Goal: Task Accomplishment & Management: Manage account settings

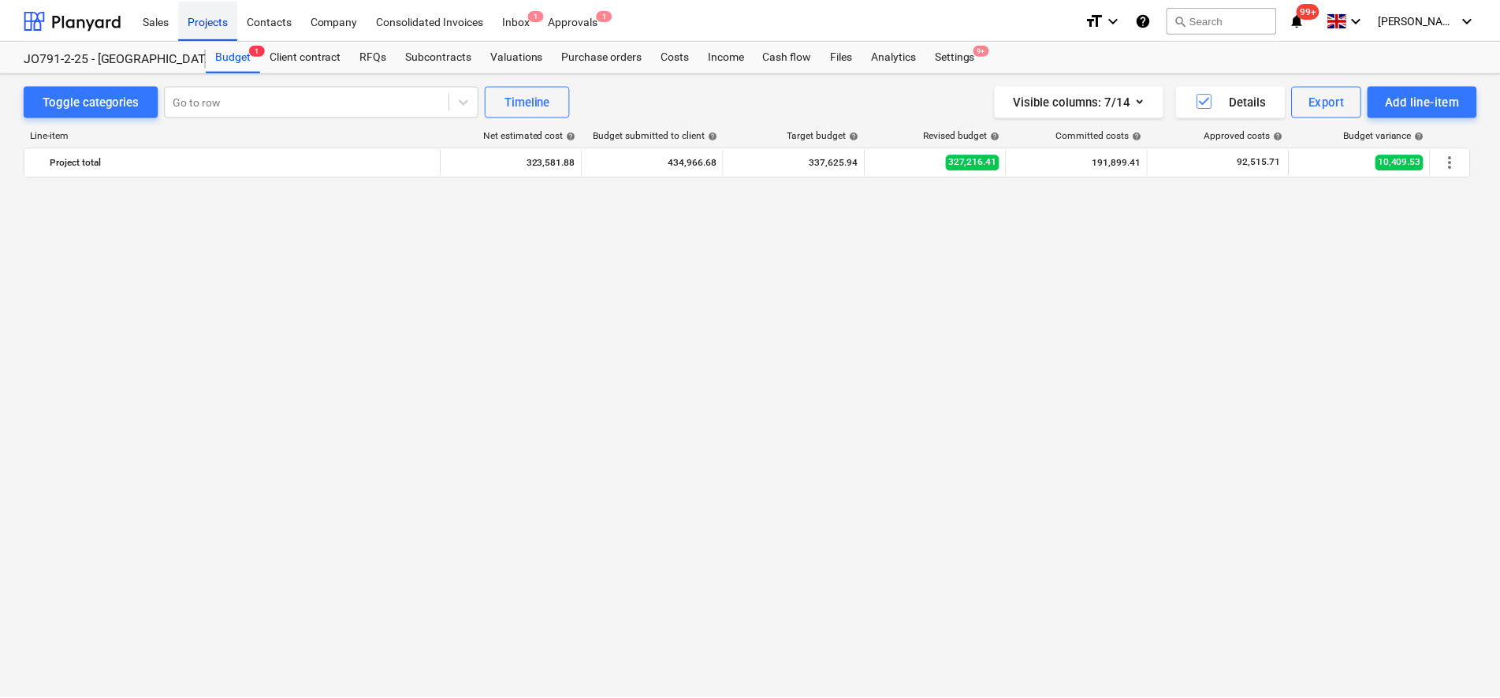
scroll to position [1868, 0]
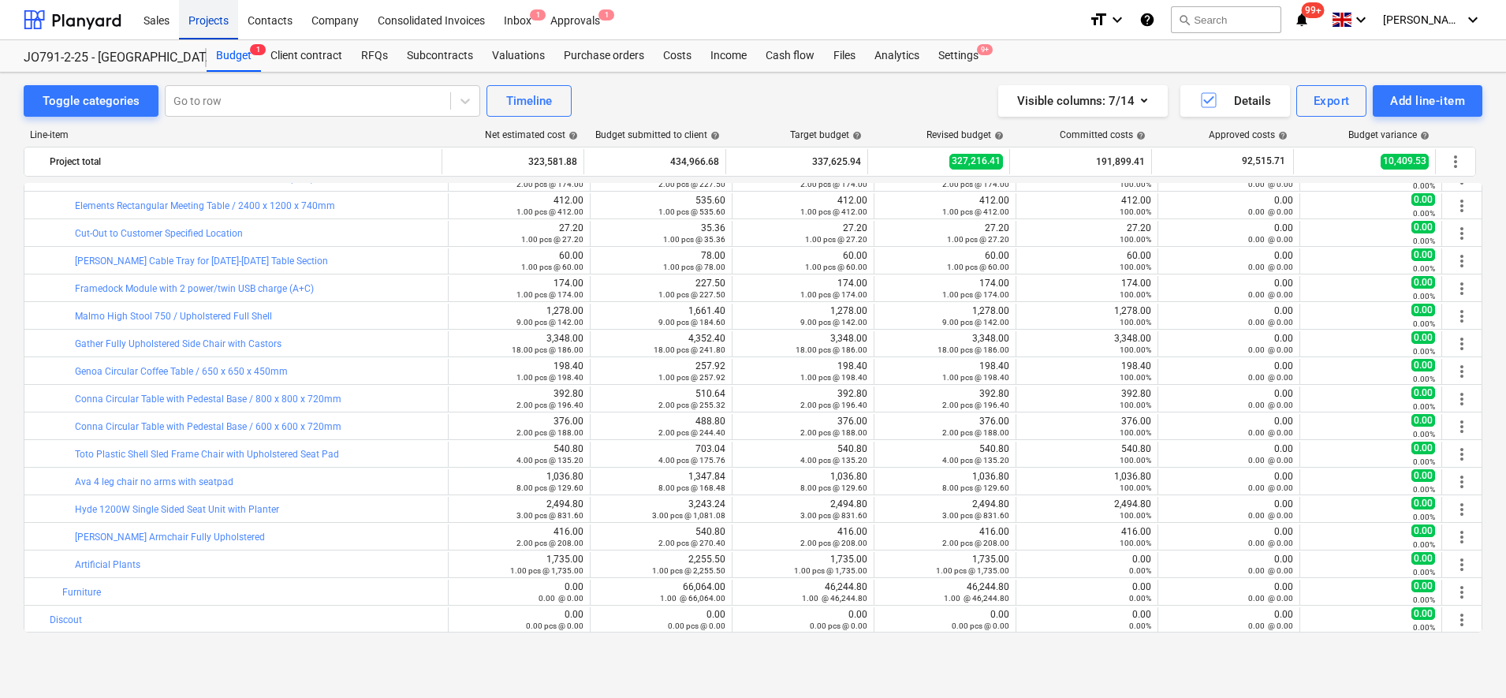
click at [191, 17] on div "Projects" at bounding box center [208, 19] width 59 height 40
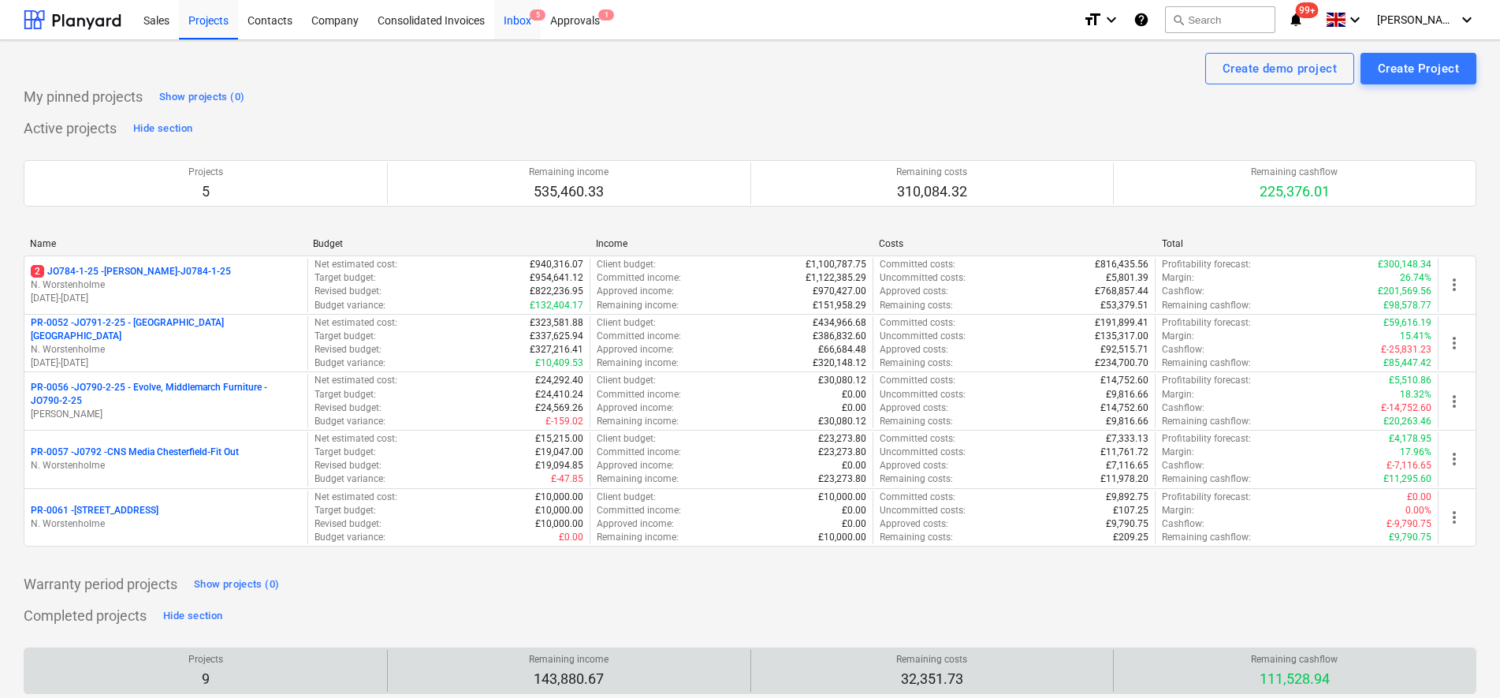
click at [514, 38] on div "Inbox 5" at bounding box center [517, 19] width 47 height 40
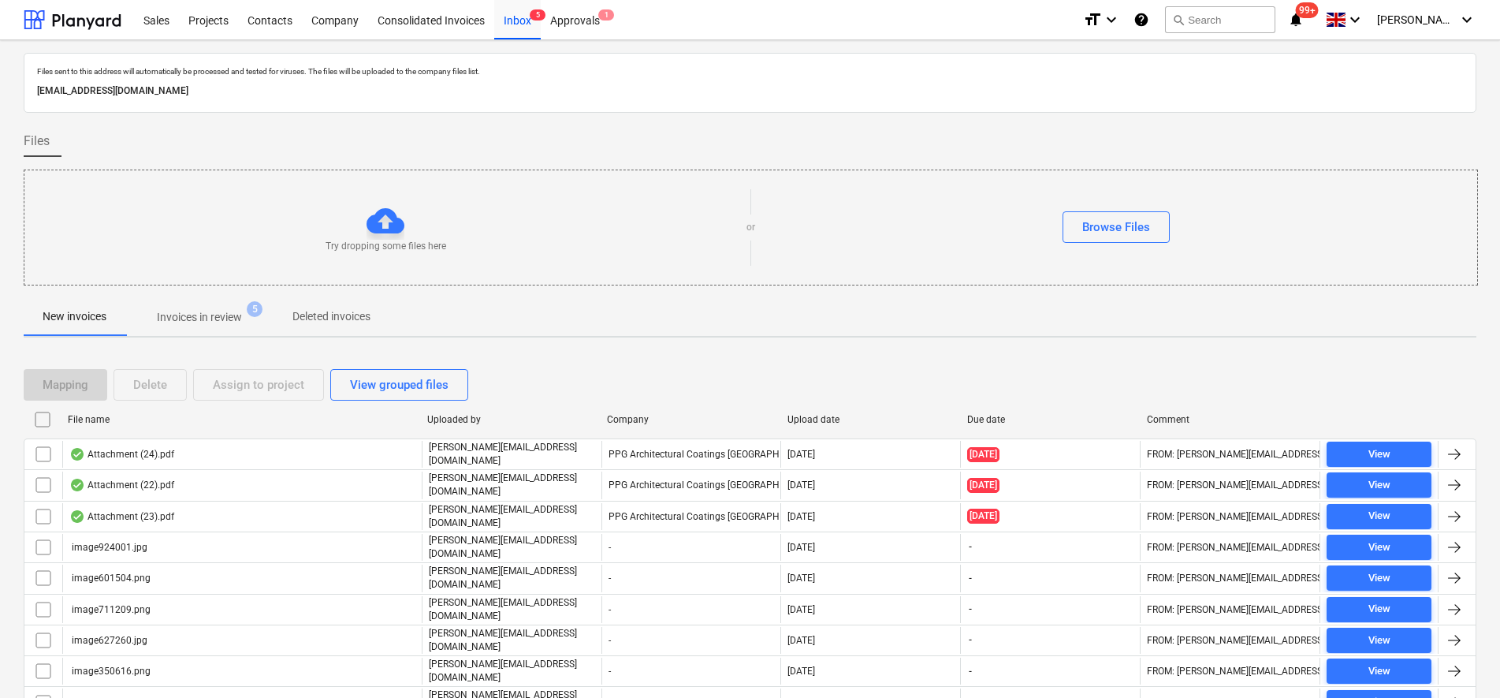
click at [45, 419] on input "checkbox" at bounding box center [42, 419] width 25 height 25
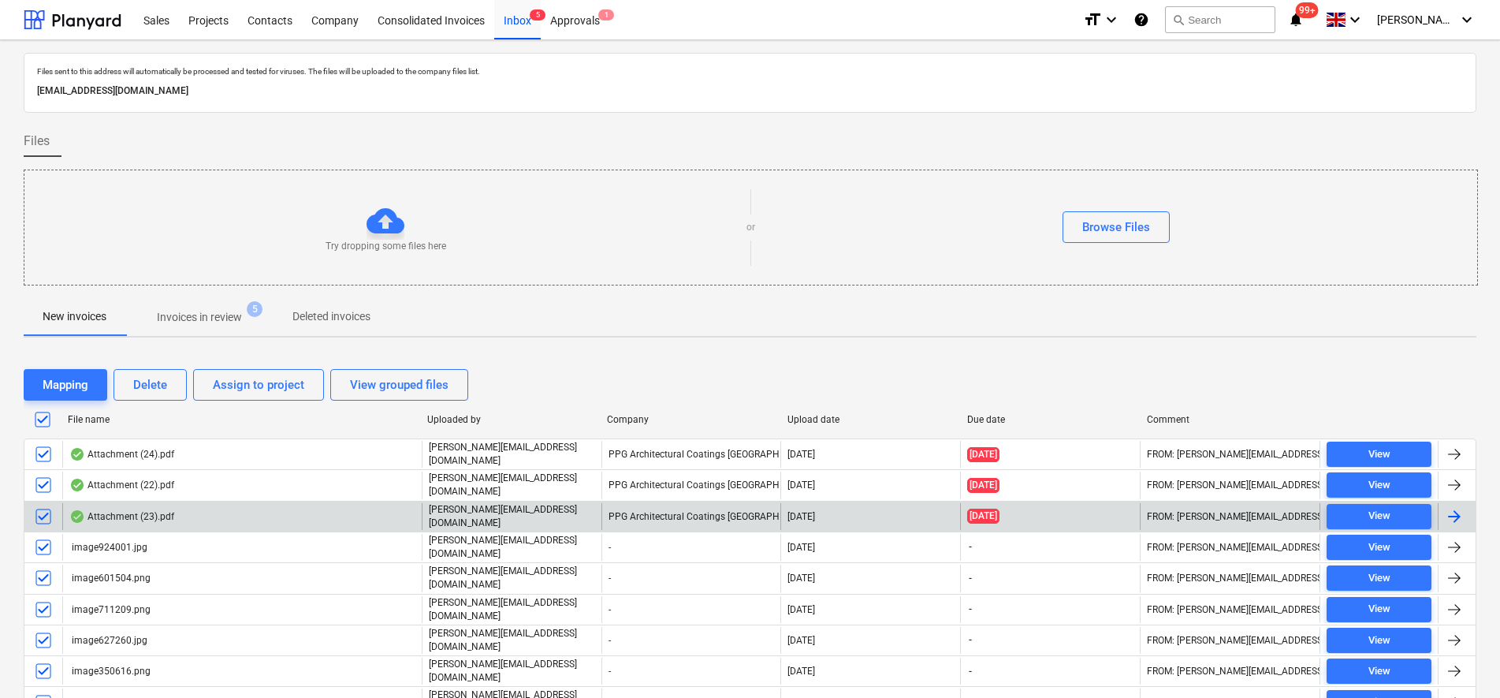
click at [46, 513] on input "checkbox" at bounding box center [43, 516] width 25 height 25
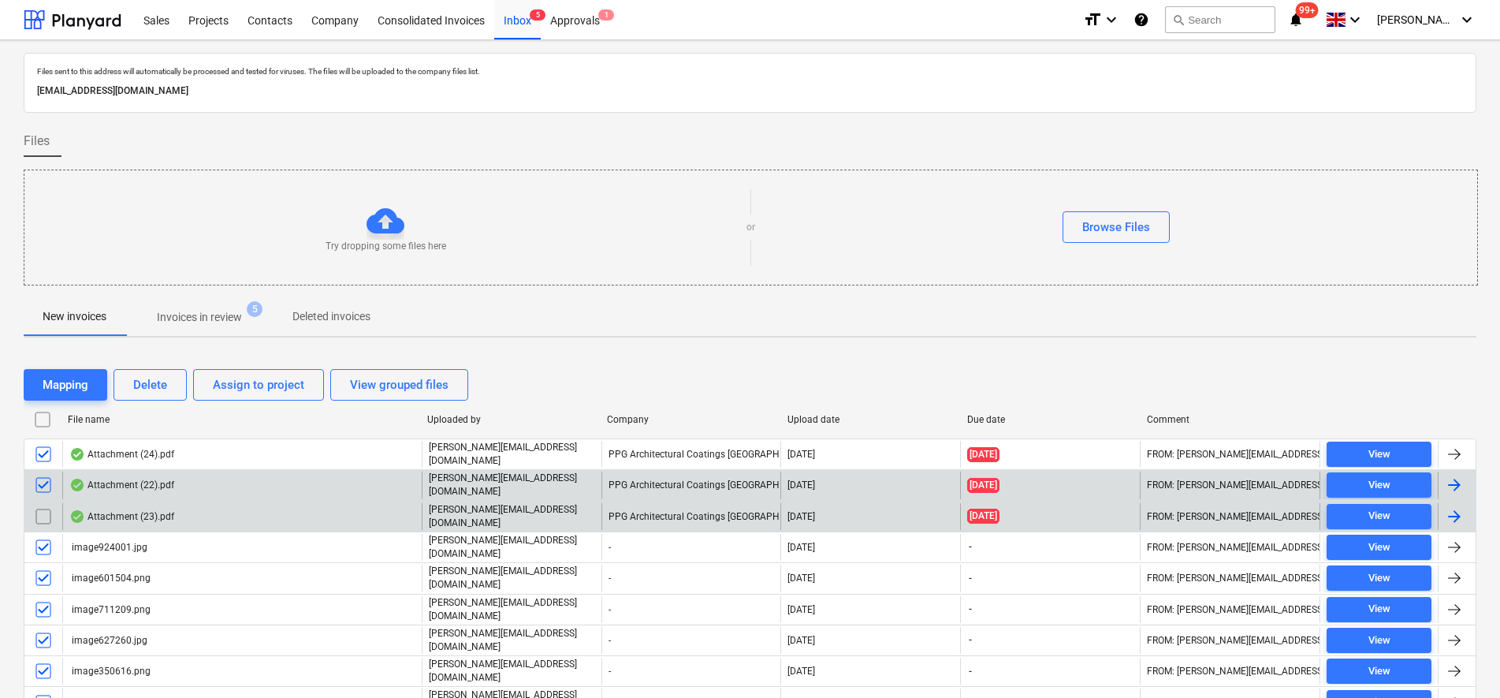
click at [42, 486] on input "checkbox" at bounding box center [43, 484] width 25 height 25
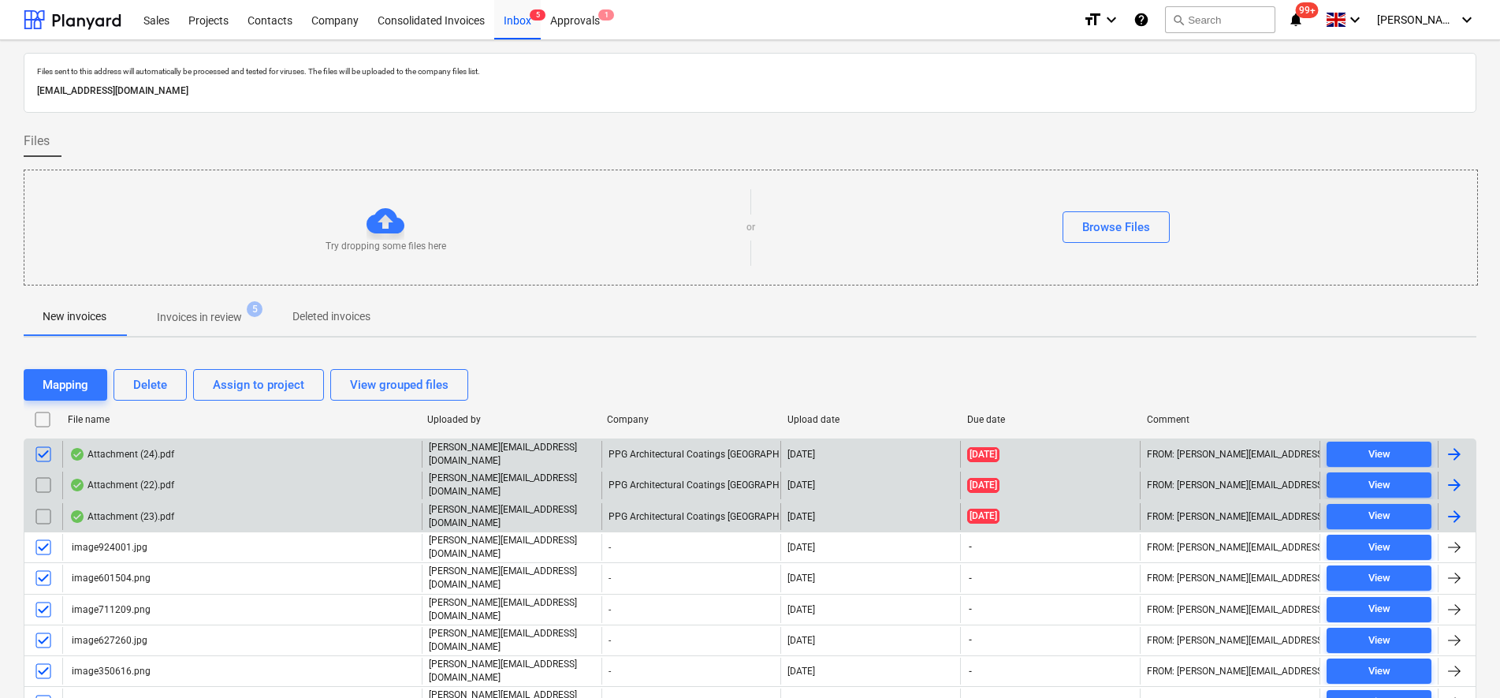
click at [43, 456] on input "checkbox" at bounding box center [43, 453] width 25 height 25
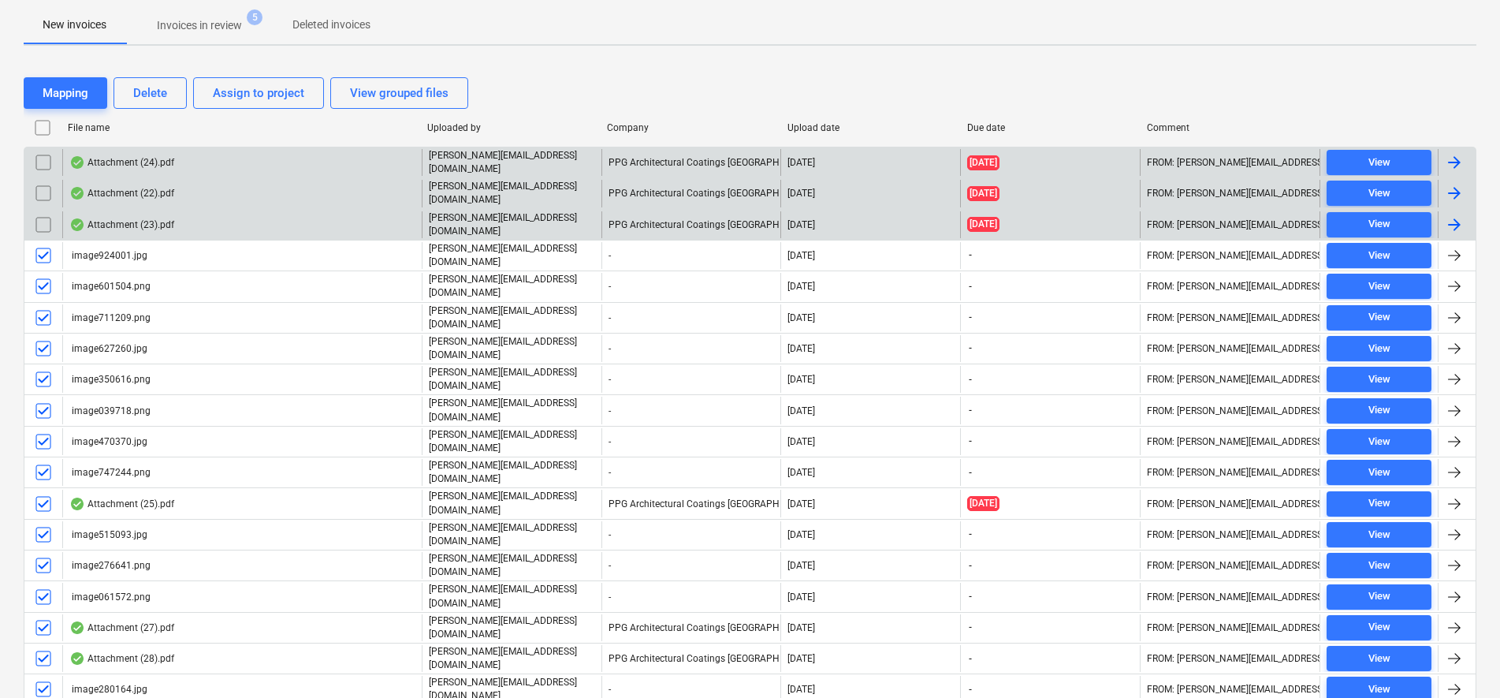
scroll to position [296, 0]
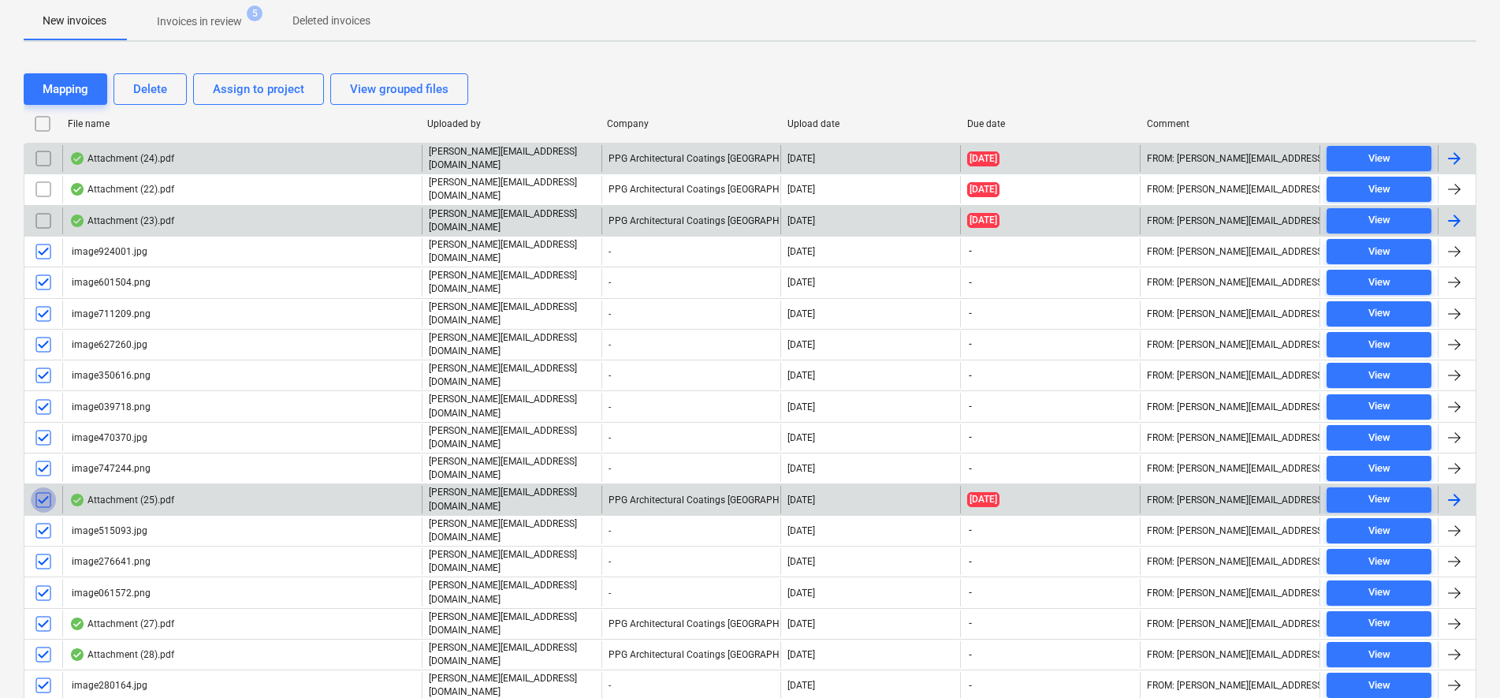
click at [51, 487] on input "checkbox" at bounding box center [43, 499] width 25 height 25
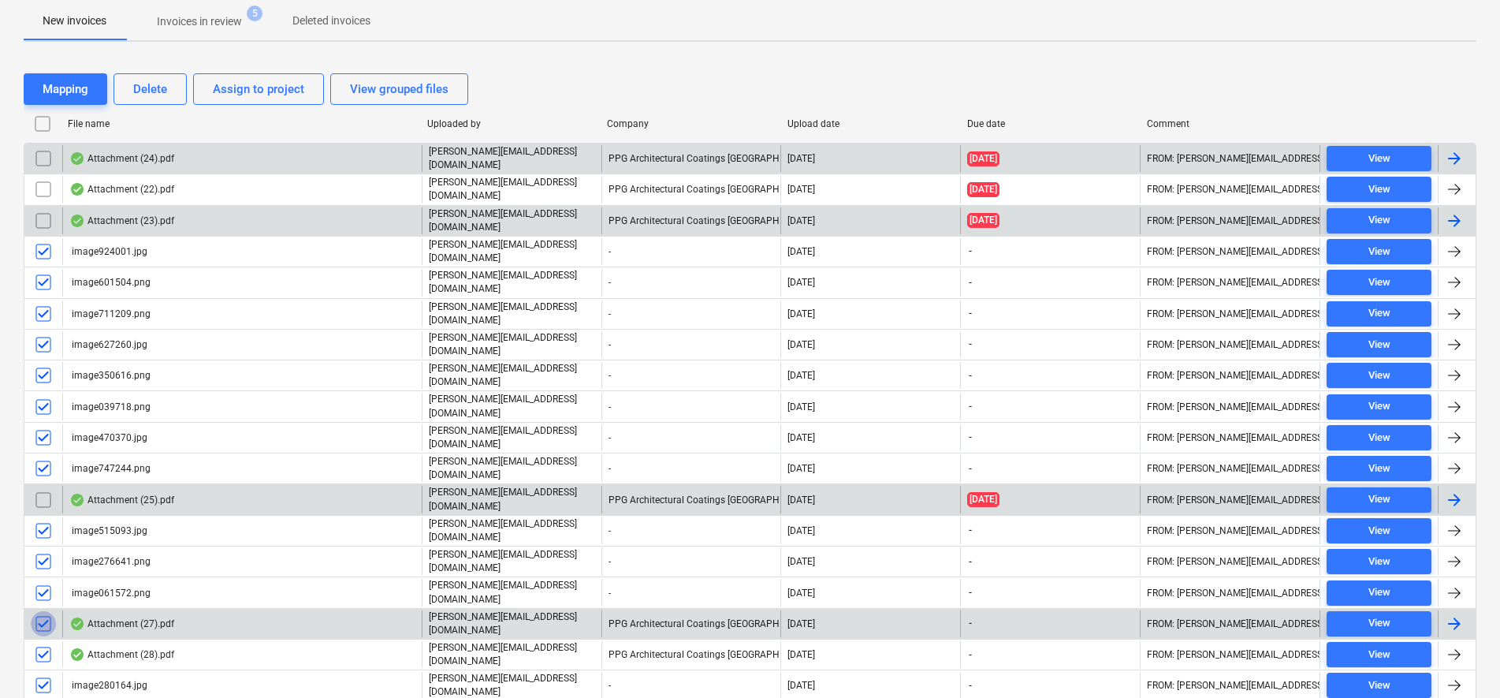
click at [50, 611] on input "checkbox" at bounding box center [43, 623] width 25 height 25
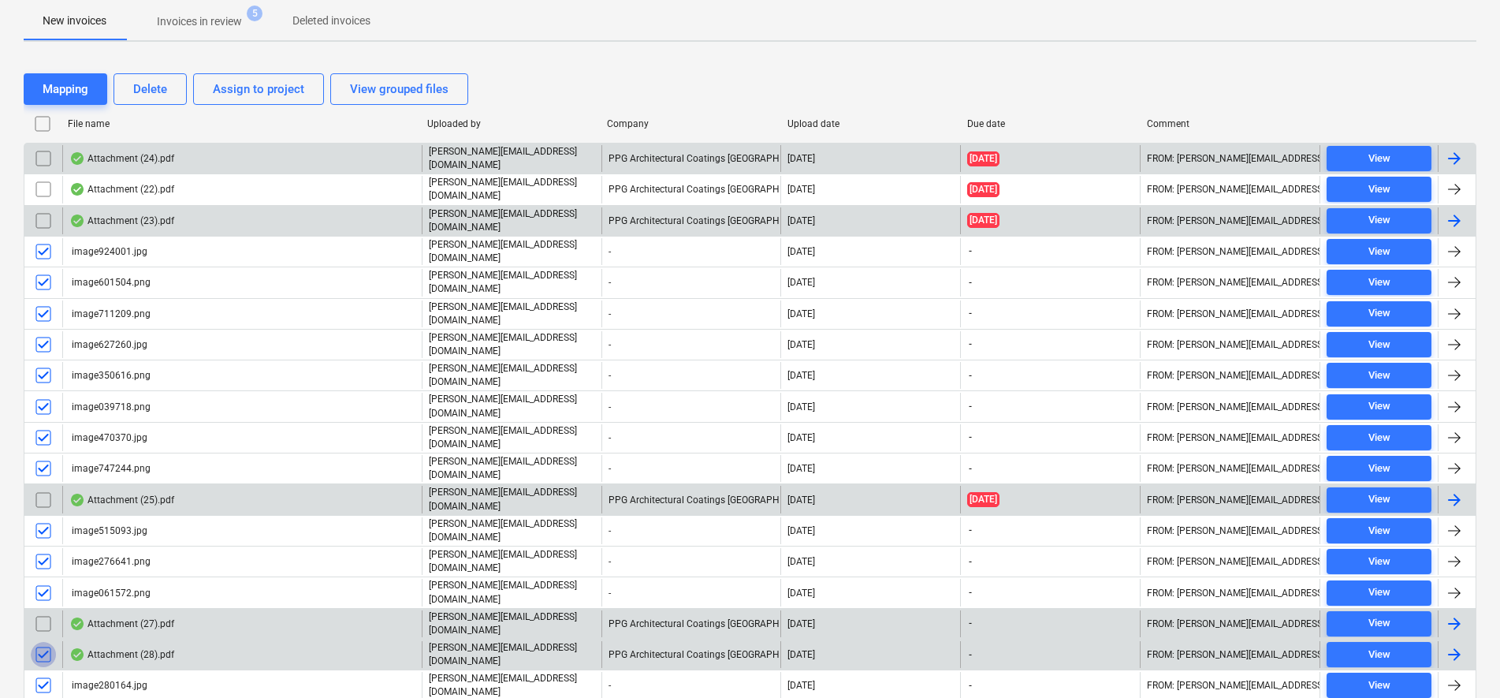
click at [47, 642] on input "checkbox" at bounding box center [43, 654] width 25 height 25
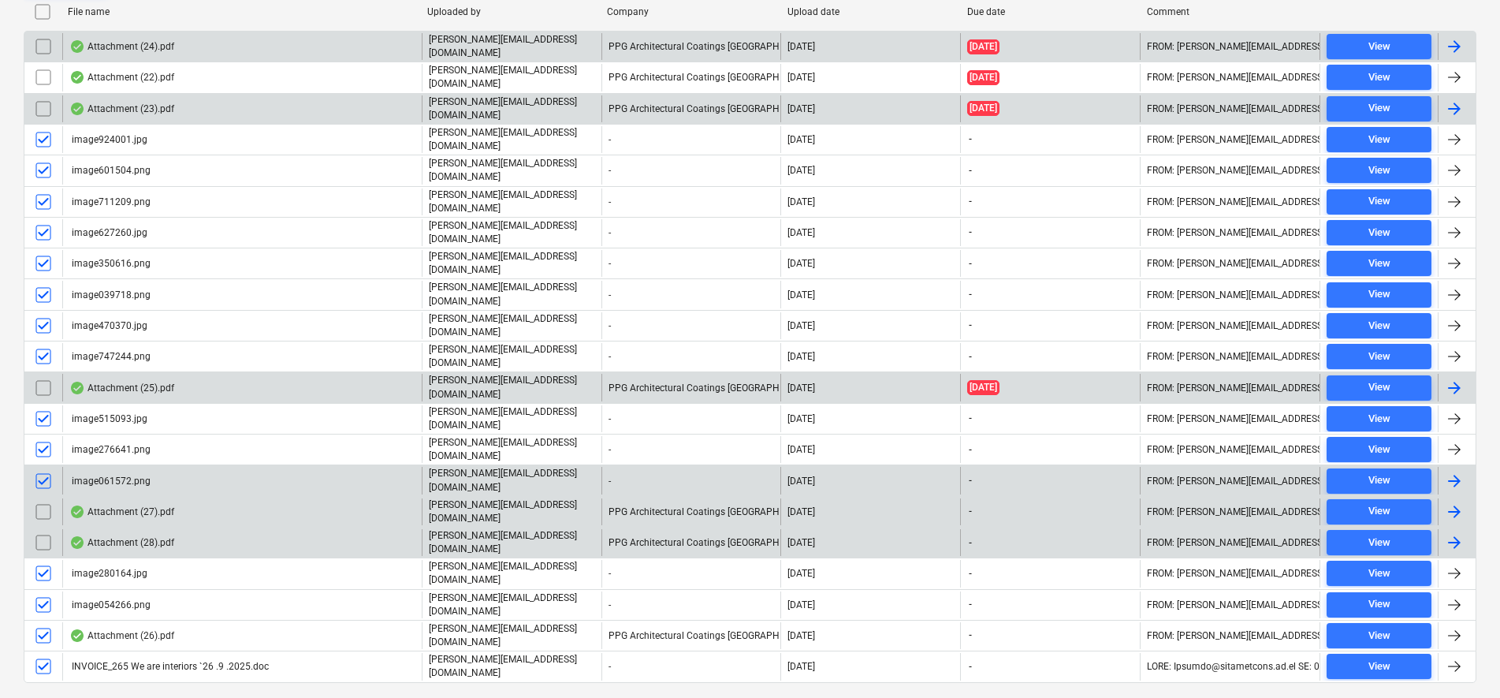
scroll to position [411, 0]
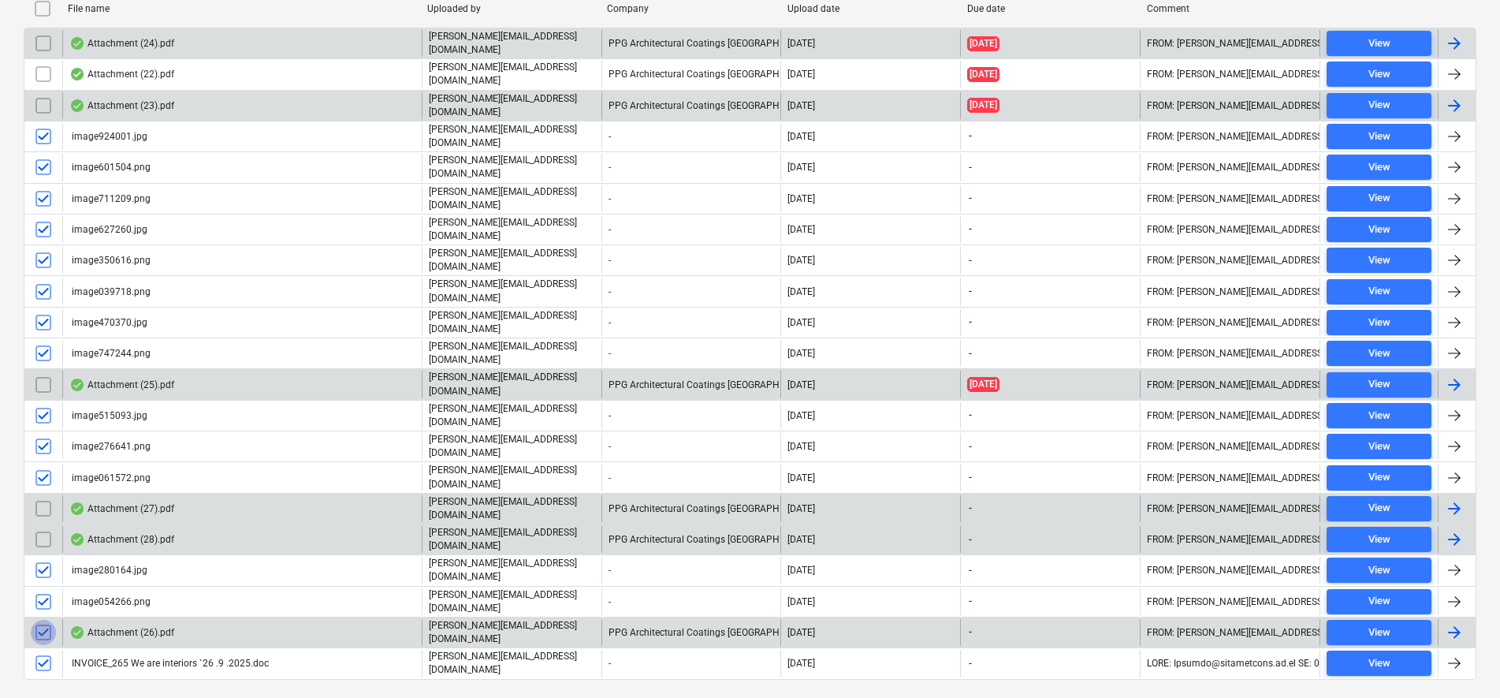
click at [47, 620] on input "checkbox" at bounding box center [43, 632] width 25 height 25
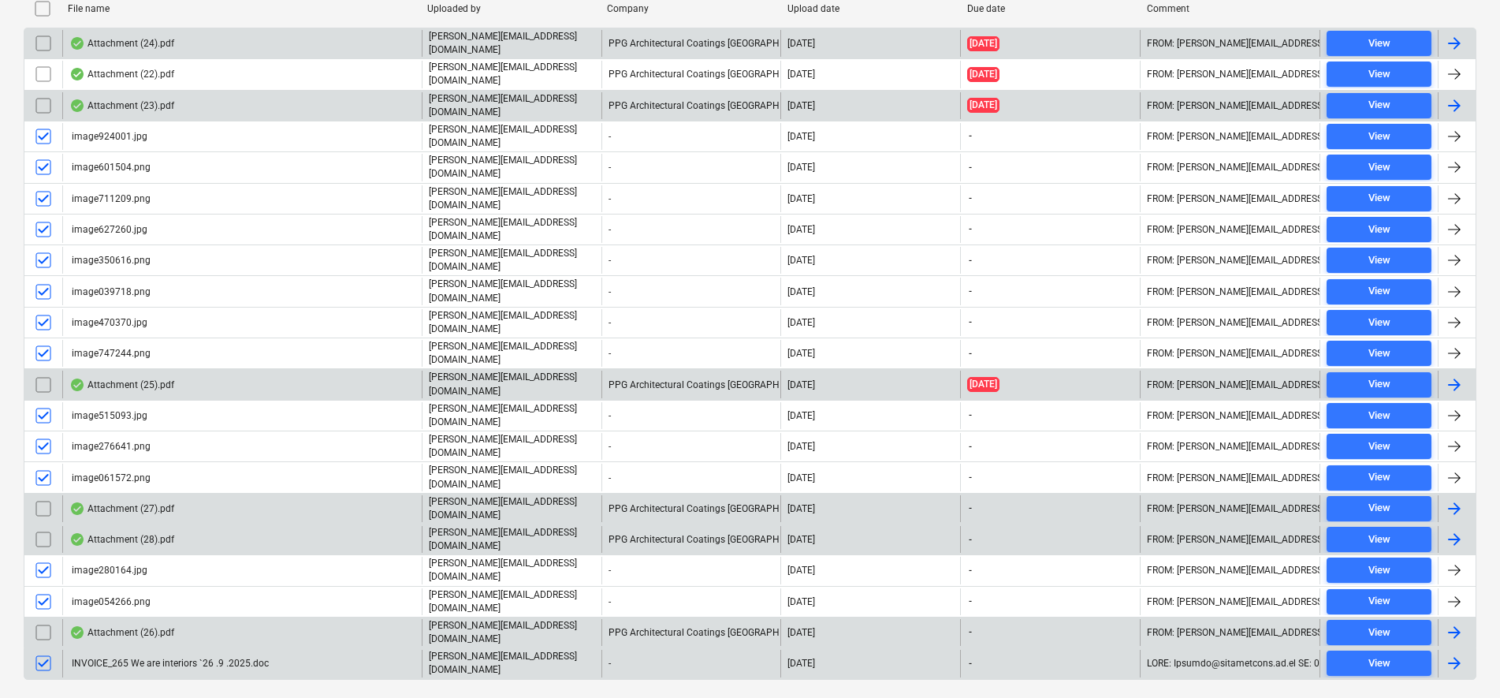
click at [45, 650] on input "checkbox" at bounding box center [43, 662] width 25 height 25
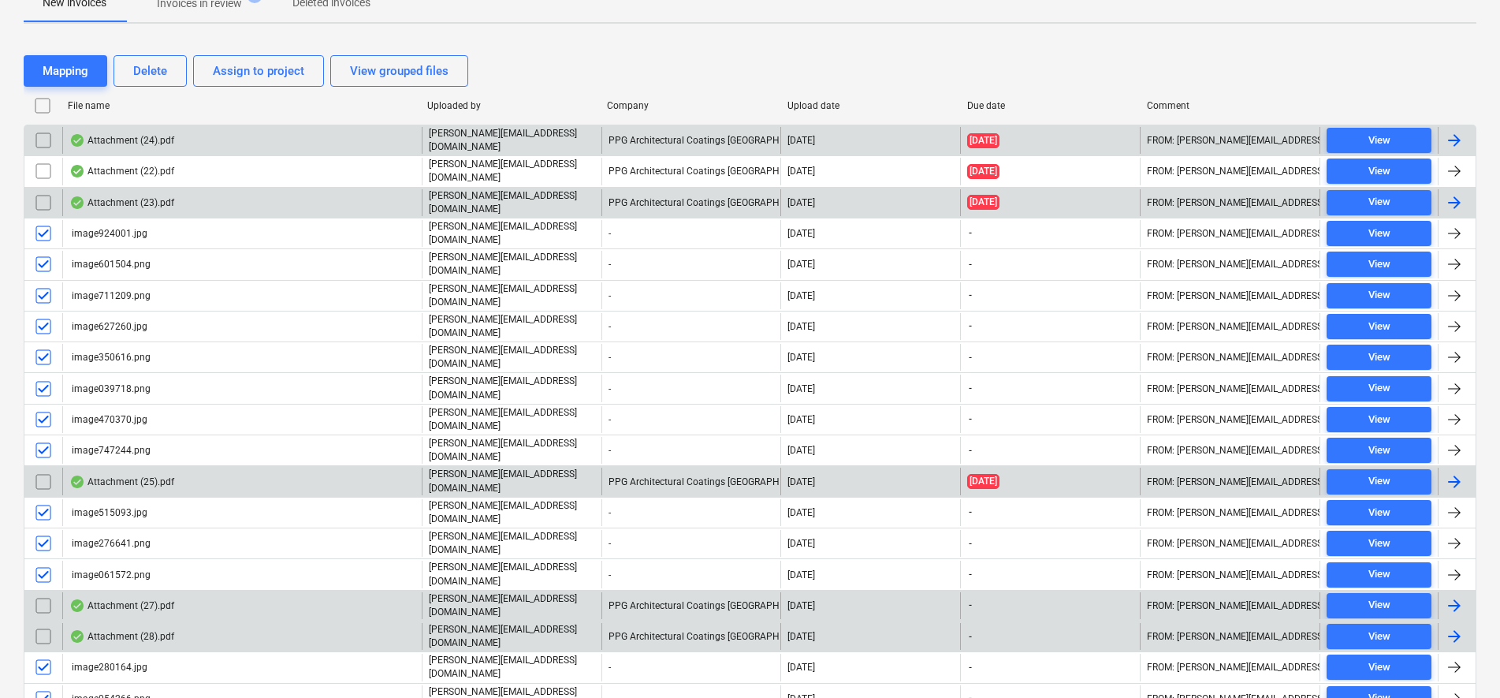
scroll to position [115, 0]
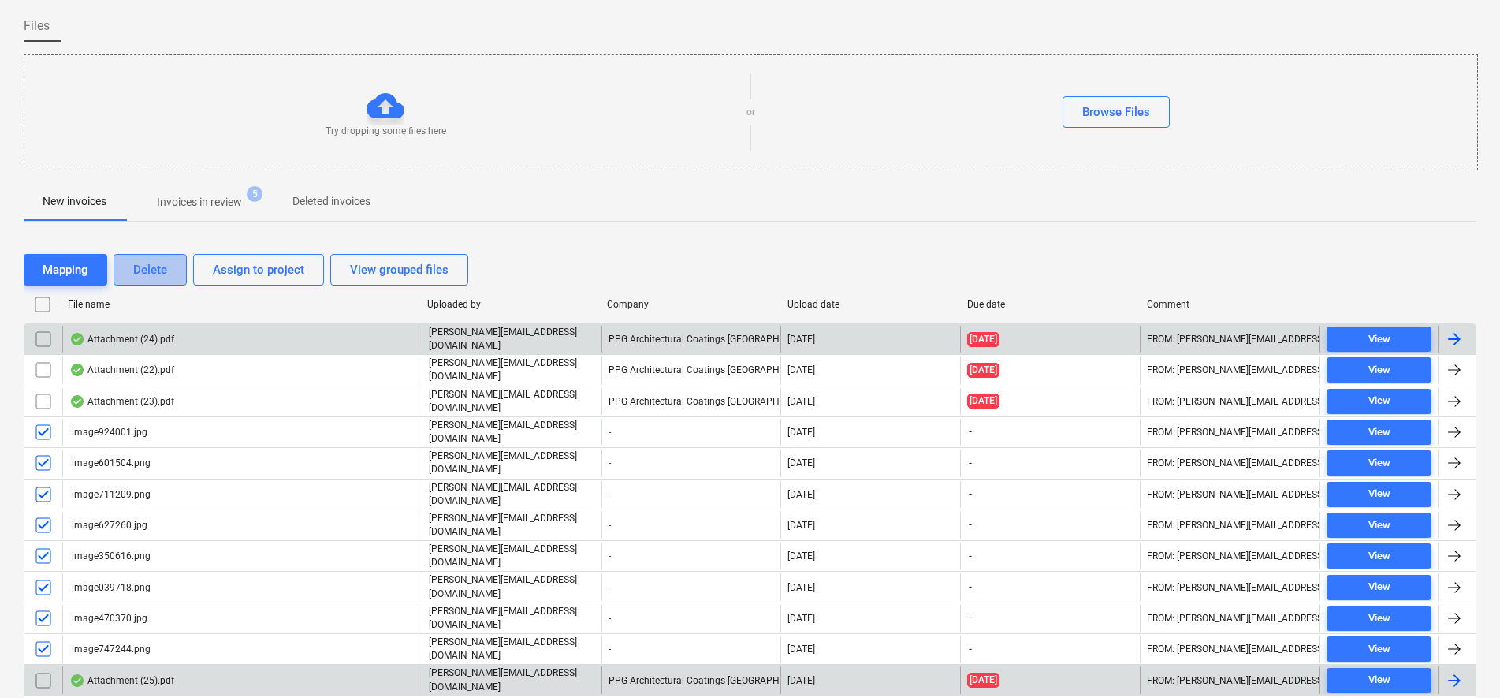
click at [144, 275] on div "Delete" at bounding box center [150, 269] width 34 height 20
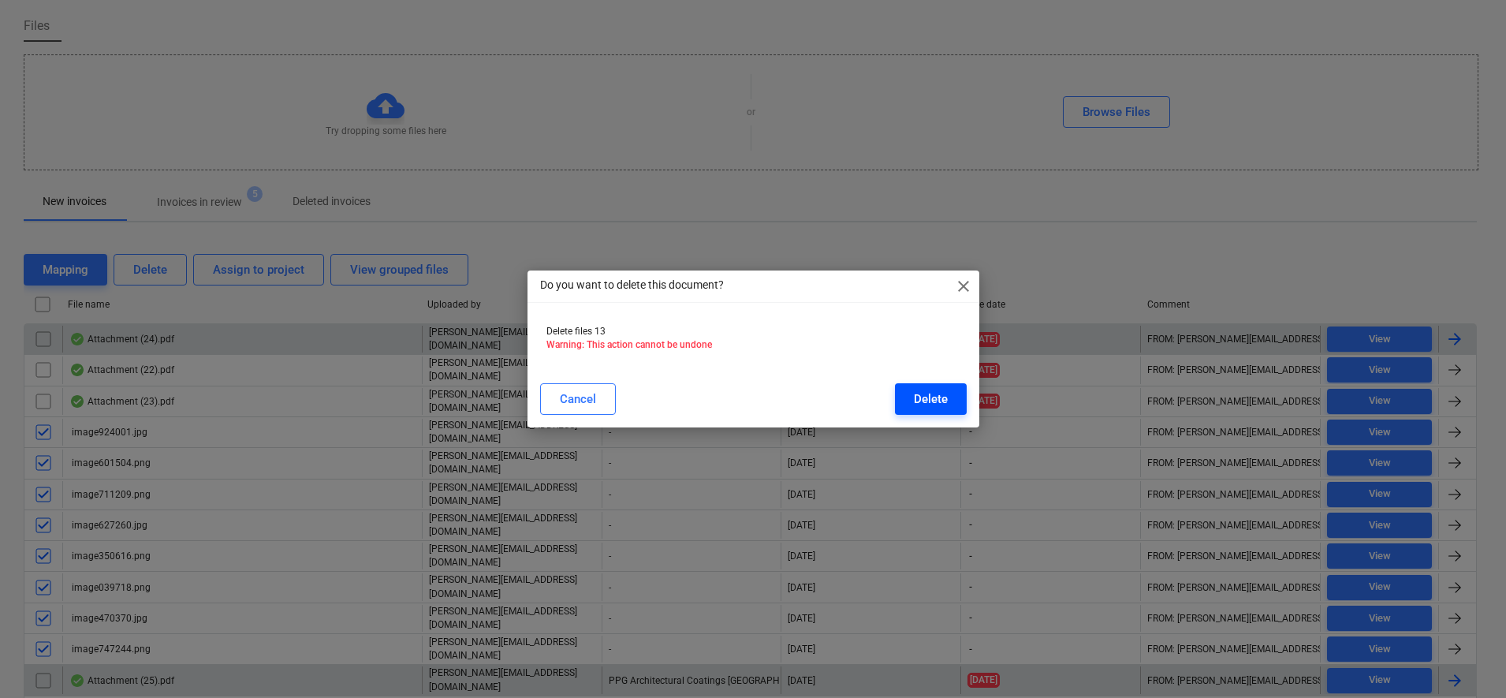
click at [929, 403] on div "Delete" at bounding box center [931, 399] width 34 height 20
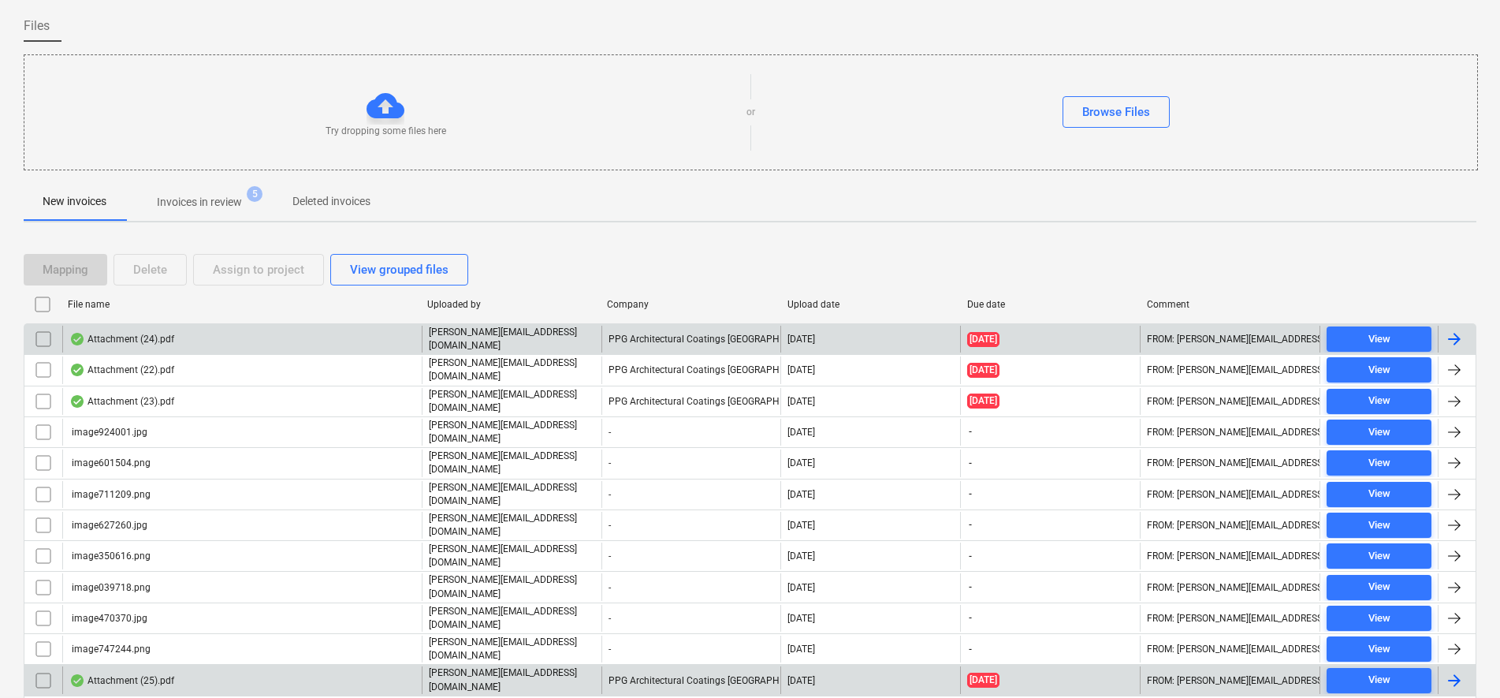
scroll to position [32, 0]
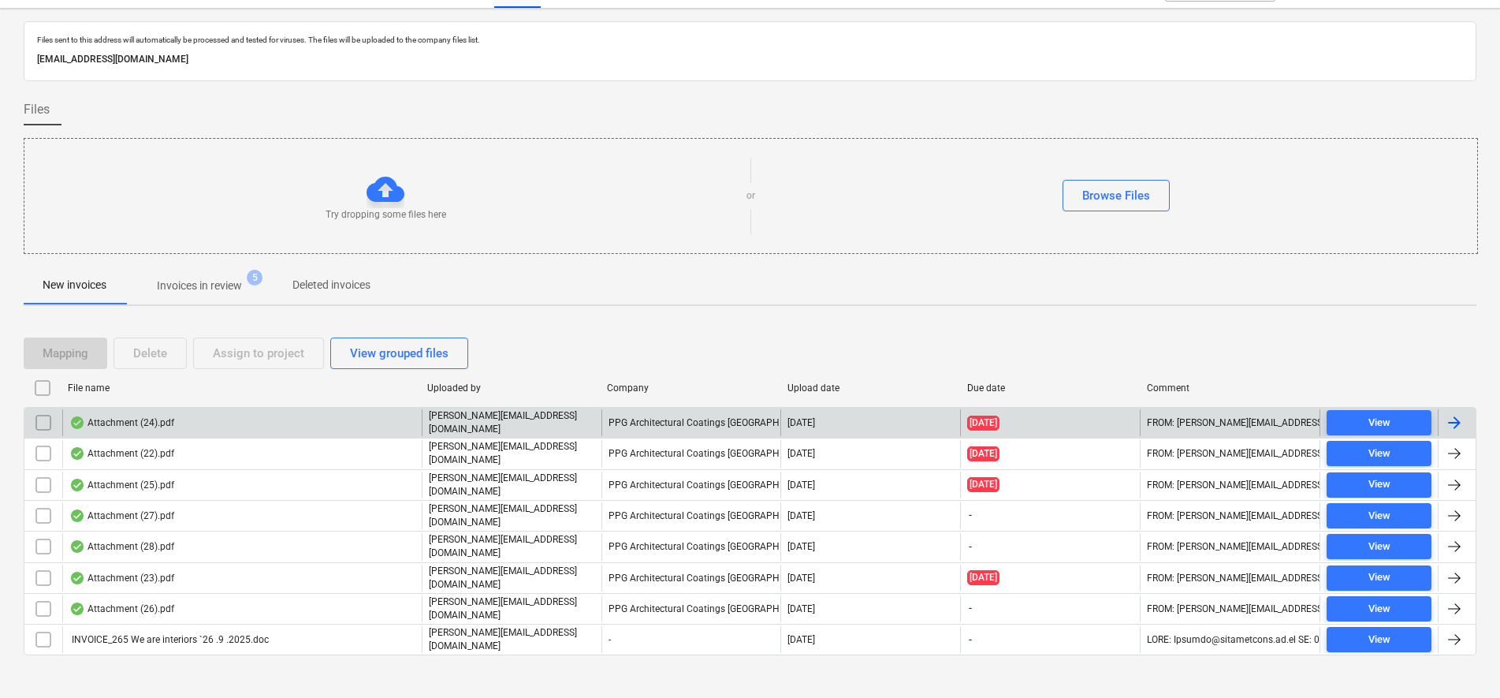
click at [722, 422] on div "PPG Architectural Coatings [GEOGRAPHIC_DATA]" at bounding box center [692, 422] width 180 height 27
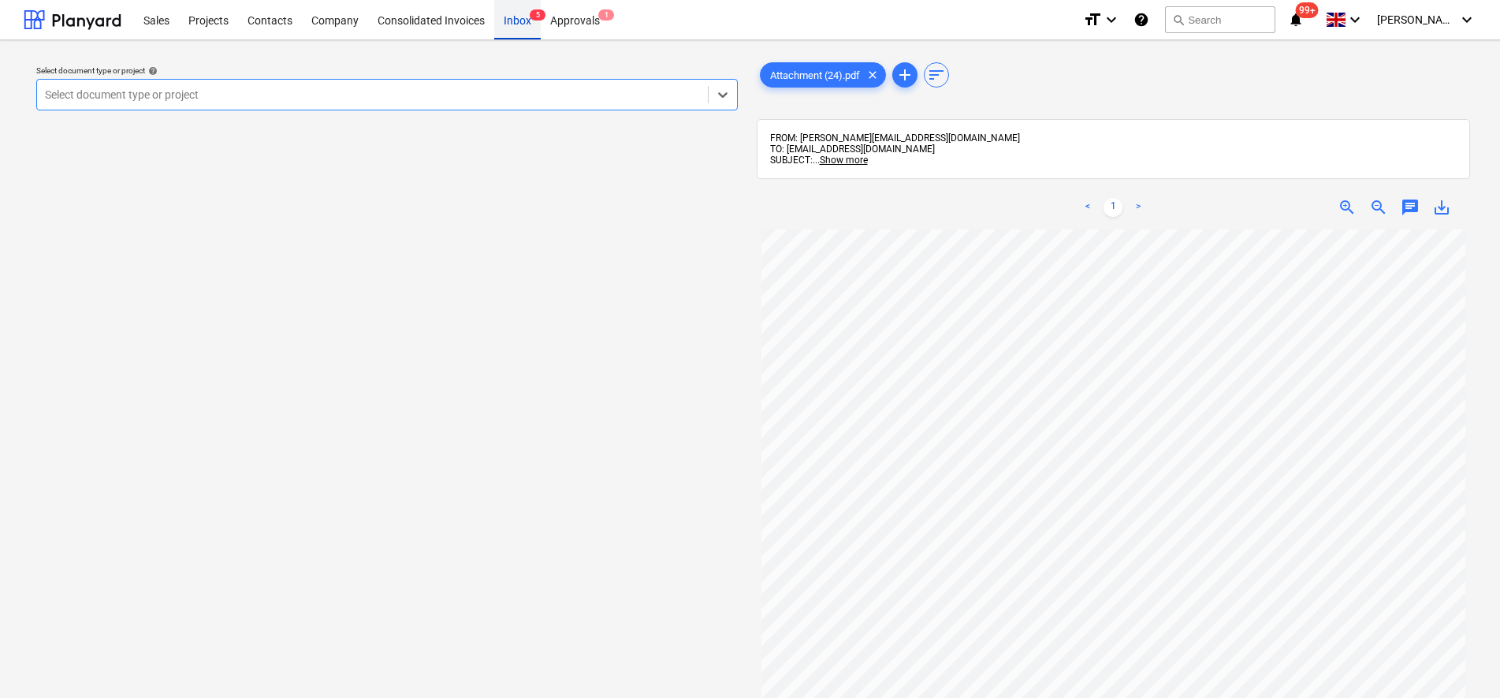
click at [516, 17] on div "Inbox 5" at bounding box center [517, 19] width 47 height 40
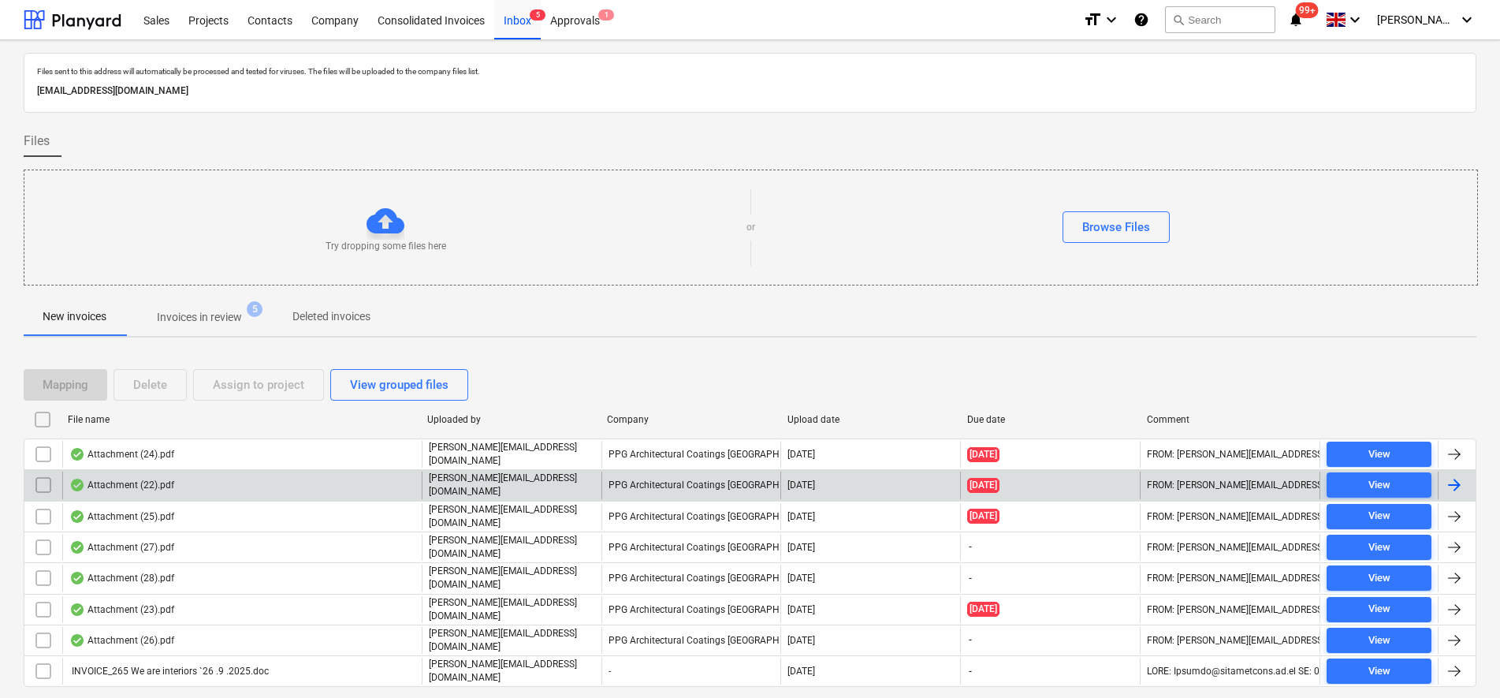
click at [654, 487] on div "PPG Architectural Coatings [GEOGRAPHIC_DATA]" at bounding box center [692, 484] width 180 height 27
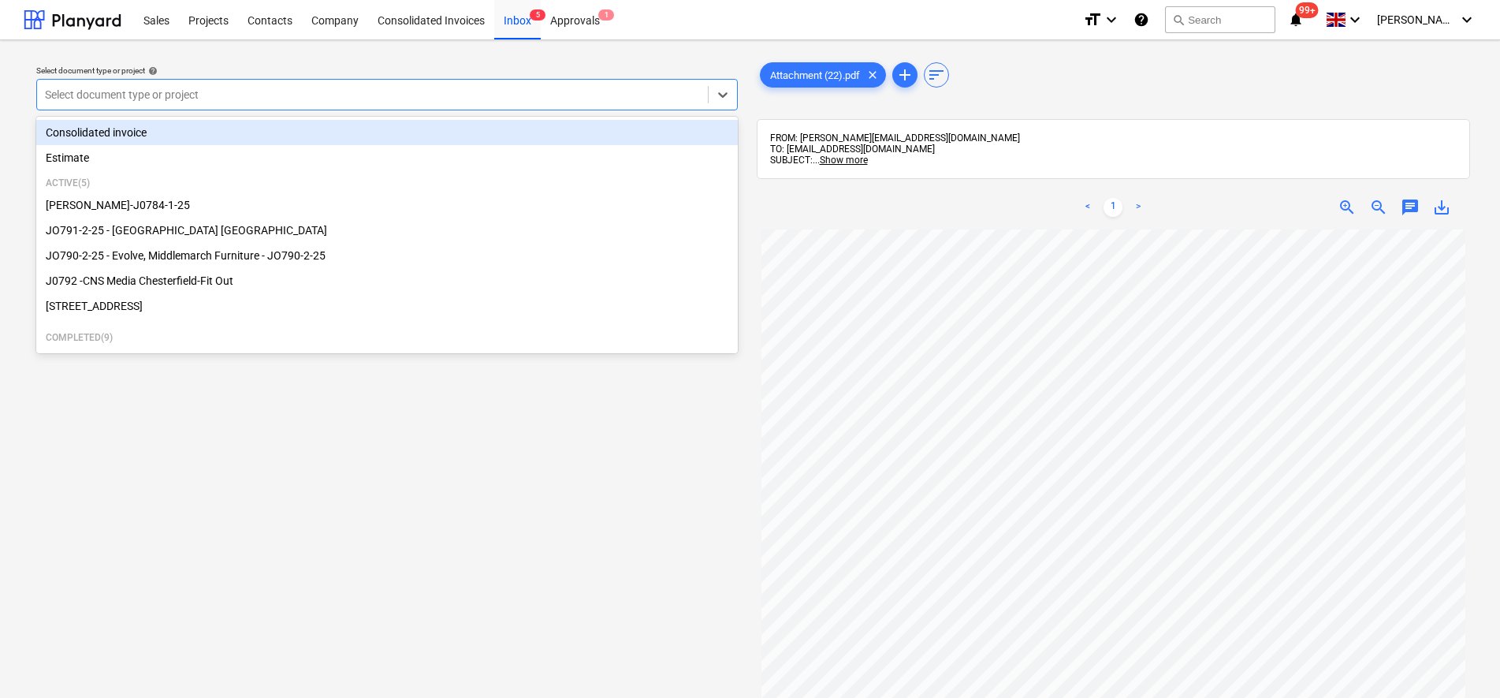
click at [199, 97] on div at bounding box center [372, 95] width 655 height 16
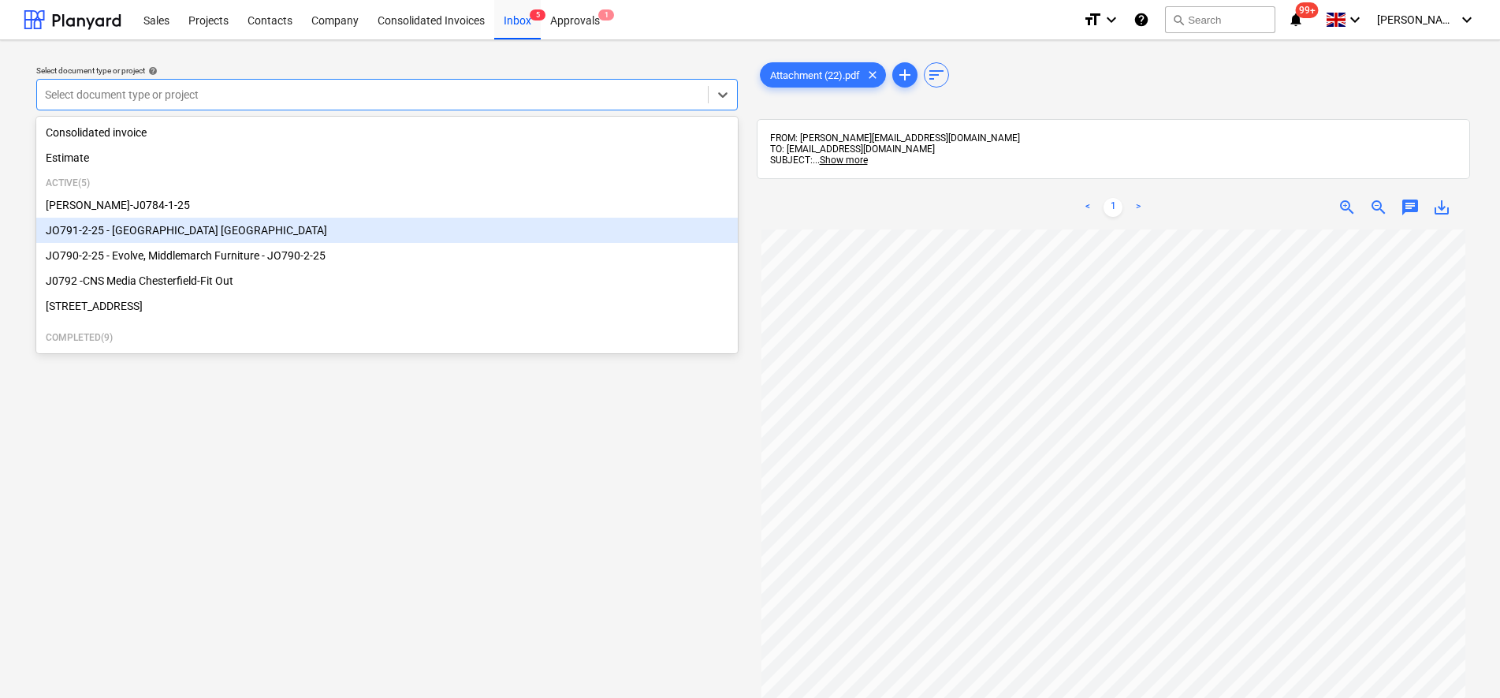
click at [178, 237] on div "JO791-2-25 - [GEOGRAPHIC_DATA] [GEOGRAPHIC_DATA]" at bounding box center [387, 230] width 702 height 25
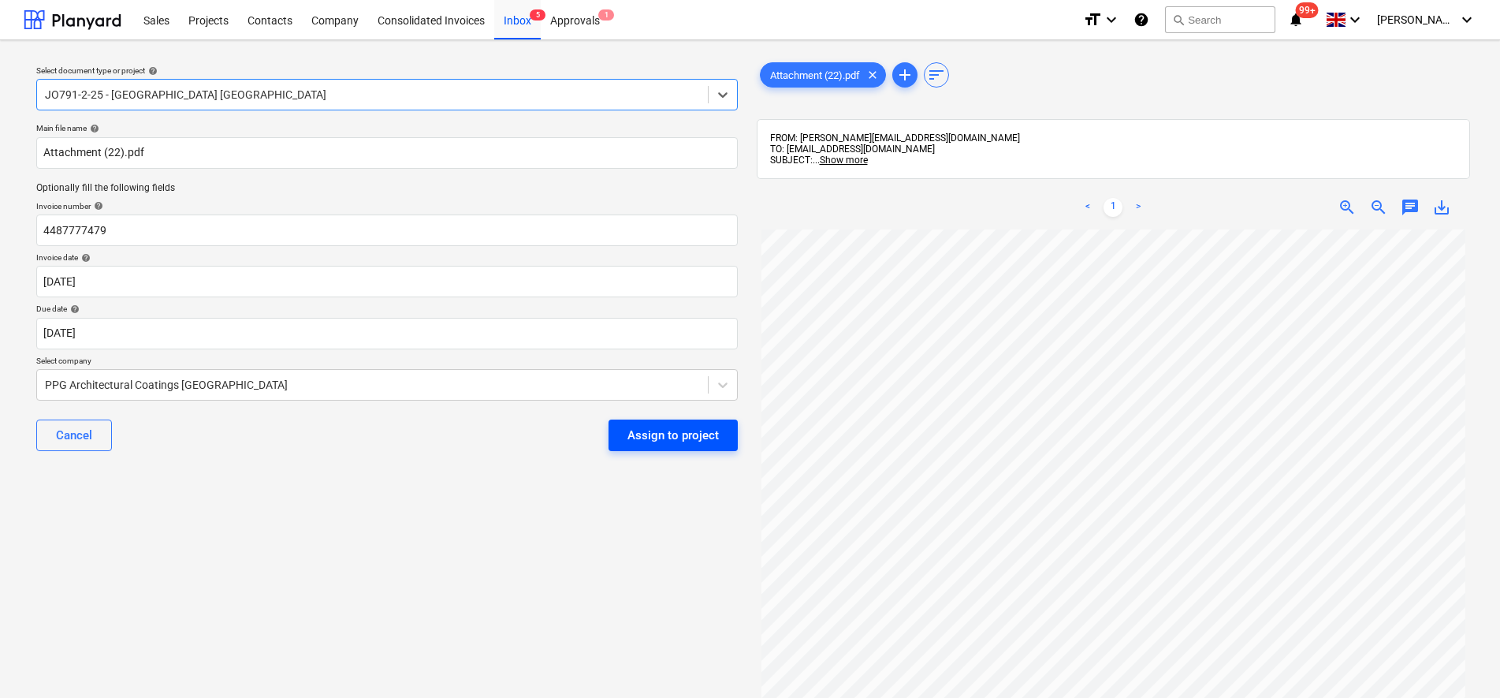
click at [682, 433] on div "Assign to project" at bounding box center [673, 435] width 91 height 20
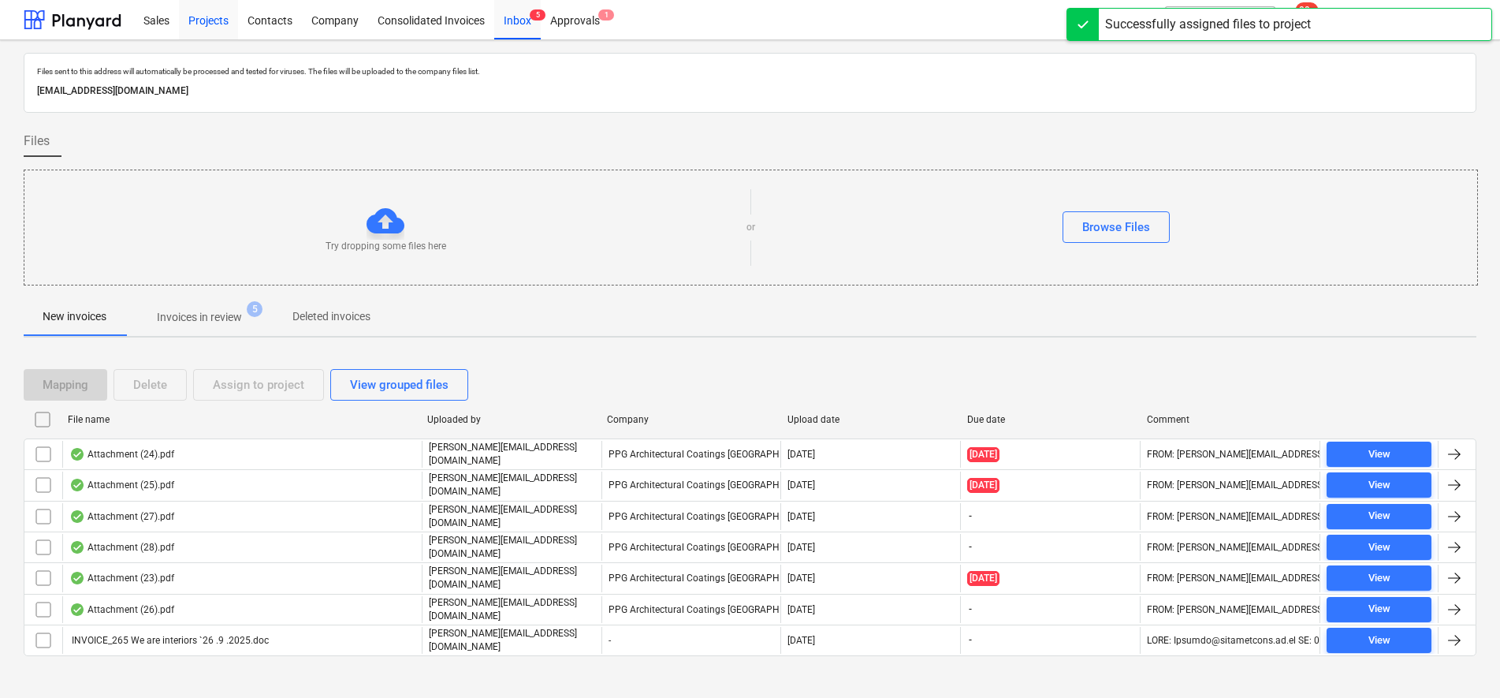
click at [210, 23] on div "Projects" at bounding box center [208, 19] width 59 height 40
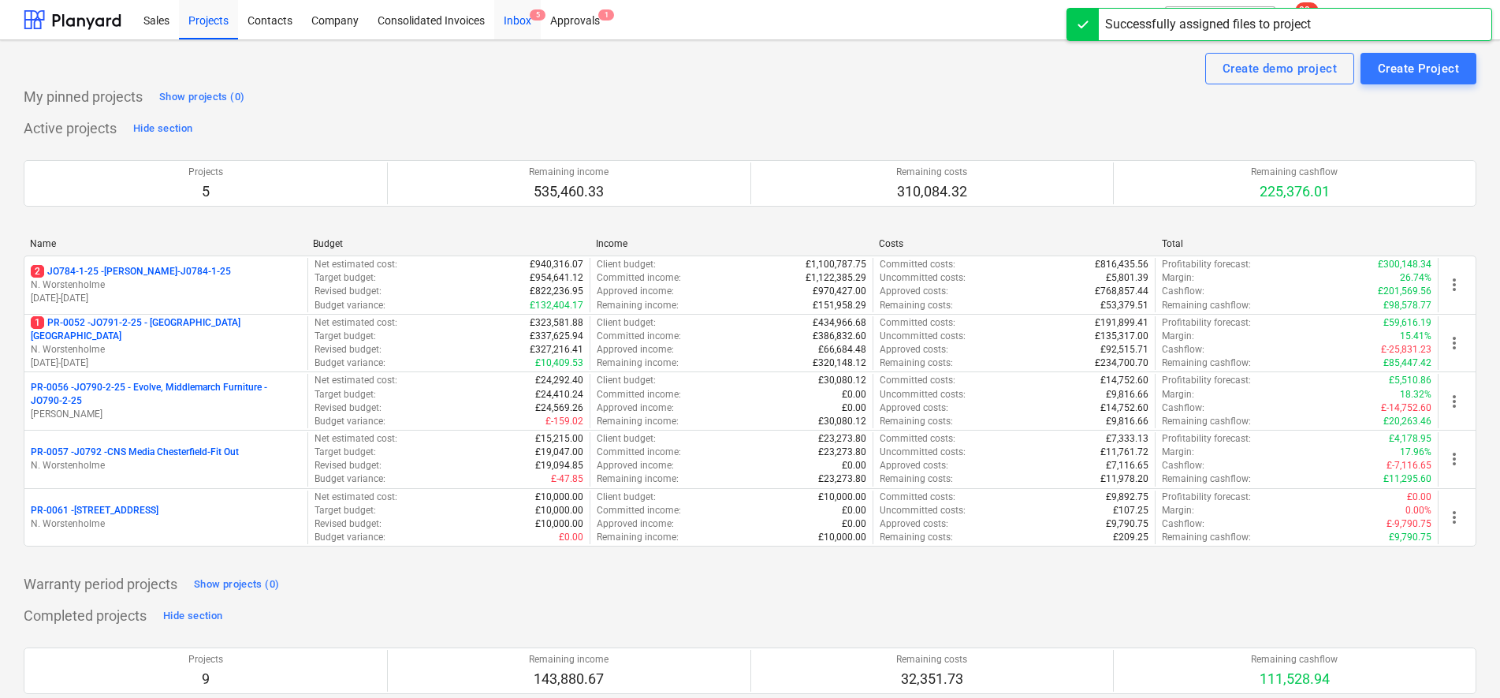
click at [510, 13] on div "Inbox 5" at bounding box center [517, 19] width 47 height 40
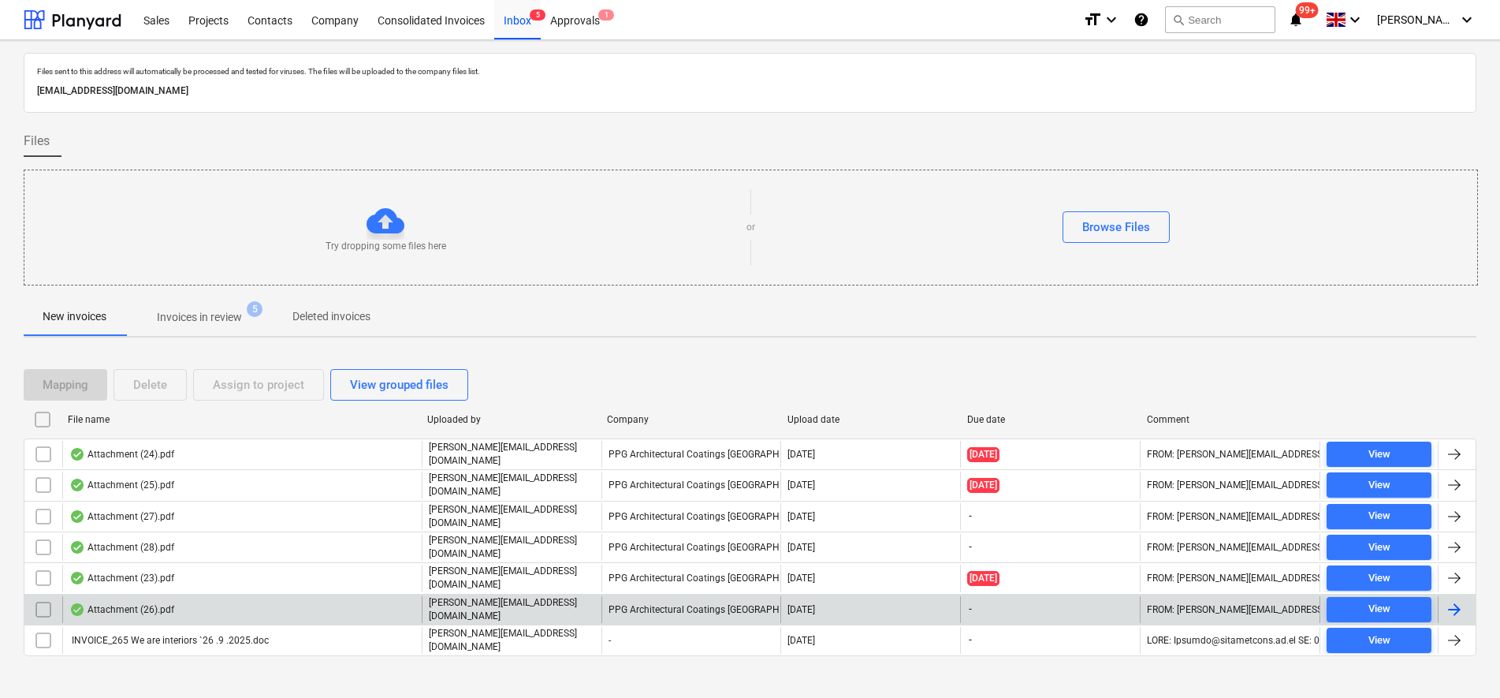
click at [246, 601] on div "Attachment (26).pdf" at bounding box center [241, 609] width 359 height 27
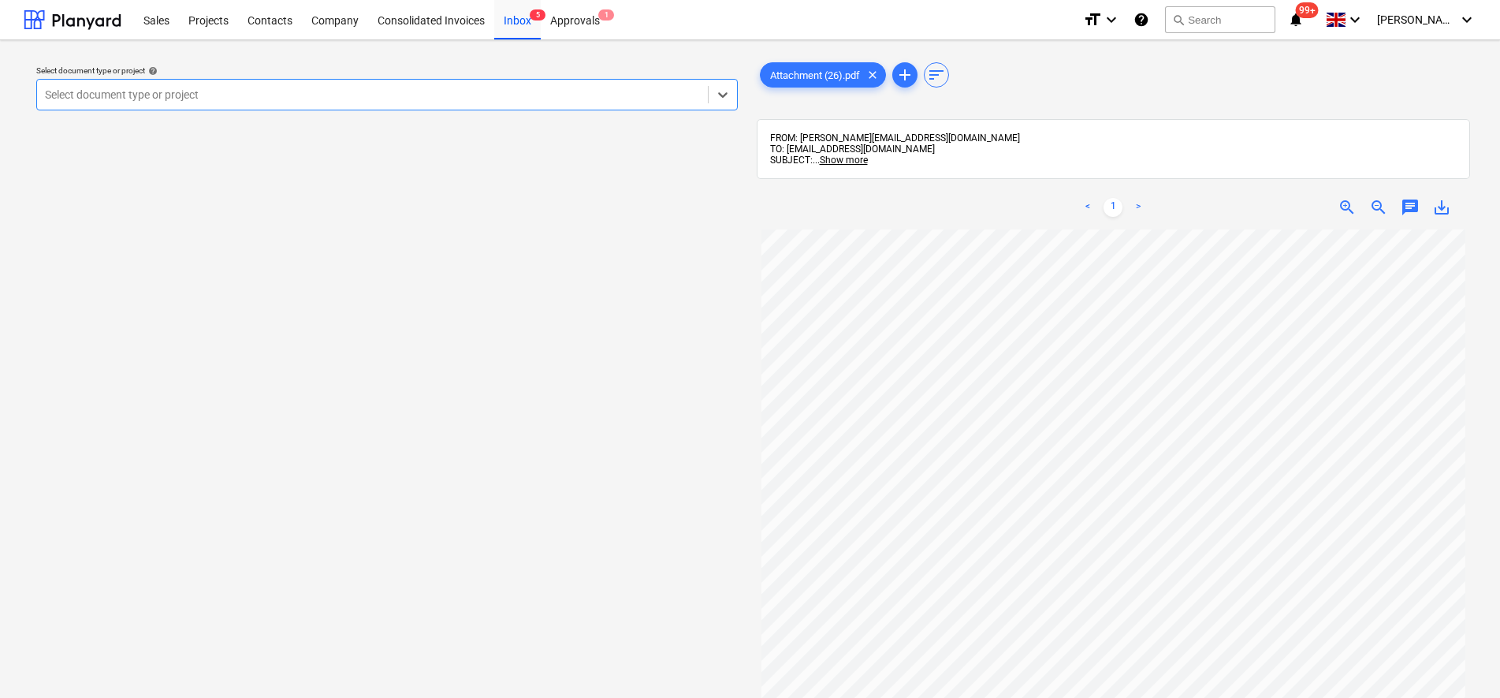
click at [196, 89] on div at bounding box center [372, 95] width 655 height 16
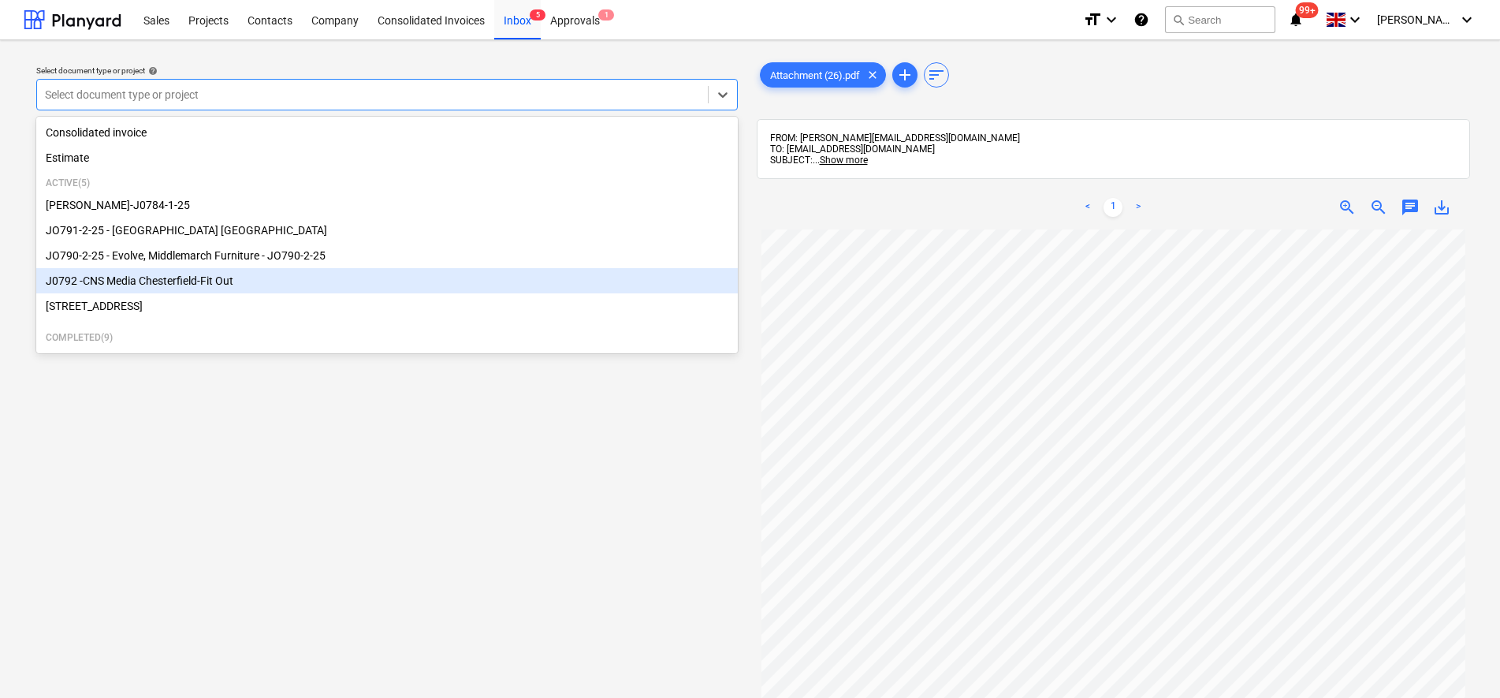
click at [161, 292] on div "J0792 -CNS Media Chesterfield-Fit Out" at bounding box center [387, 280] width 702 height 25
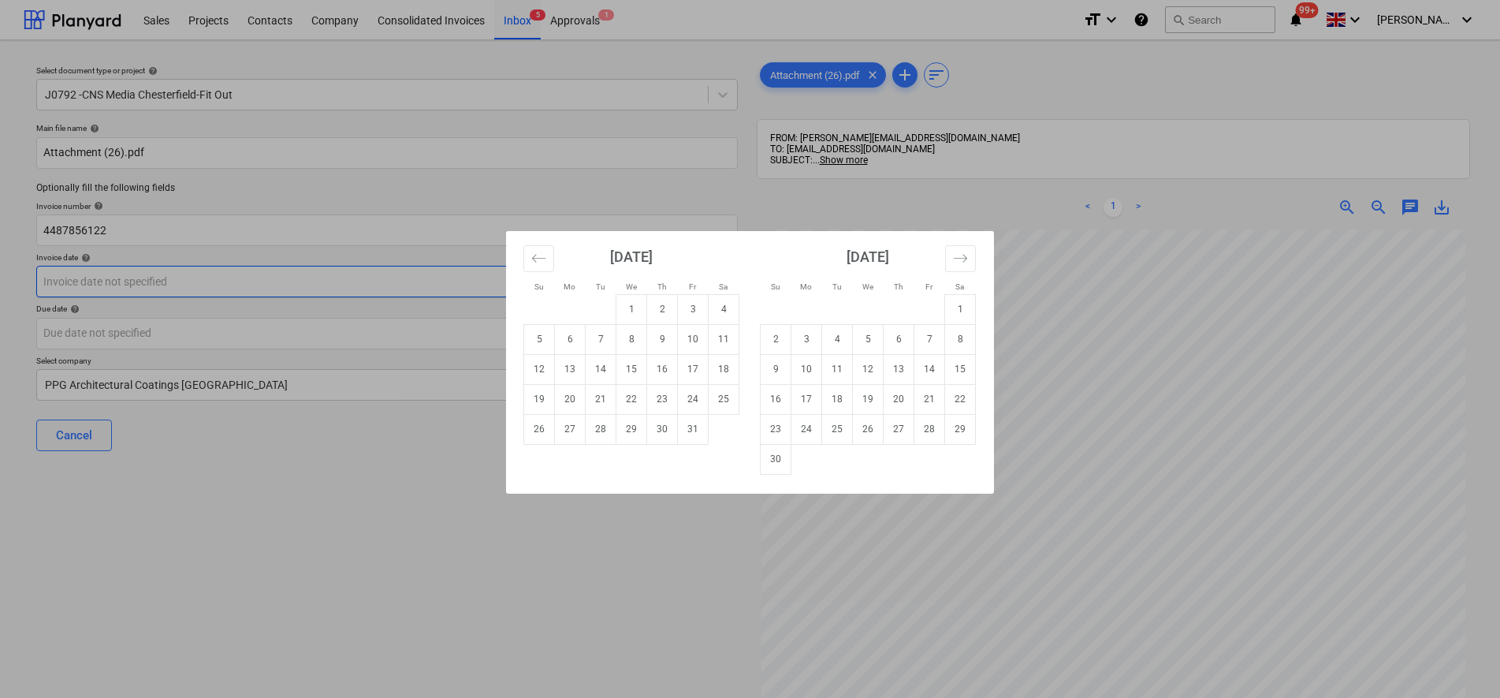
click at [131, 283] on body "Sales Projects Contacts Company Consolidated Invoices Inbox 5 Approvals 1 forma…" at bounding box center [750, 349] width 1500 height 698
click at [531, 259] on icon "Move backward to switch to the previous month." at bounding box center [538, 258] width 15 height 15
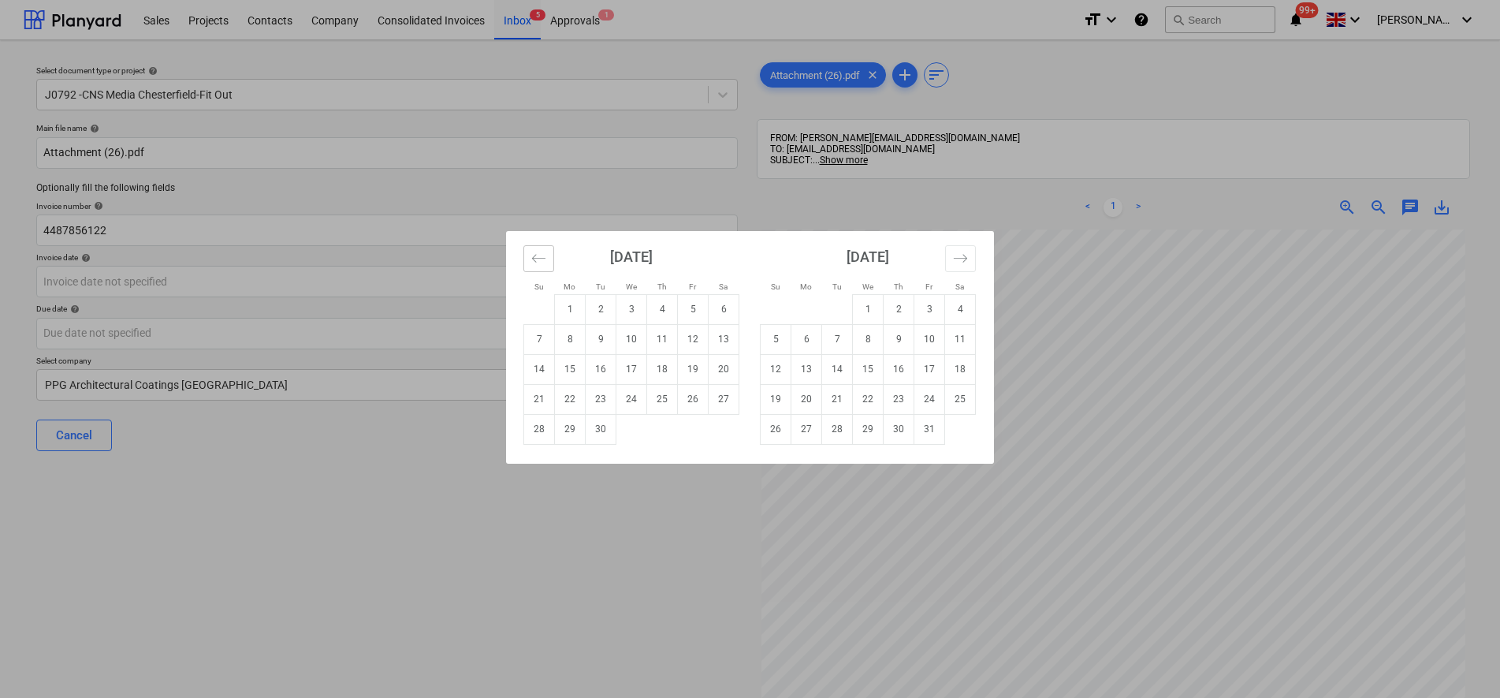
click at [531, 259] on button "Move backward to switch to the previous month." at bounding box center [538, 258] width 31 height 27
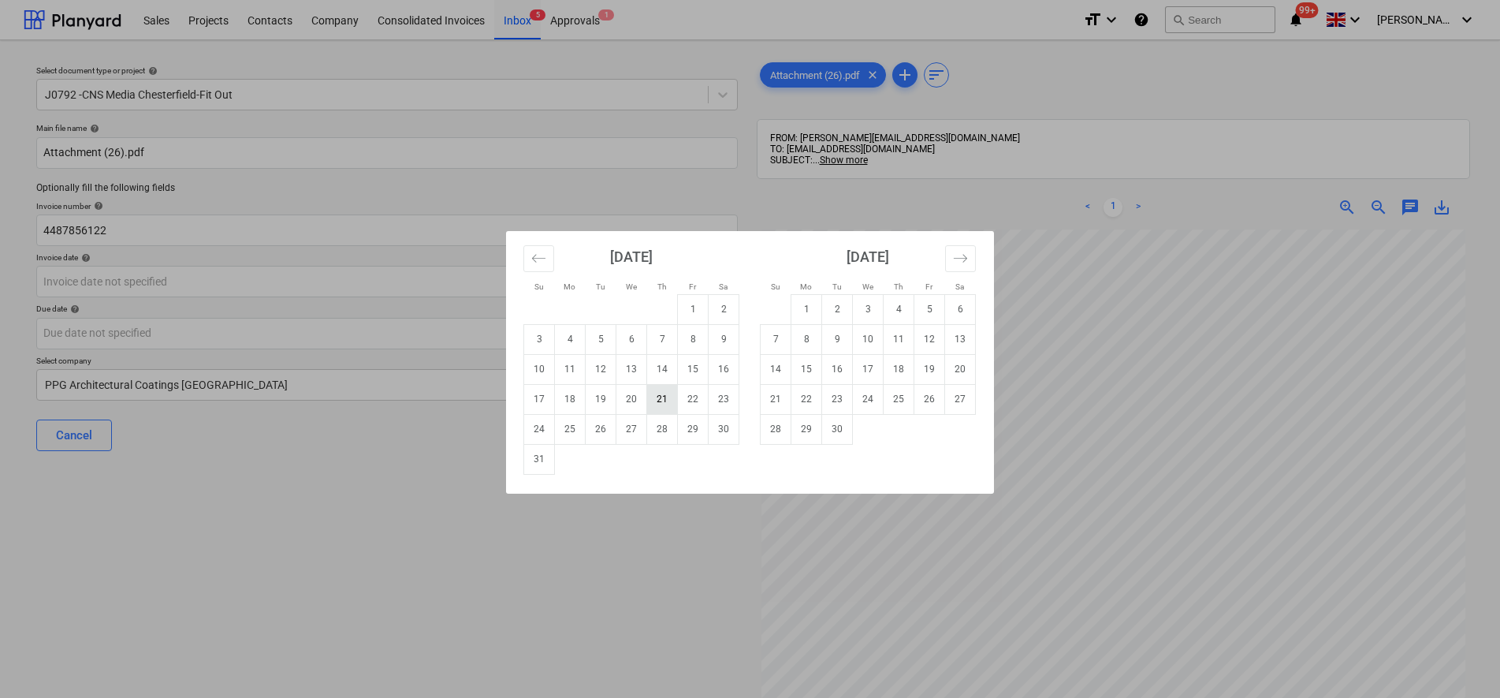
click at [656, 400] on td "21" at bounding box center [662, 399] width 31 height 30
type input "[DATE]"
click at [177, 332] on body "Sales Projects Contacts Company Consolidated Invoices Inbox 5 Approvals 1 forma…" at bounding box center [750, 349] width 1500 height 698
click at [547, 262] on button "Move backward to switch to the previous month." at bounding box center [538, 258] width 31 height 27
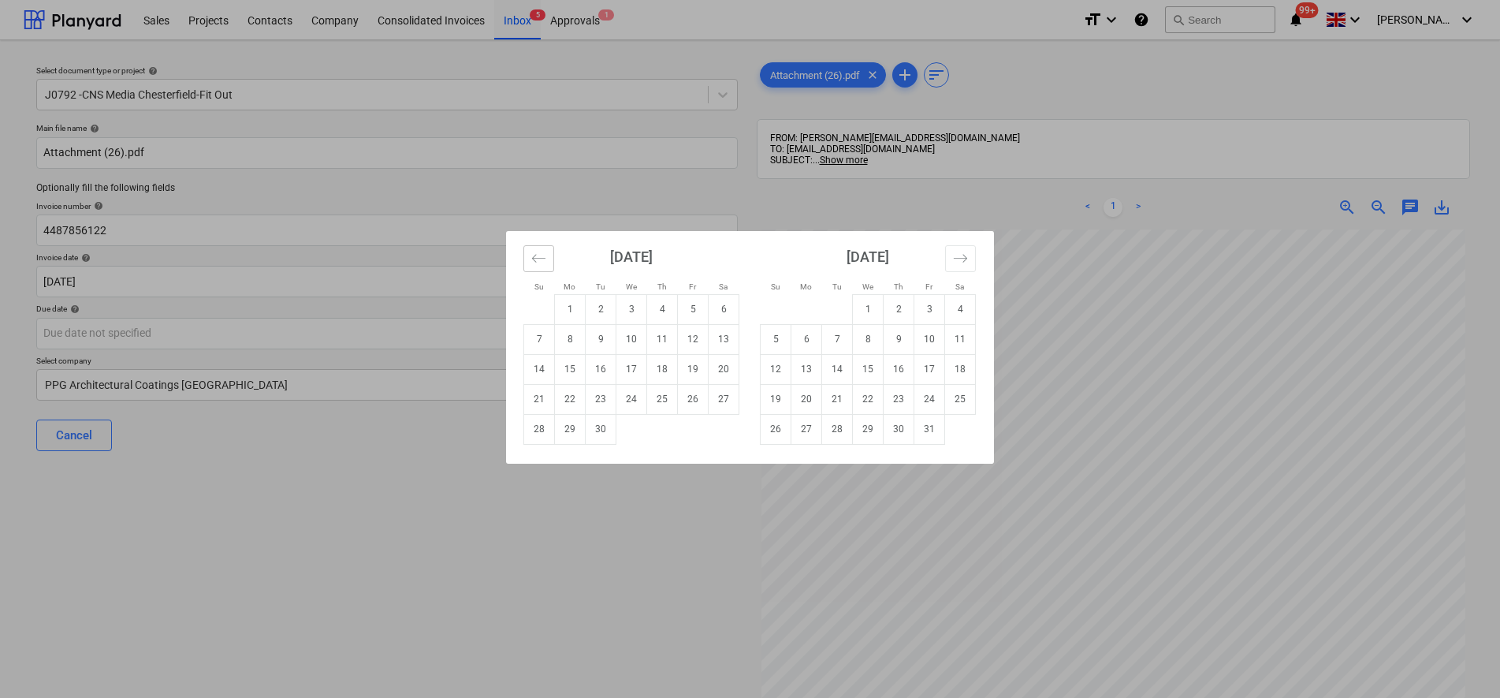
click at [547, 262] on button "Move backward to switch to the previous month." at bounding box center [538, 258] width 31 height 27
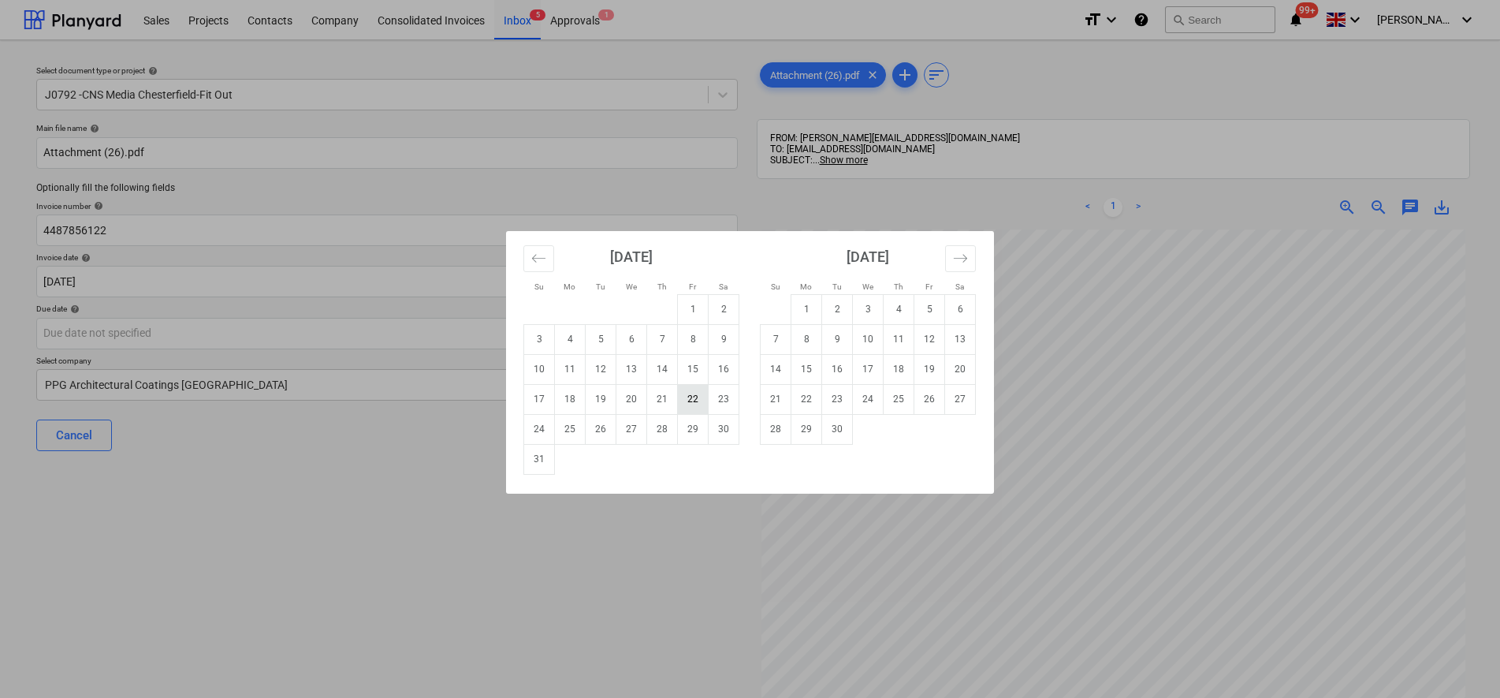
click at [686, 399] on td "22" at bounding box center [693, 399] width 31 height 30
type input "[DATE]"
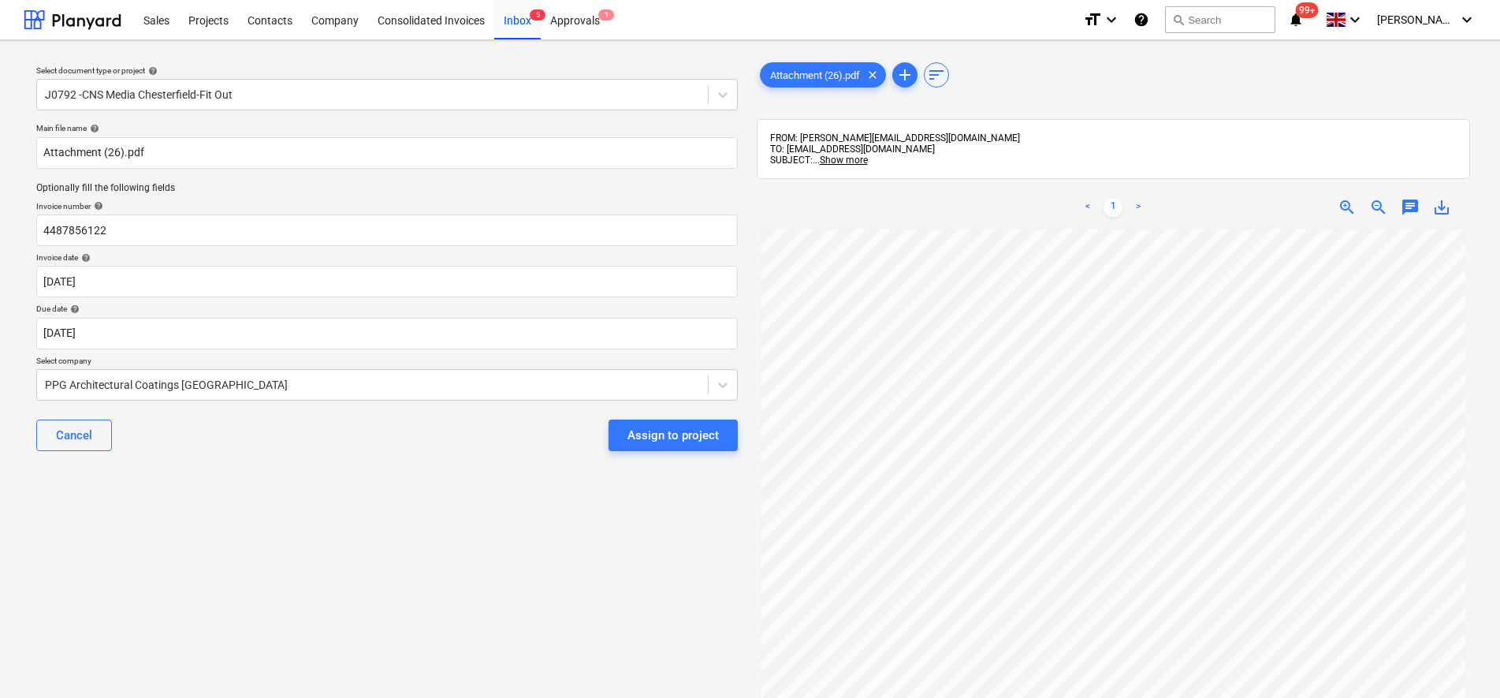
click at [660, 434] on div "Assign to project" at bounding box center [673, 435] width 91 height 20
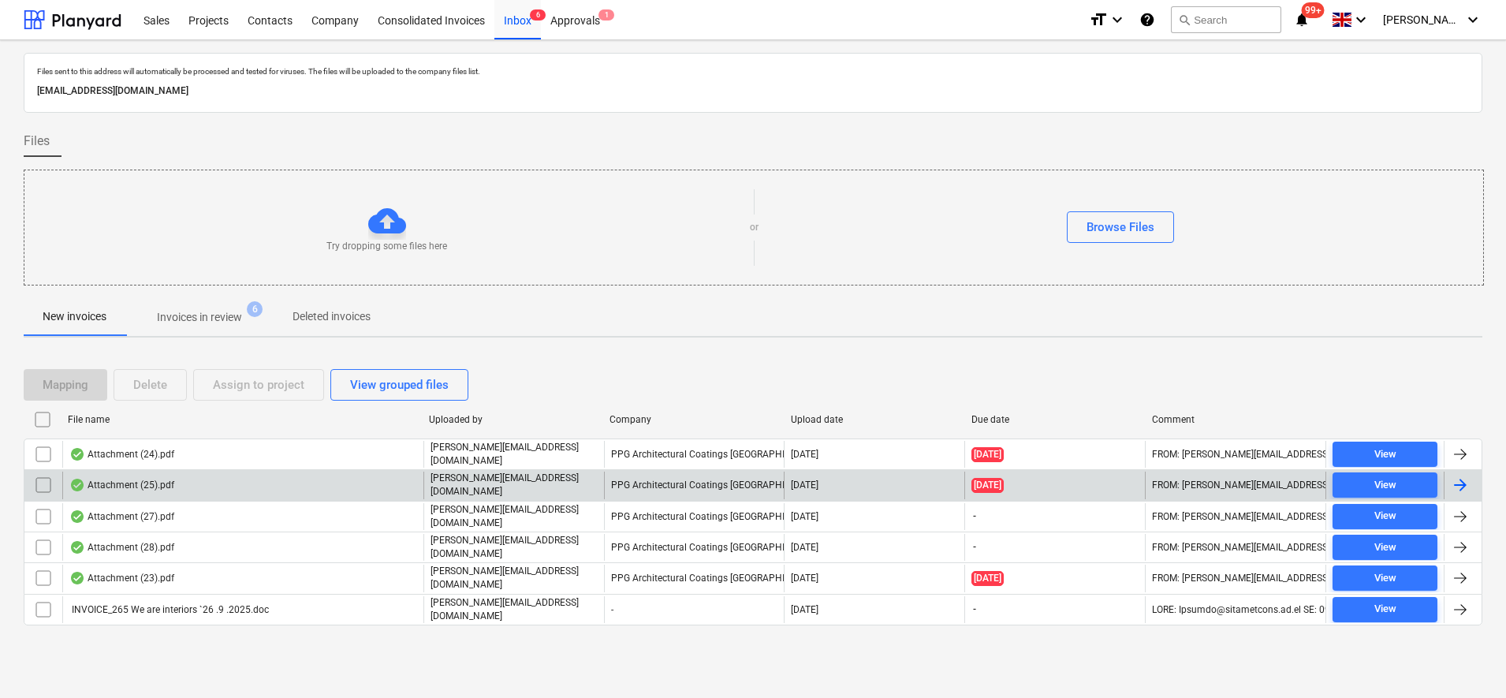
click at [550, 471] on div "[PERSON_NAME][EMAIL_ADDRESS][DOMAIN_NAME]" at bounding box center [513, 484] width 181 height 27
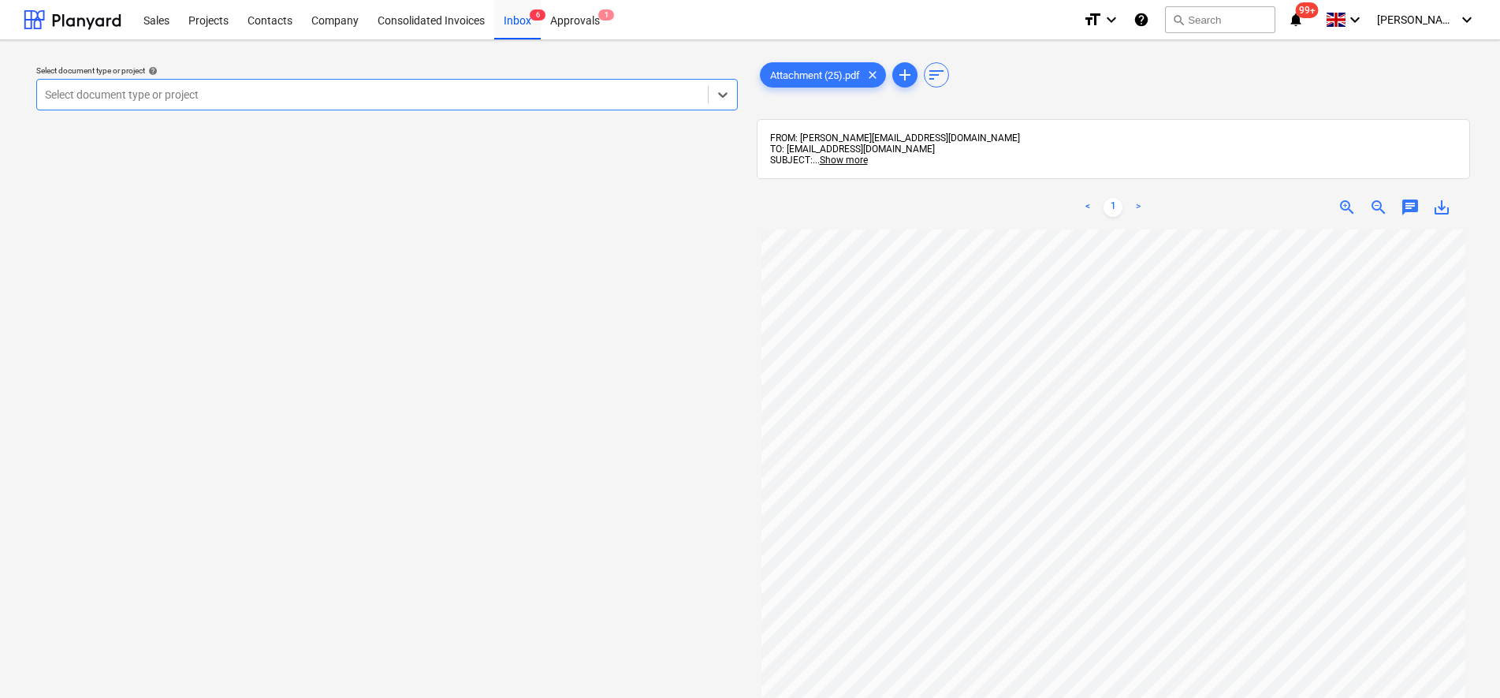
click at [134, 110] on div "Select document type or project" at bounding box center [387, 95] width 702 height 32
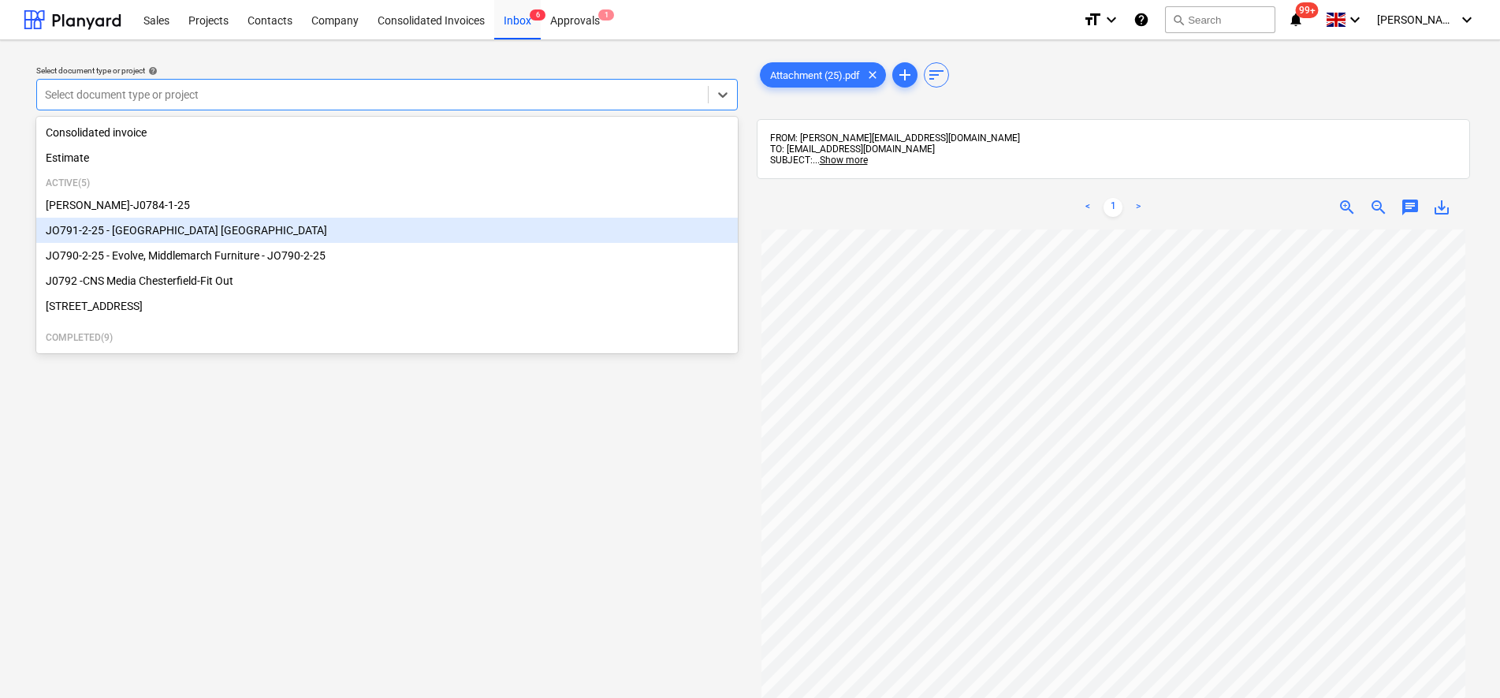
click at [145, 230] on div "JO791-2-25 - [GEOGRAPHIC_DATA] [GEOGRAPHIC_DATA]" at bounding box center [387, 230] width 702 height 25
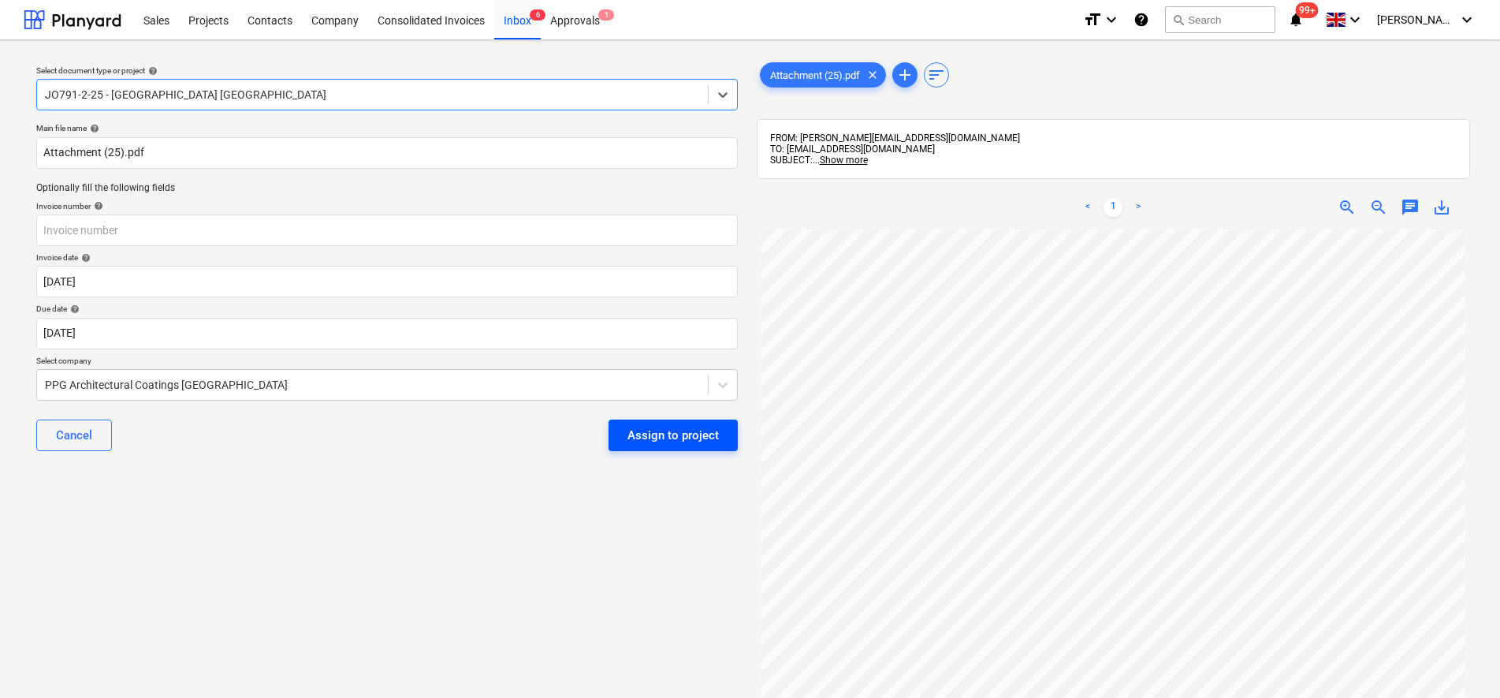
click at [696, 423] on button "Assign to project" at bounding box center [673, 435] width 129 height 32
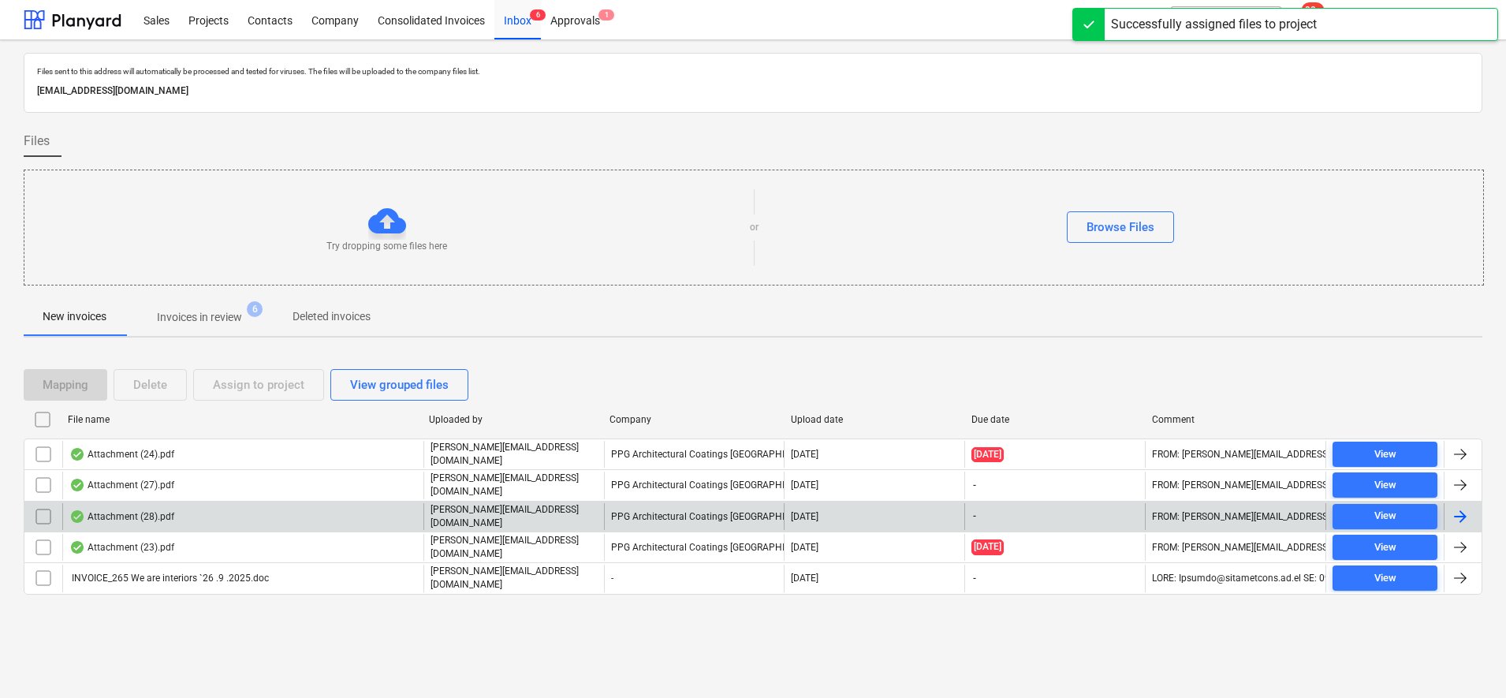
click at [477, 503] on div "[PERSON_NAME][EMAIL_ADDRESS][DOMAIN_NAME]" at bounding box center [513, 516] width 181 height 27
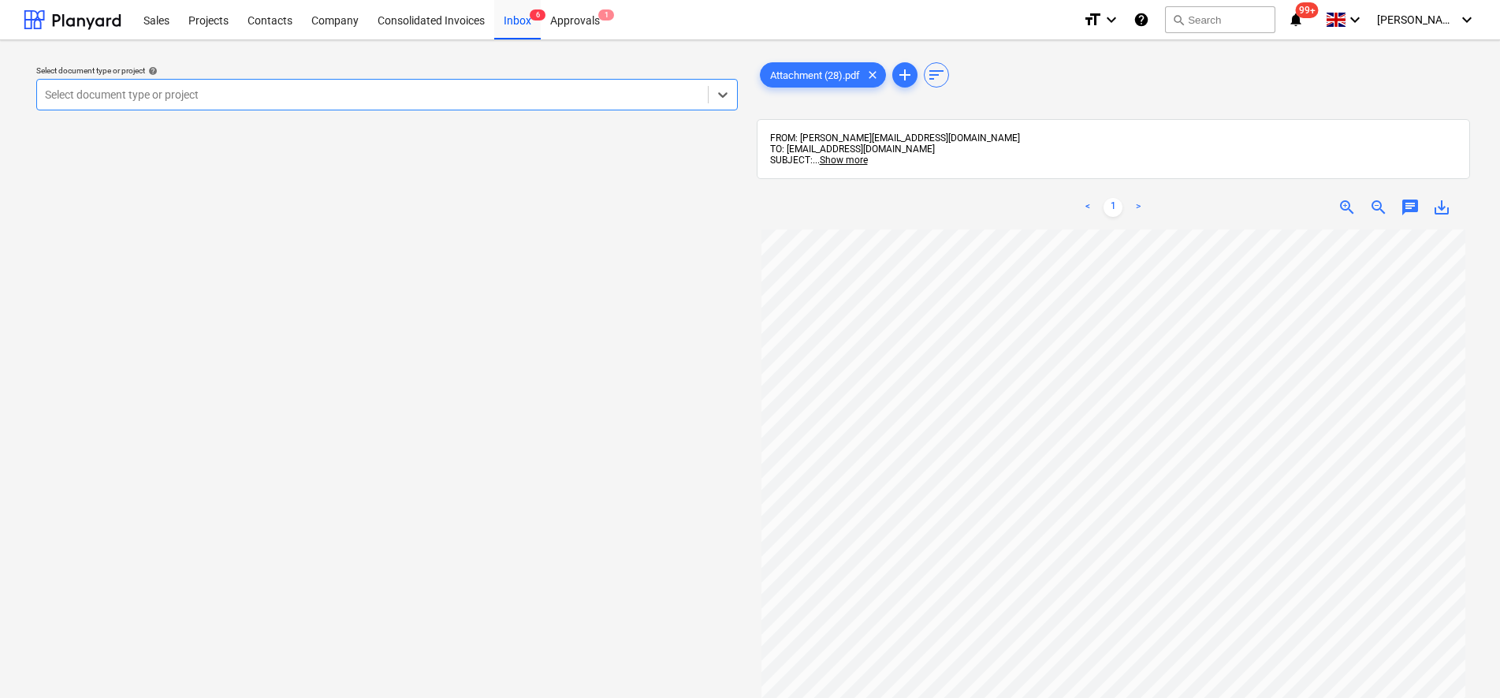
click at [409, 105] on div "Select document type or project" at bounding box center [372, 95] width 671 height 22
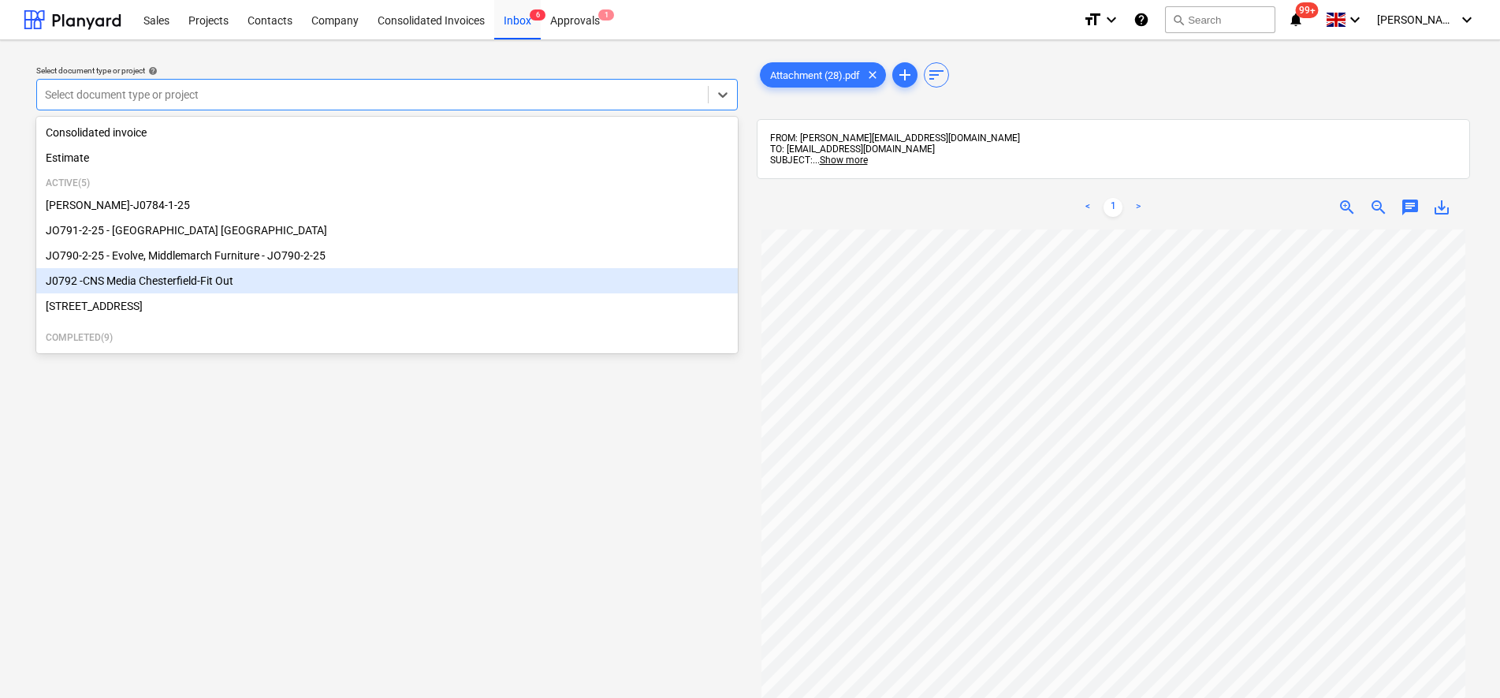
click at [297, 461] on div "Select document type or project help option J0792 -CNS Media Chesterfield-Fit O…" at bounding box center [387, 471] width 727 height 836
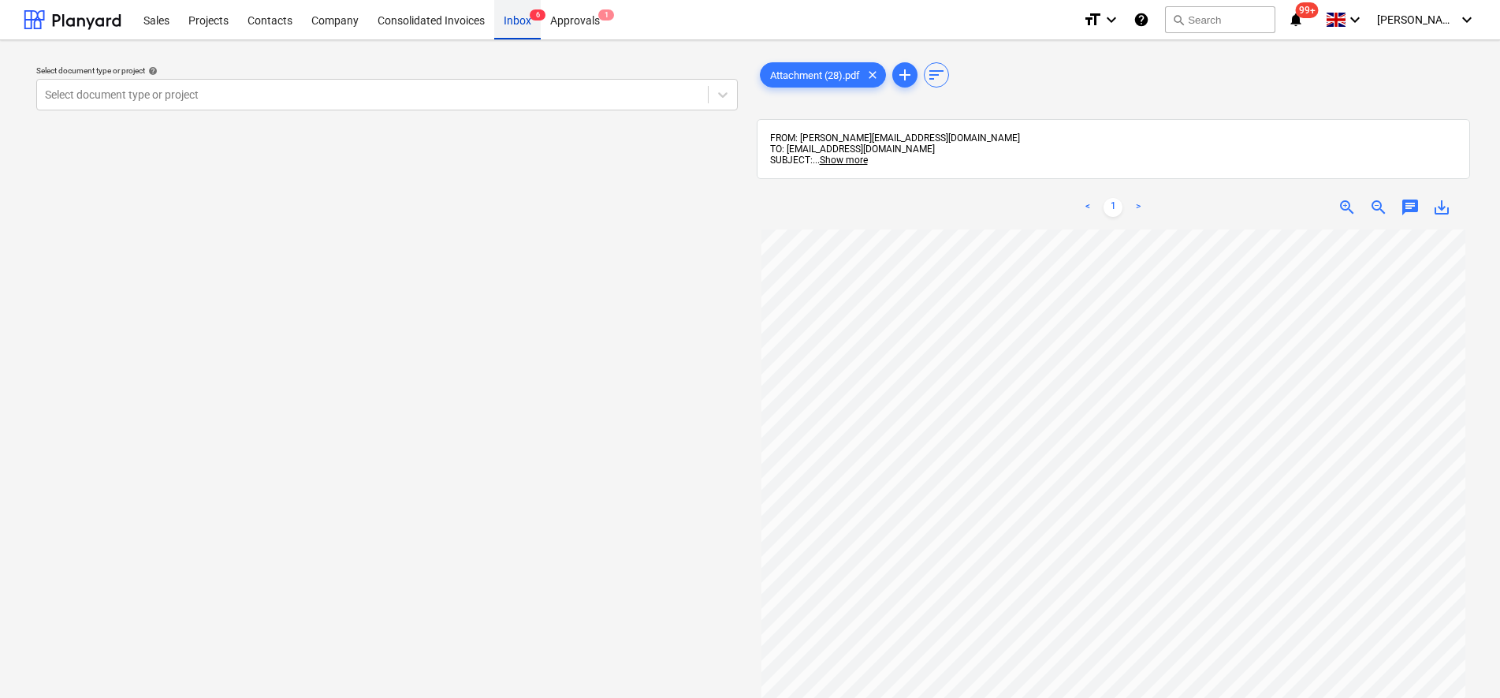
click at [523, 24] on div "Inbox 6" at bounding box center [517, 19] width 47 height 40
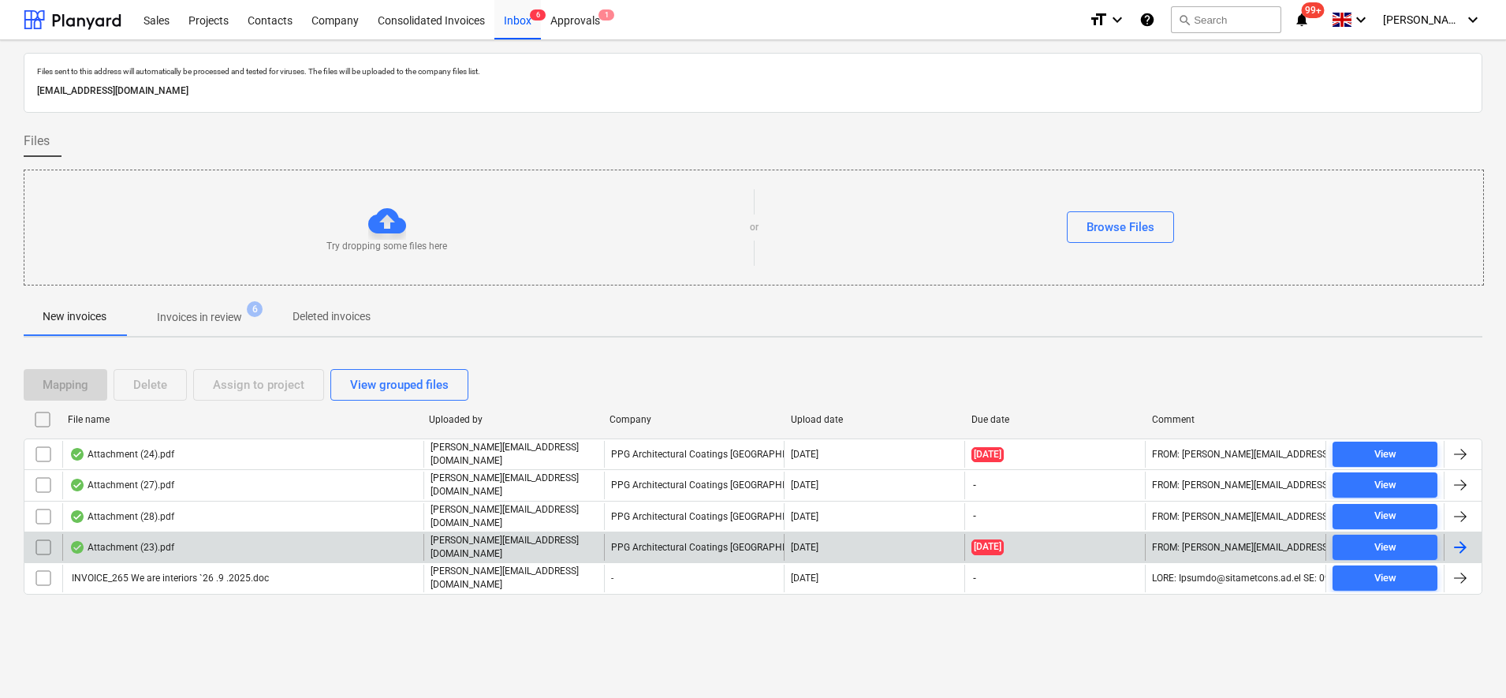
click at [490, 534] on p "[PERSON_NAME][EMAIL_ADDRESS][DOMAIN_NAME]" at bounding box center [513, 547] width 167 height 27
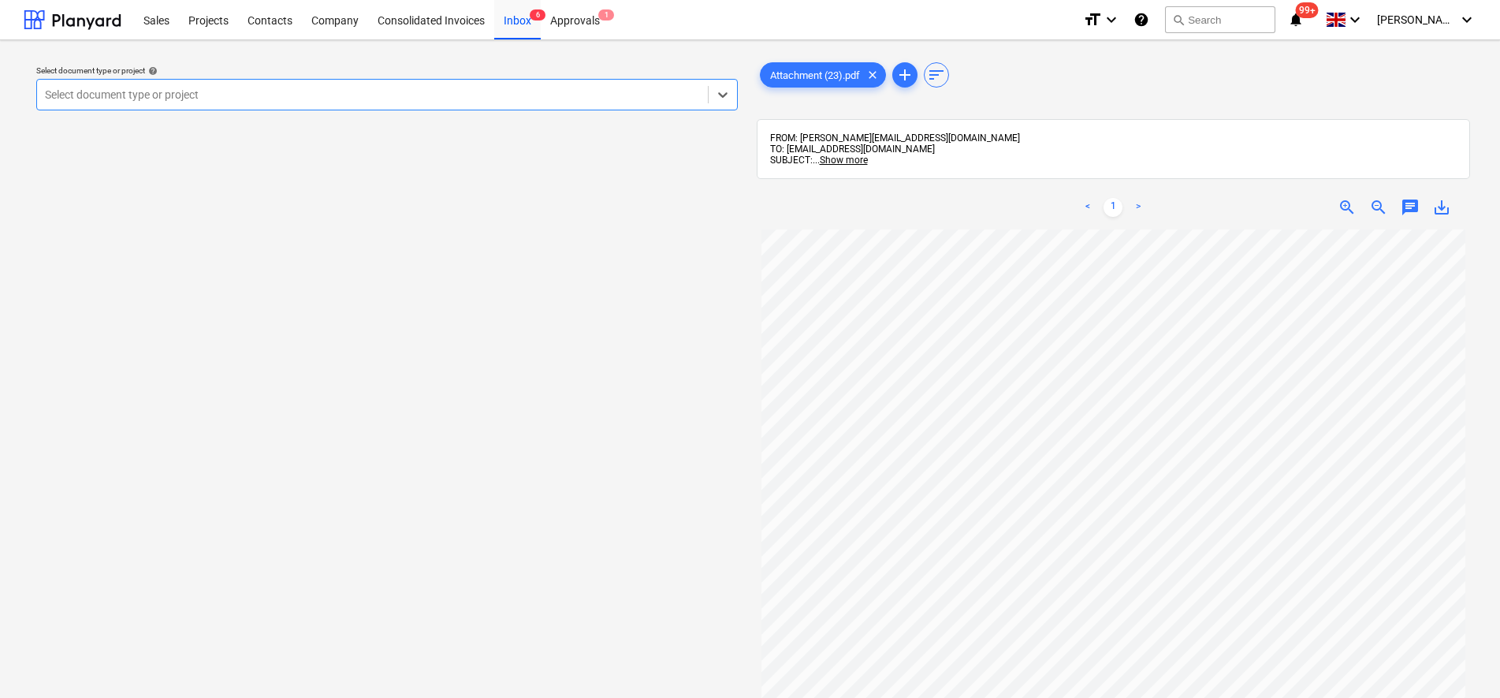
click at [183, 84] on div "Select document type or project" at bounding box center [372, 95] width 671 height 22
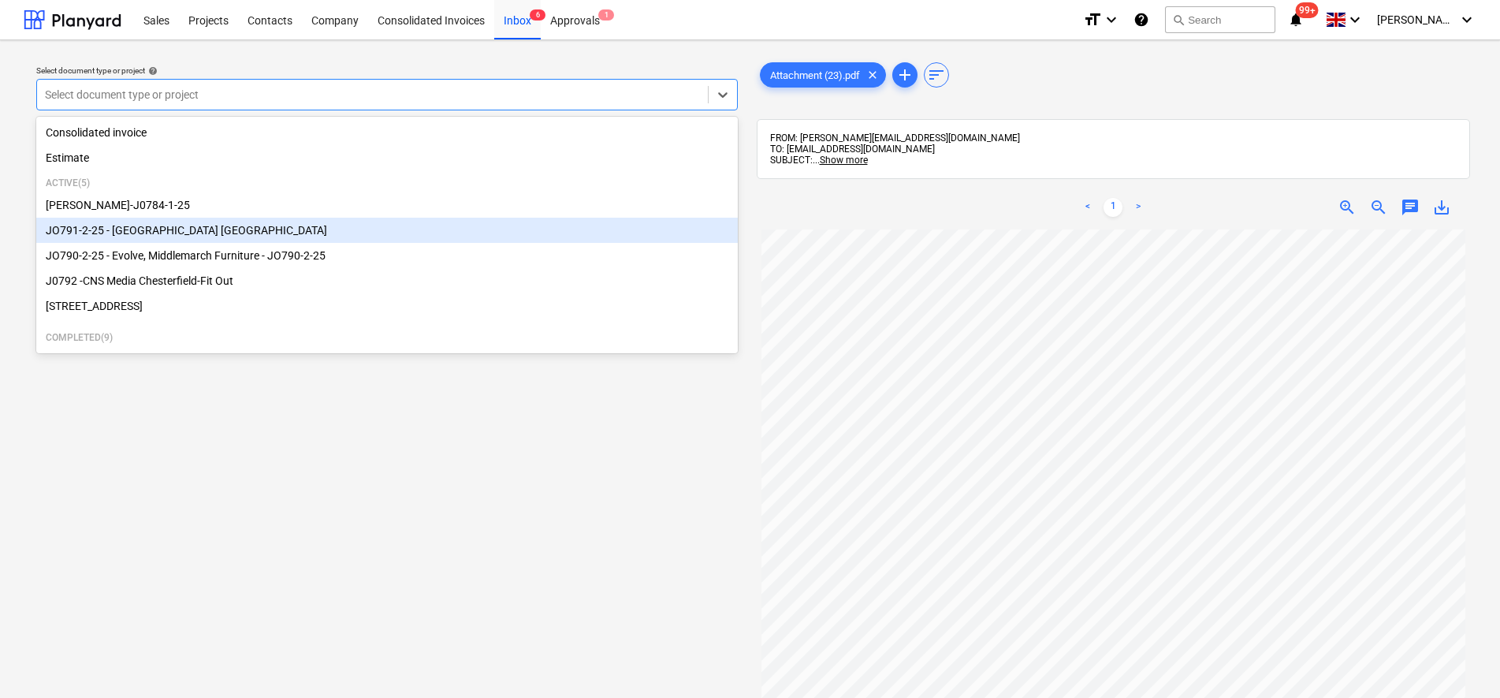
click at [148, 236] on div "JO791-2-25 - [GEOGRAPHIC_DATA] [GEOGRAPHIC_DATA]" at bounding box center [387, 230] width 702 height 25
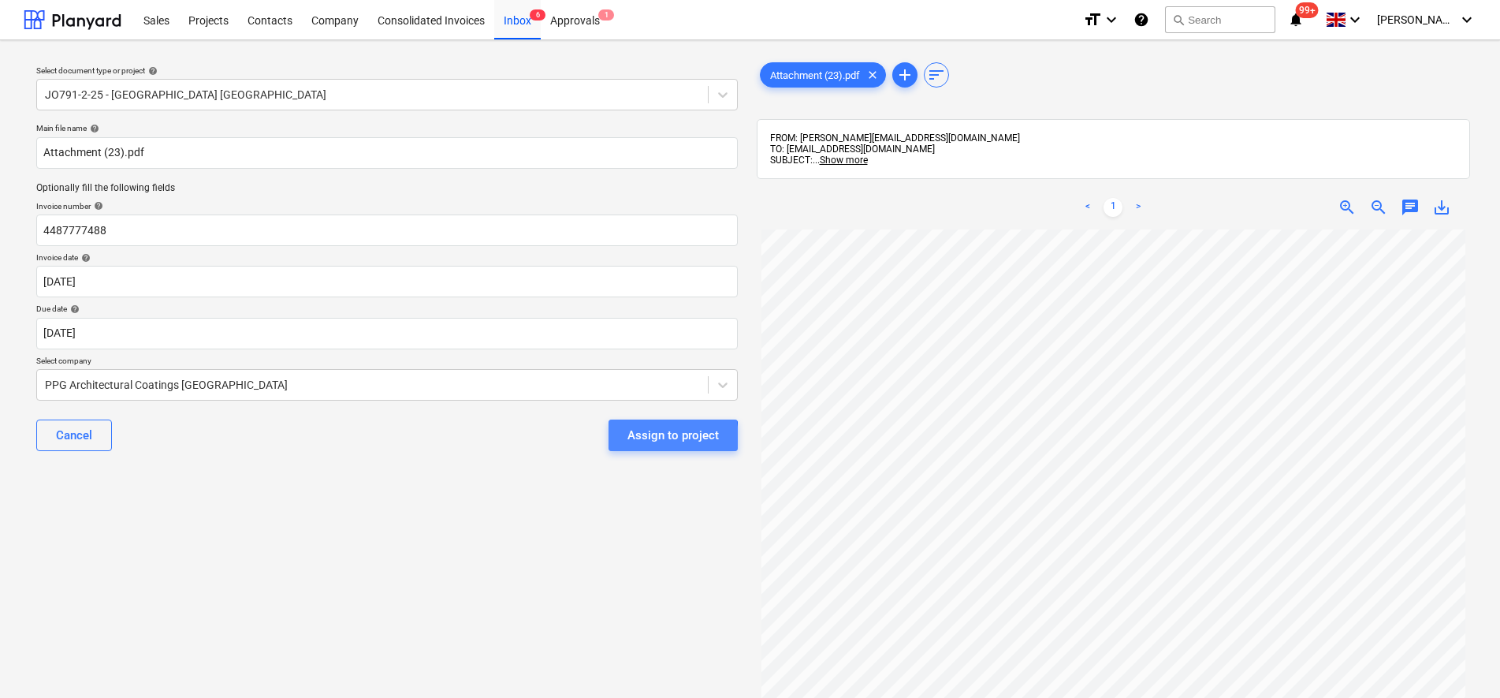
click at [623, 441] on button "Assign to project" at bounding box center [673, 435] width 129 height 32
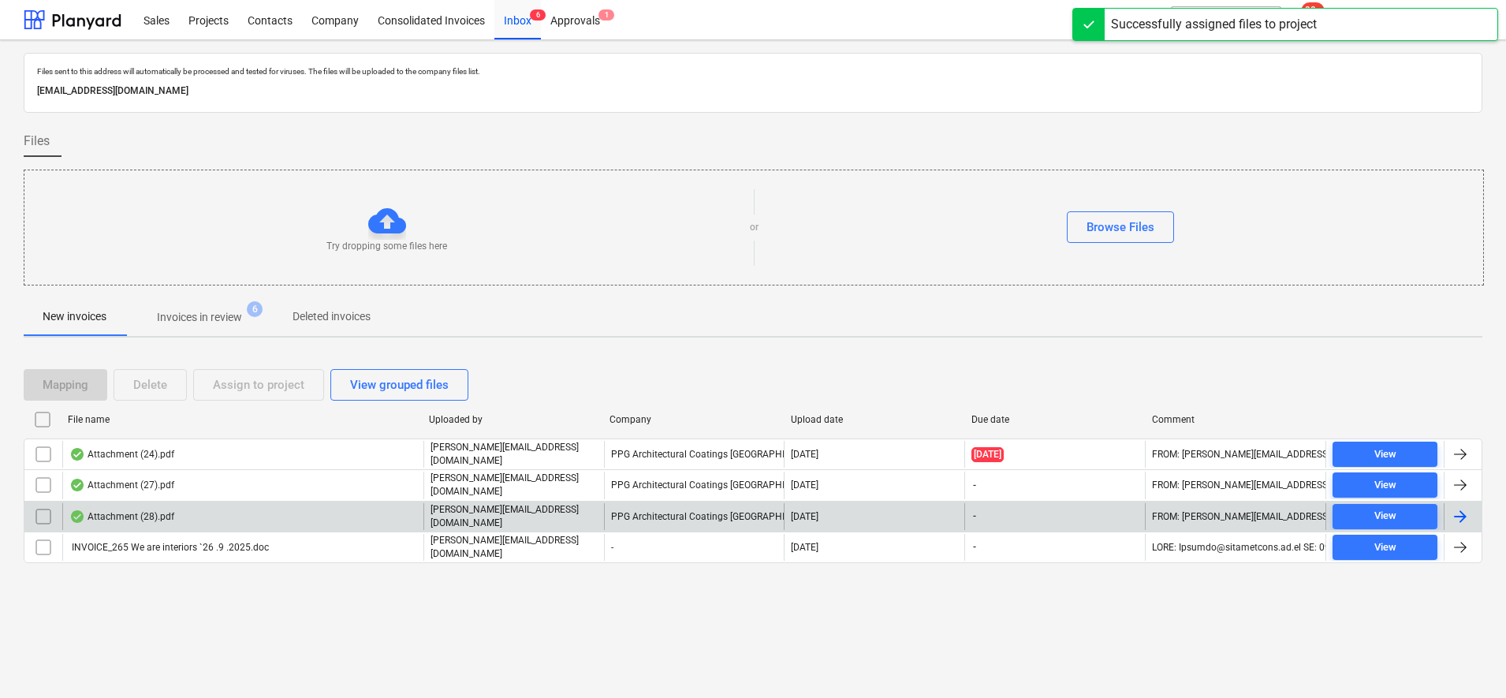
click at [199, 503] on div "Attachment (28).pdf" at bounding box center [242, 516] width 361 height 27
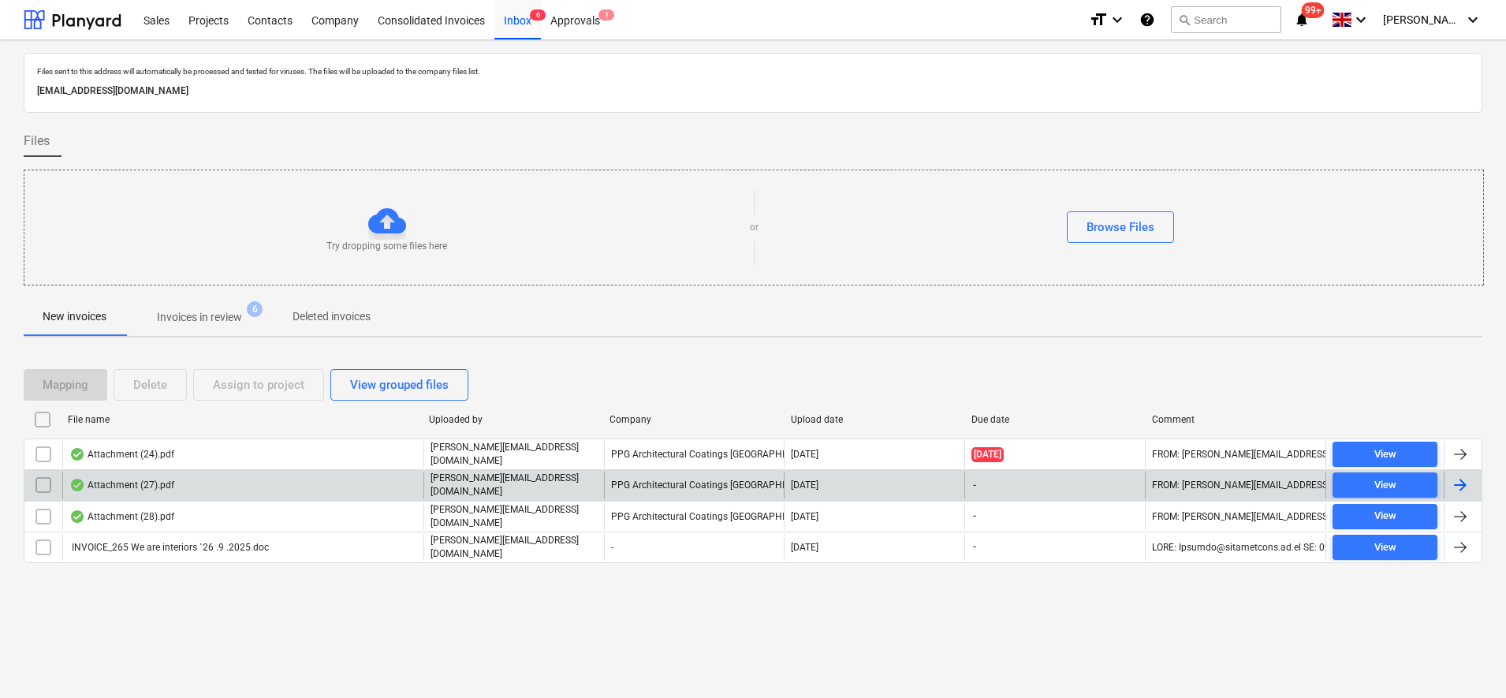
click at [224, 483] on div "Attachment (27).pdf" at bounding box center [242, 484] width 361 height 27
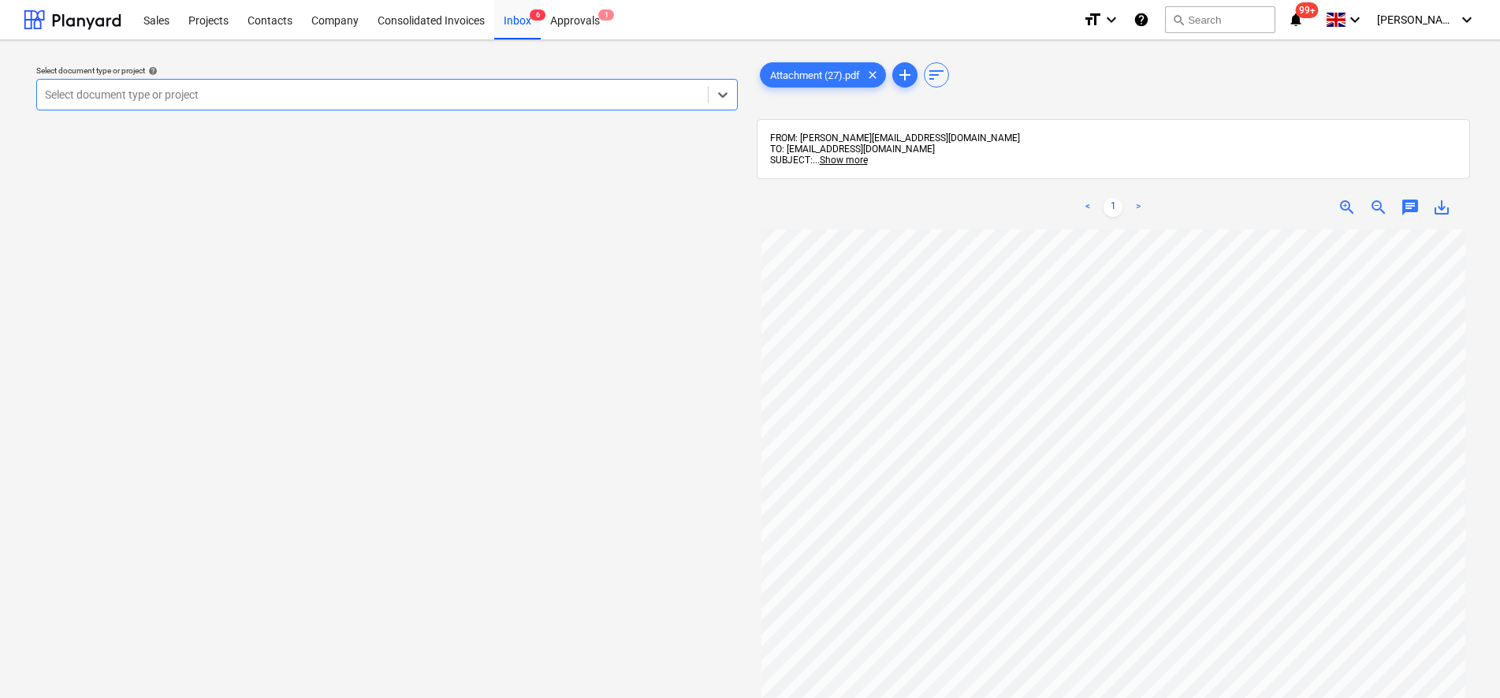
click at [233, 94] on div at bounding box center [372, 95] width 655 height 16
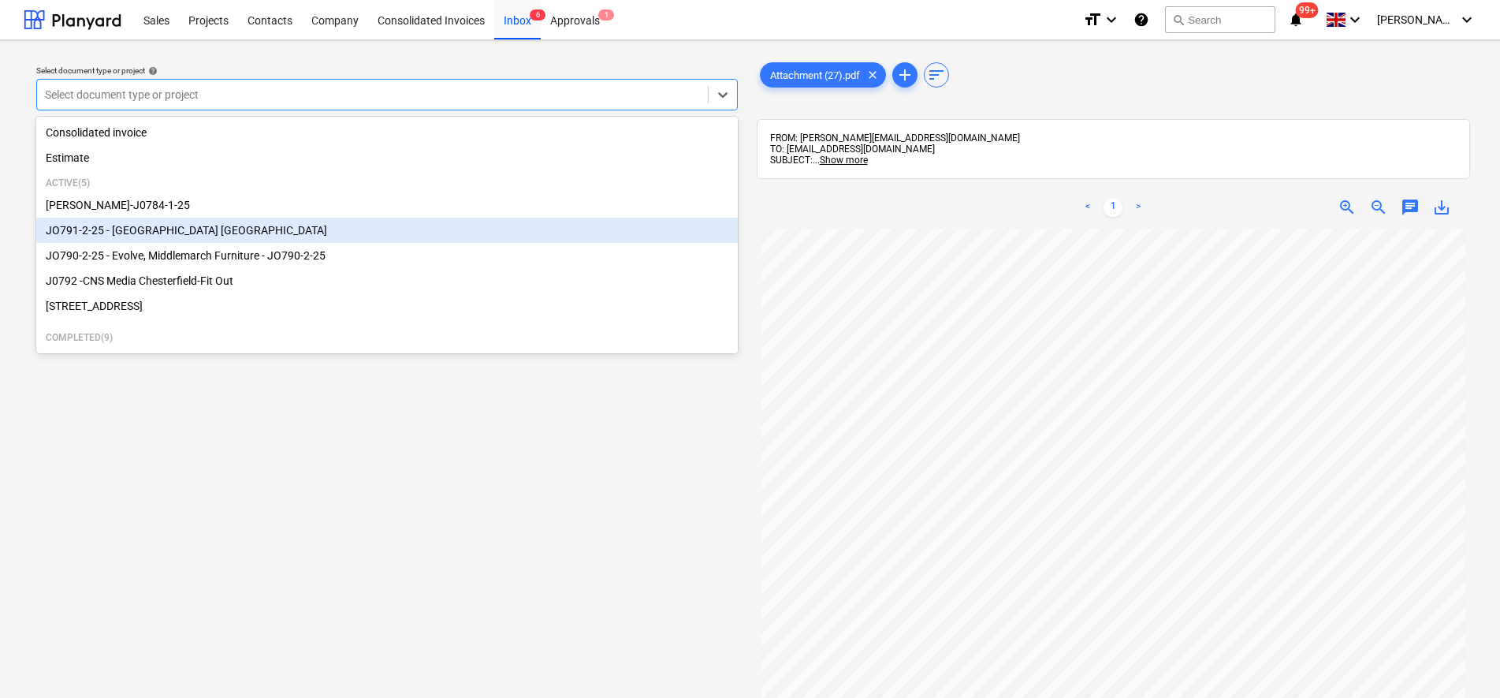
click at [186, 240] on div "JO791-2-25 - [GEOGRAPHIC_DATA] [GEOGRAPHIC_DATA]" at bounding box center [387, 230] width 702 height 25
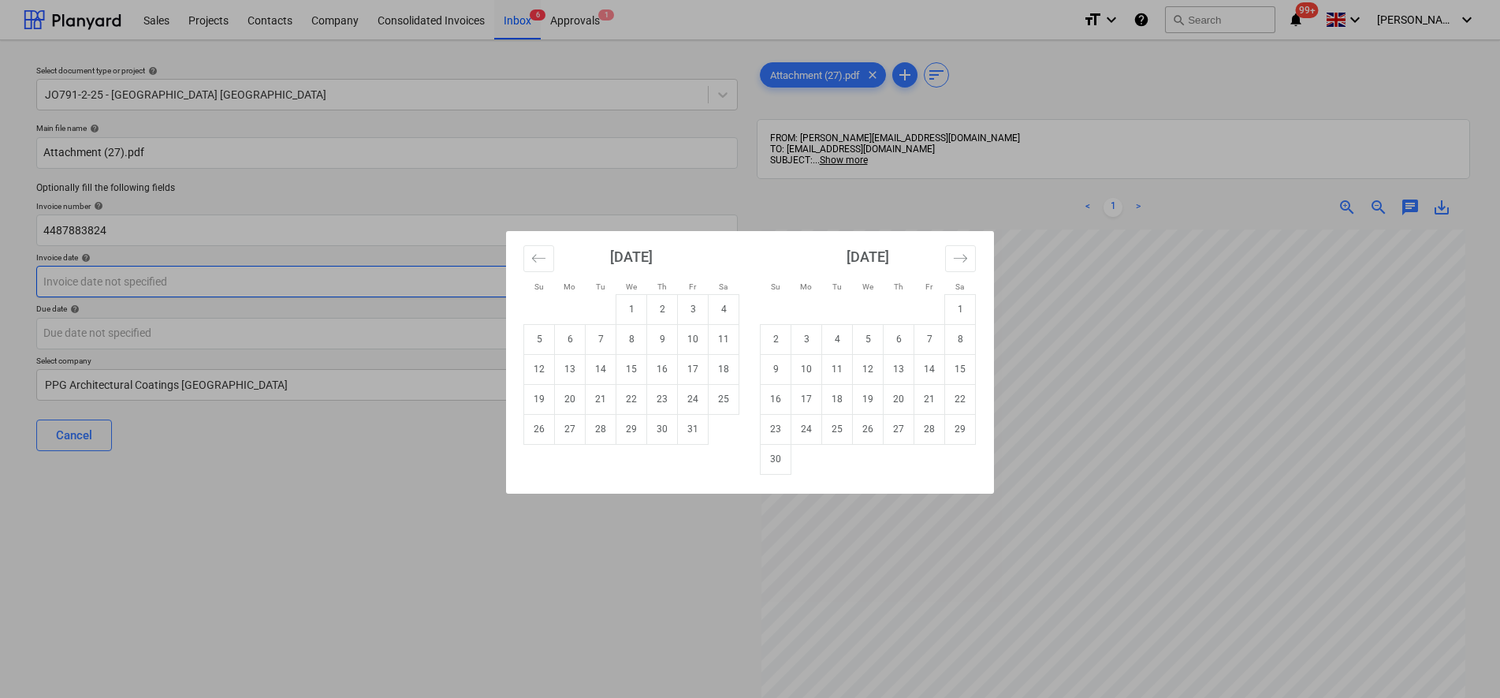
click at [110, 285] on body "Sales Projects Contacts Company Consolidated Invoices Inbox 6 Approvals 1 forma…" at bounding box center [750, 349] width 1500 height 698
click at [544, 264] on icon "Move backward to switch to the previous month." at bounding box center [538, 258] width 15 height 15
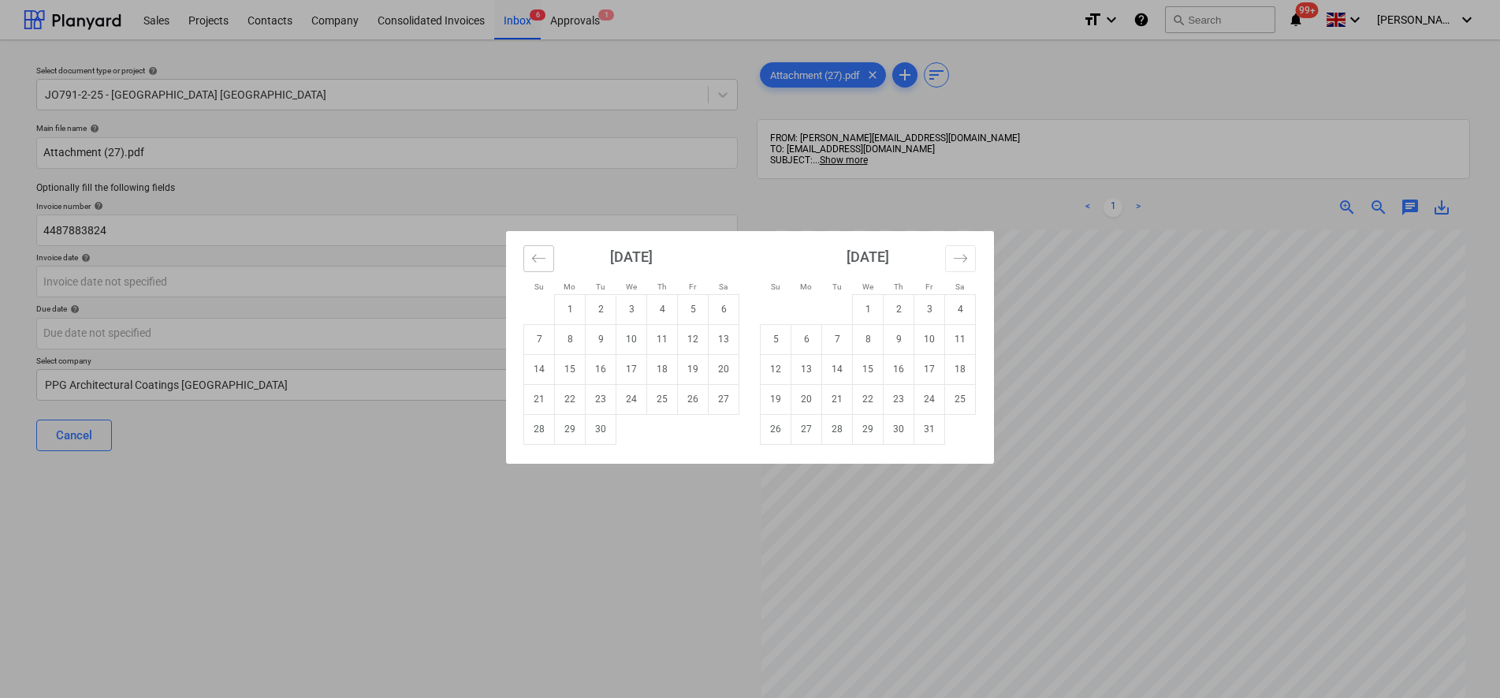
click at [546, 259] on icon "Move backward to switch to the previous month." at bounding box center [538, 258] width 15 height 15
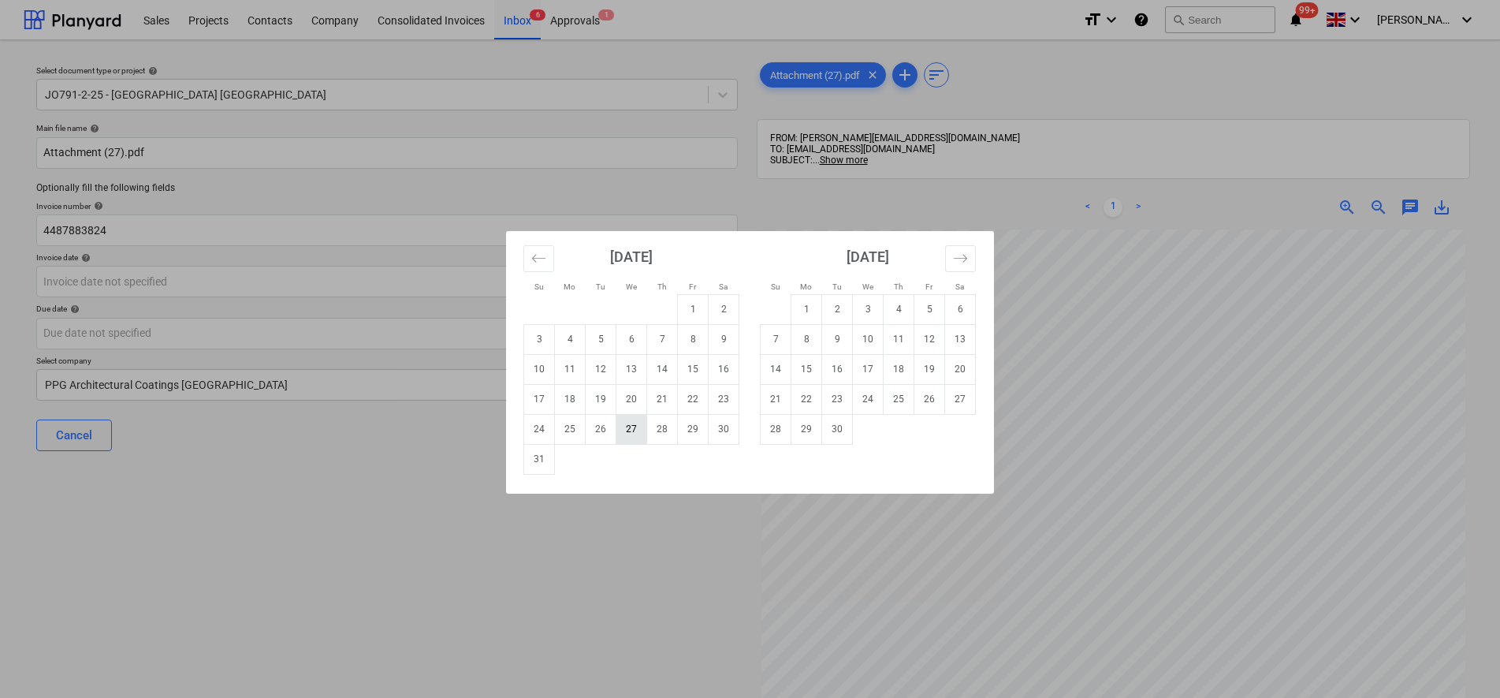
click at [640, 434] on td "27" at bounding box center [631, 429] width 31 height 30
type input "[DATE]"
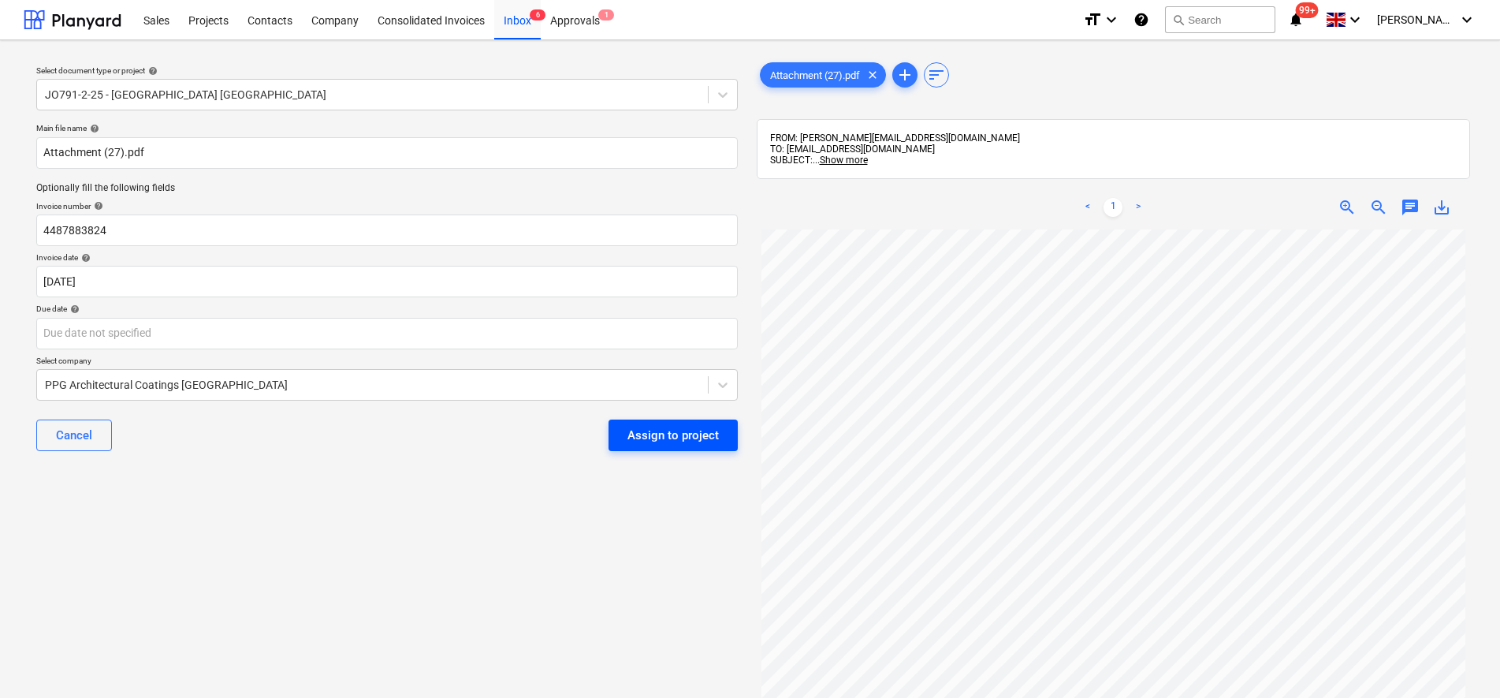
click at [676, 426] on div "Assign to project" at bounding box center [673, 435] width 91 height 20
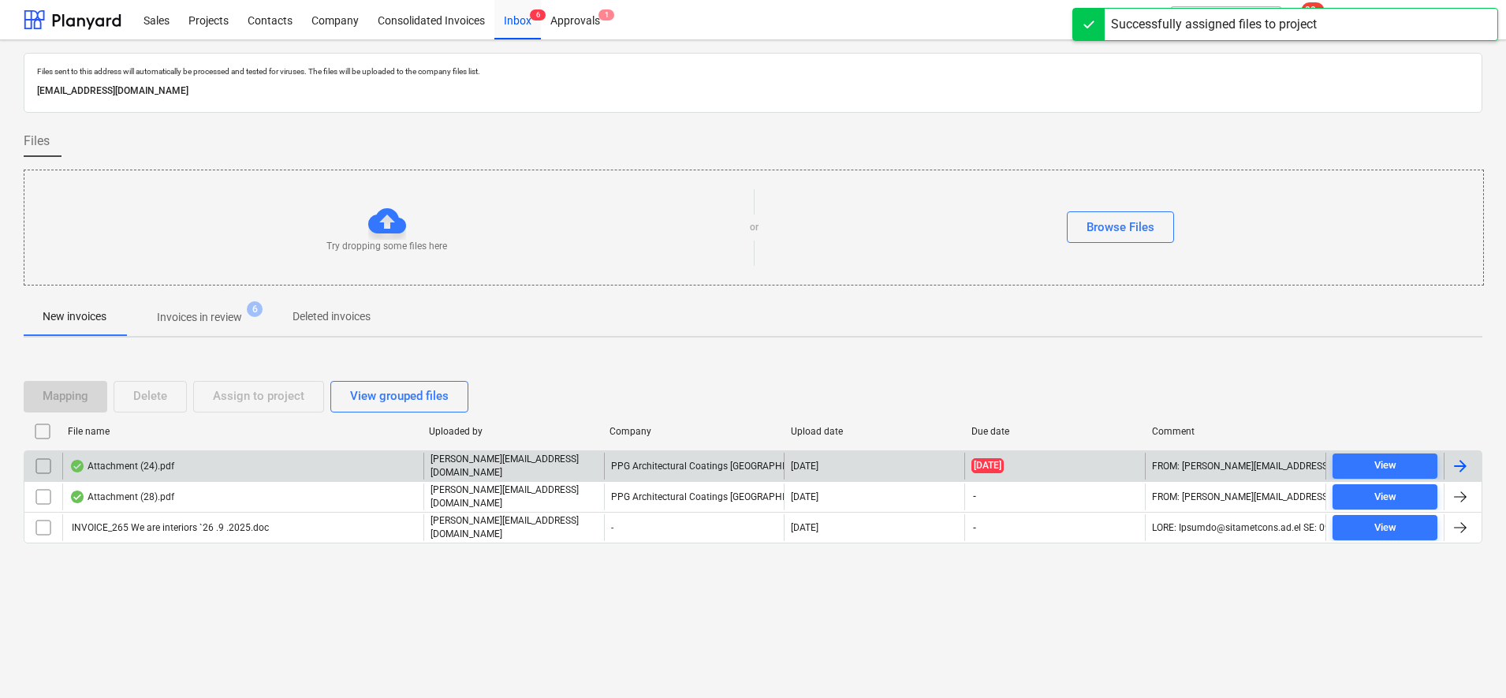
click at [482, 460] on p "[PERSON_NAME][EMAIL_ADDRESS][DOMAIN_NAME]" at bounding box center [513, 466] width 167 height 27
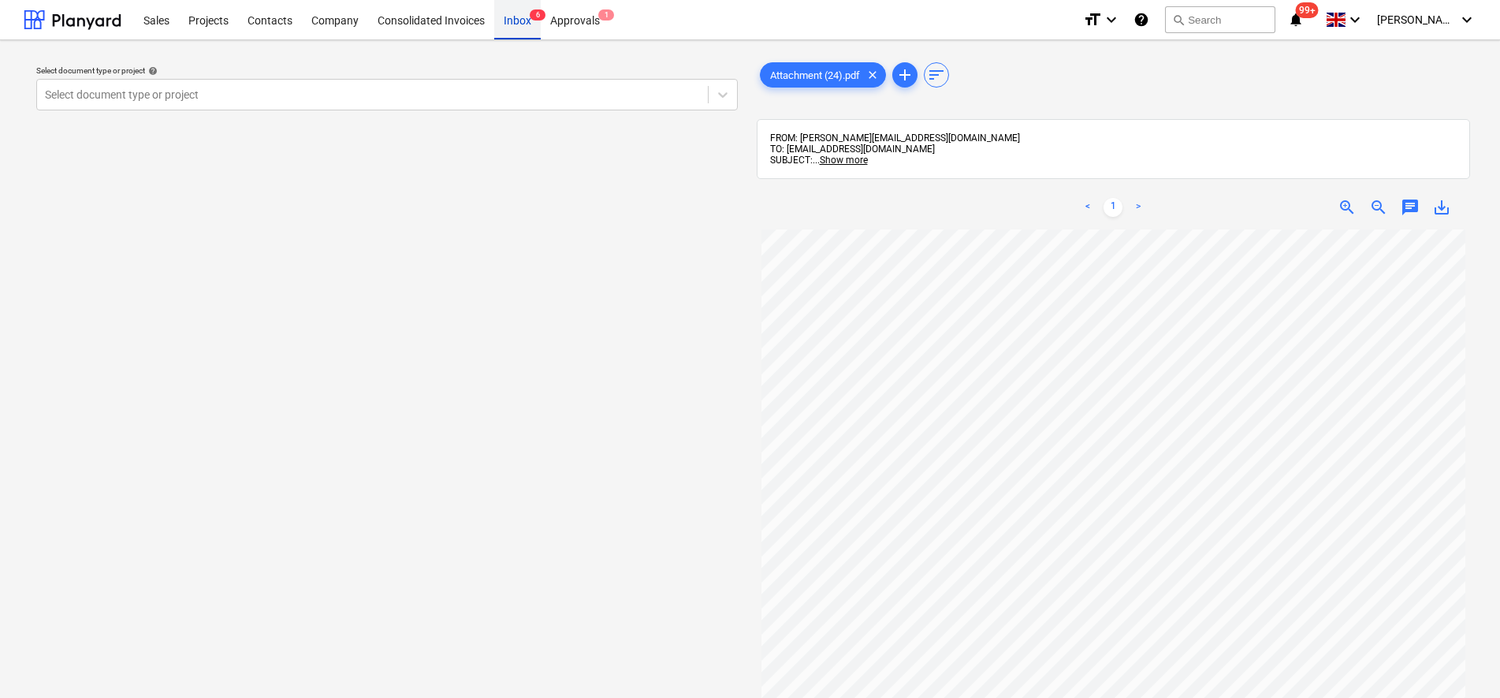
click at [514, 24] on div "Inbox 6" at bounding box center [517, 19] width 47 height 40
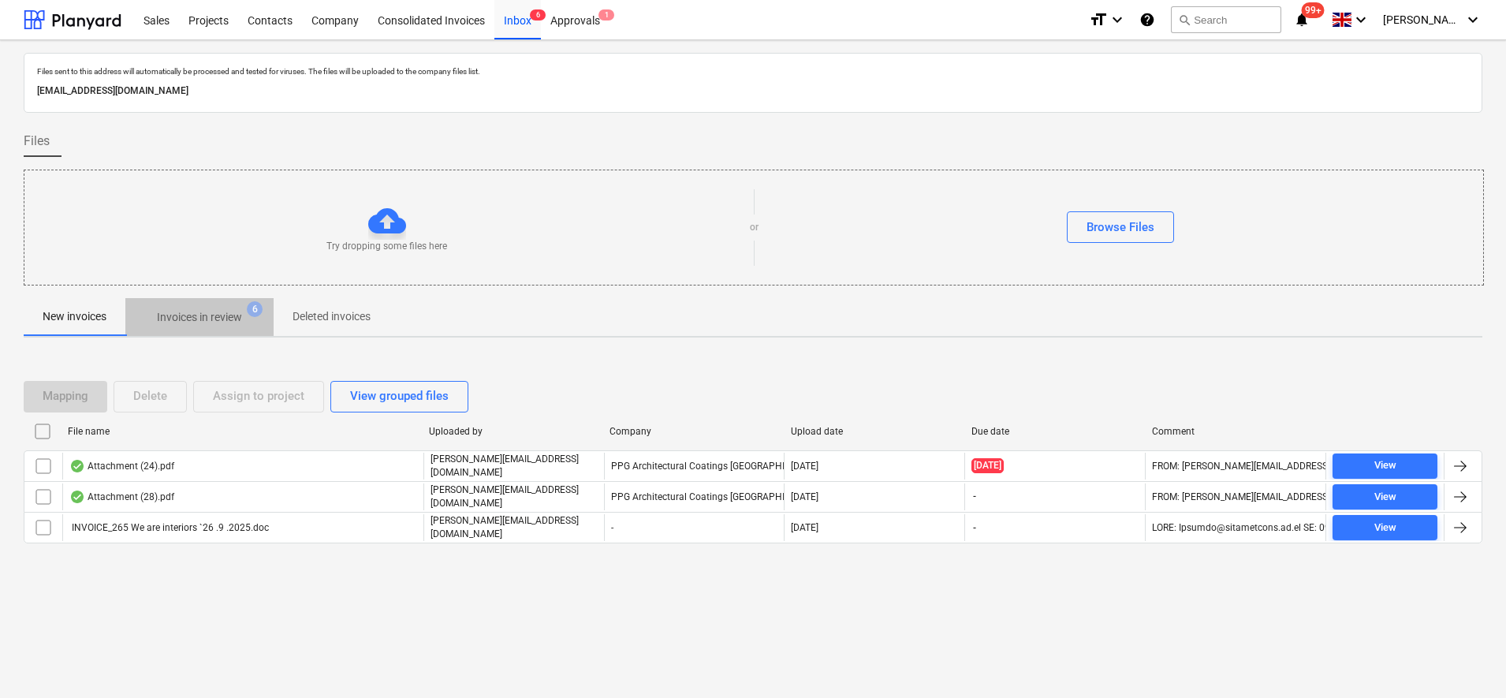
click at [204, 320] on p "Invoices in review" at bounding box center [199, 317] width 85 height 17
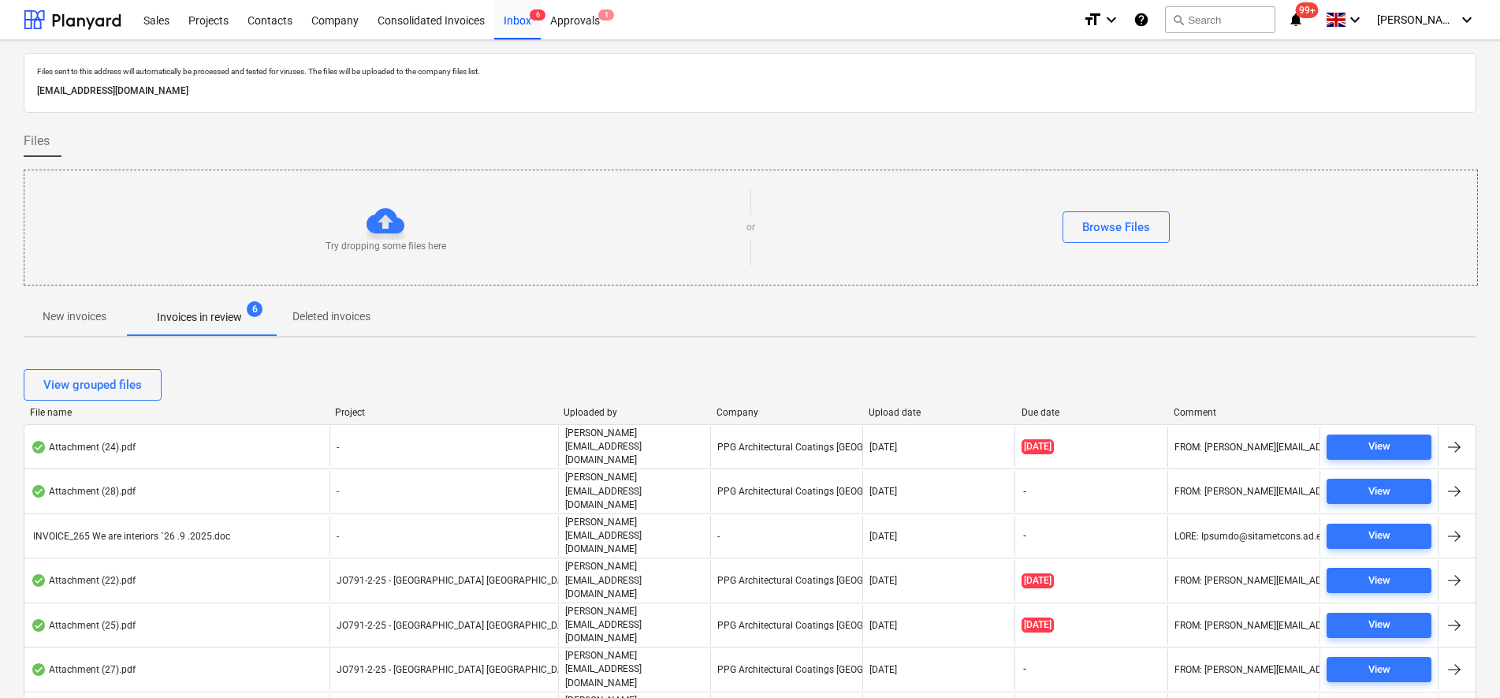
scroll to position [76, 0]
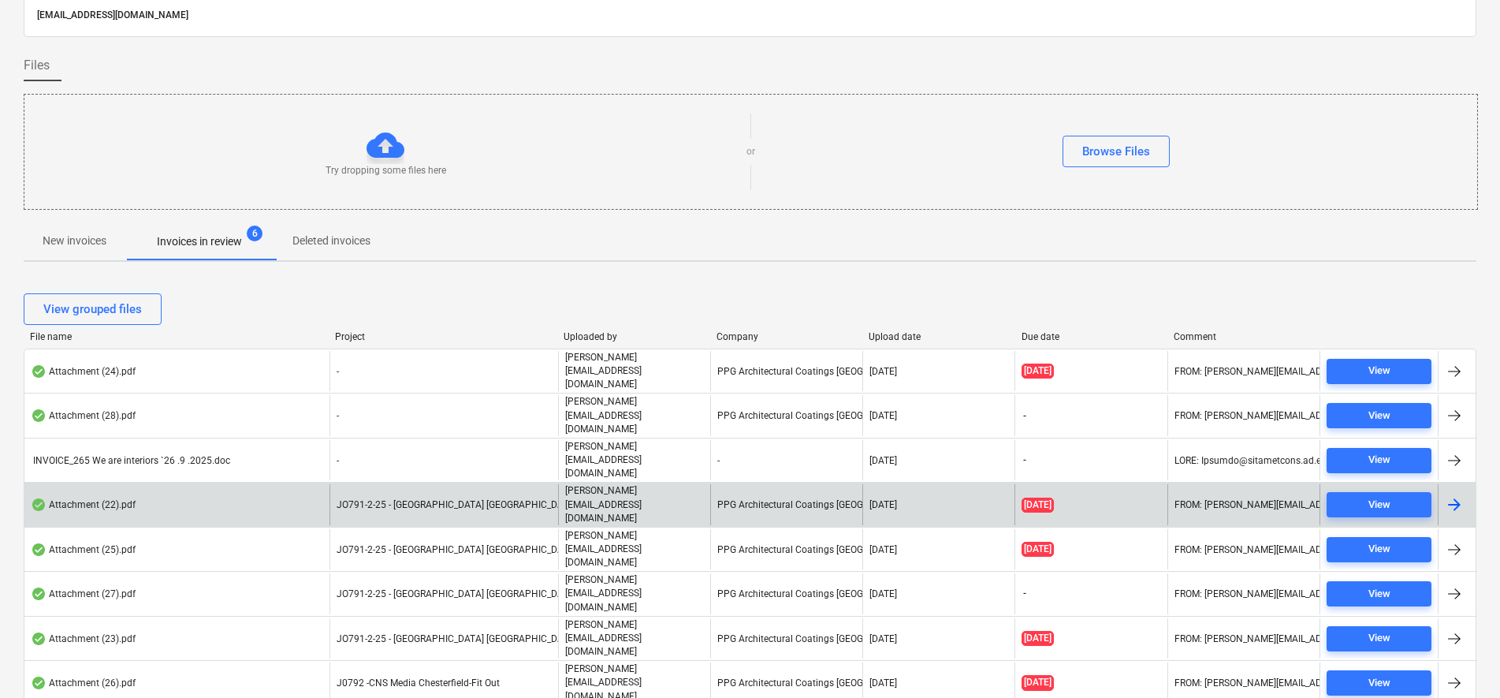
click at [389, 484] on div "JO791-2-25 - [GEOGRAPHIC_DATA] [GEOGRAPHIC_DATA]" at bounding box center [444, 504] width 229 height 40
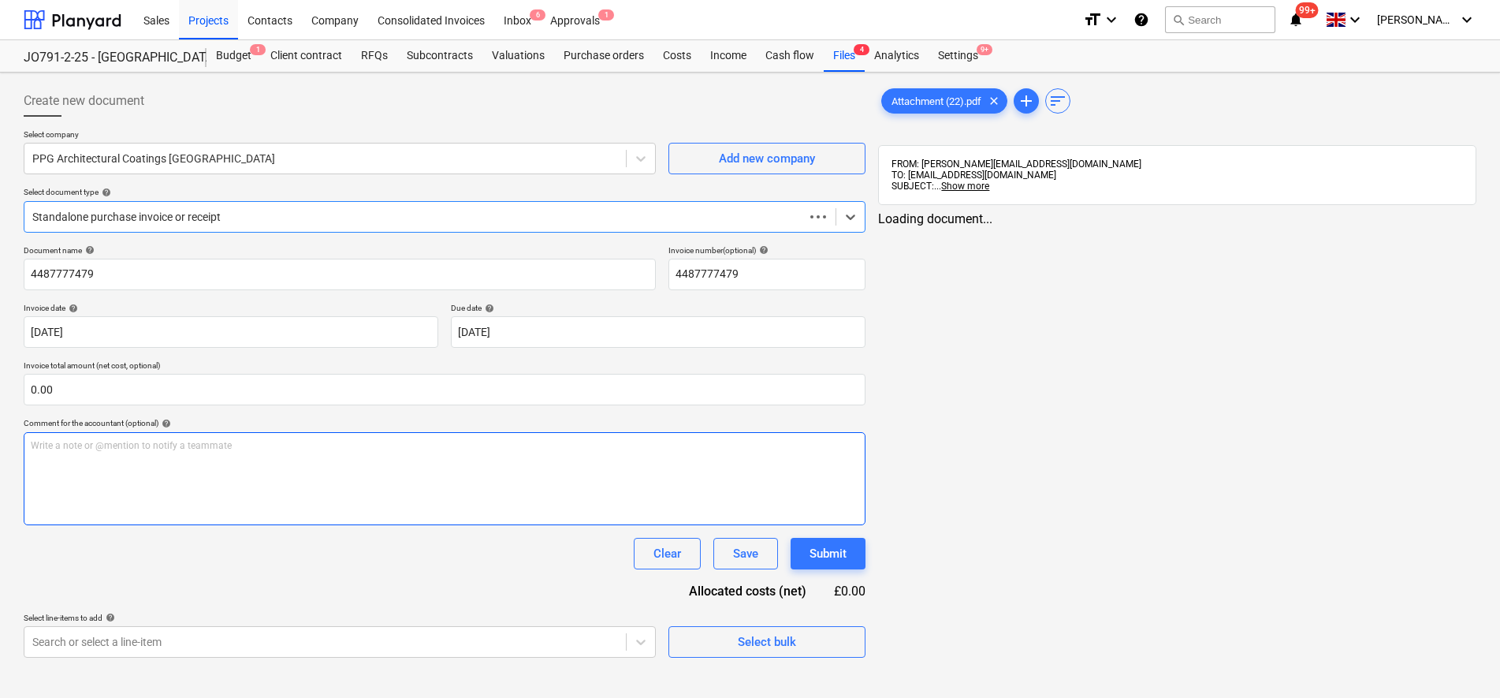
type input "4487777479"
type input "[DATE]"
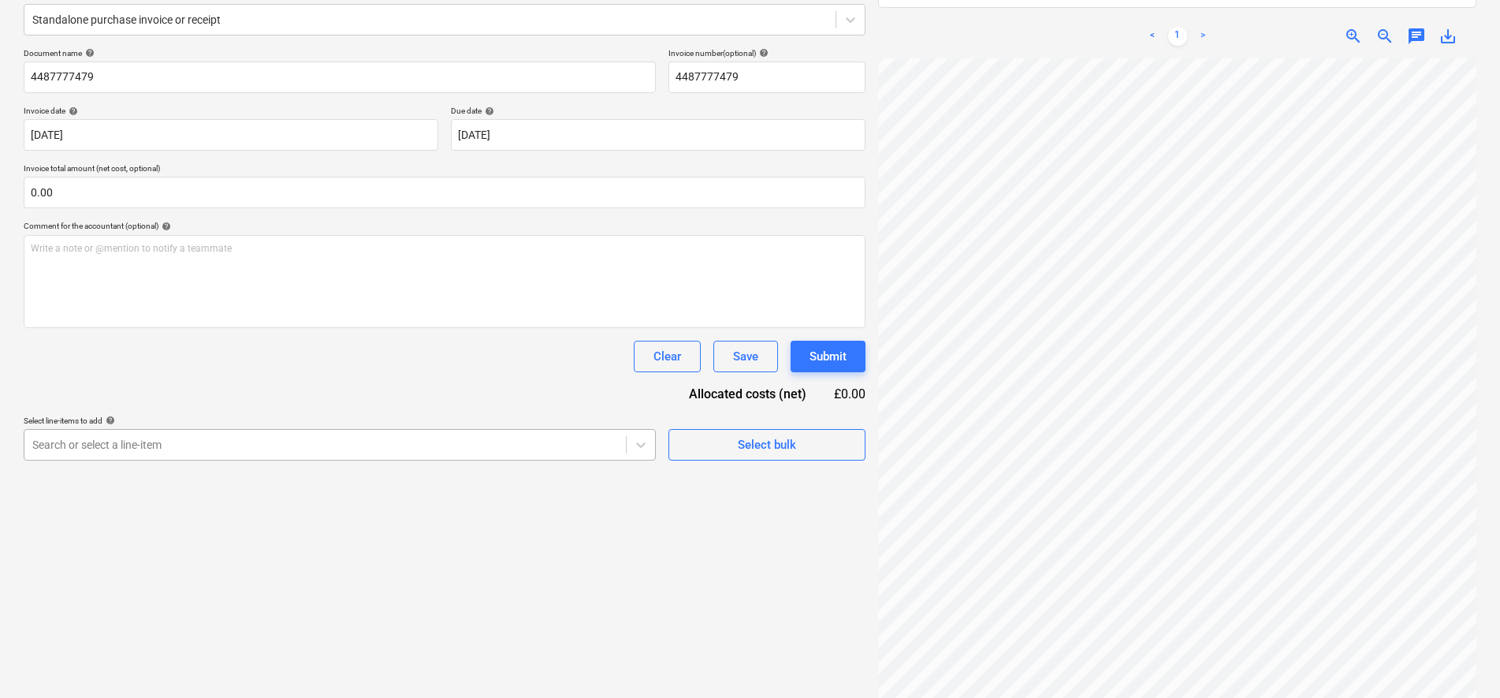
scroll to position [212, 0]
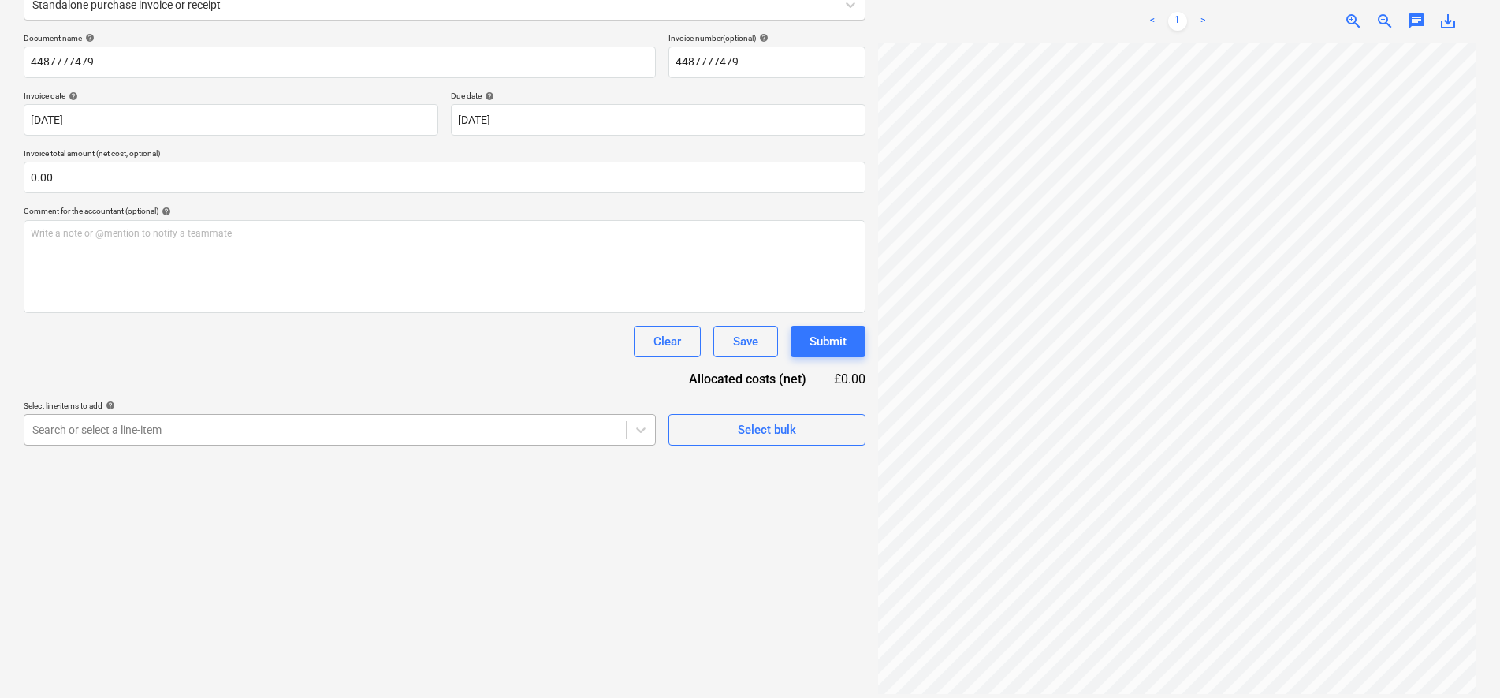
click at [429, 450] on div "Create new document Select company PPG Architectural Coatings UK Add new compan…" at bounding box center [444, 285] width 855 height 836
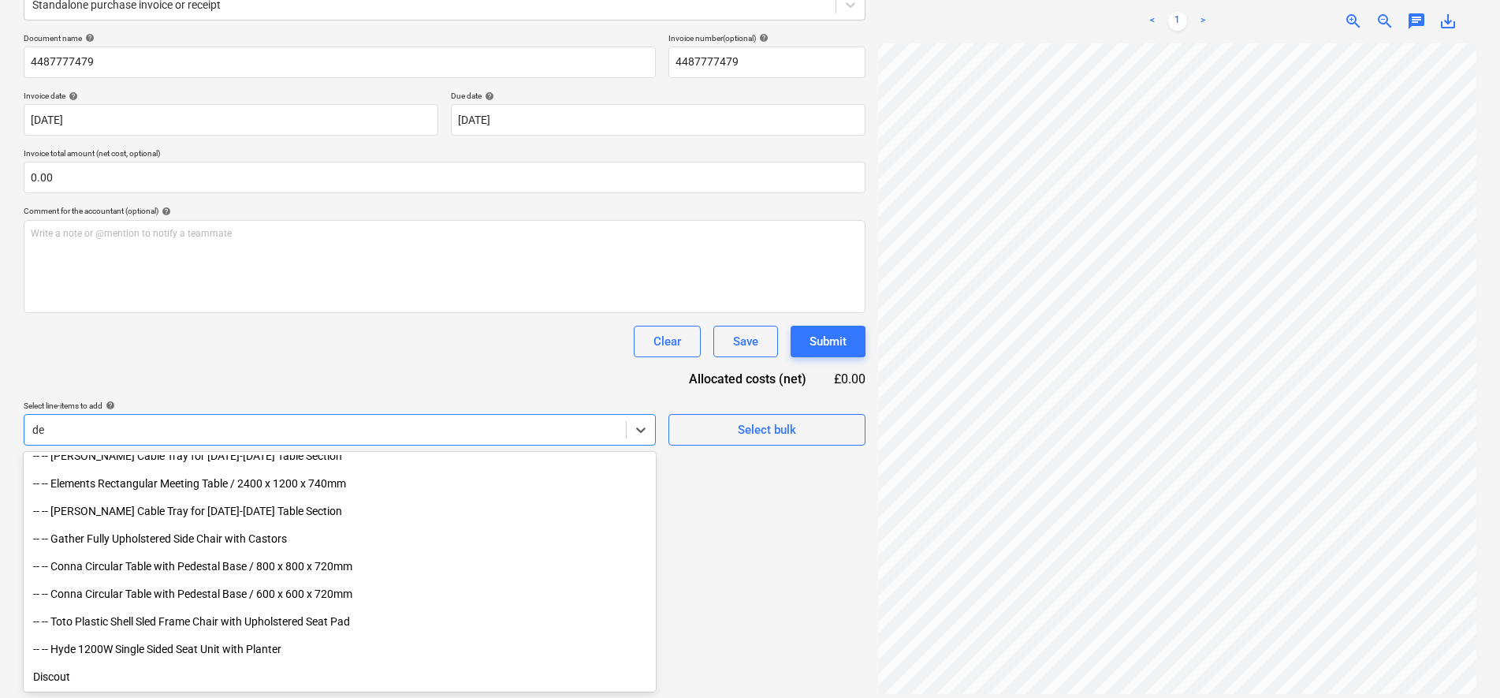
scroll to position [812, 0]
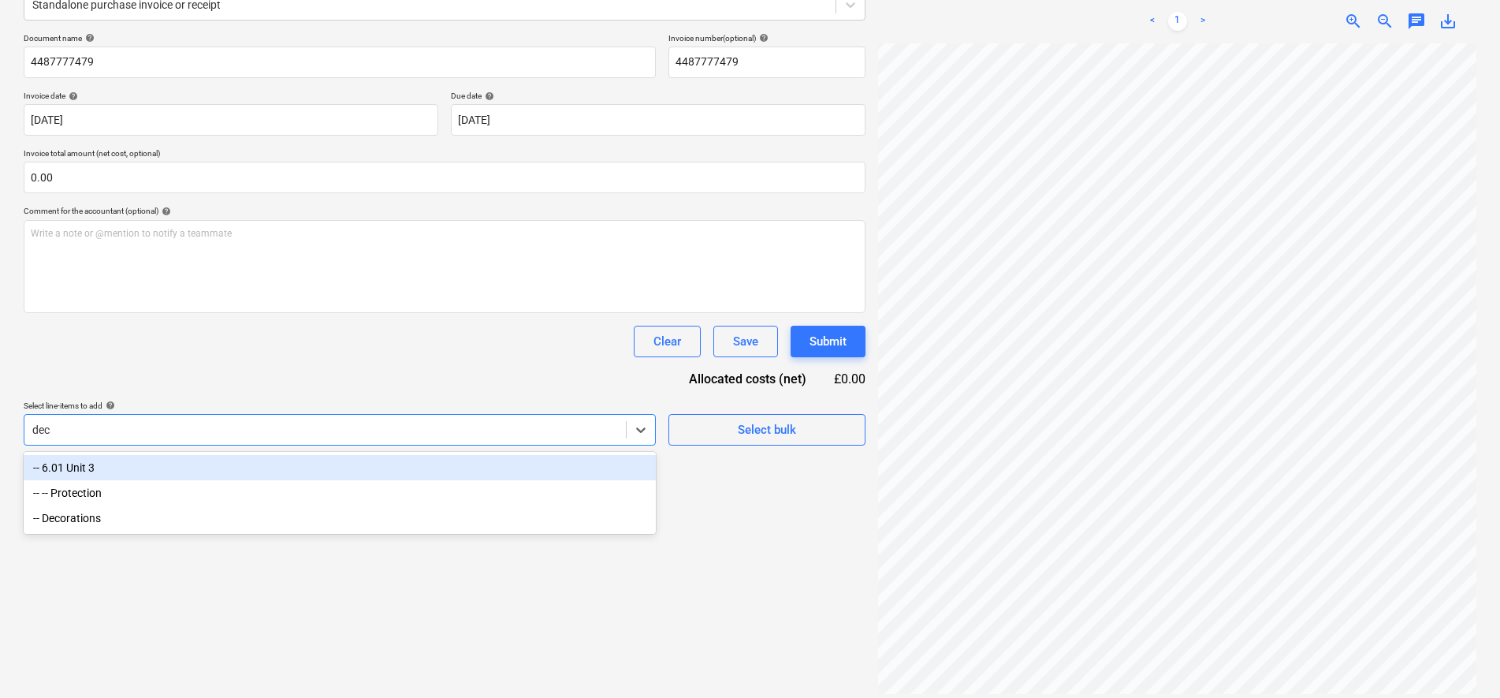
type input "deco"
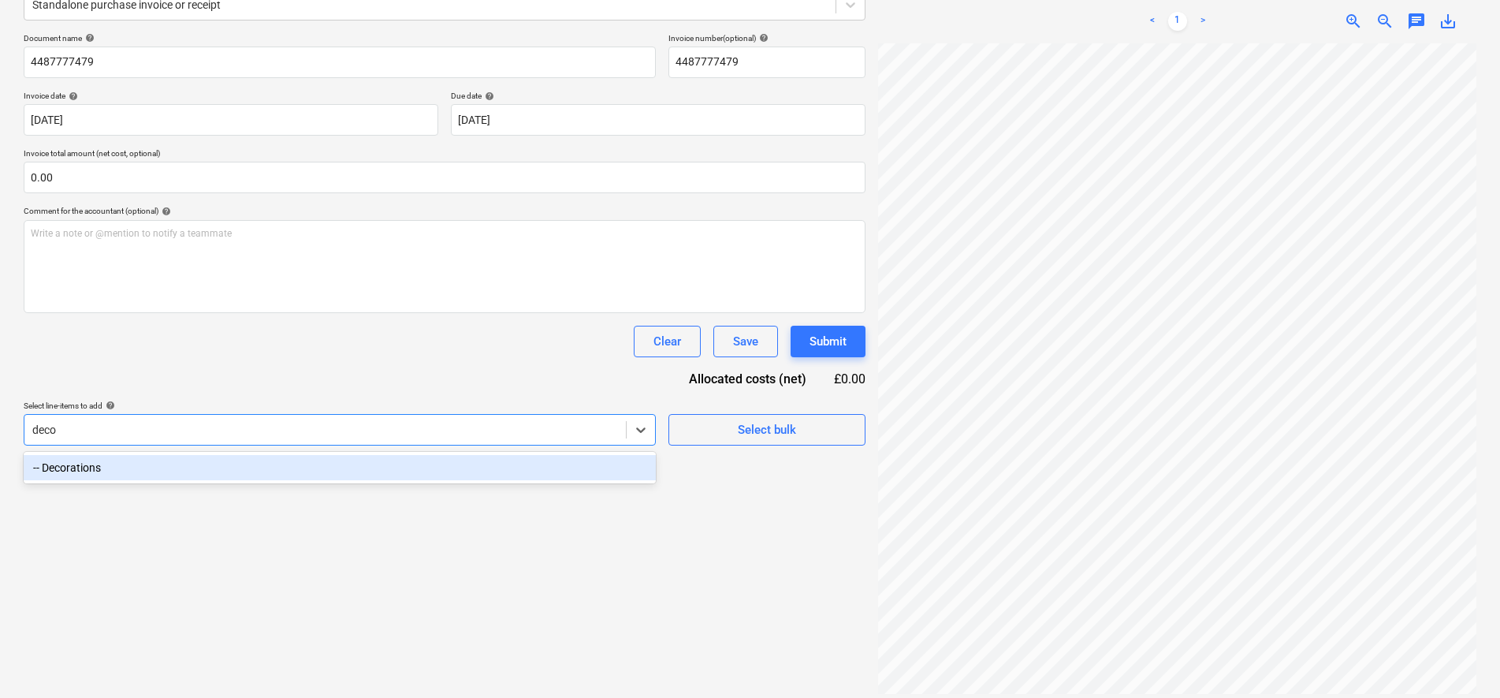
click at [184, 460] on div "-- Decorations" at bounding box center [340, 467] width 632 height 25
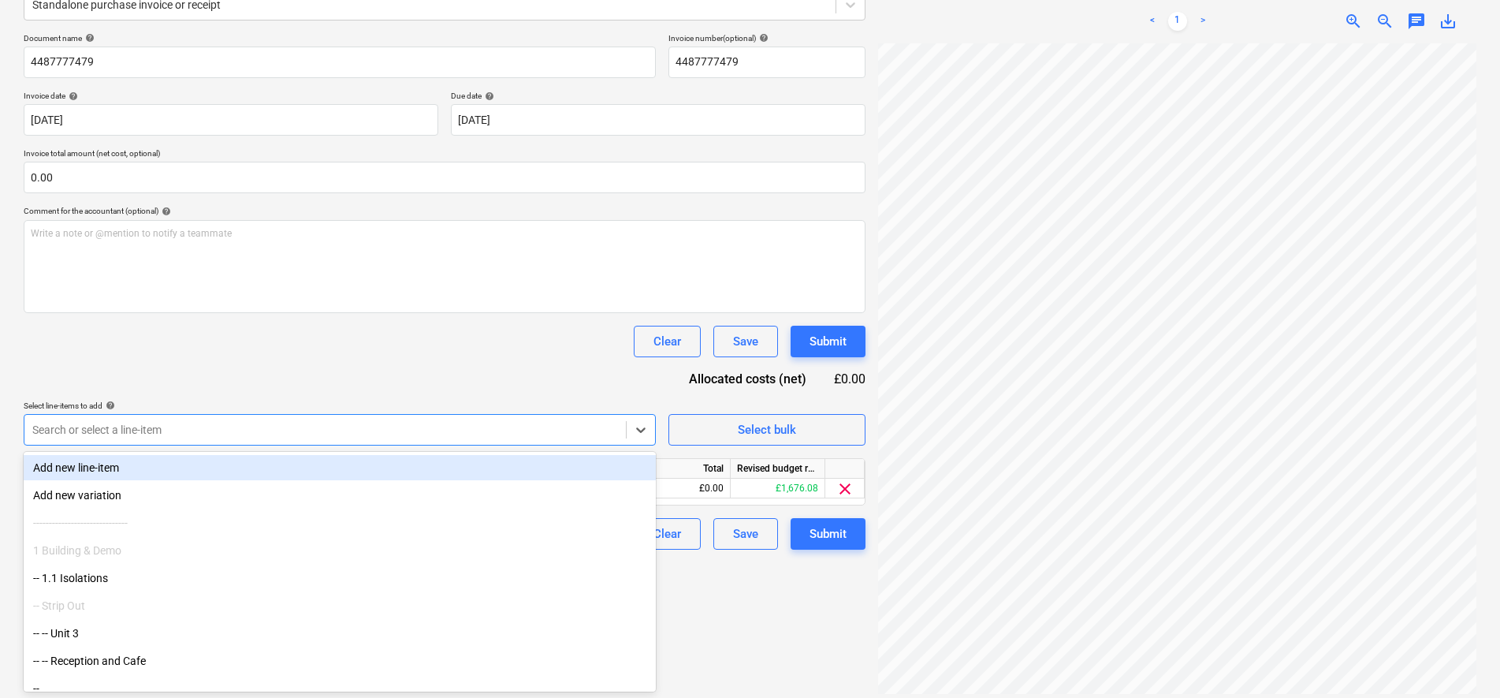
click at [192, 317] on div "Document name help 4487777479 Invoice number (optional) help 4487777479 Invoice…" at bounding box center [445, 291] width 842 height 516
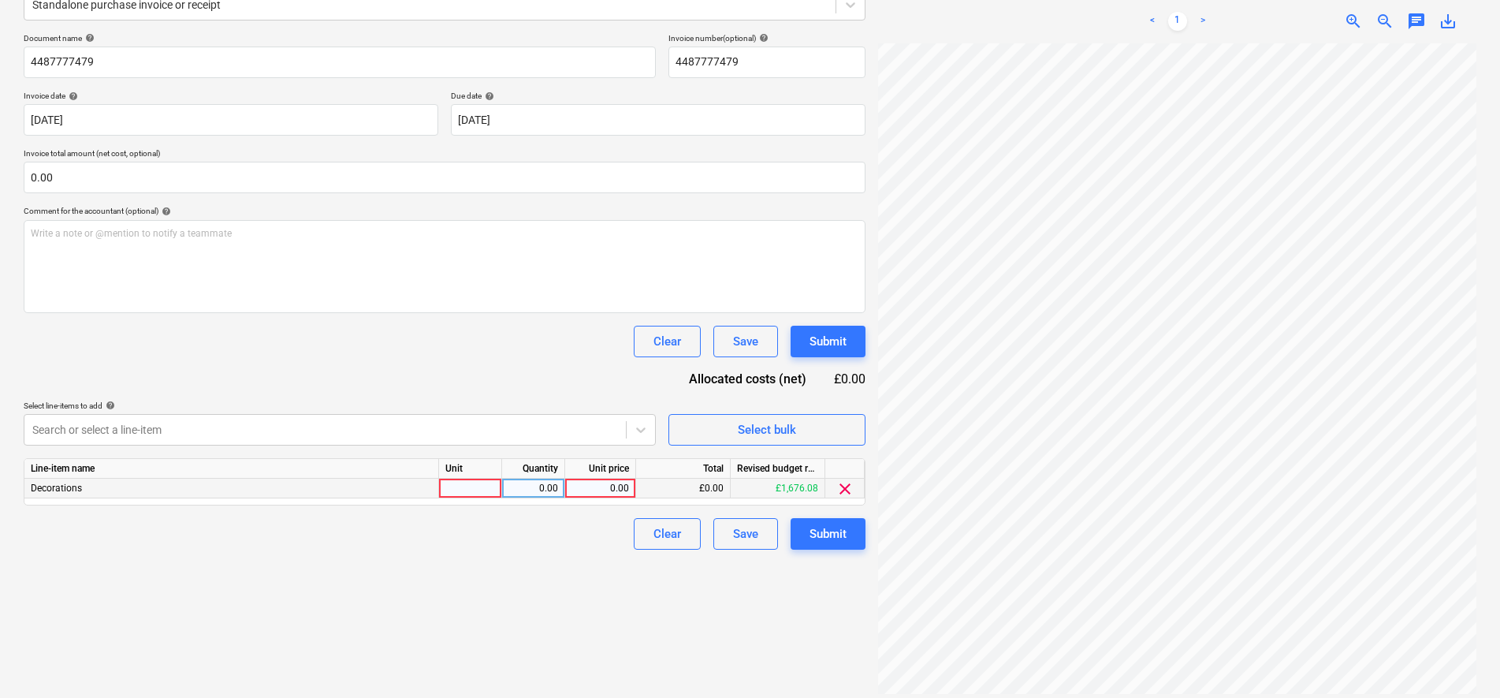
click at [461, 492] on div at bounding box center [470, 489] width 63 height 20
type input "item"
type input "235.13"
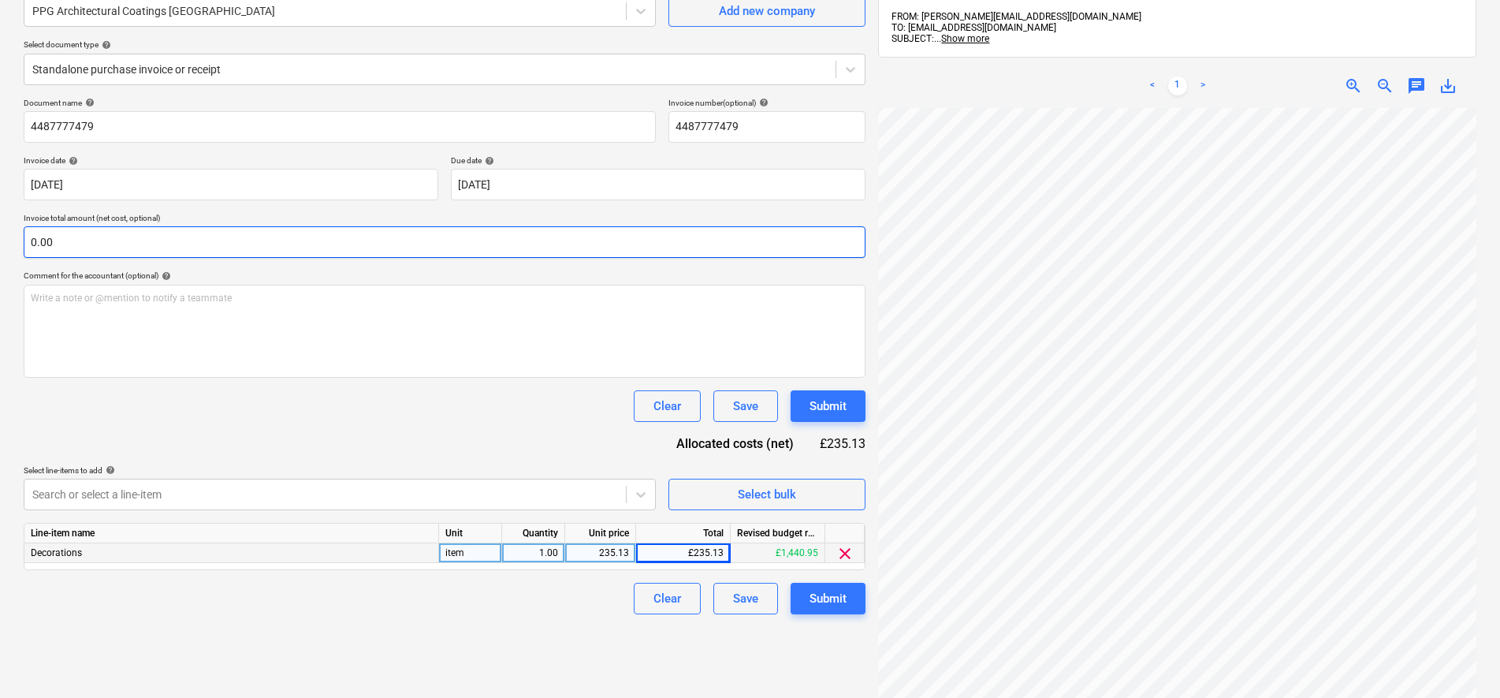
scroll to position [114, 0]
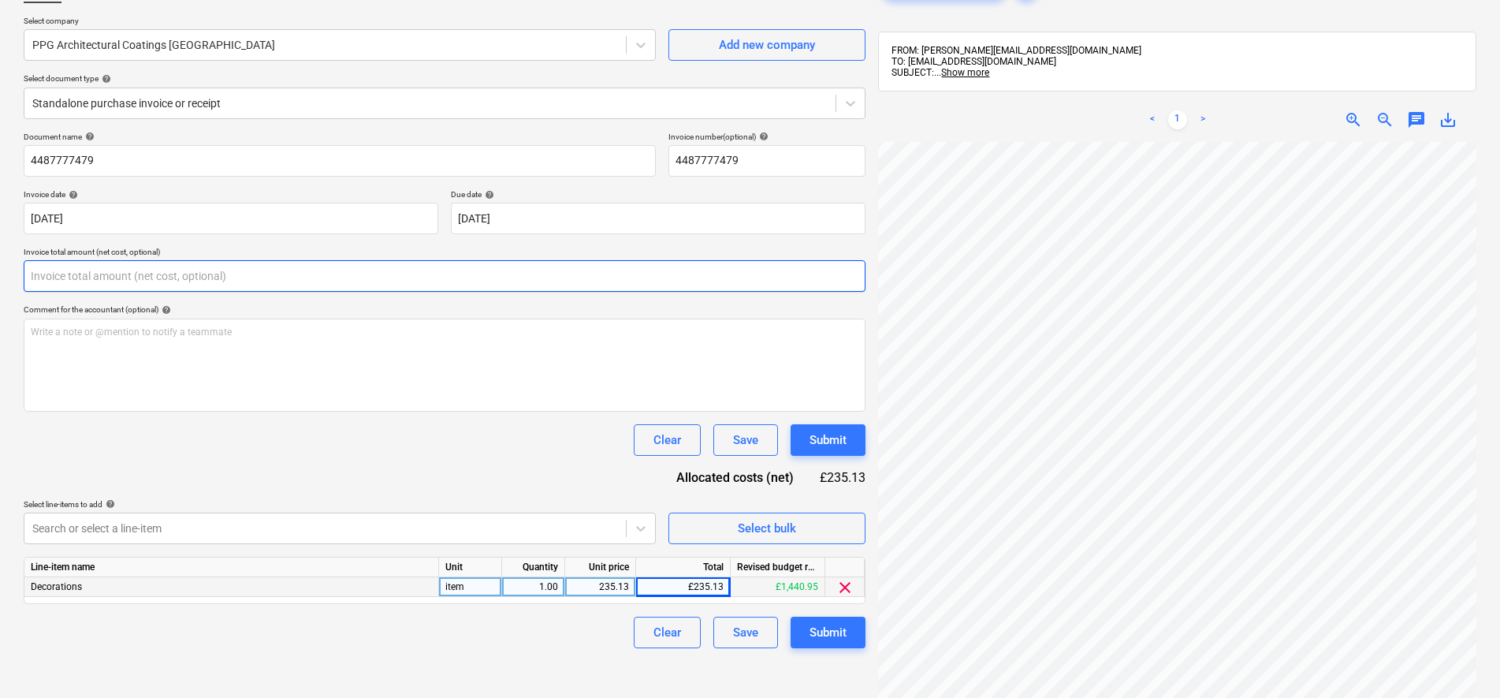
click at [111, 268] on input "text" at bounding box center [445, 276] width 842 height 32
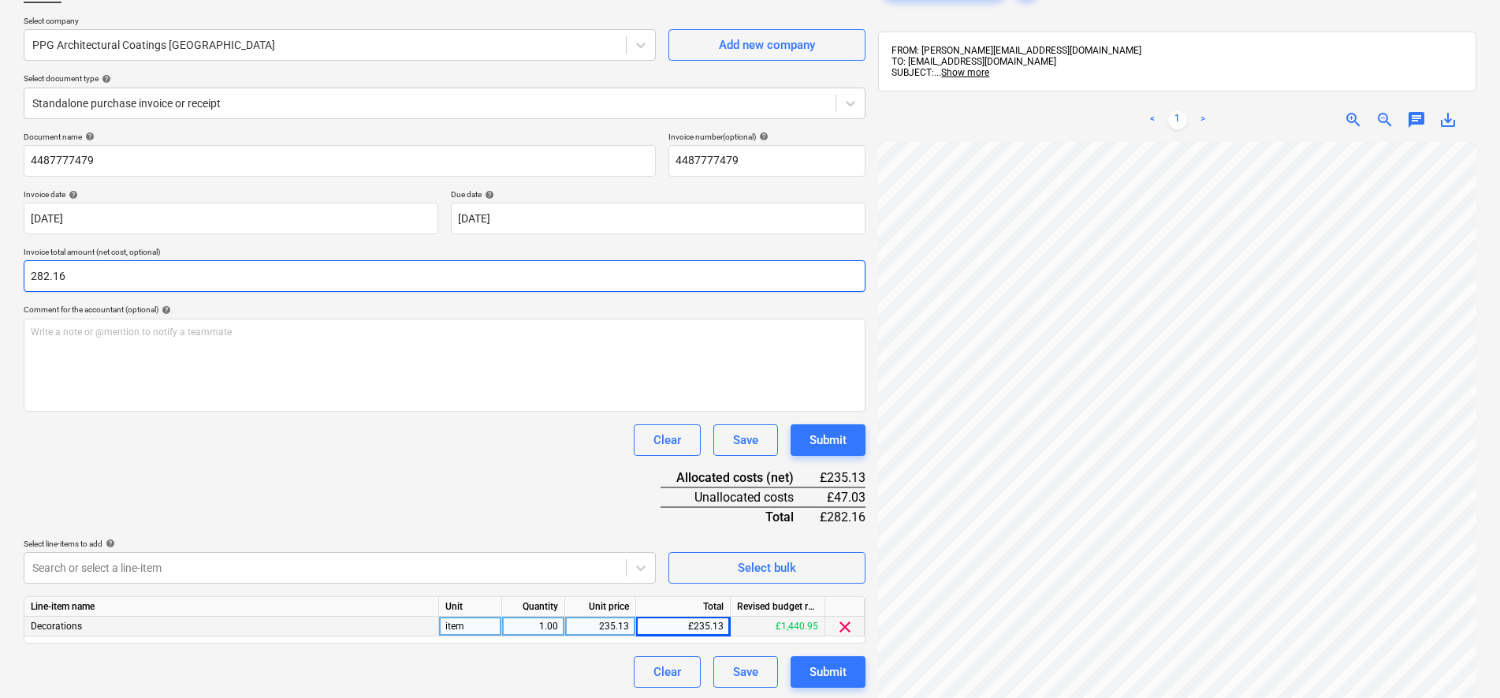
type input "282.16"
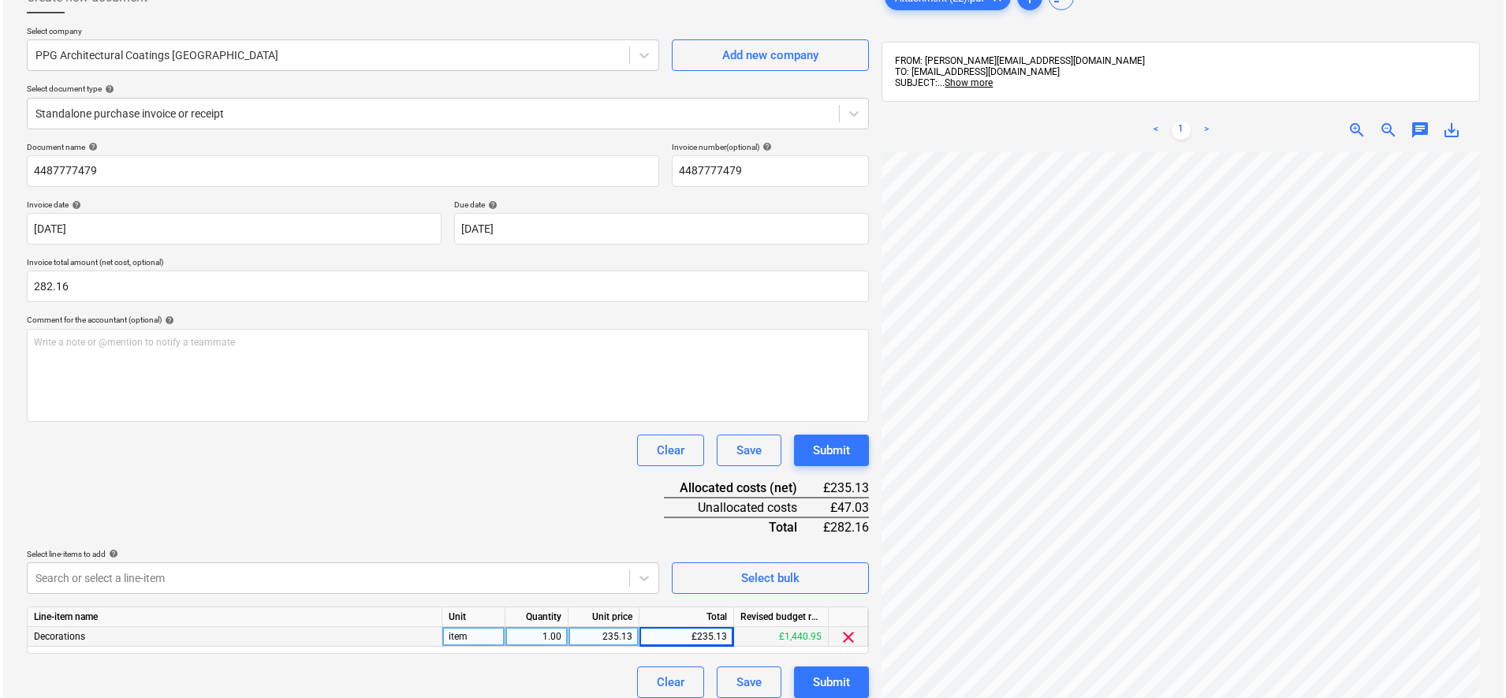
scroll to position [224, 0]
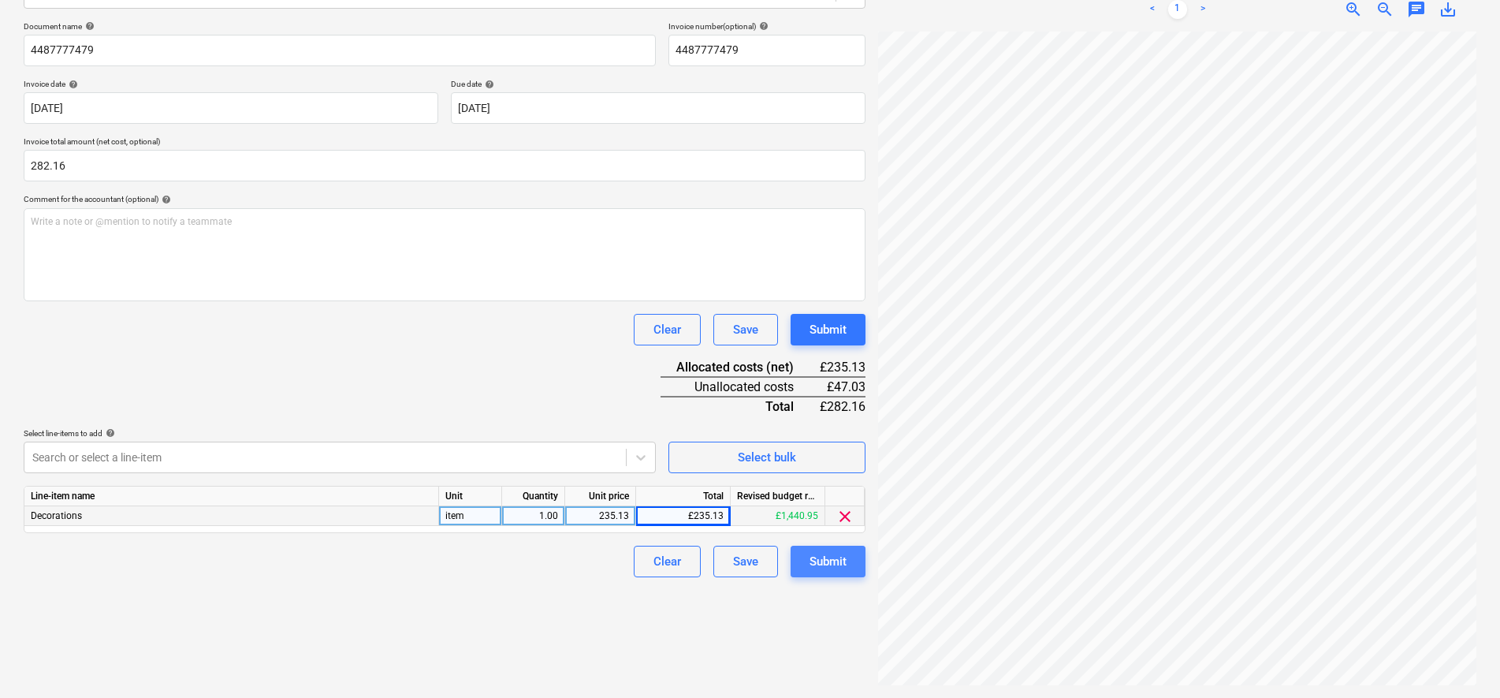
click at [854, 574] on button "Submit" at bounding box center [828, 562] width 75 height 32
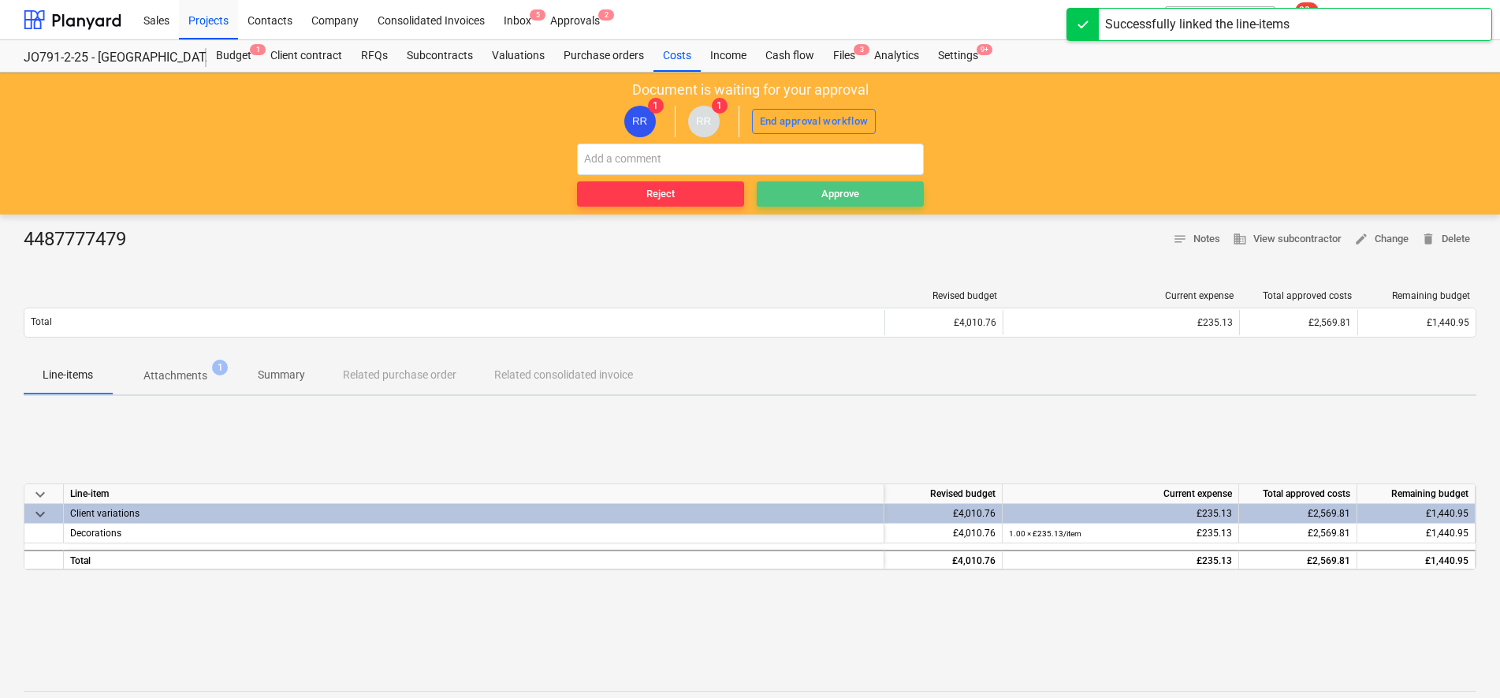
click at [802, 190] on span "Approve" at bounding box center [840, 194] width 155 height 18
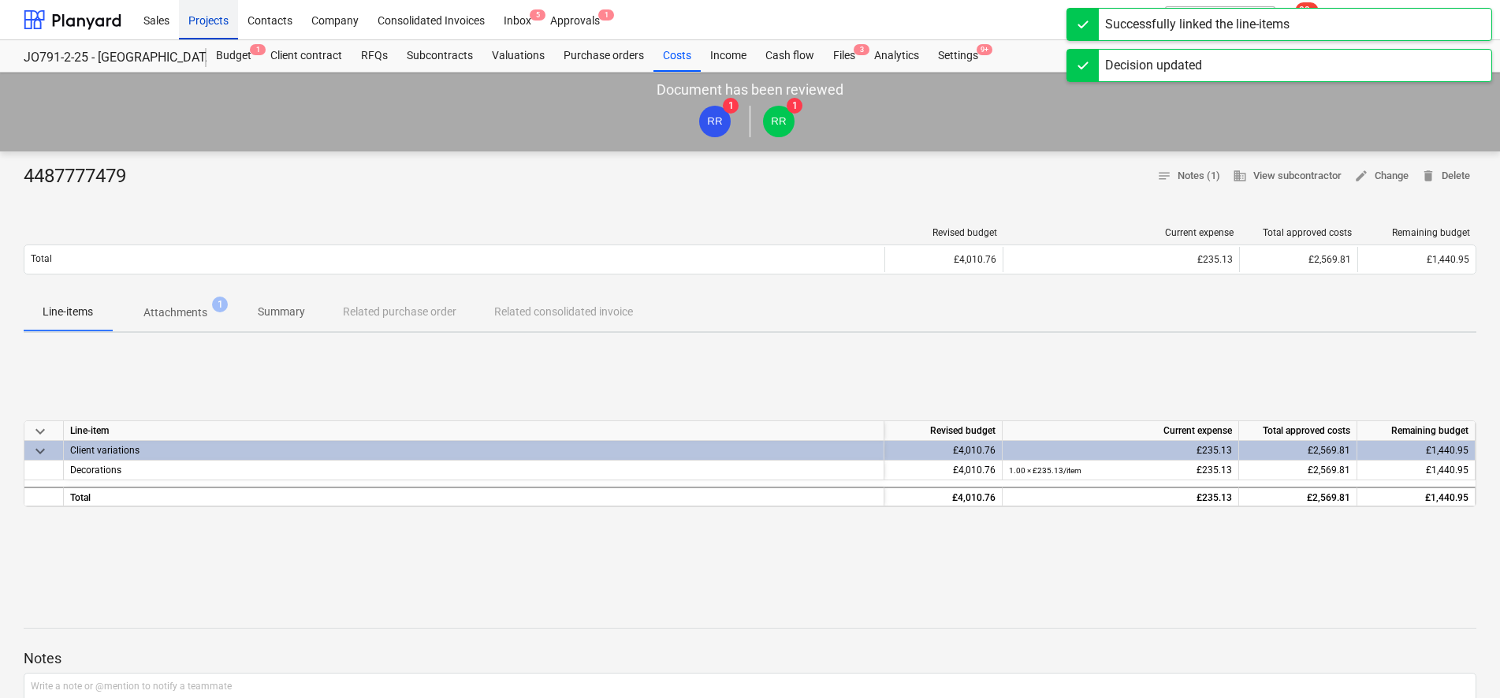
click at [199, 17] on div "Projects" at bounding box center [208, 19] width 59 height 40
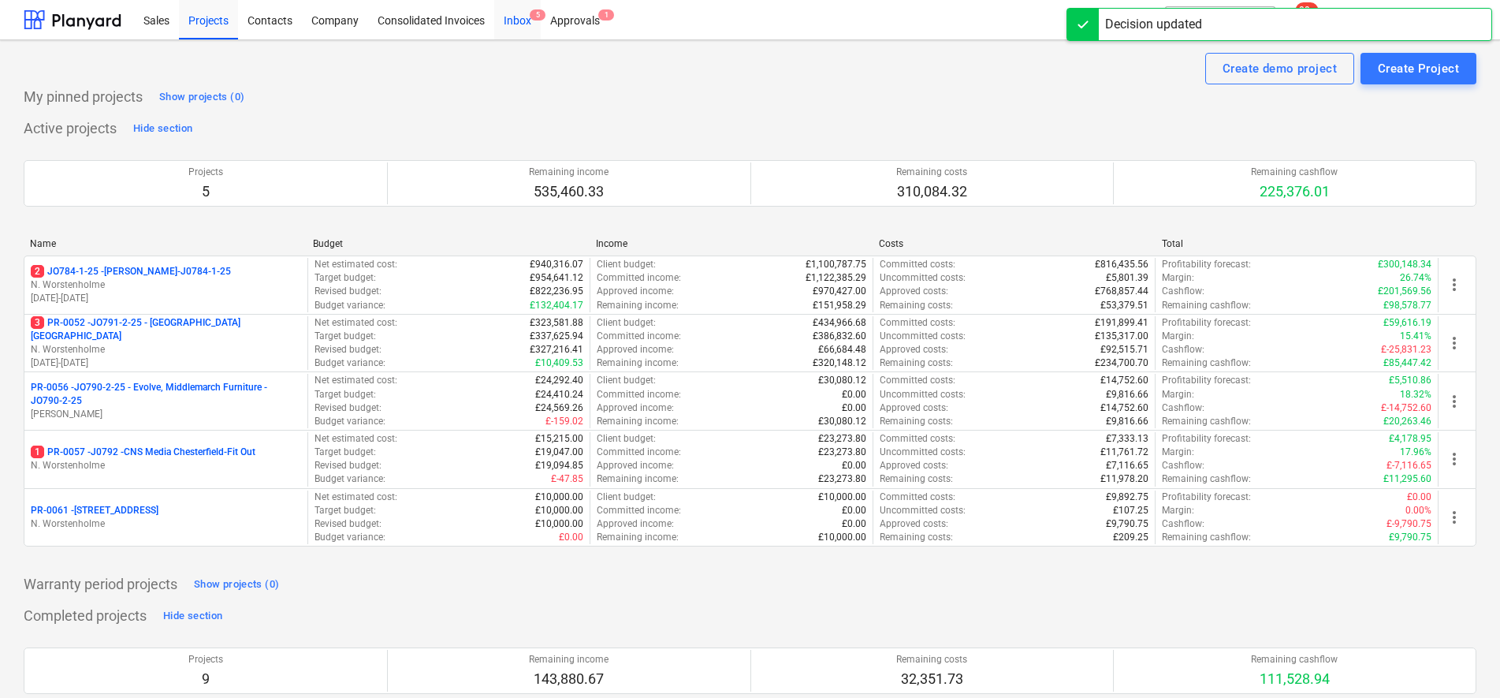
click at [526, 26] on div "Inbox 5" at bounding box center [517, 19] width 47 height 40
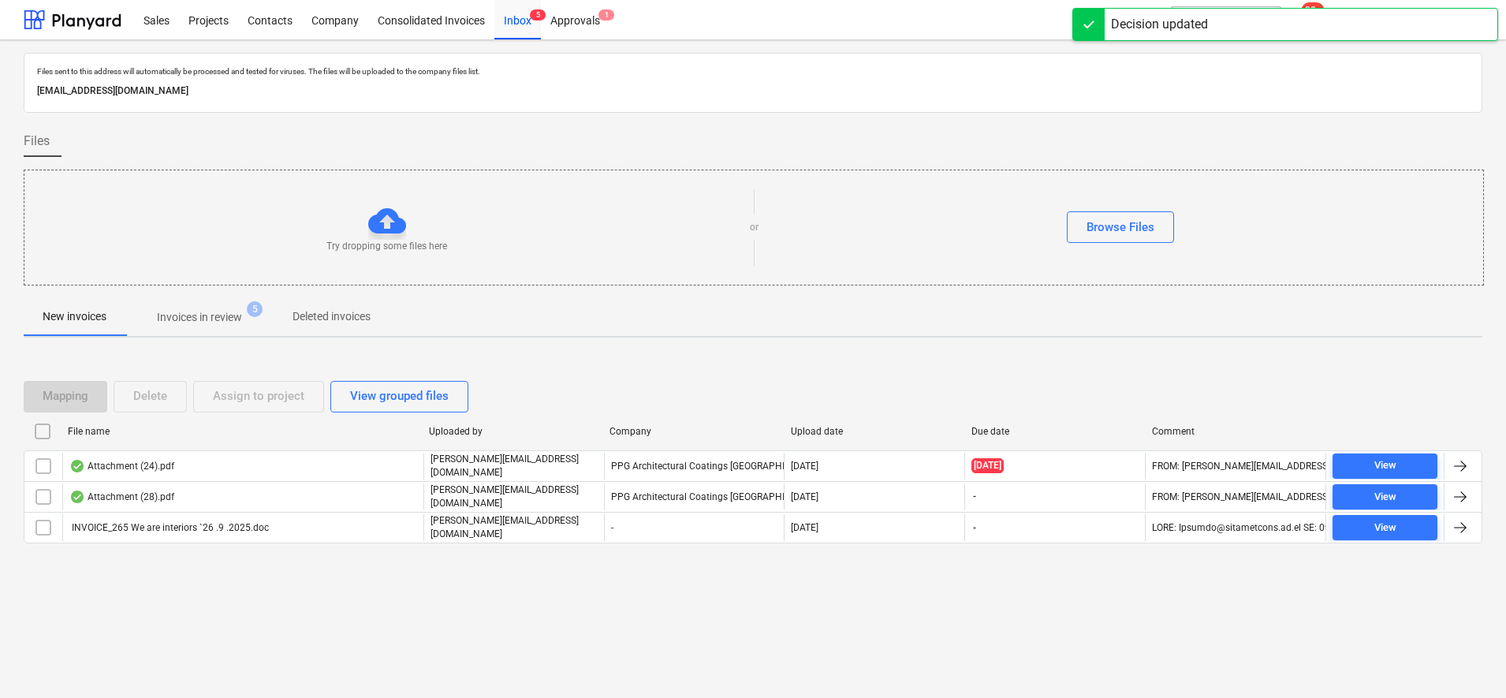
click at [223, 316] on p "Invoices in review" at bounding box center [199, 317] width 85 height 17
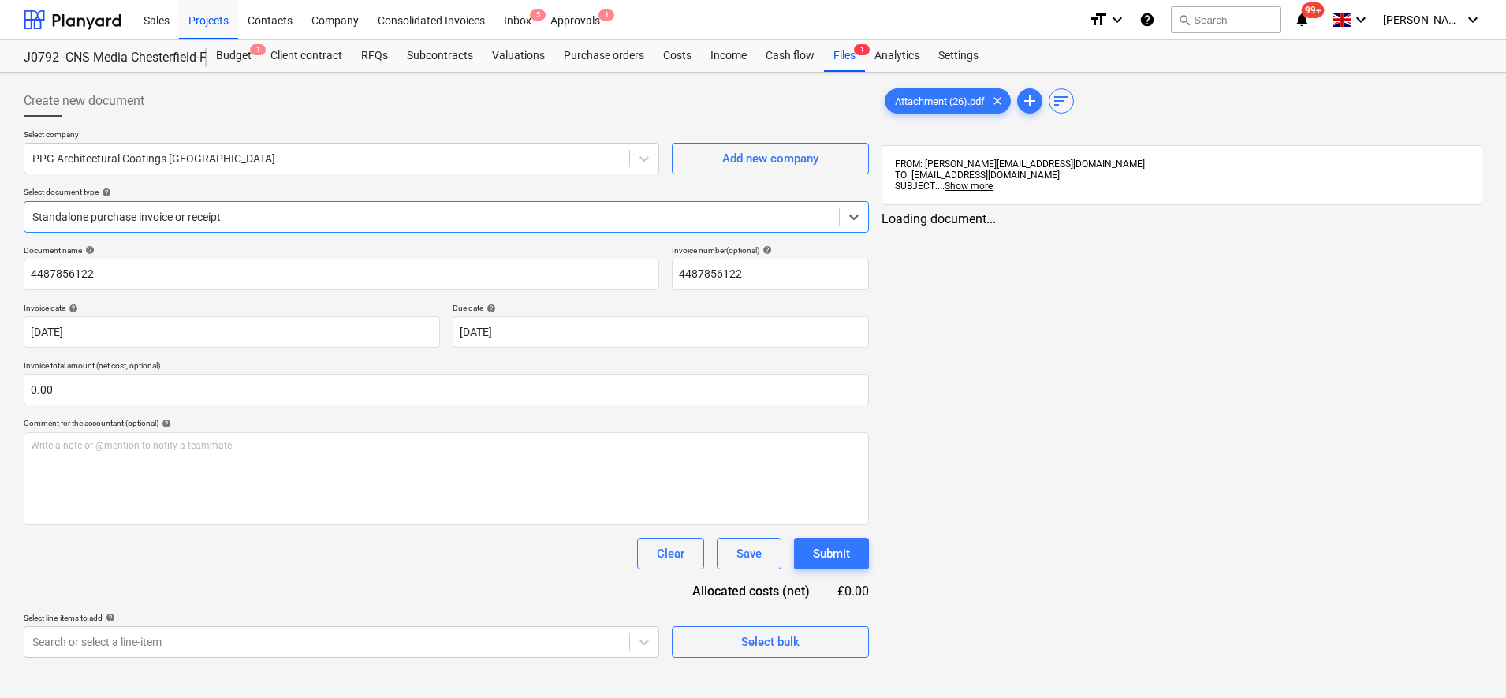
type input "[DATE]"
click at [938, 111] on div "Attachment (26).pdf clear" at bounding box center [948, 100] width 126 height 25
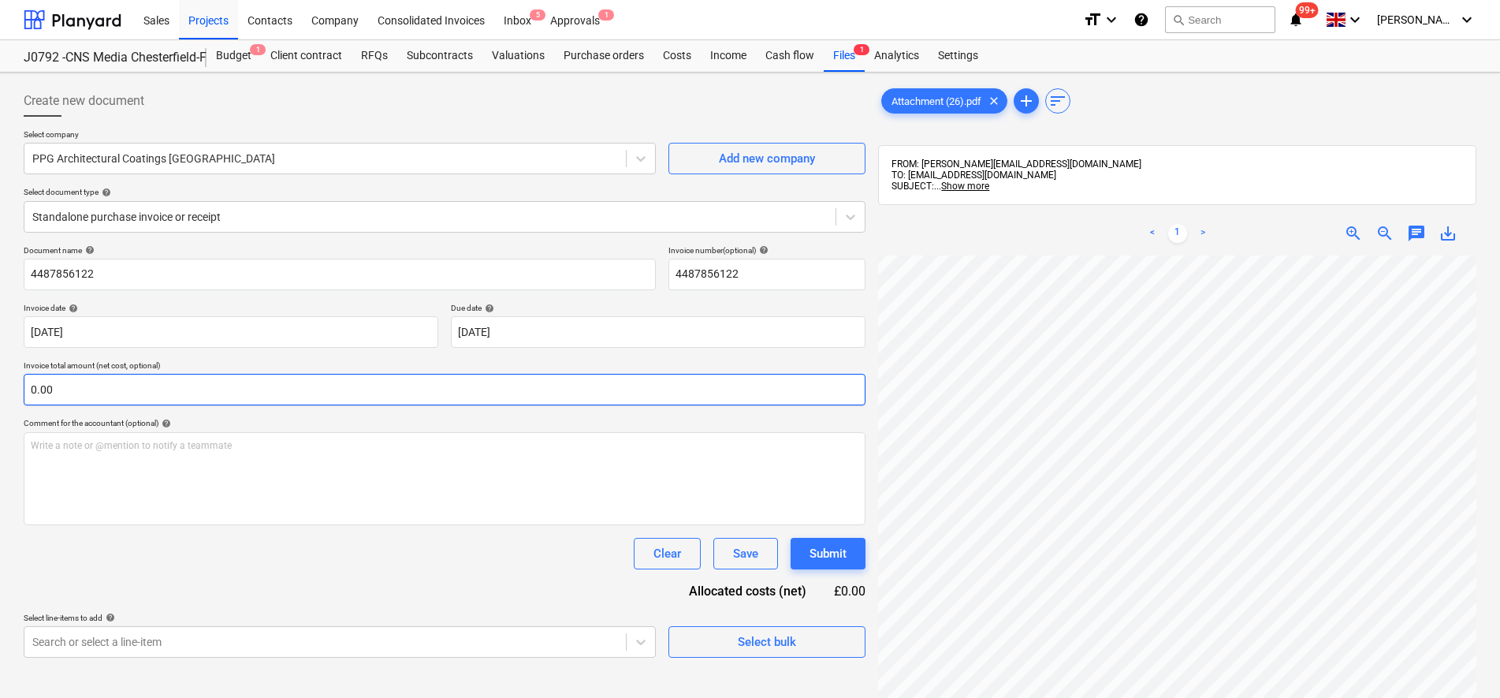
scroll to position [354, 114]
click at [1136, 249] on div "< 1 > zoom_in zoom_out chat 0 save_alt" at bounding box center [1177, 560] width 598 height 698
click at [75, 390] on input "text" at bounding box center [445, 390] width 842 height 32
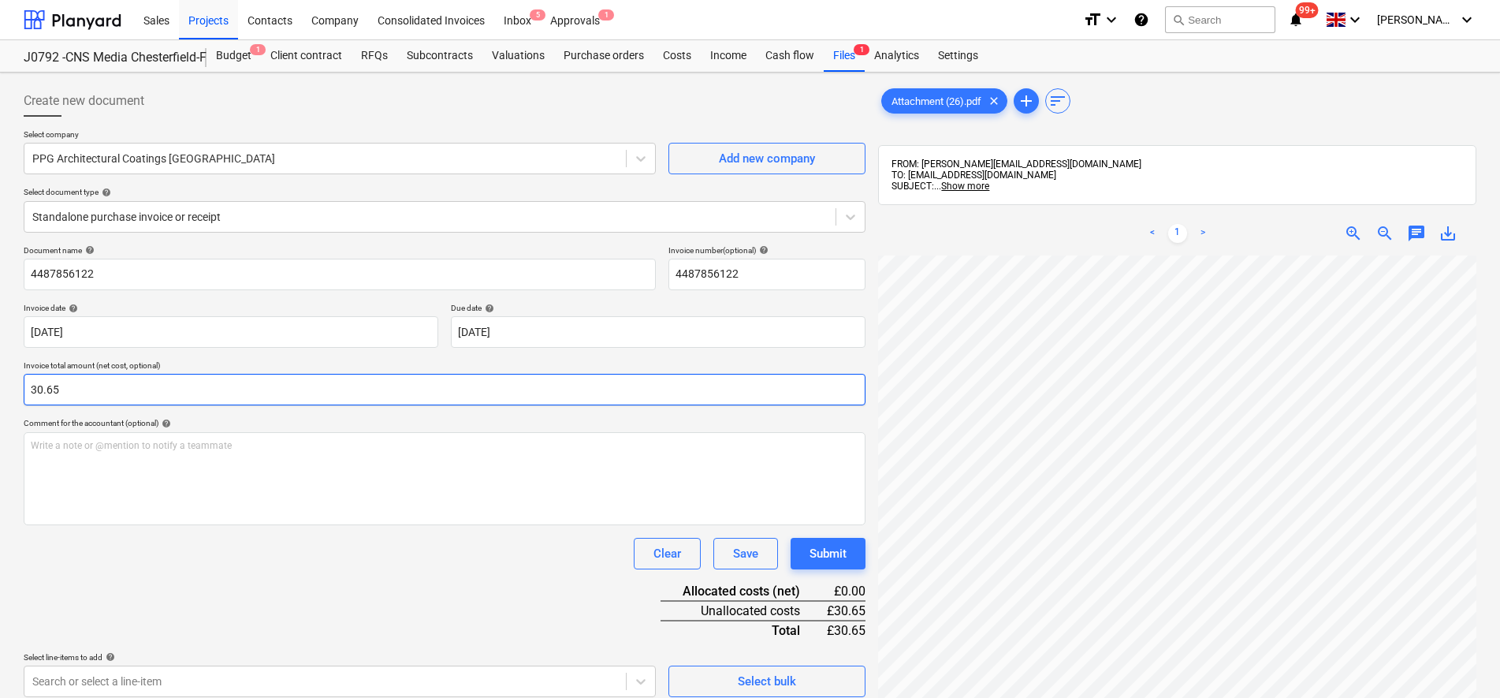
type input "30.65"
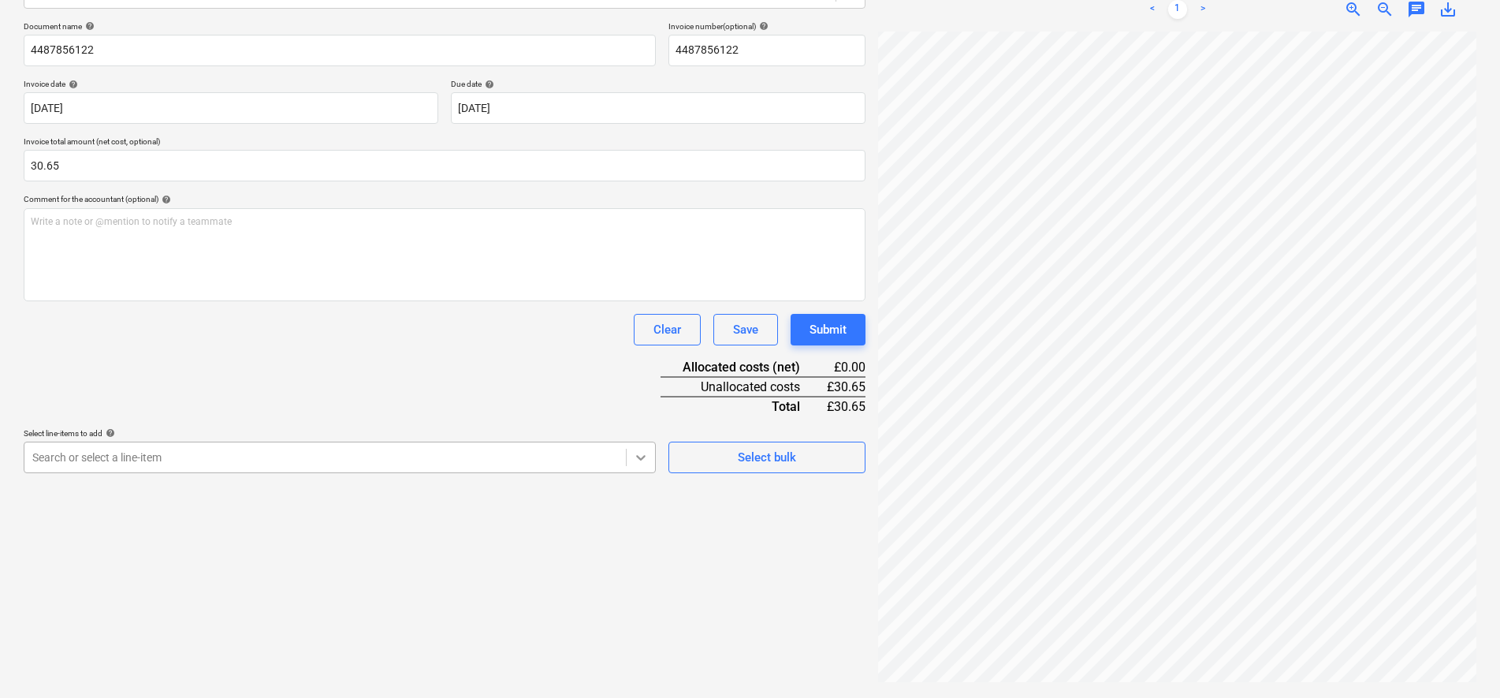
click at [651, 474] on body "Sales Projects Contacts Company Consolidated Invoices Inbox 5 Approvals 1 forma…" at bounding box center [750, 125] width 1500 height 698
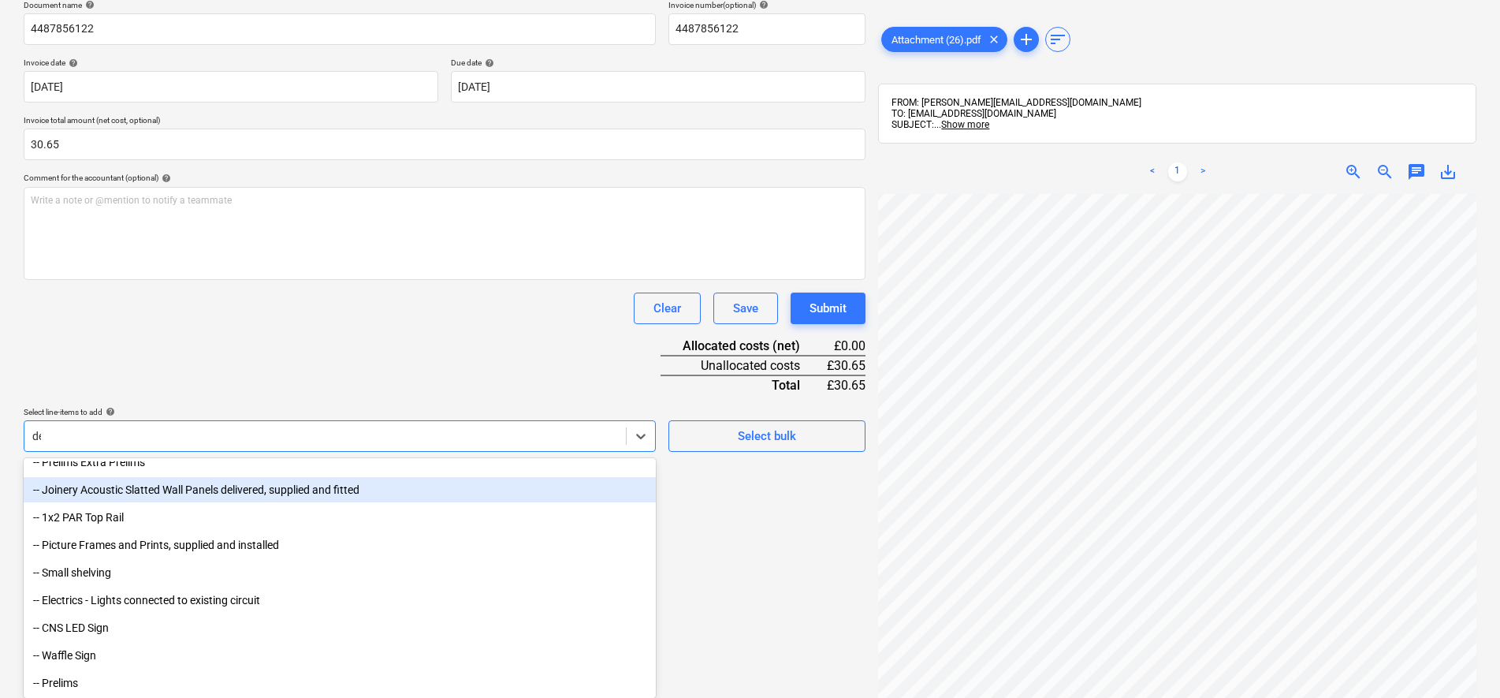
scroll to position [224, 0]
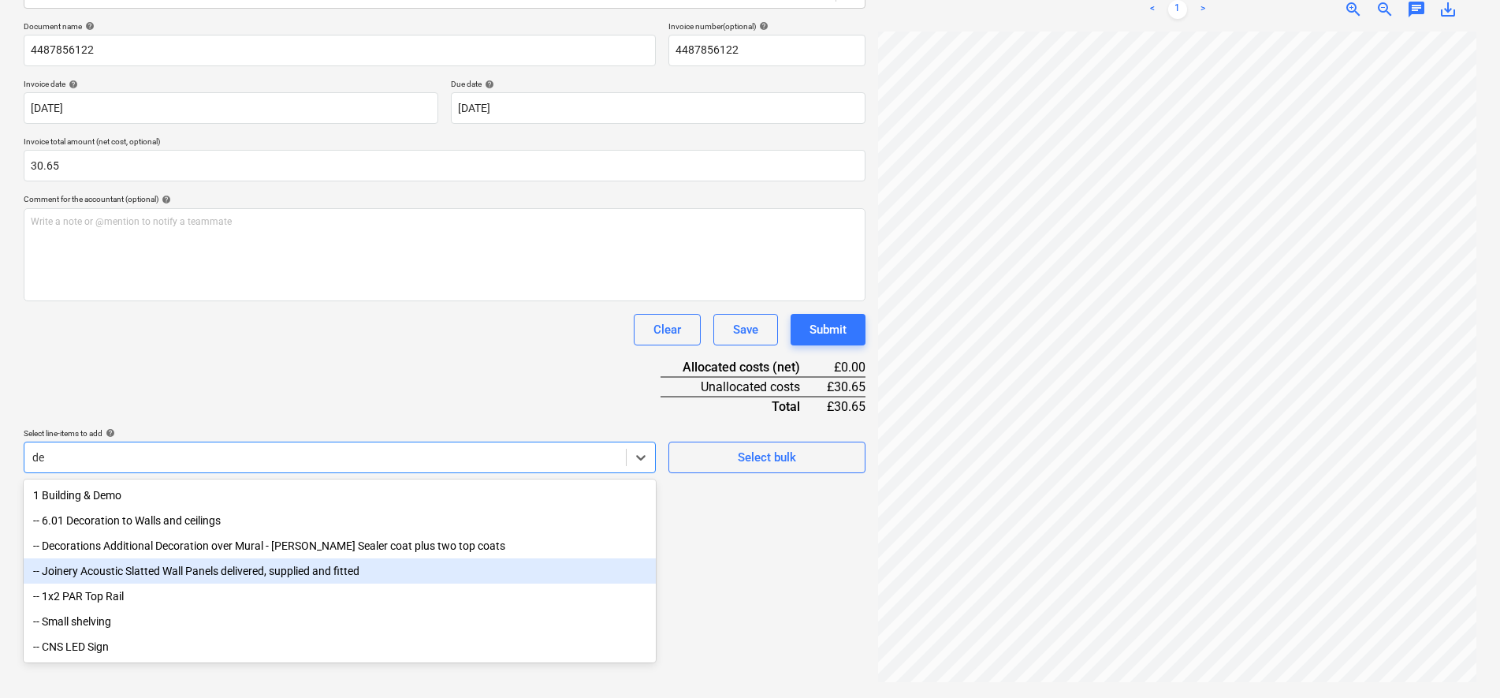
type input "dec"
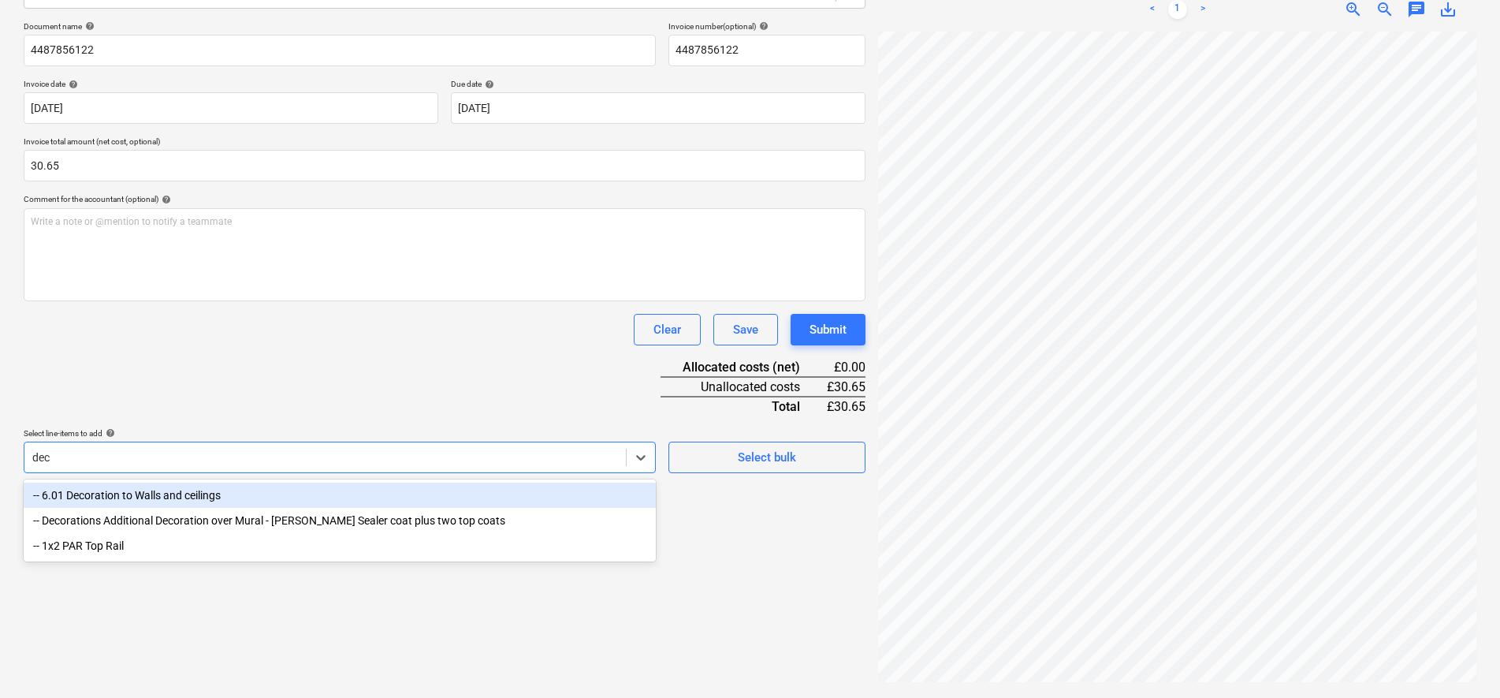
click at [201, 487] on div "-- 6.01 Decoration to Walls and ceilings" at bounding box center [340, 494] width 632 height 25
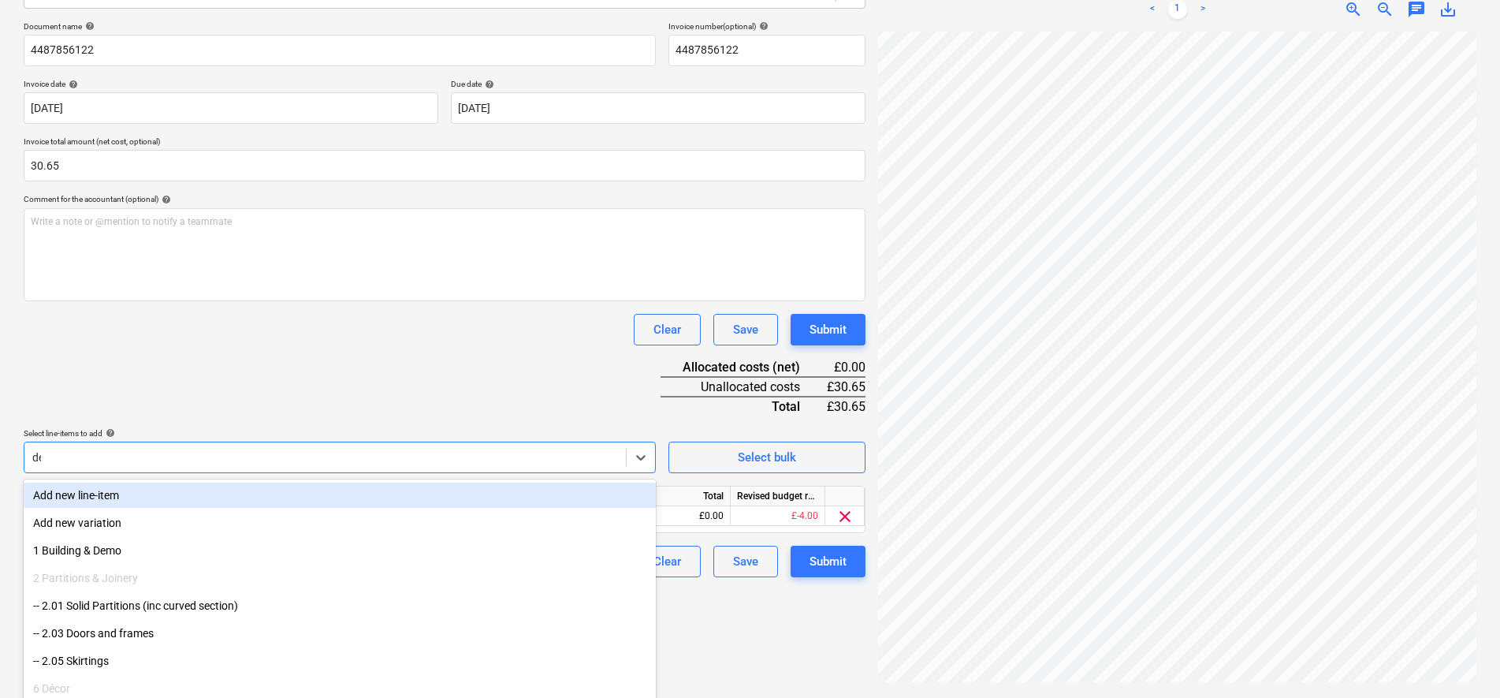
type input "dec"
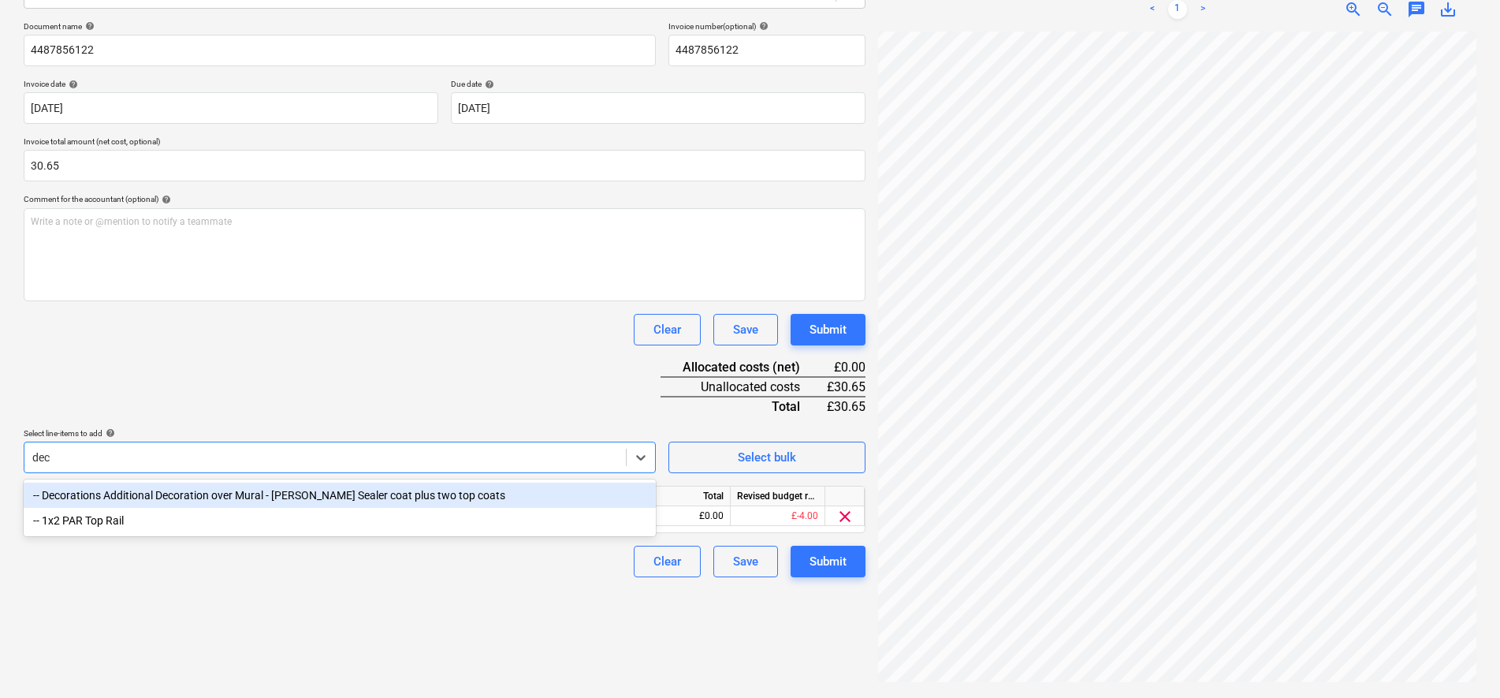
click at [181, 497] on div "-- Decorations Additional Decoration over Mural - [PERSON_NAME] Sealer coat plu…" at bounding box center [340, 494] width 632 height 25
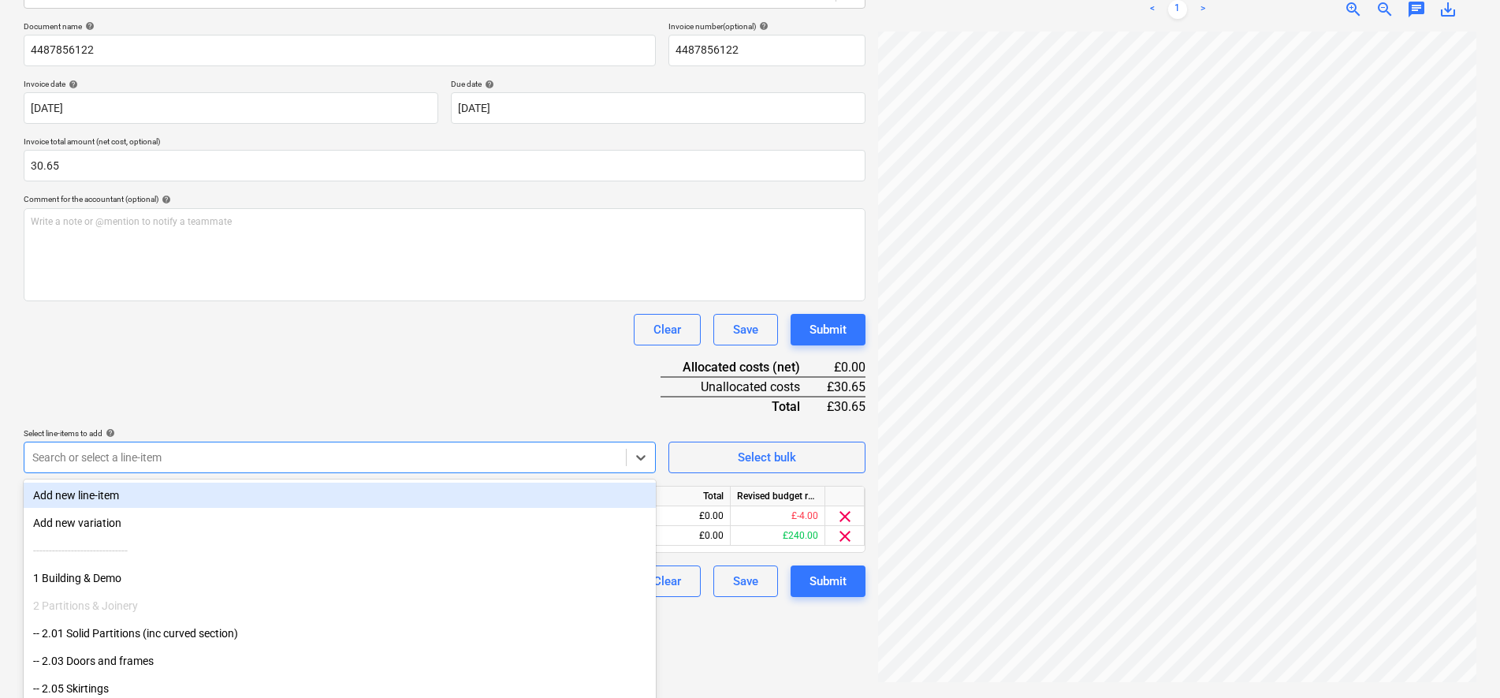
click at [356, 413] on div "Document name help 4487856122 Invoice number (optional) help 4487856122 Invoice…" at bounding box center [445, 308] width 842 height 575
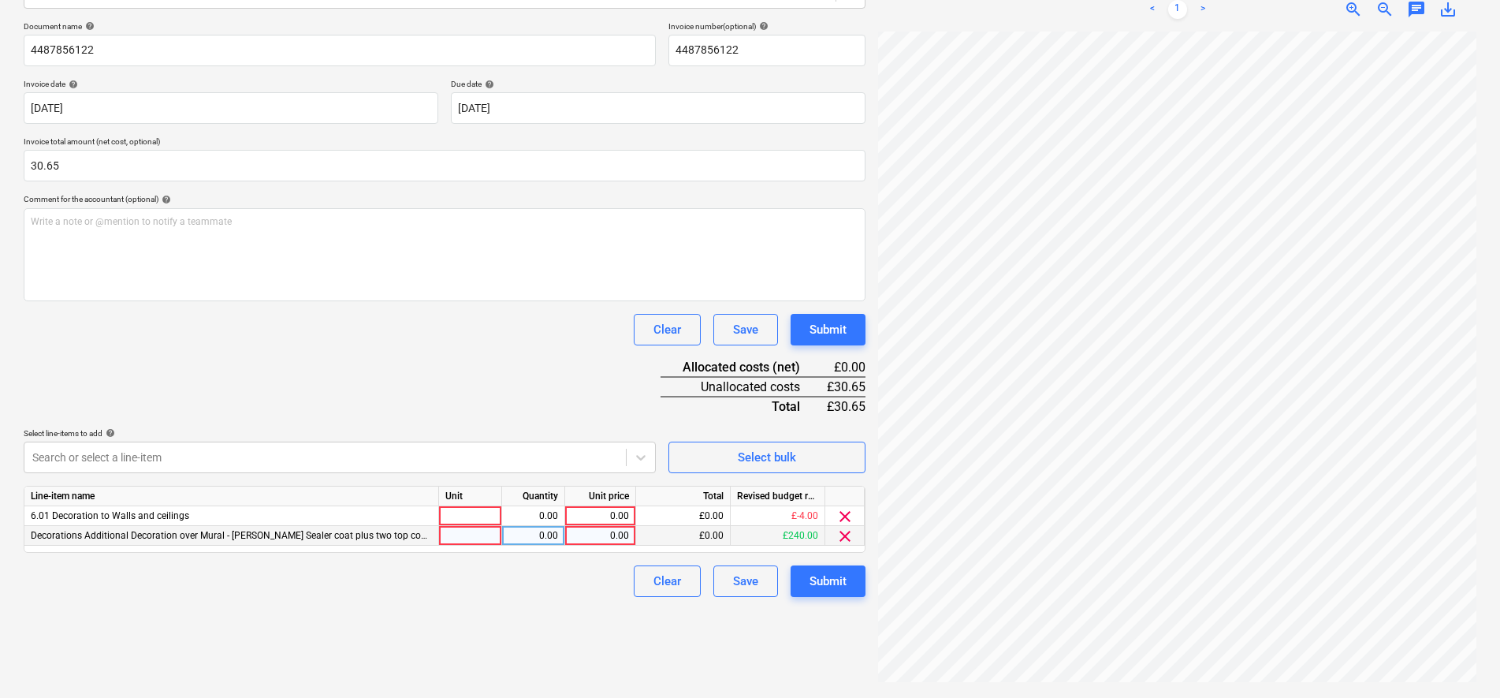
click at [490, 536] on div at bounding box center [470, 536] width 63 height 20
type input "item"
type input "25.54"
click at [847, 516] on span "clear" at bounding box center [845, 516] width 19 height 19
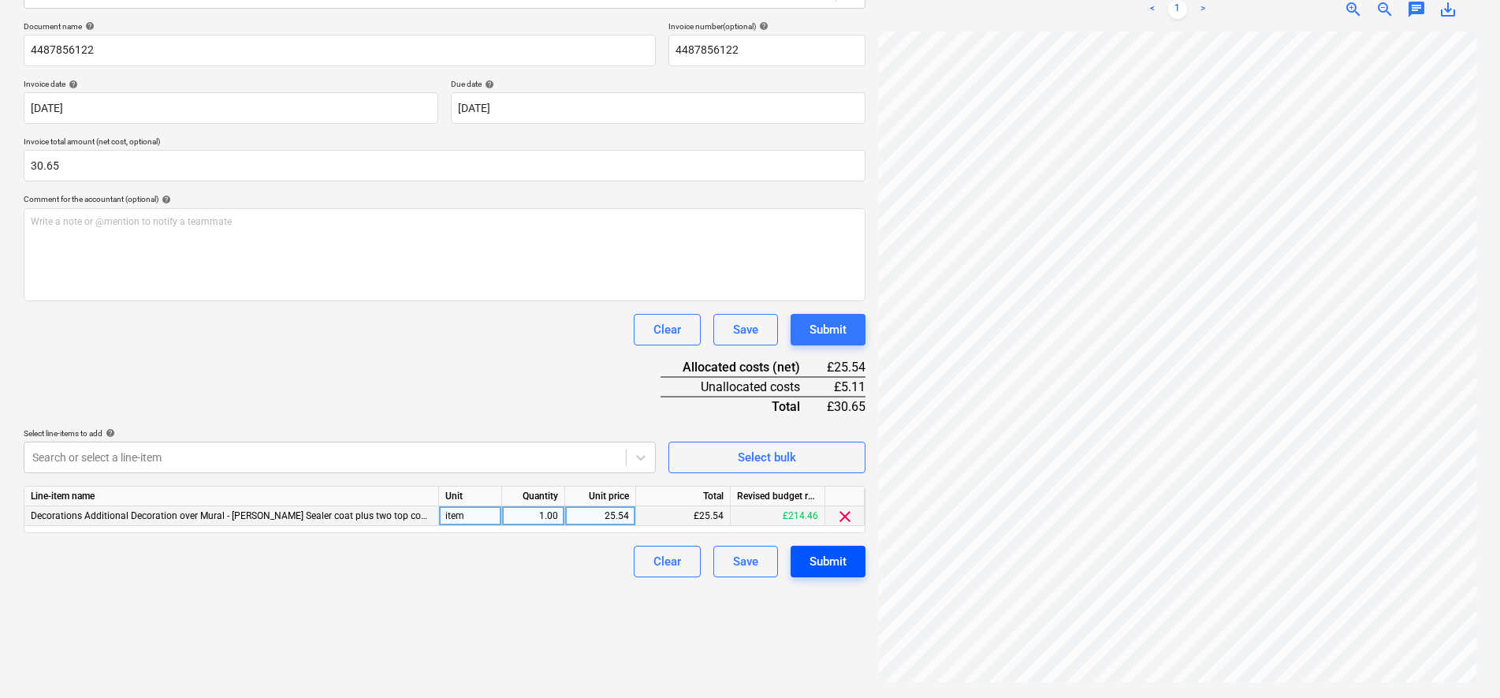
click at [804, 572] on button "Submit" at bounding box center [828, 562] width 75 height 32
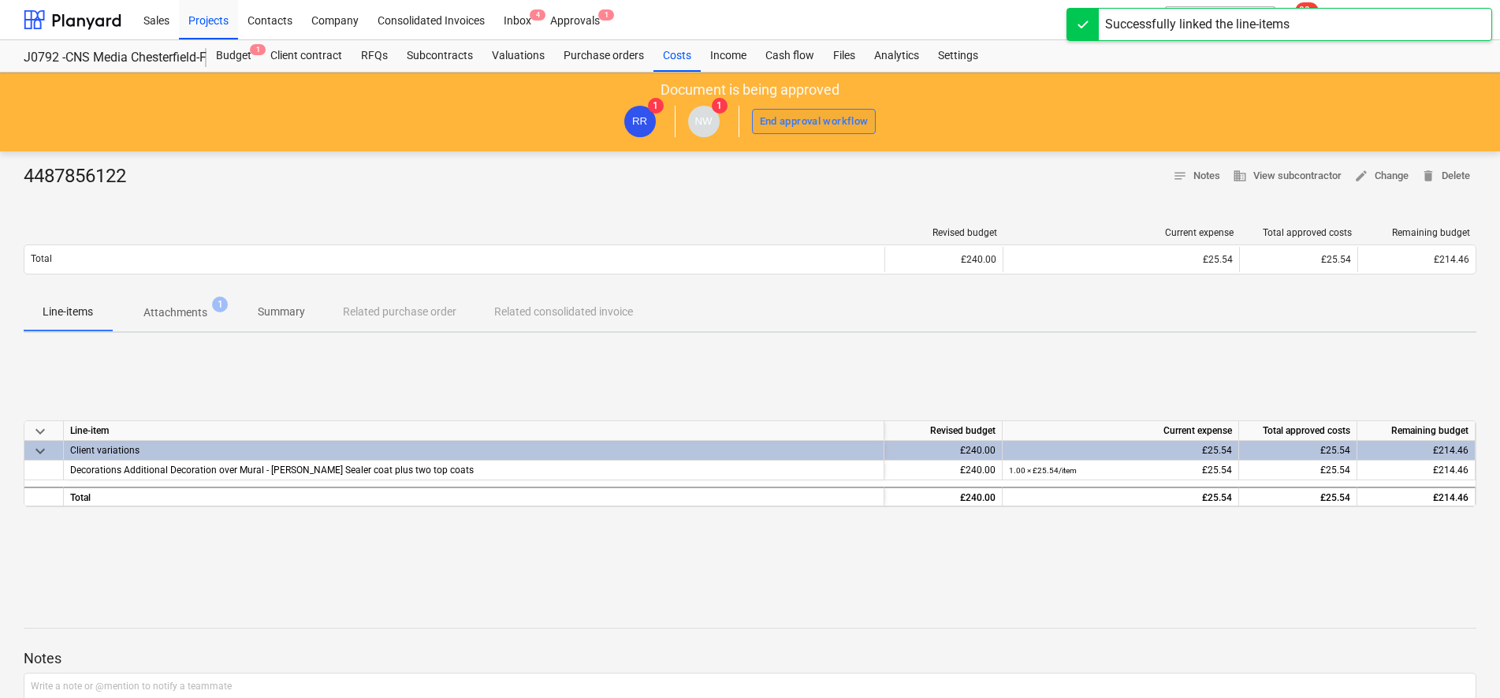
click at [791, 117] on div "End approval workflow" at bounding box center [814, 122] width 109 height 18
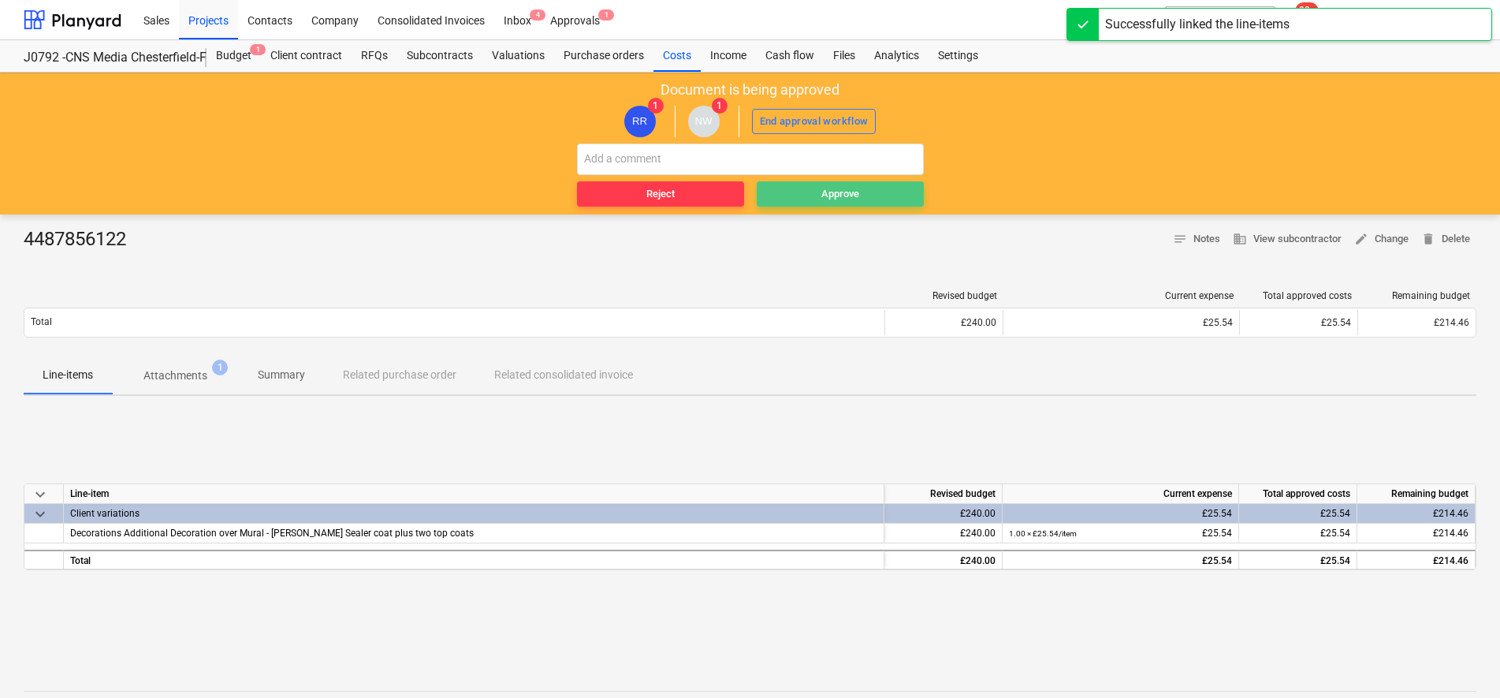
click at [780, 185] on span "Approve" at bounding box center [840, 194] width 155 height 18
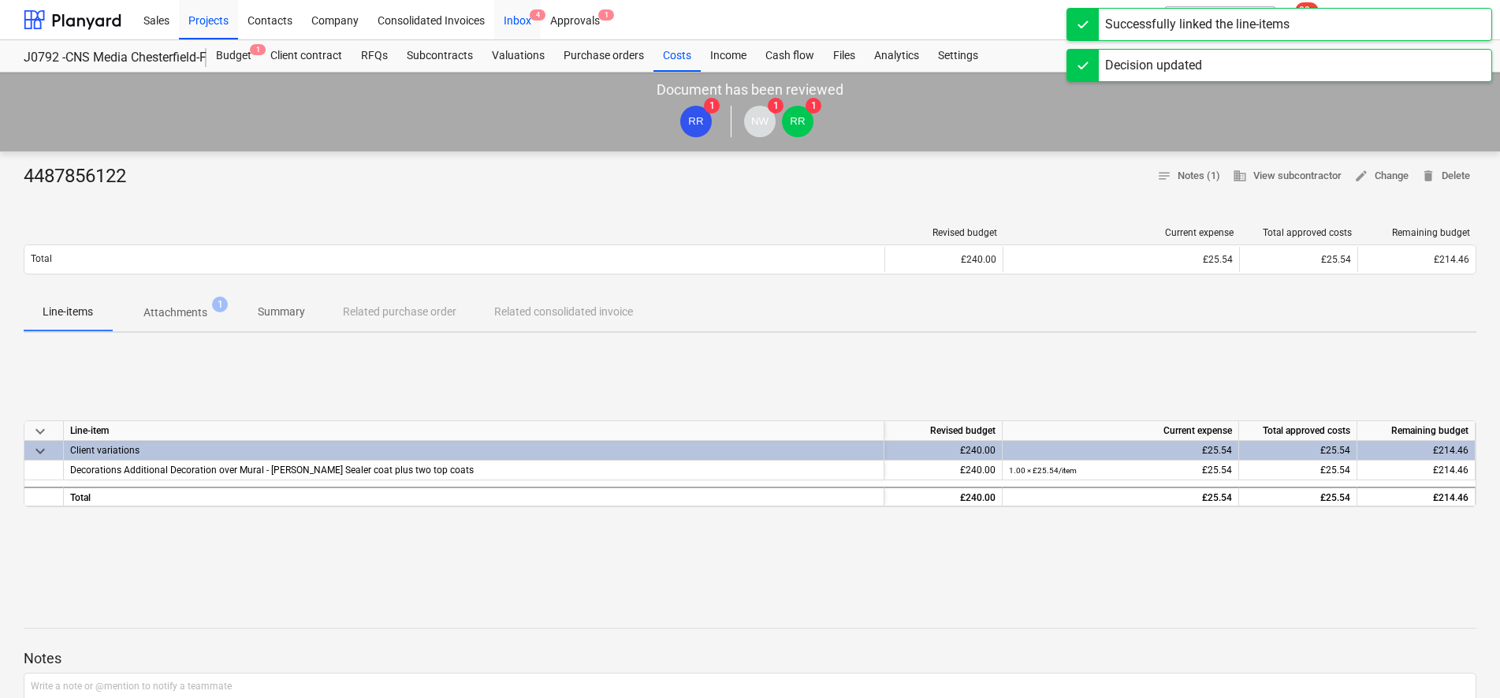
click at [516, 16] on div "Inbox 4" at bounding box center [517, 19] width 47 height 40
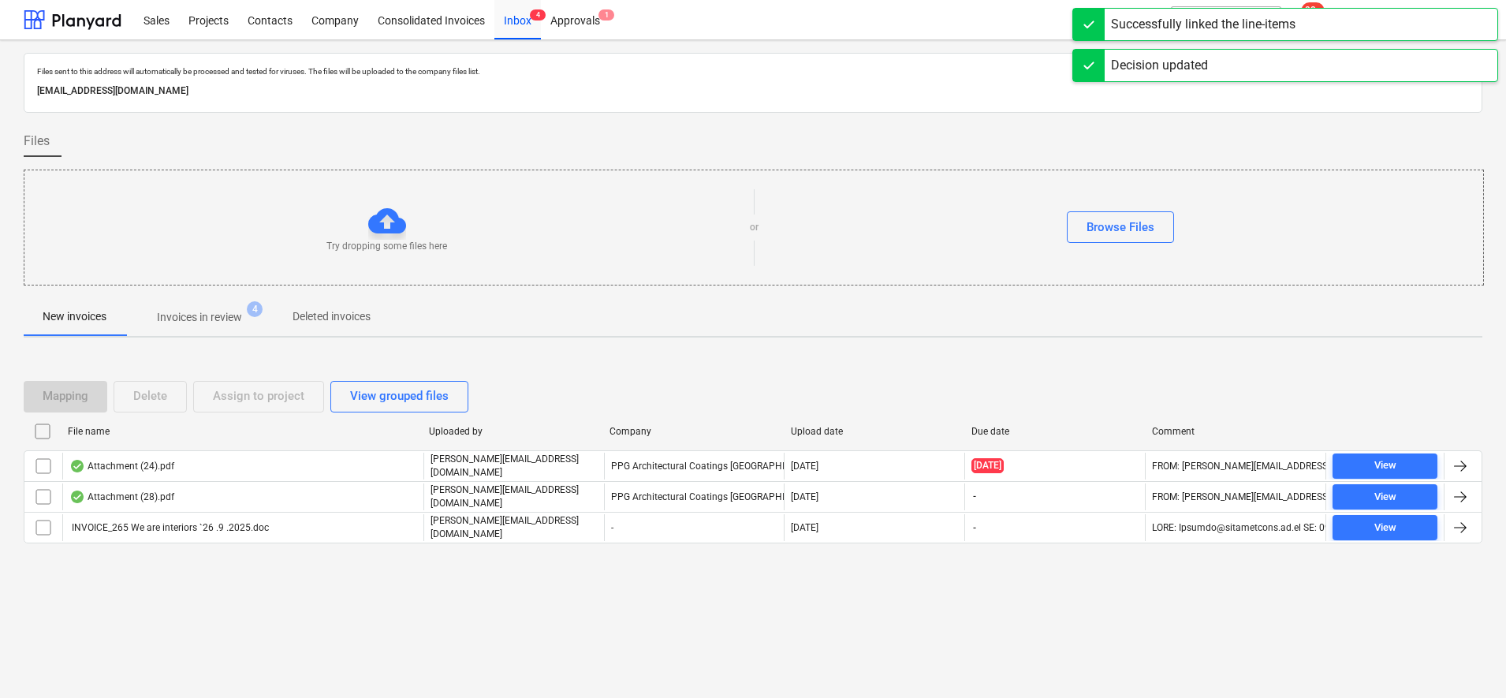
click at [224, 314] on p "Invoices in review" at bounding box center [199, 317] width 85 height 17
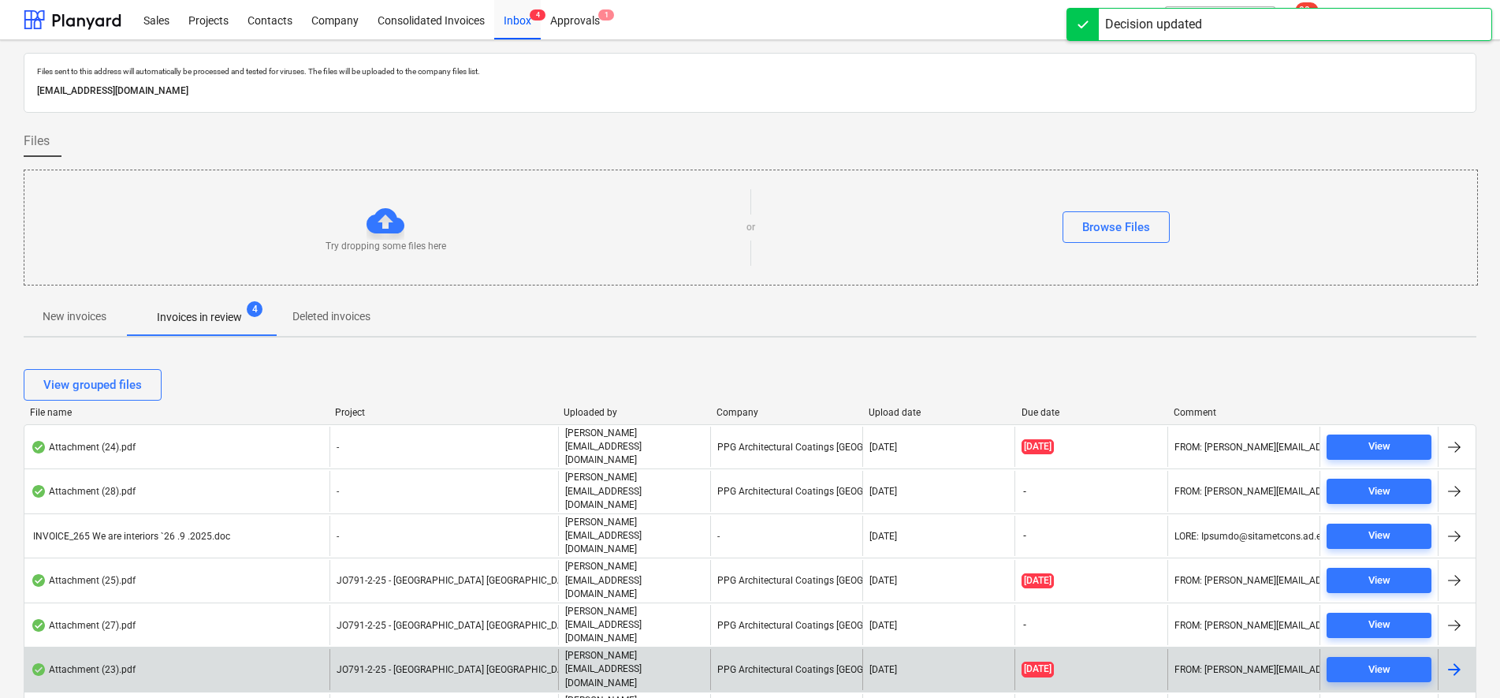
click at [415, 664] on span "JO791-2-25 - [GEOGRAPHIC_DATA] [GEOGRAPHIC_DATA]" at bounding box center [457, 669] width 240 height 11
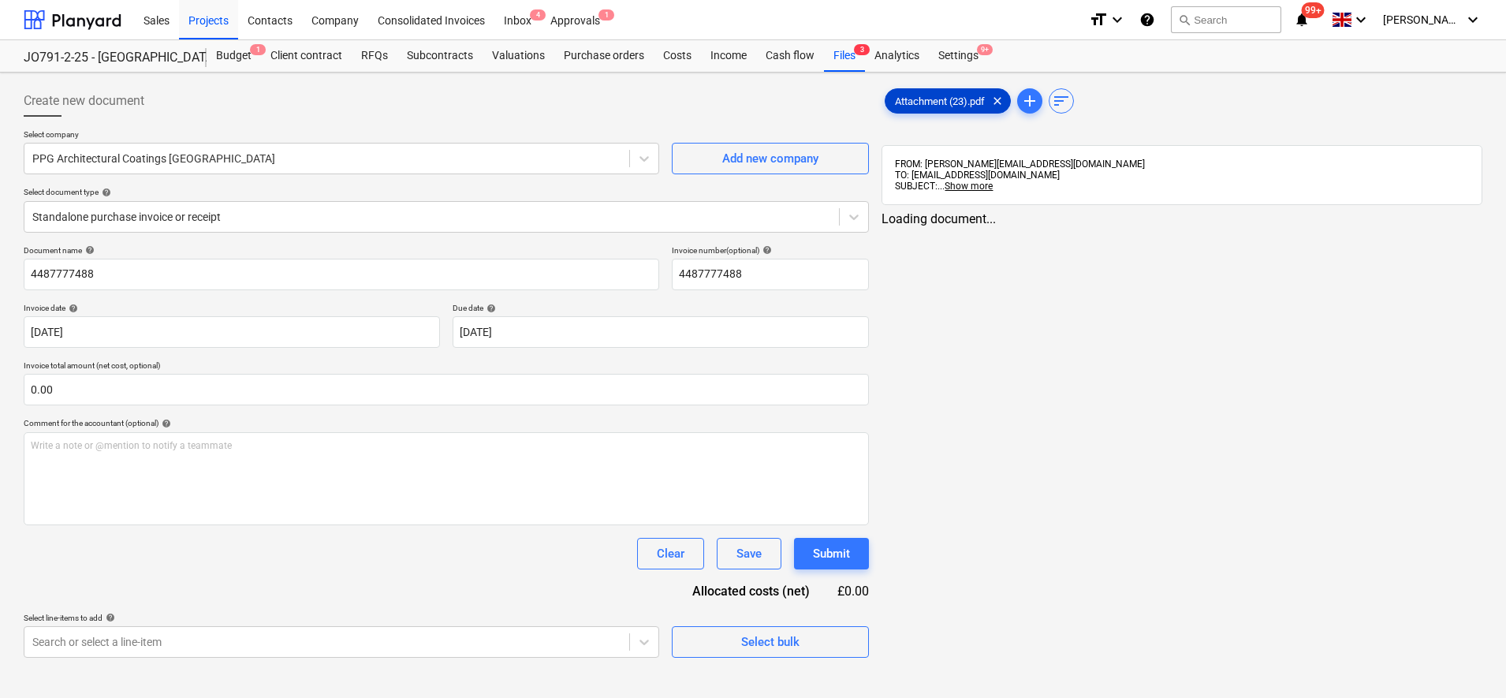
click at [938, 94] on div "Attachment (23).pdf clear" at bounding box center [948, 100] width 126 height 25
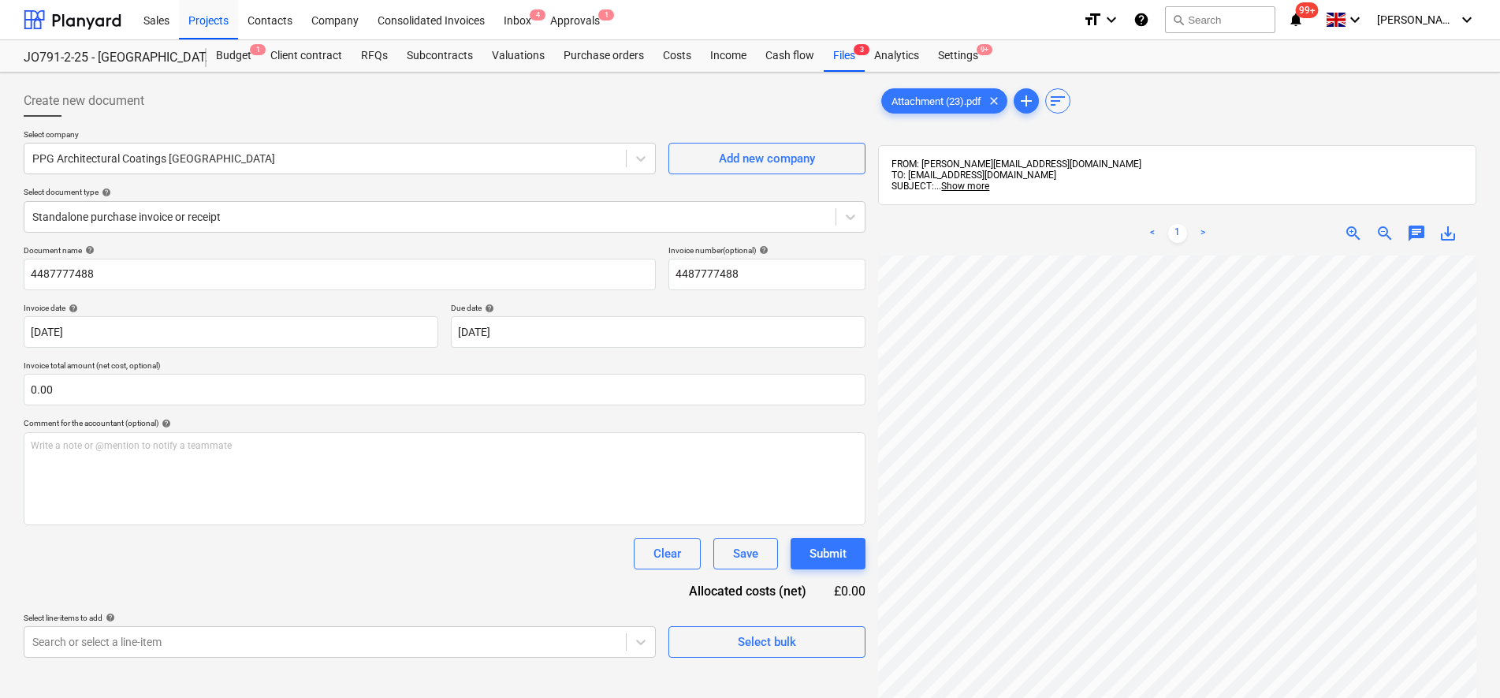
scroll to position [354, 75]
click at [1168, 206] on div "Attachment (23).pdf clear add sort FROM: [PERSON_NAME][EMAIL_ADDRESS][DOMAIN_NA…" at bounding box center [1177, 497] width 598 height 824
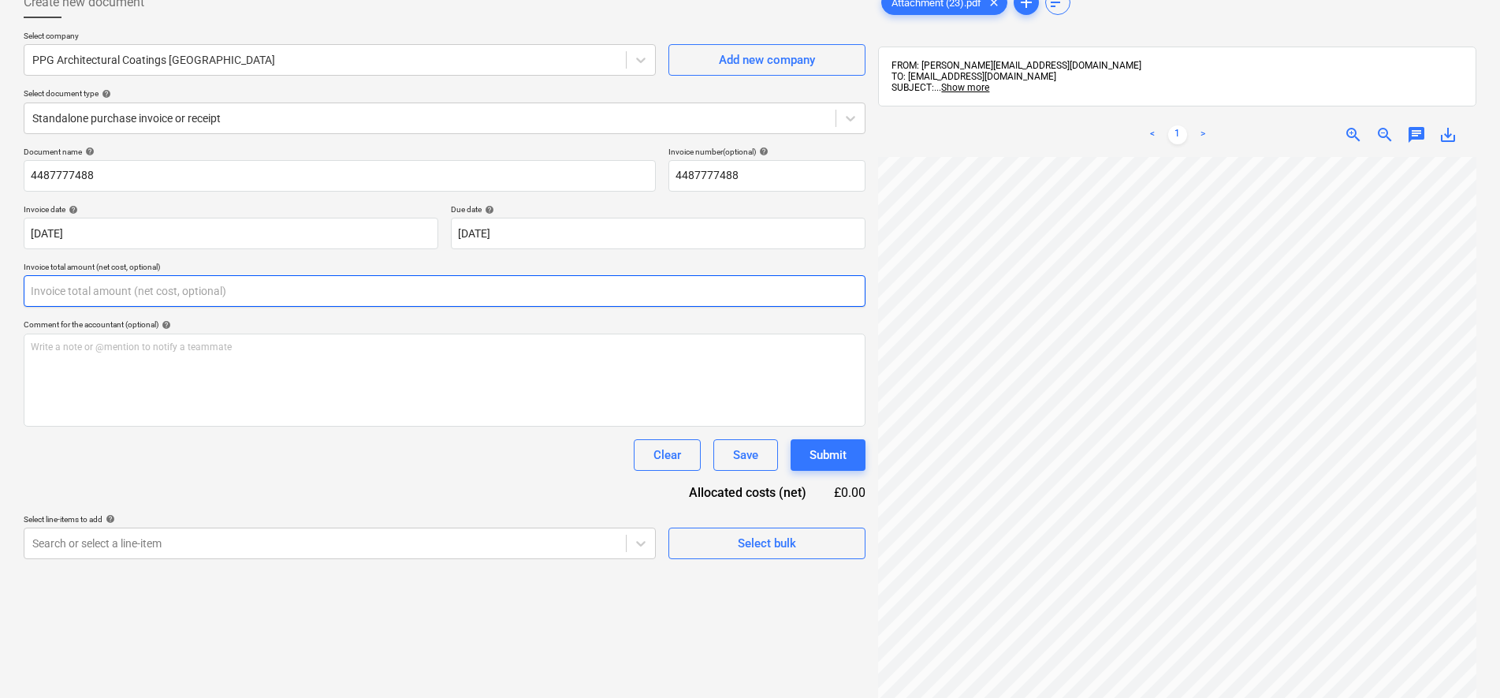
click at [129, 292] on input "text" at bounding box center [445, 291] width 842 height 32
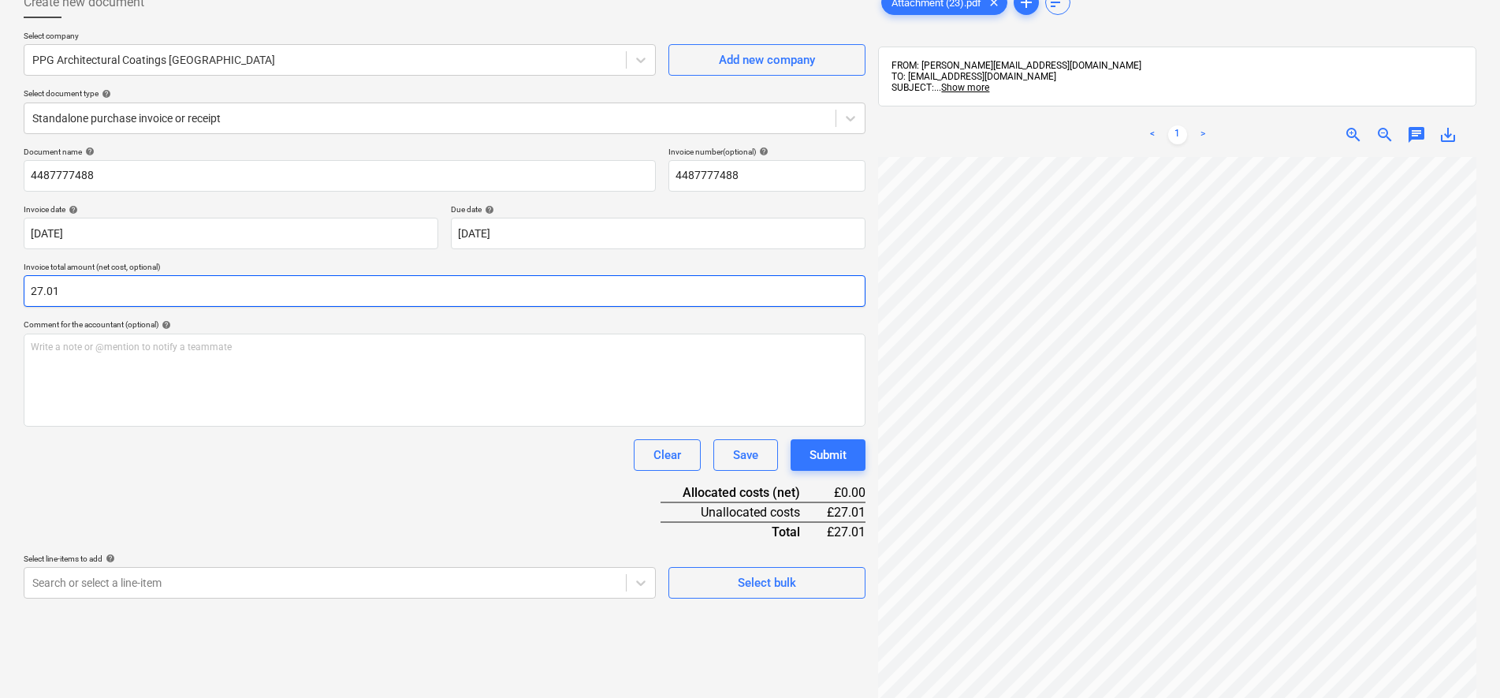
type input "27.01"
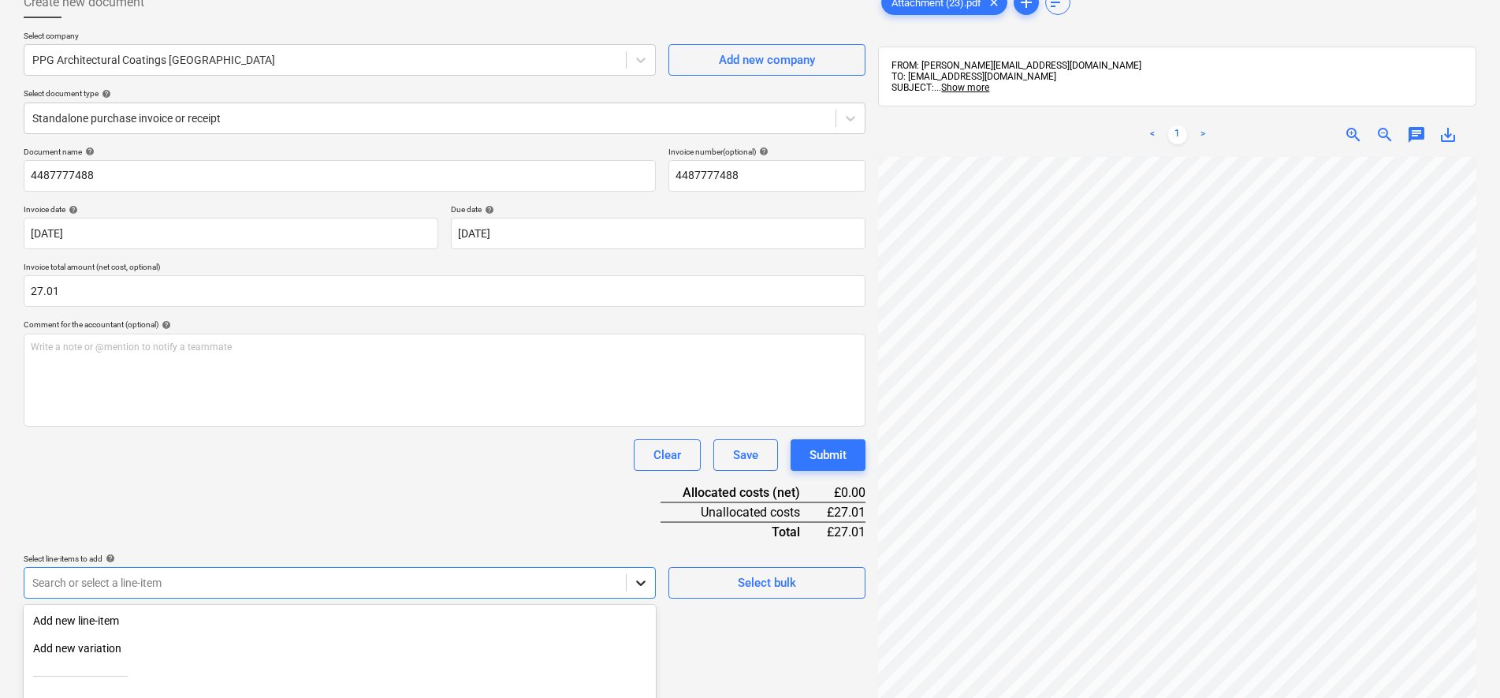
click at [645, 583] on body "Sales Projects Contacts Company Consolidated Invoices Inbox 4 Approvals 1 forma…" at bounding box center [750, 250] width 1500 height 698
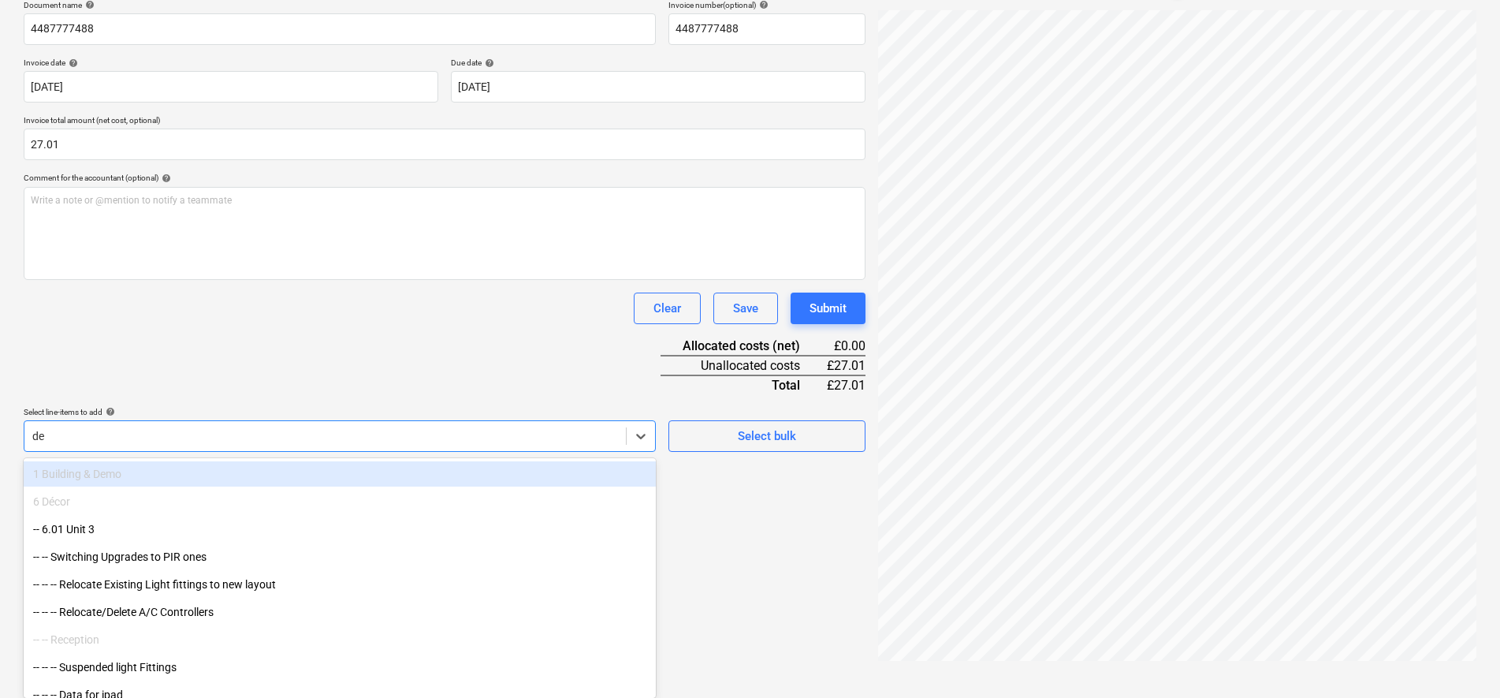
type input "dec"
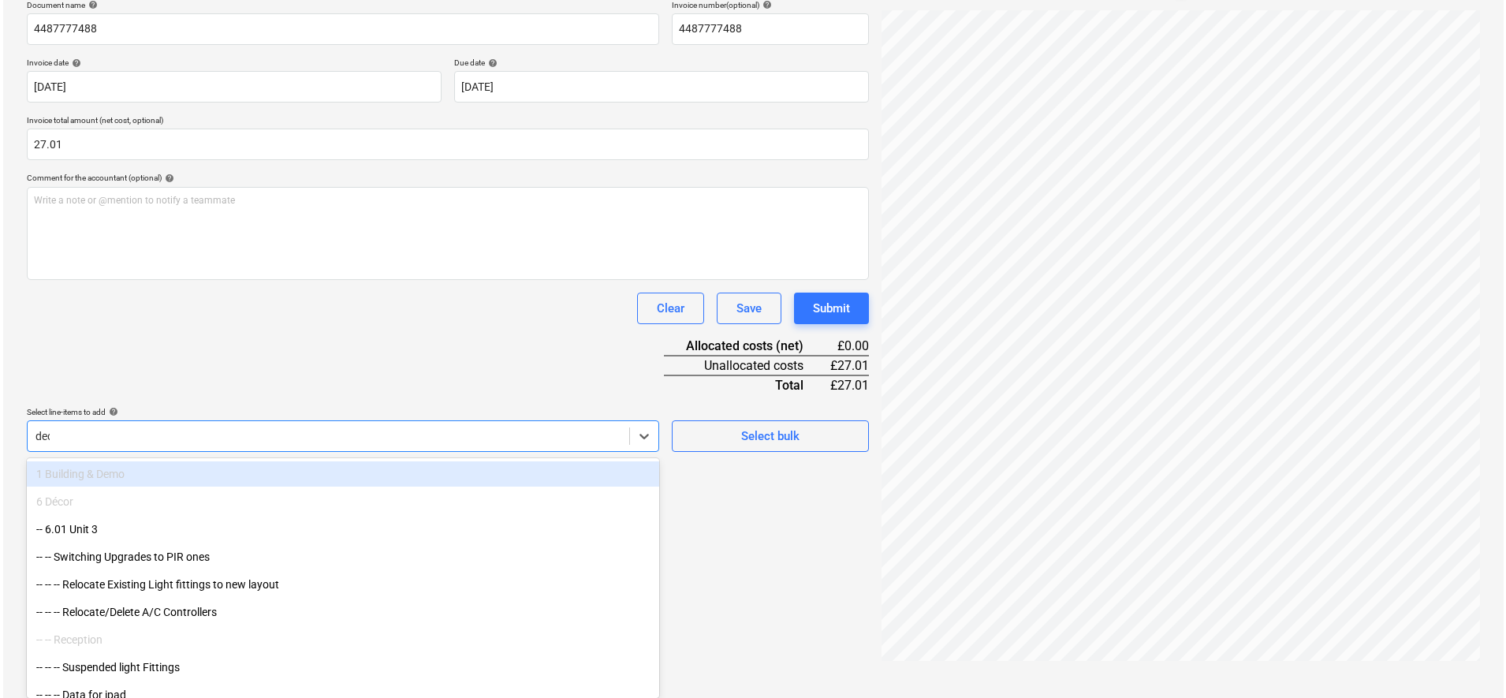
scroll to position [224, 0]
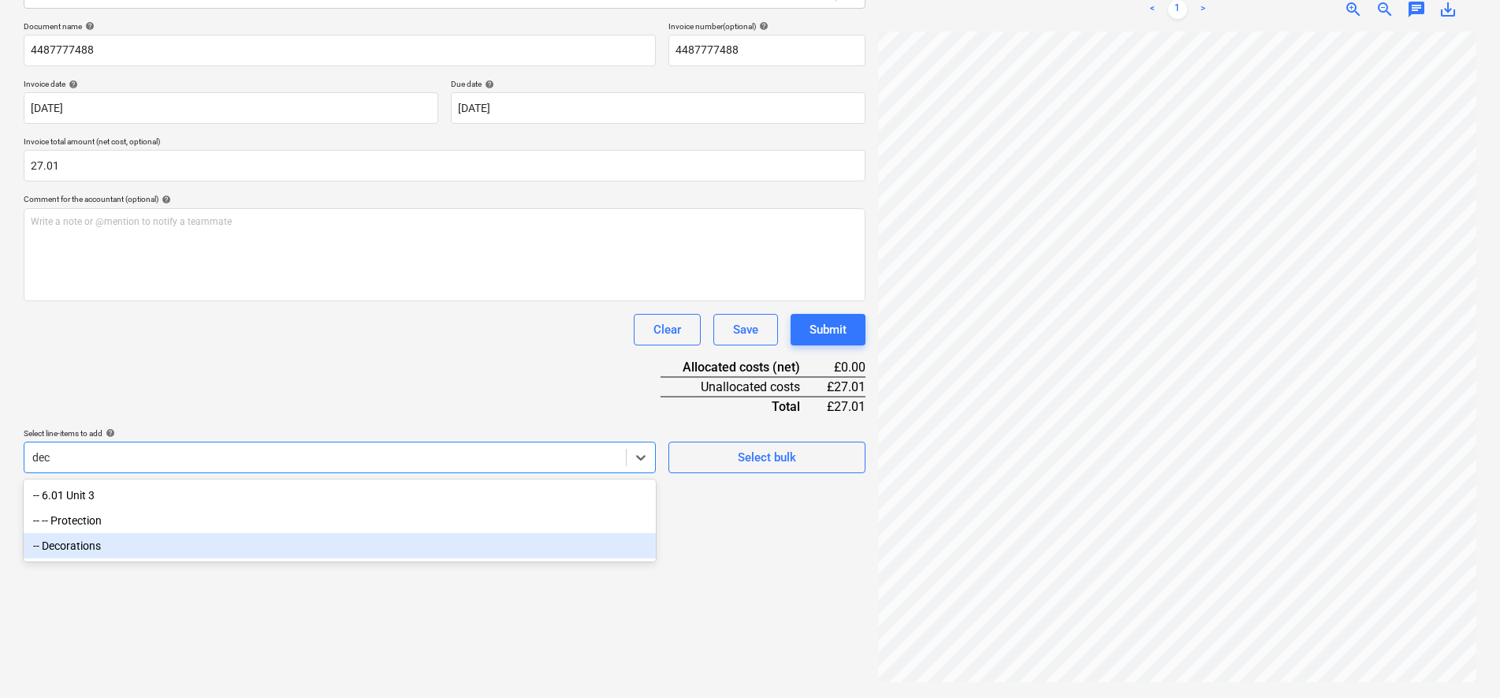
click at [87, 544] on div "-- Decorations" at bounding box center [340, 545] width 632 height 25
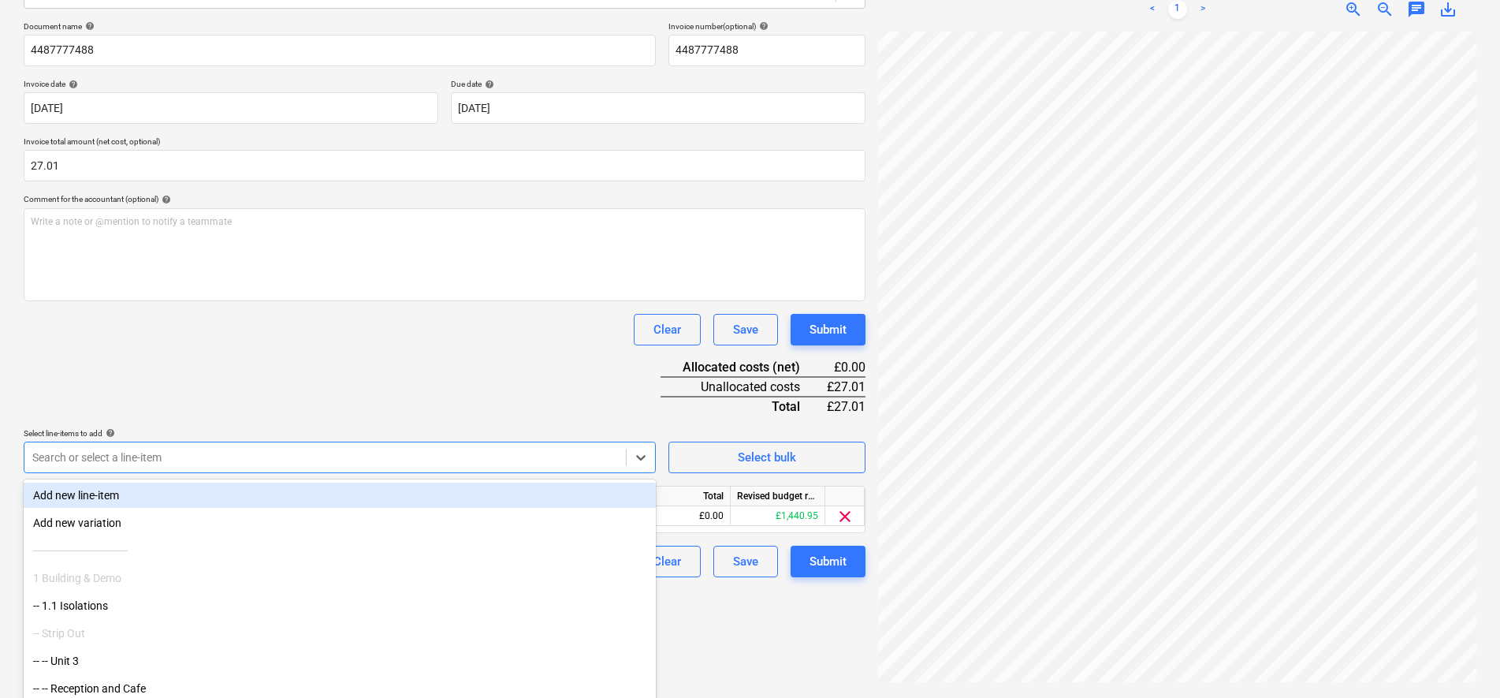
click at [127, 389] on div "Document name help 4487777488 Invoice number (optional) help 4487777488 Invoice…" at bounding box center [445, 299] width 842 height 556
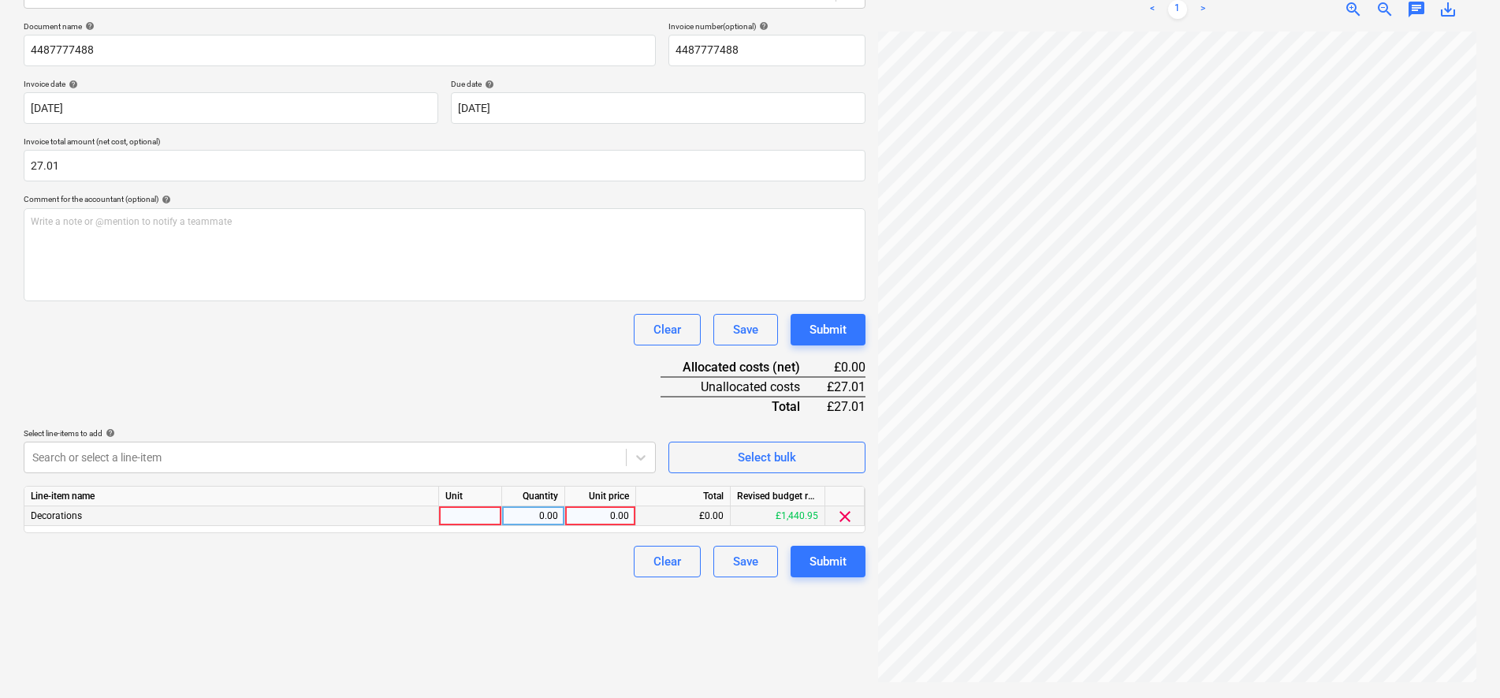
click at [473, 516] on div at bounding box center [470, 516] width 63 height 20
type input "item"
type input "22.51"
click at [840, 562] on div "Submit" at bounding box center [828, 561] width 37 height 20
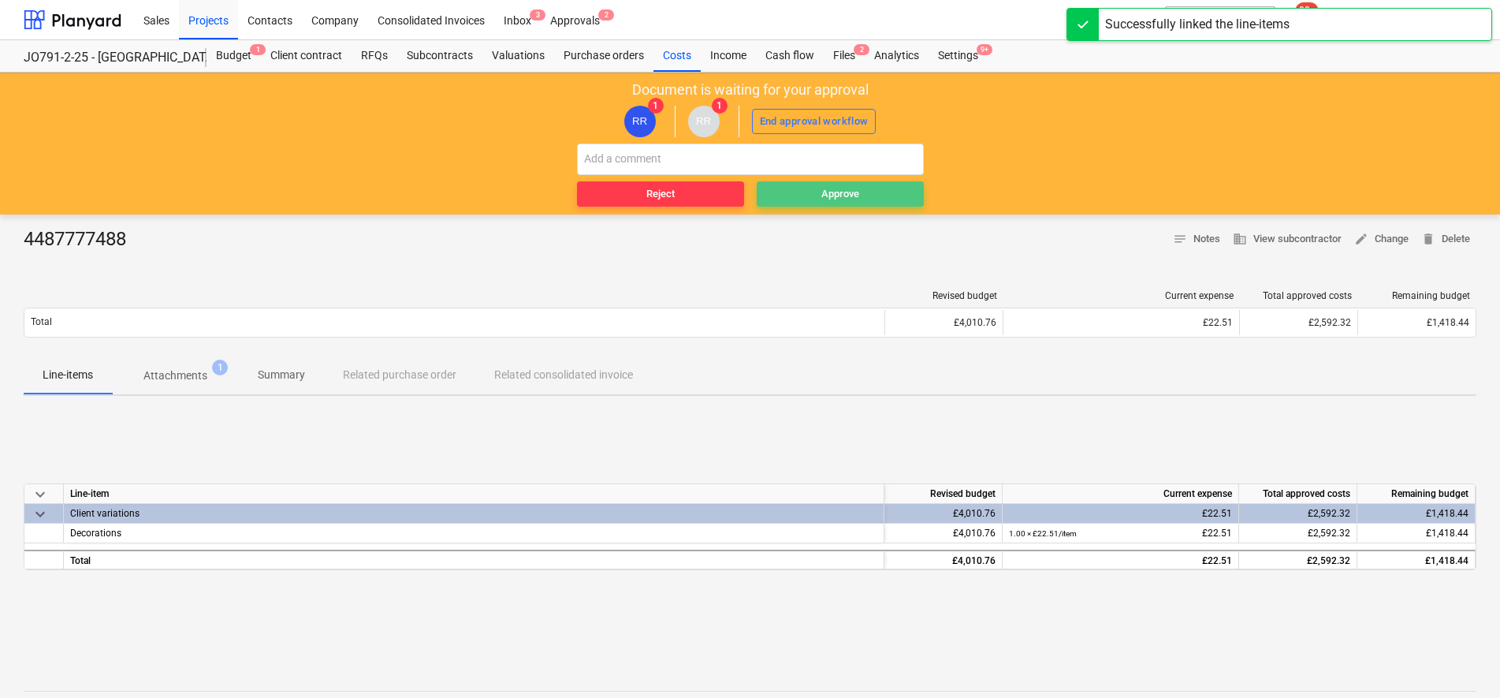
click at [810, 198] on span "Approve" at bounding box center [840, 194] width 155 height 18
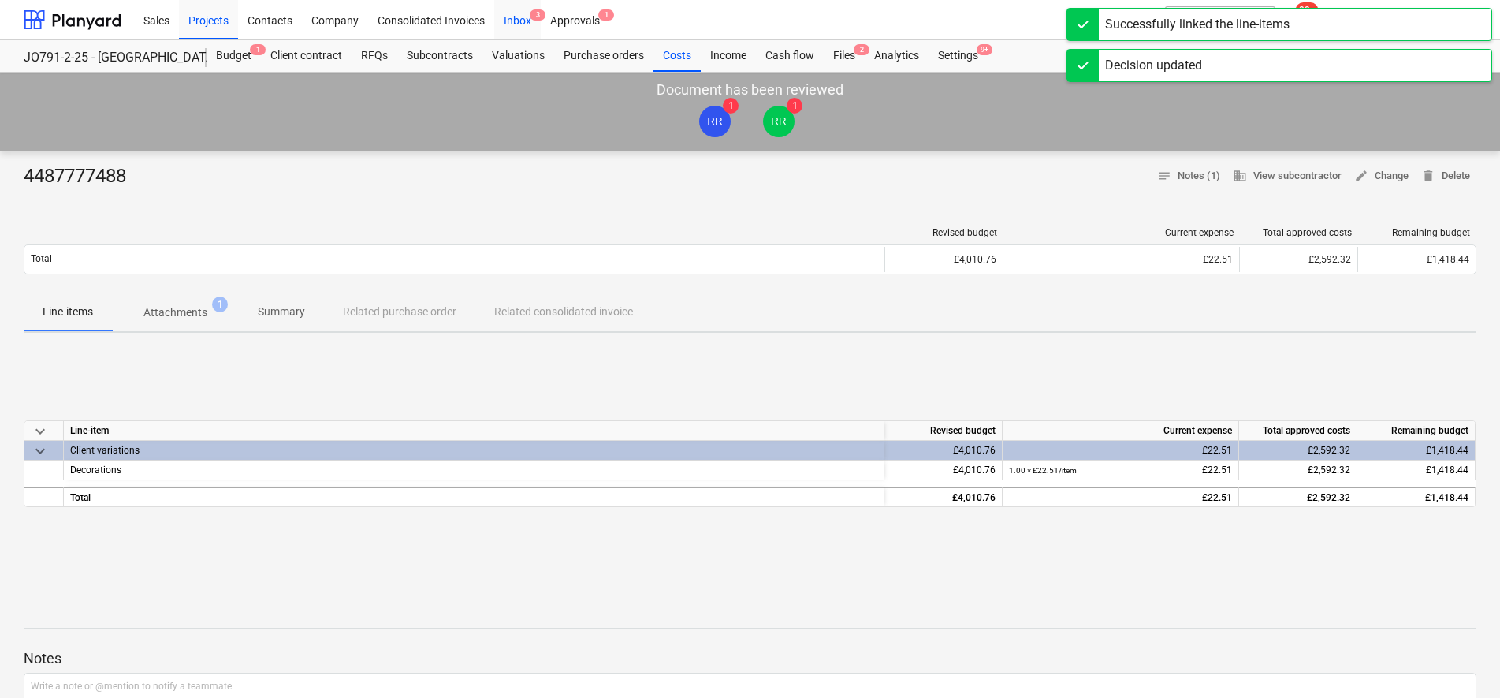
click at [512, 20] on div "Inbox 3" at bounding box center [517, 19] width 47 height 40
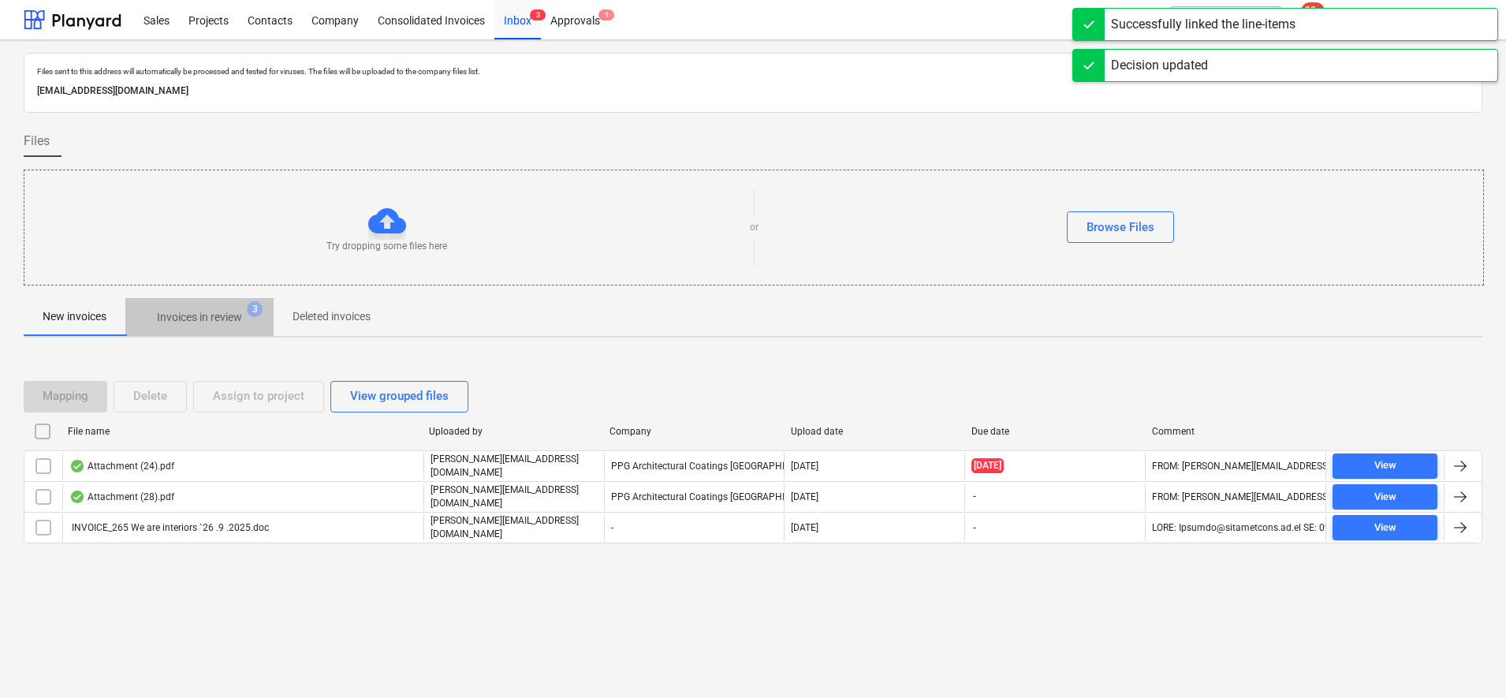
click at [172, 316] on p "Invoices in review" at bounding box center [199, 317] width 85 height 17
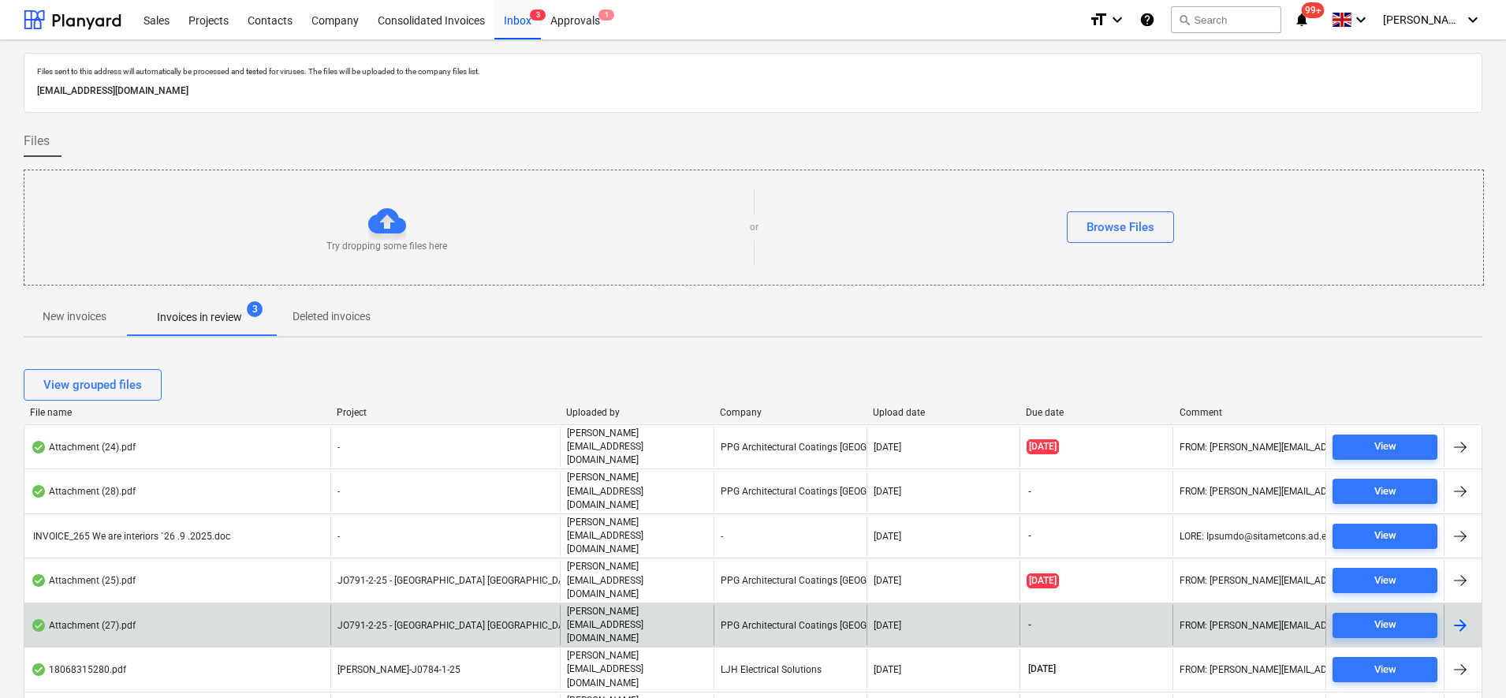
click at [663, 605] on p "[PERSON_NAME][EMAIL_ADDRESS][DOMAIN_NAME]" at bounding box center [637, 625] width 140 height 40
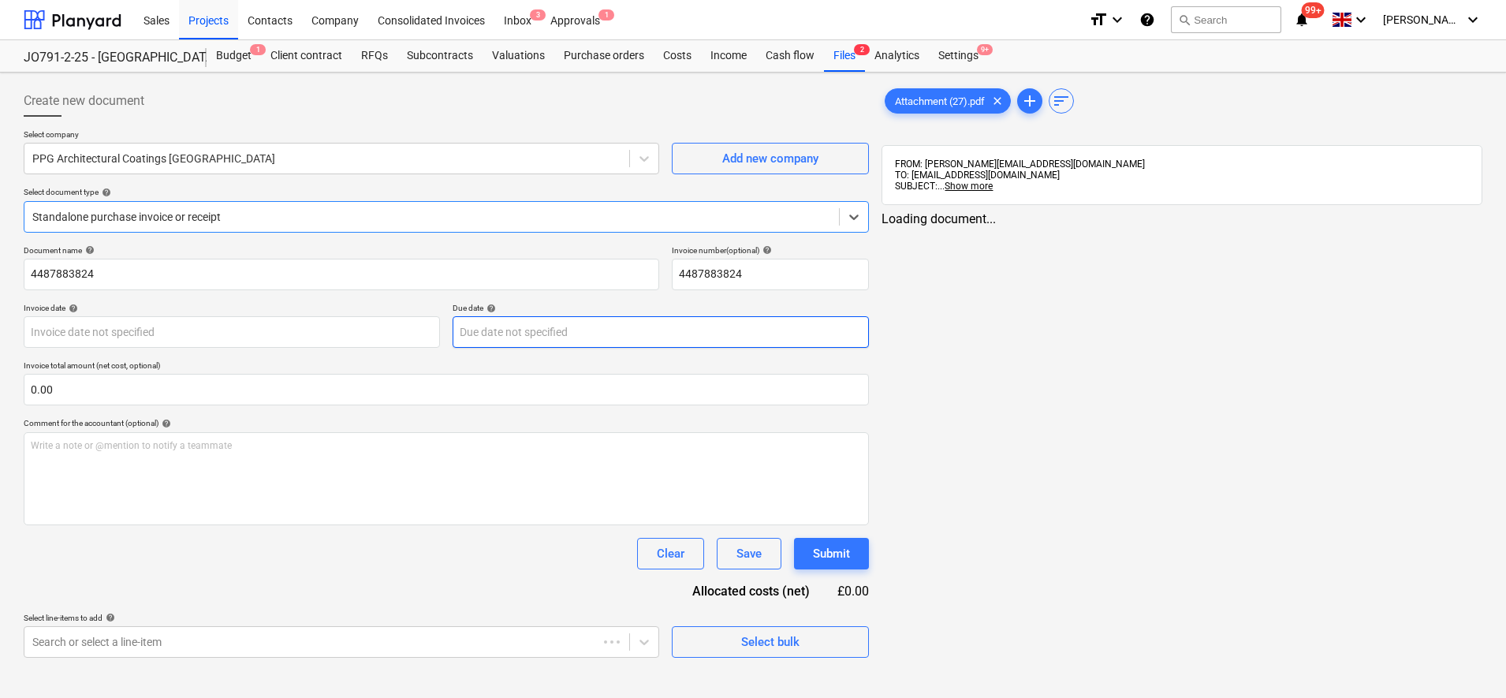
type input "[DATE]"
click at [933, 90] on div "Attachment (27).pdf clear" at bounding box center [948, 100] width 126 height 25
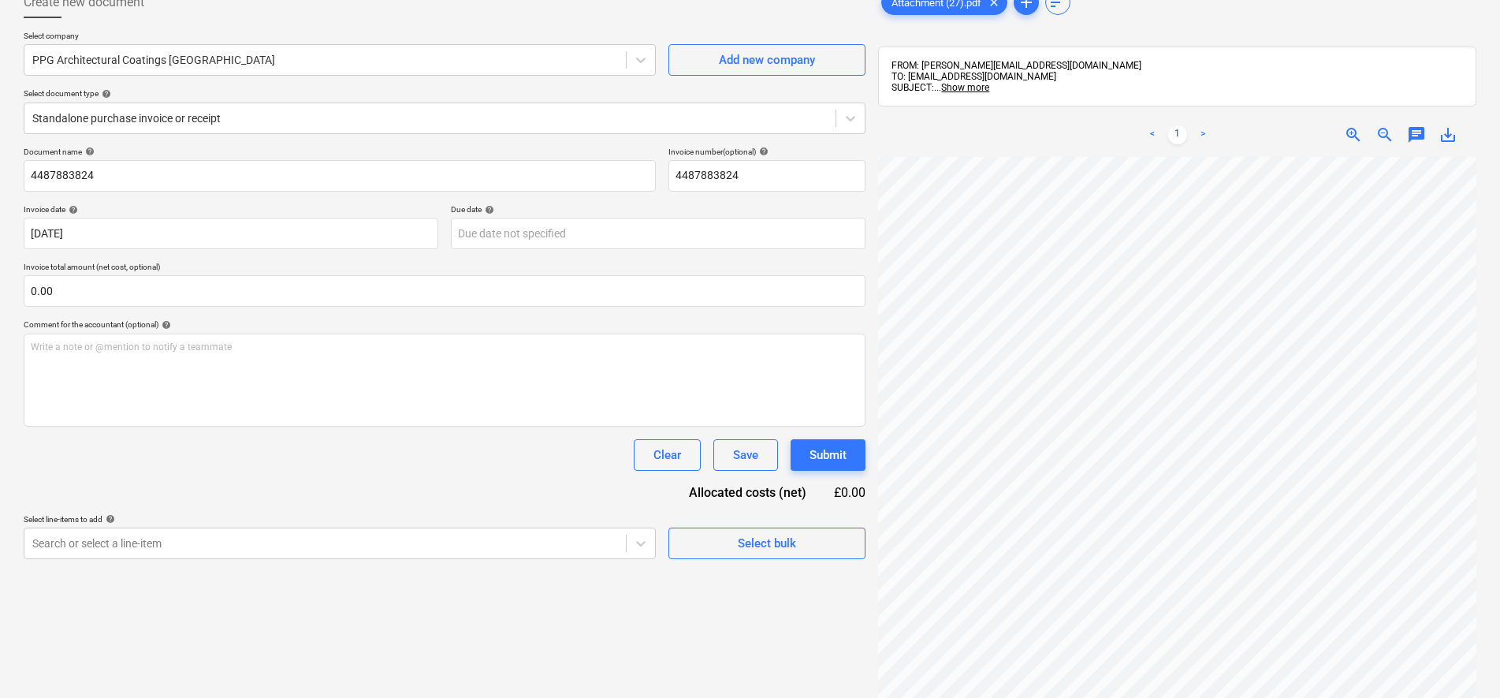
scroll to position [203, 78]
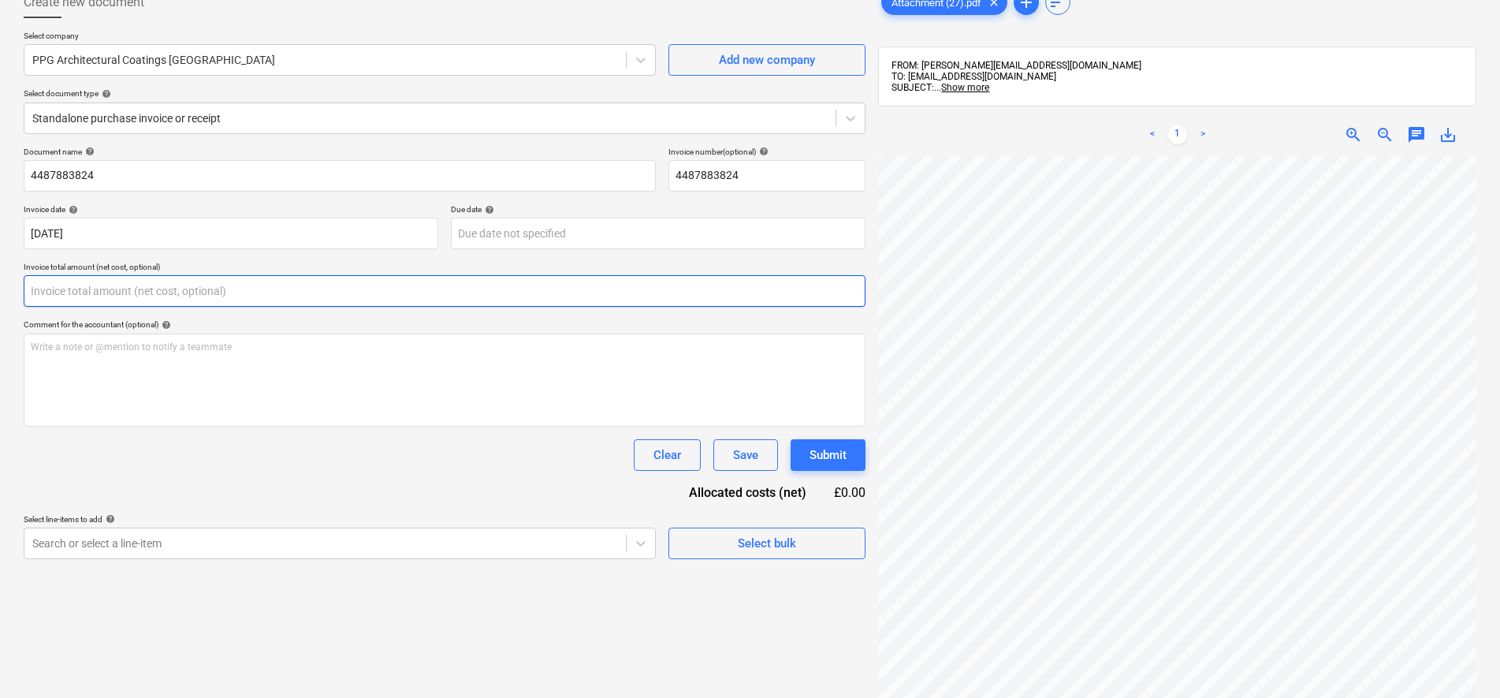
click at [113, 287] on input "text" at bounding box center [445, 291] width 842 height 32
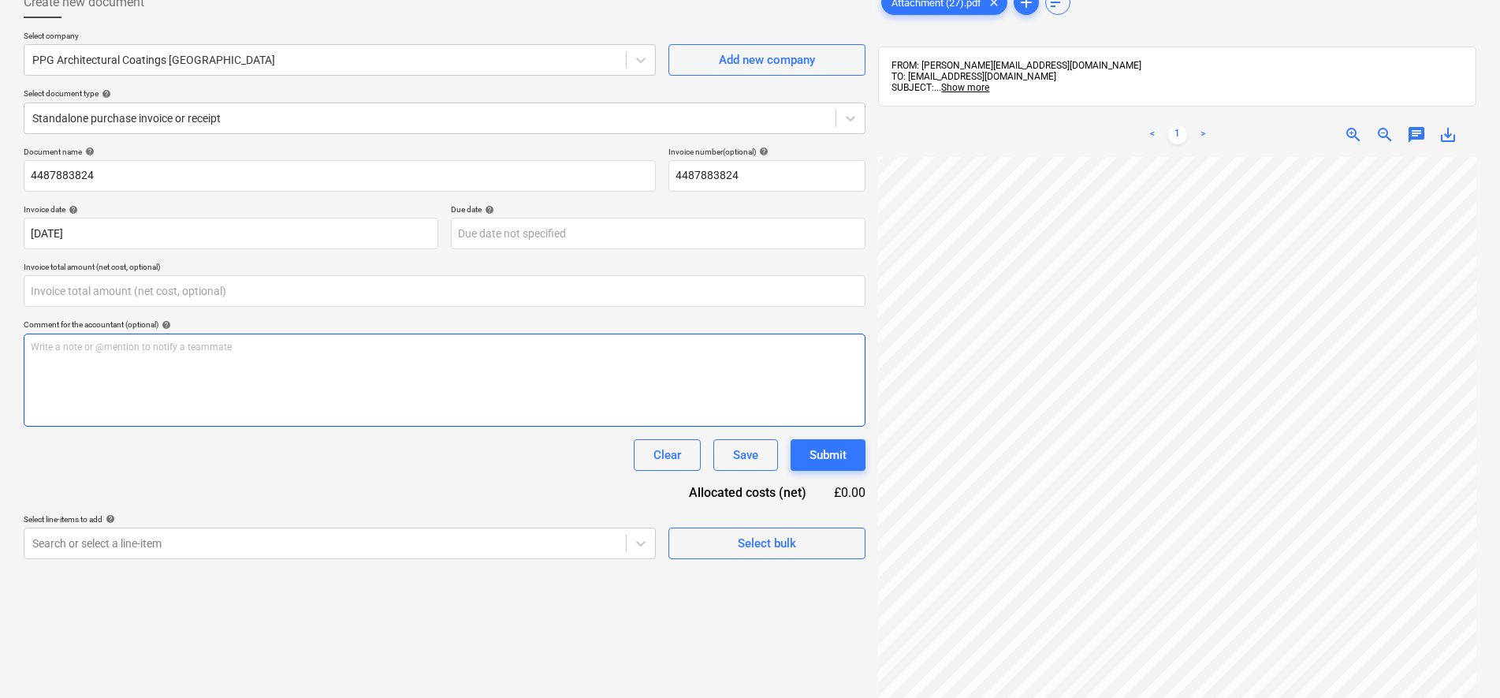
type input "0.00"
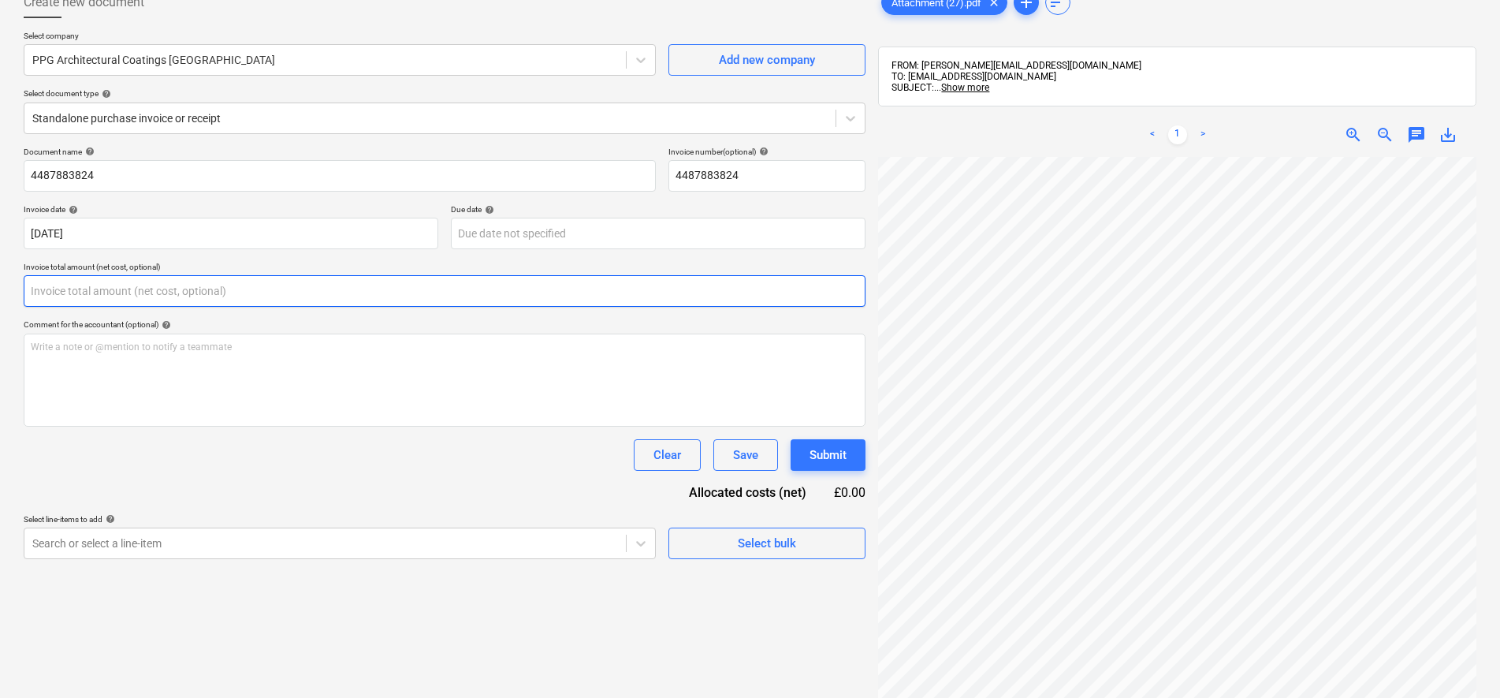
click at [249, 289] on input "text" at bounding box center [445, 291] width 842 height 32
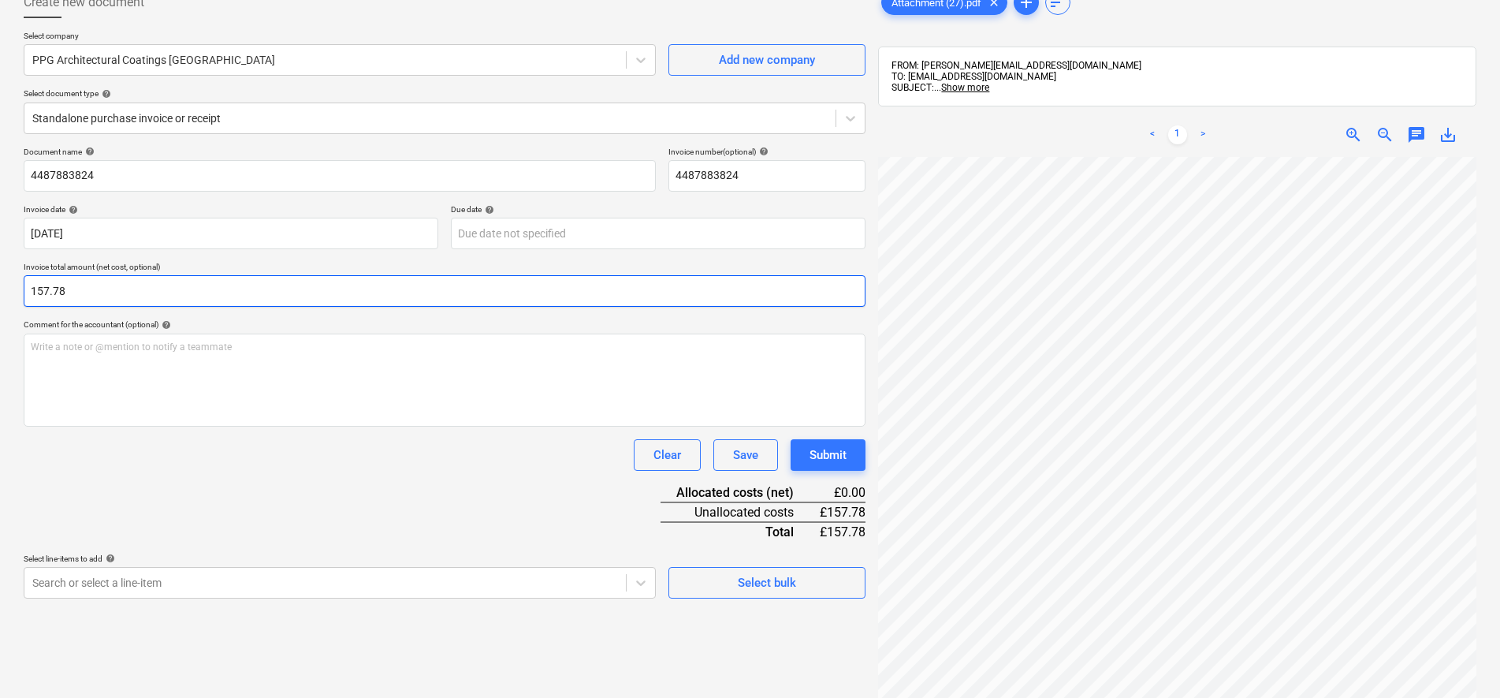
type input "157.78"
click at [433, 584] on body "Sales Projects Contacts Company Consolidated Invoices Inbox 3 Approvals 1 forma…" at bounding box center [750, 250] width 1500 height 698
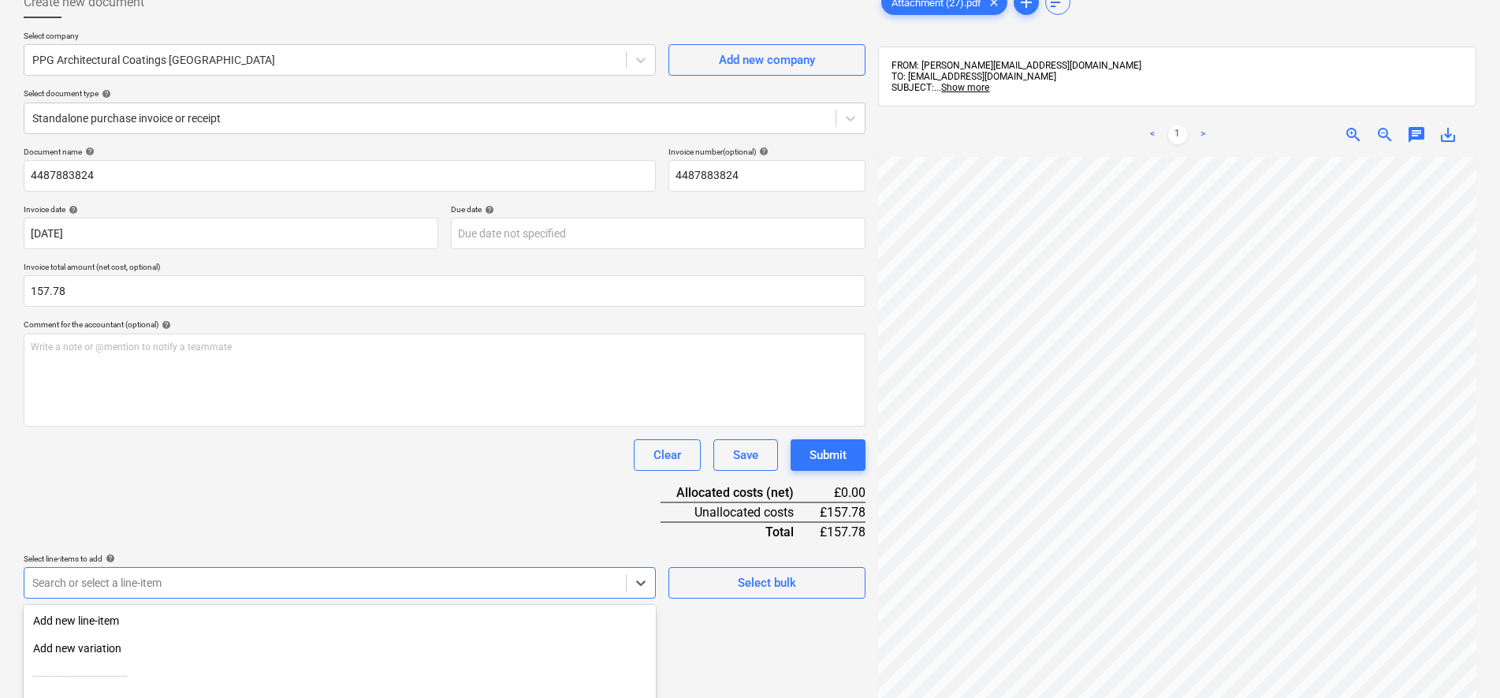
scroll to position [245, 0]
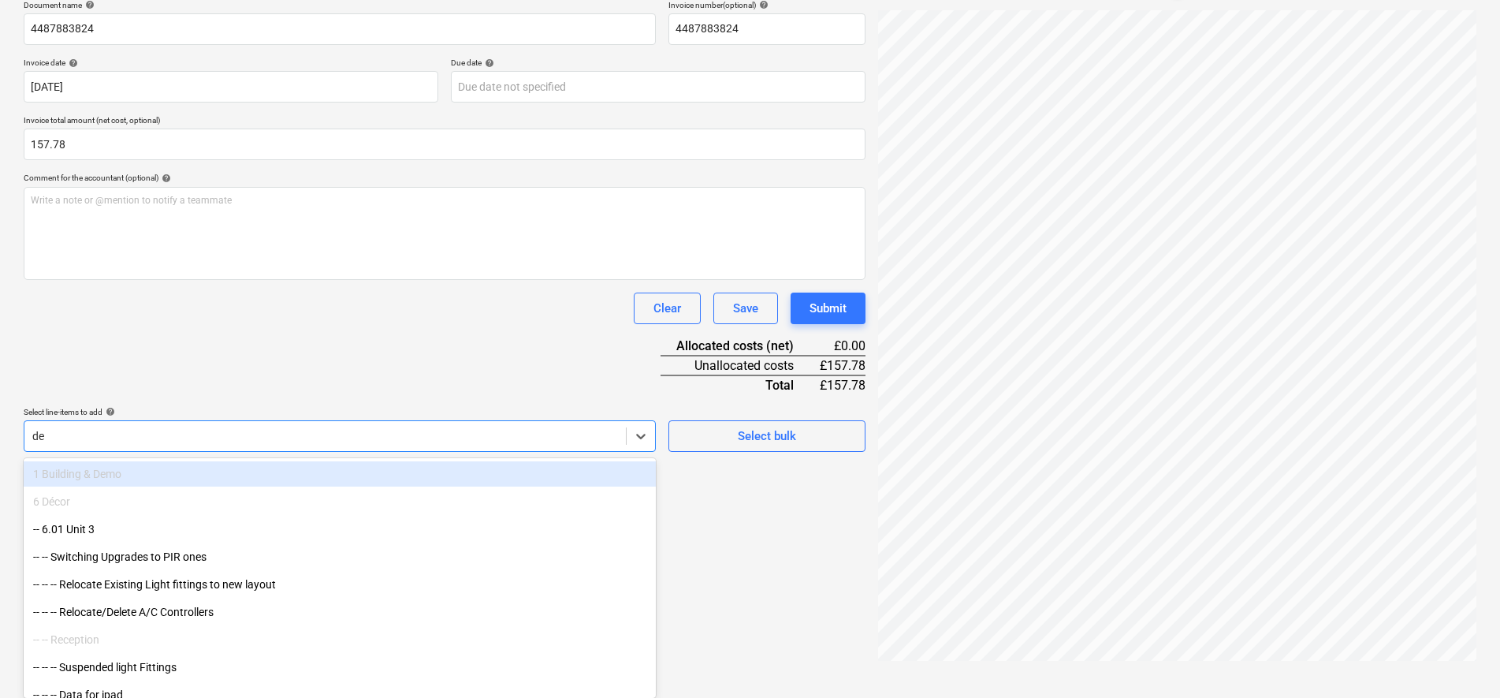
type input "dec"
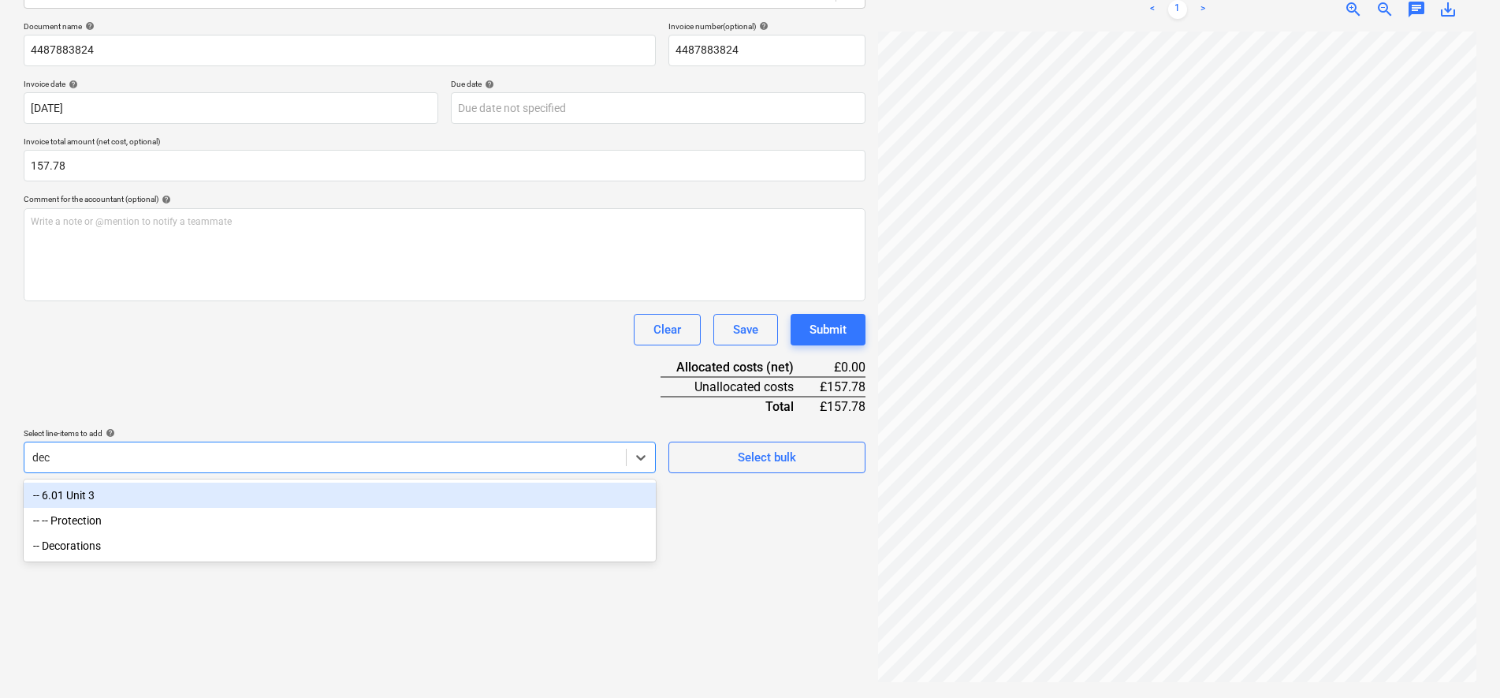
scroll to position [224, 0]
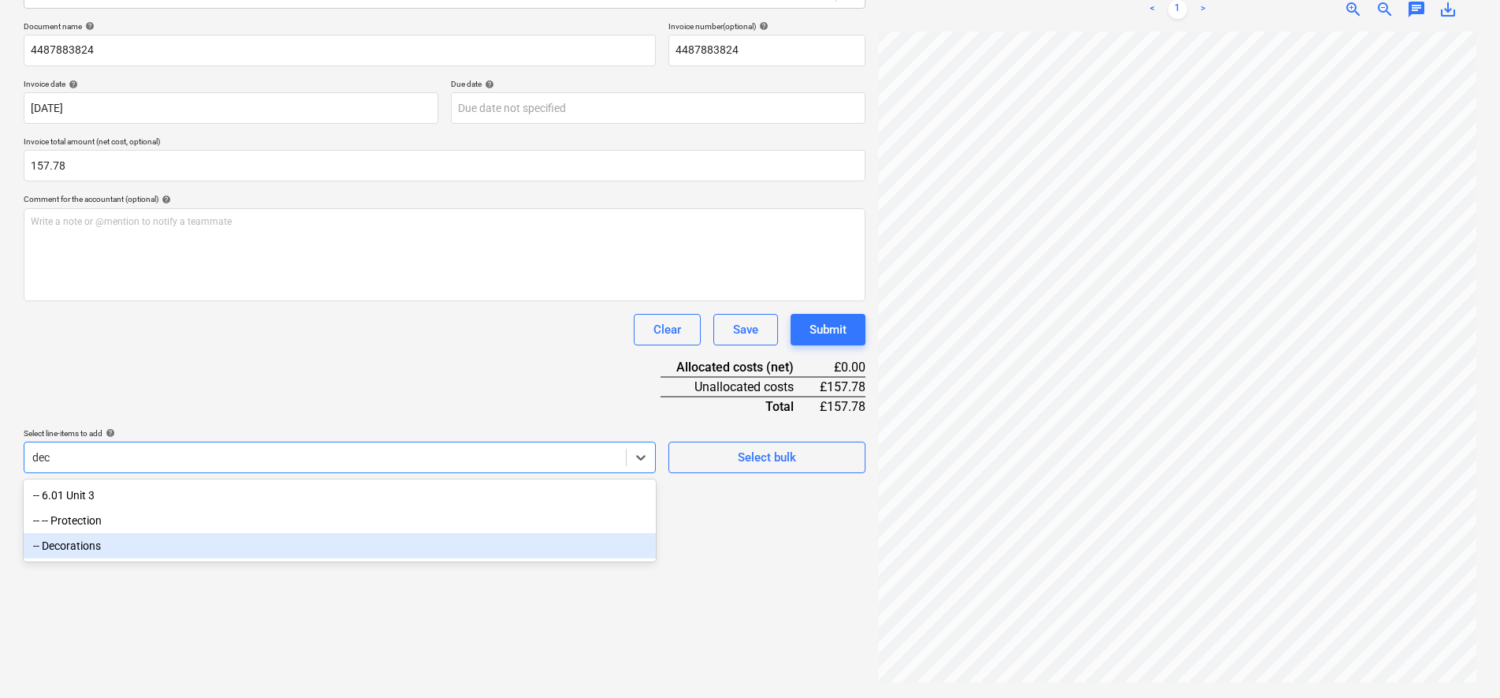
click at [173, 542] on div "-- Decorations" at bounding box center [340, 545] width 632 height 25
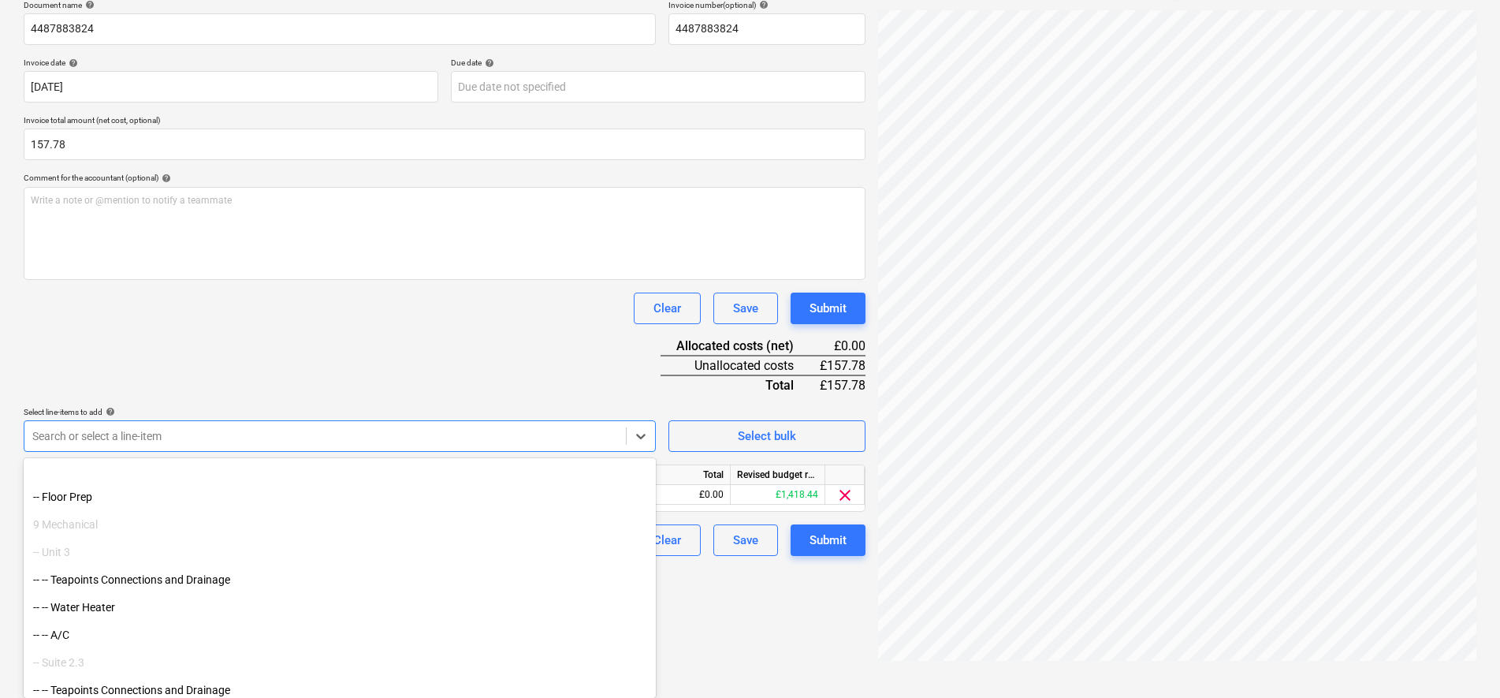
scroll to position [985, 0]
click at [255, 341] on div "Document name help 4487883824 Invoice number (optional) help 4487883824 Invoice…" at bounding box center [445, 278] width 842 height 556
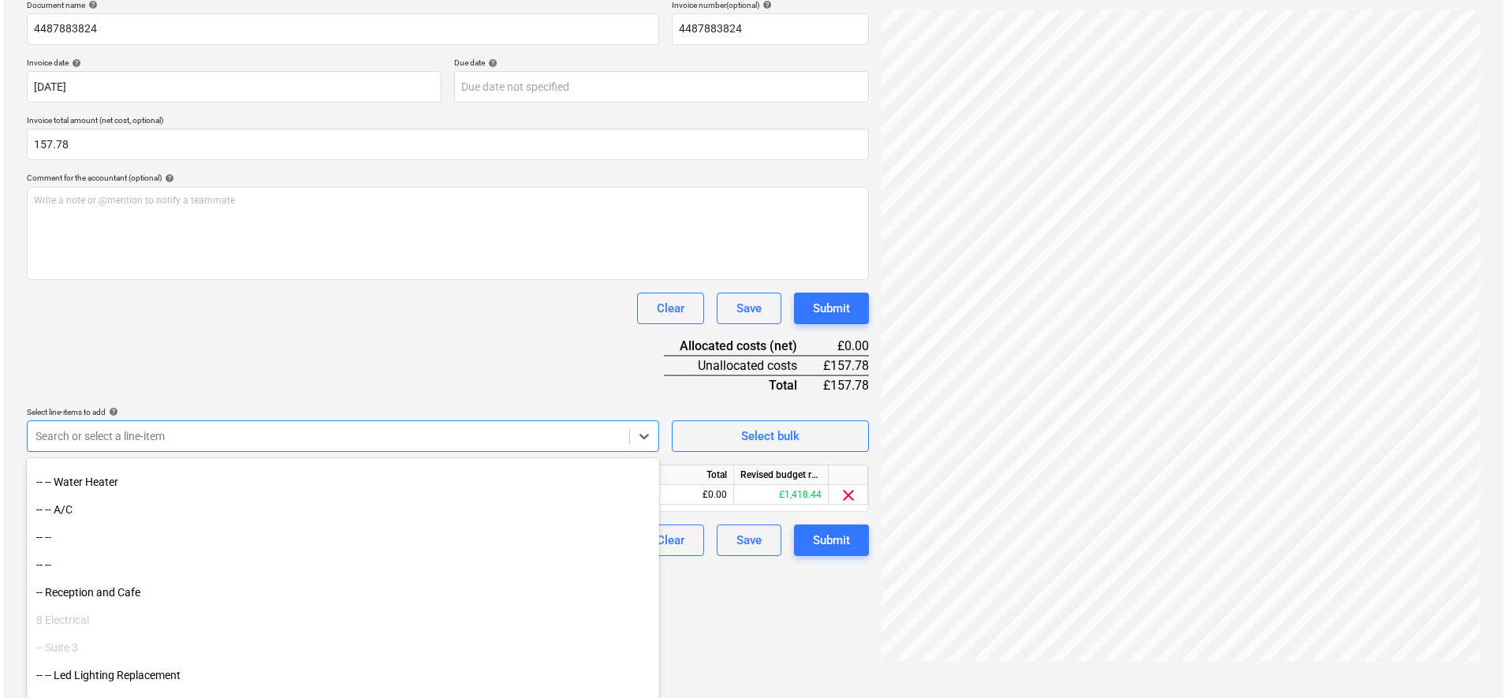
scroll to position [224, 0]
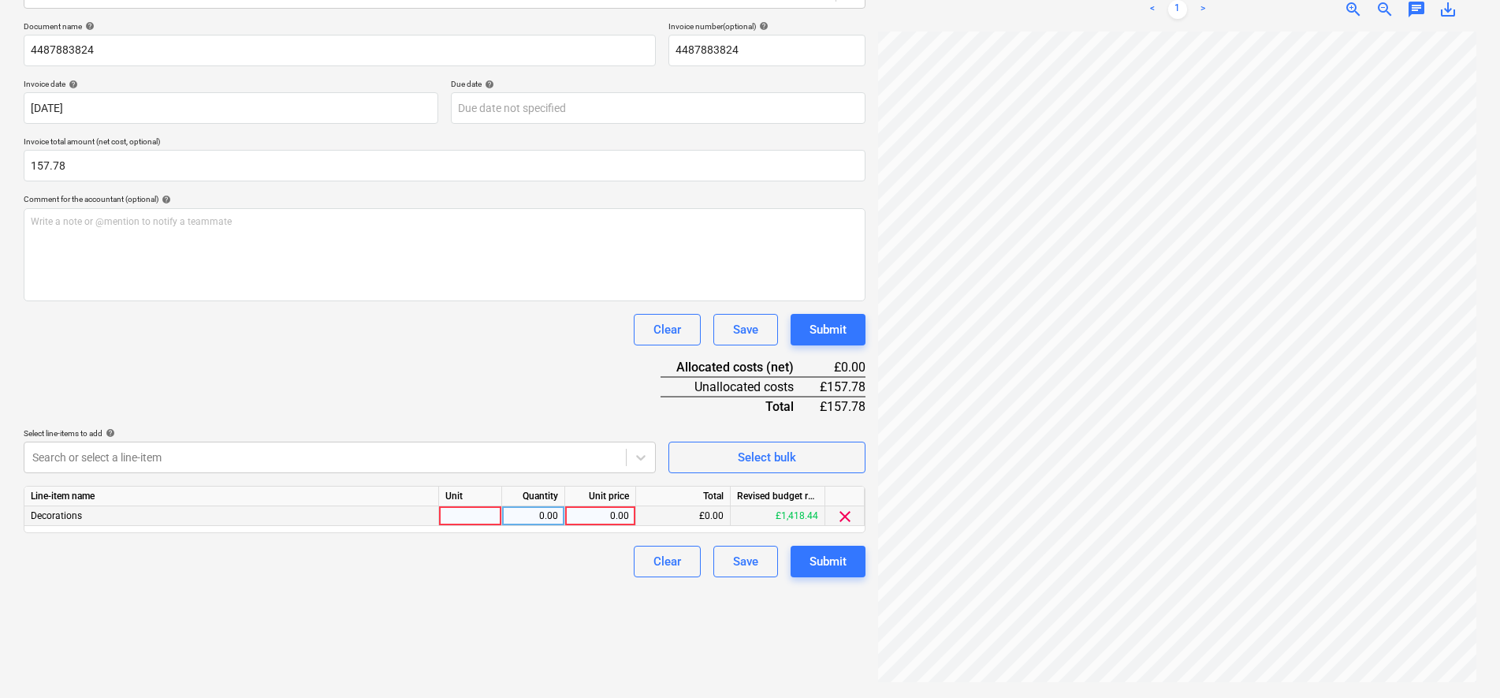
click at [469, 518] on div at bounding box center [470, 516] width 63 height 20
type input "item"
type input "131.48"
click at [846, 562] on div "Submit" at bounding box center [828, 561] width 37 height 20
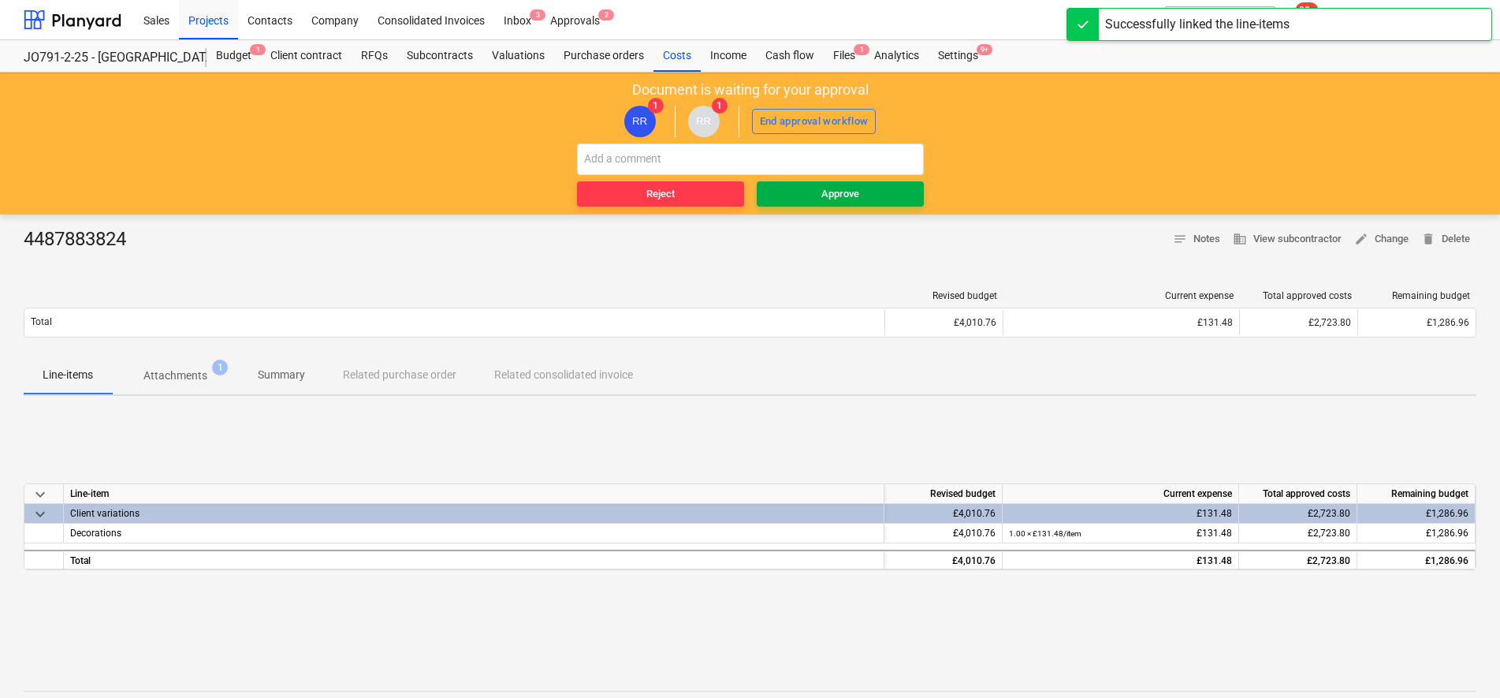
click at [774, 188] on span "Approve" at bounding box center [840, 194] width 155 height 18
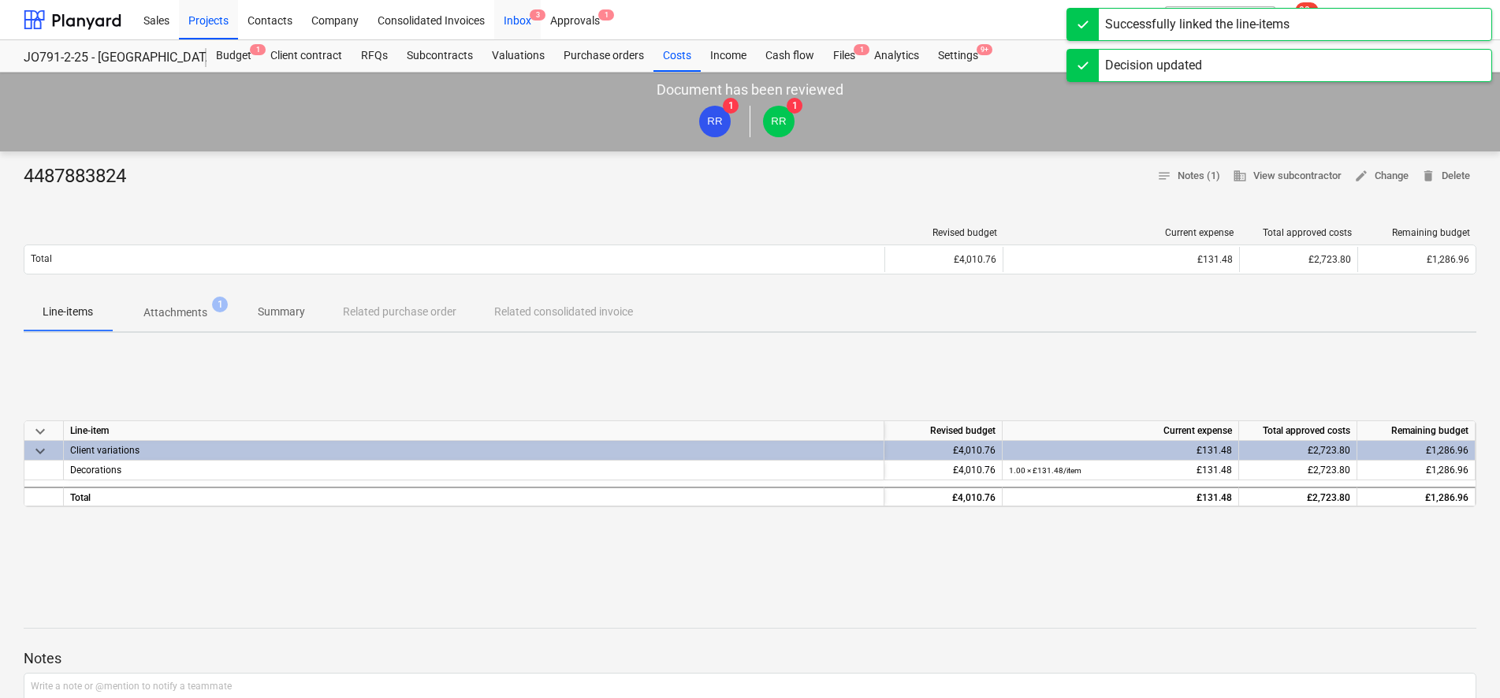
click at [515, 28] on div "Inbox 3" at bounding box center [517, 19] width 47 height 40
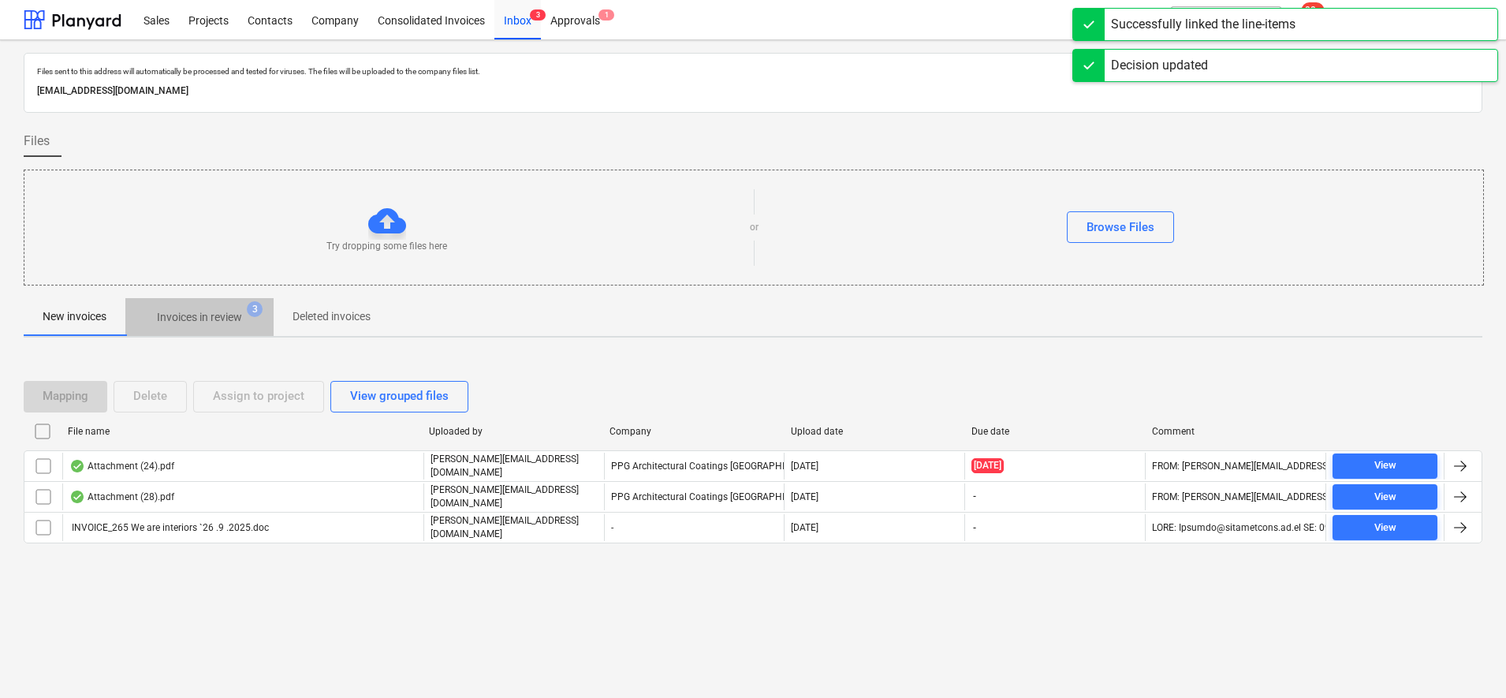
click at [222, 327] on span "Invoices in review 3" at bounding box center [199, 317] width 148 height 28
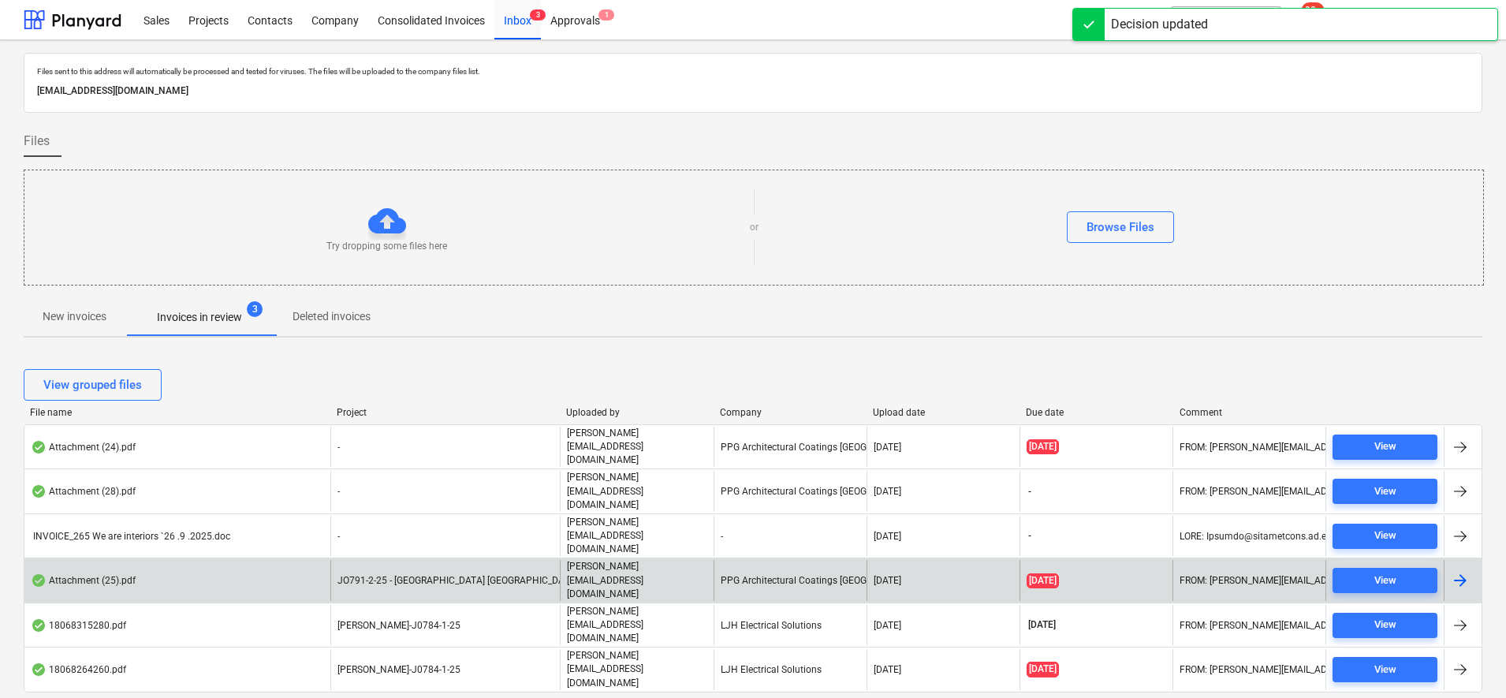
click at [523, 560] on div "JO791-2-25 - [GEOGRAPHIC_DATA] [GEOGRAPHIC_DATA]" at bounding box center [444, 580] width 229 height 40
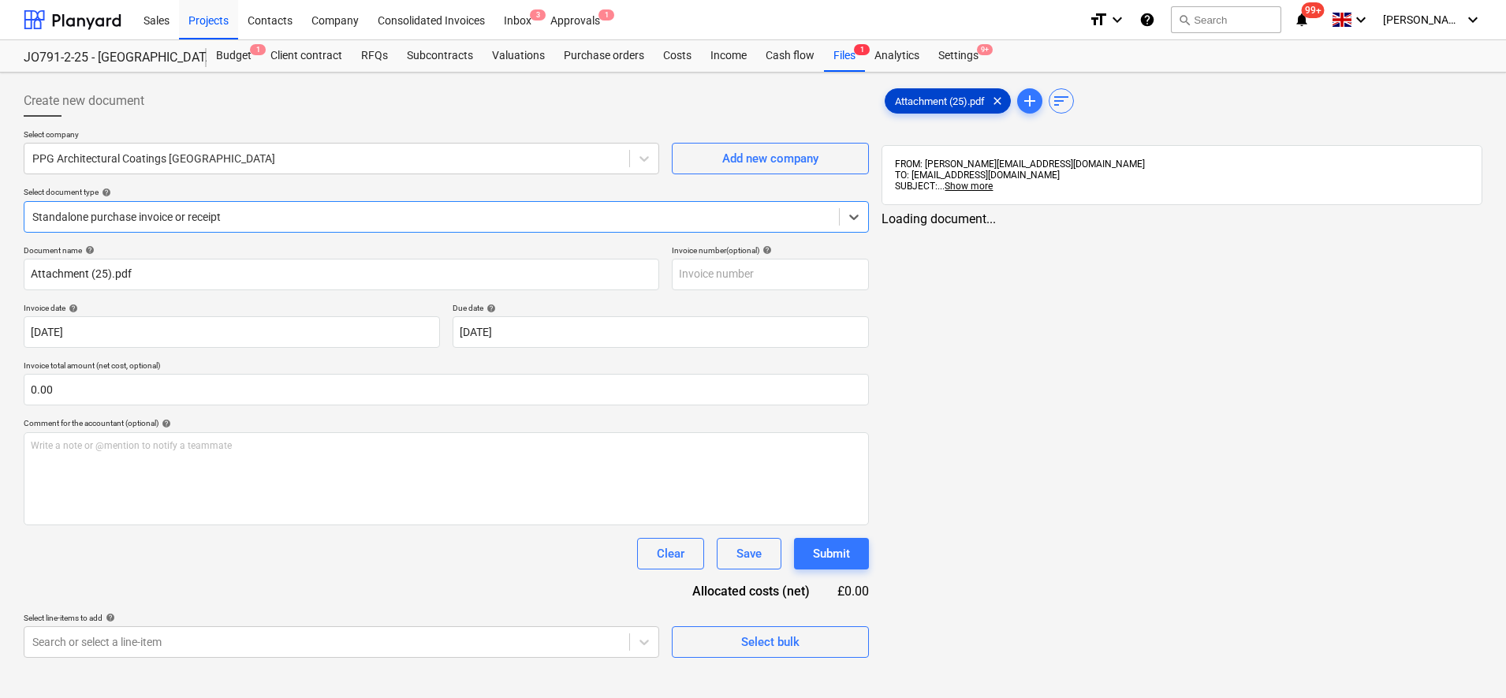
click at [934, 96] on span "Attachment (25).pdf" at bounding box center [939, 101] width 109 height 12
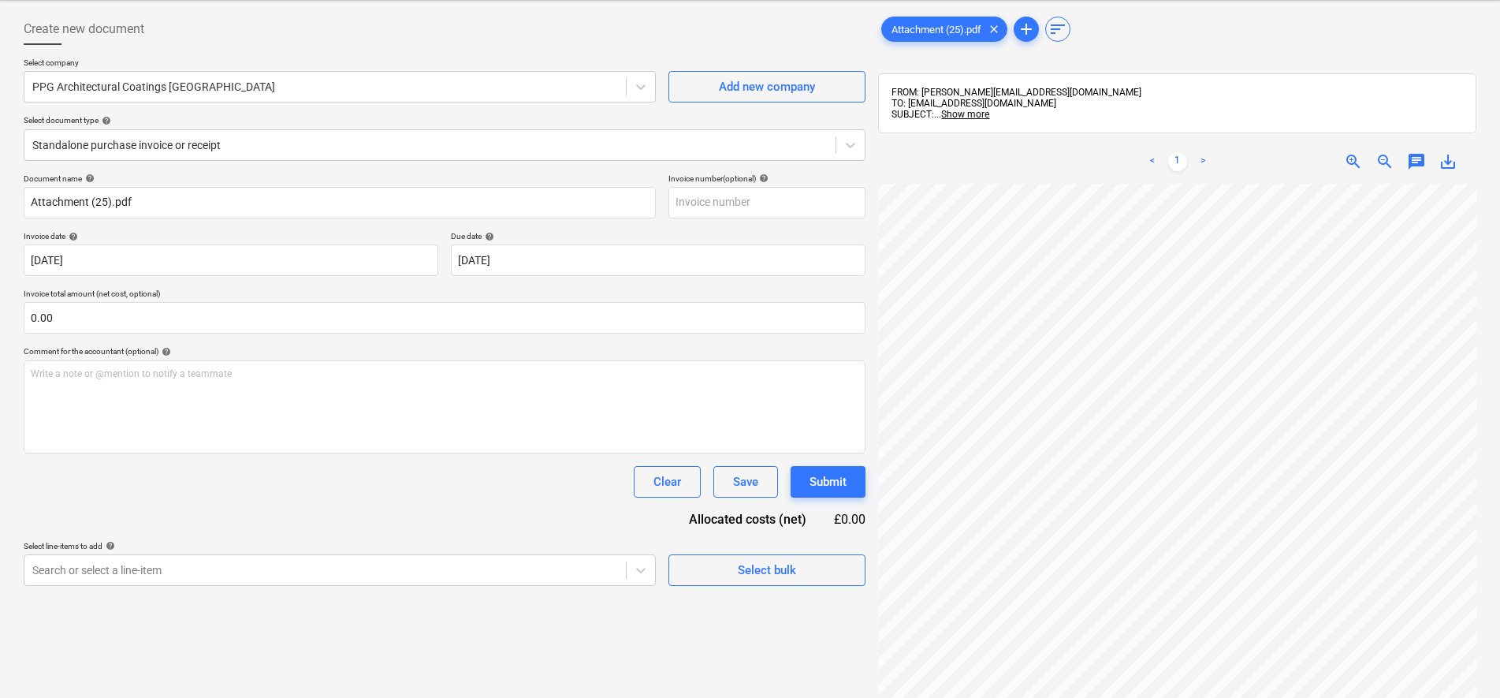
scroll to position [197, 0]
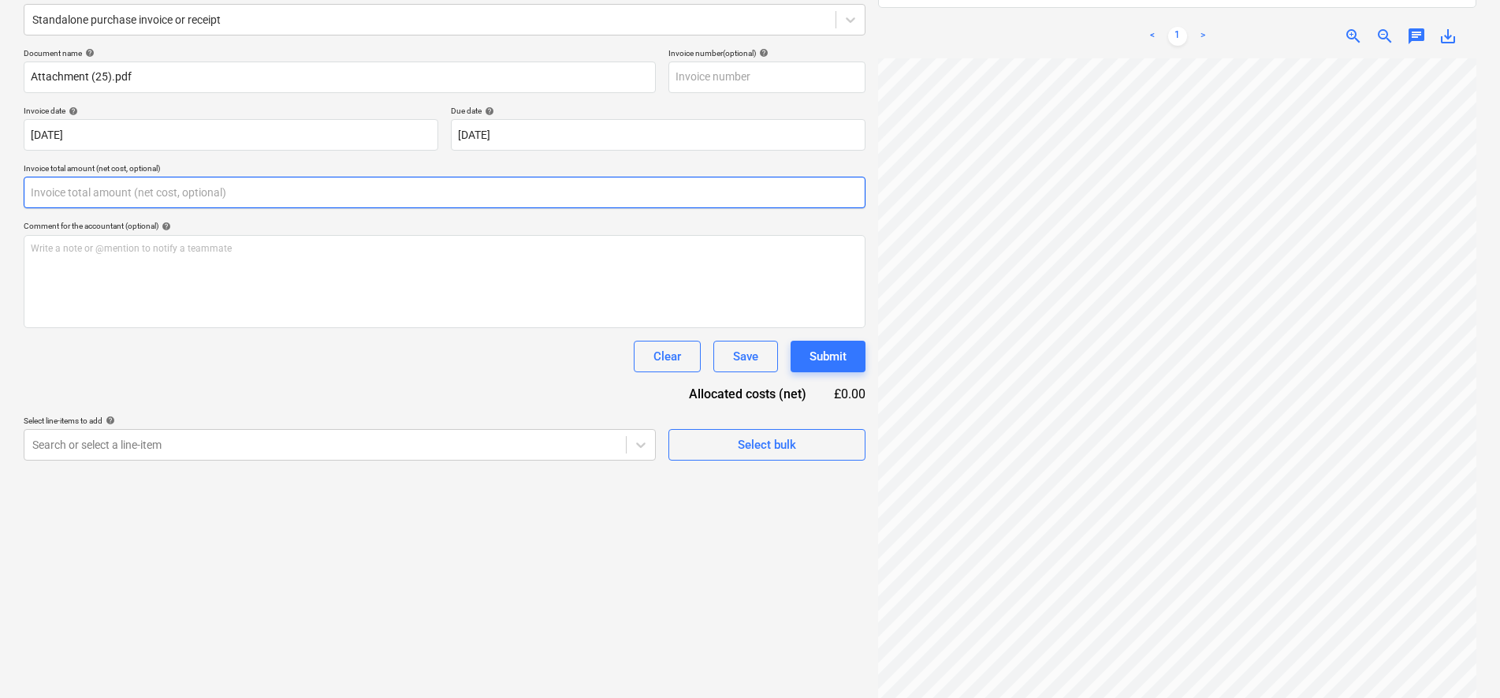
click at [98, 206] on input "text" at bounding box center [445, 193] width 842 height 32
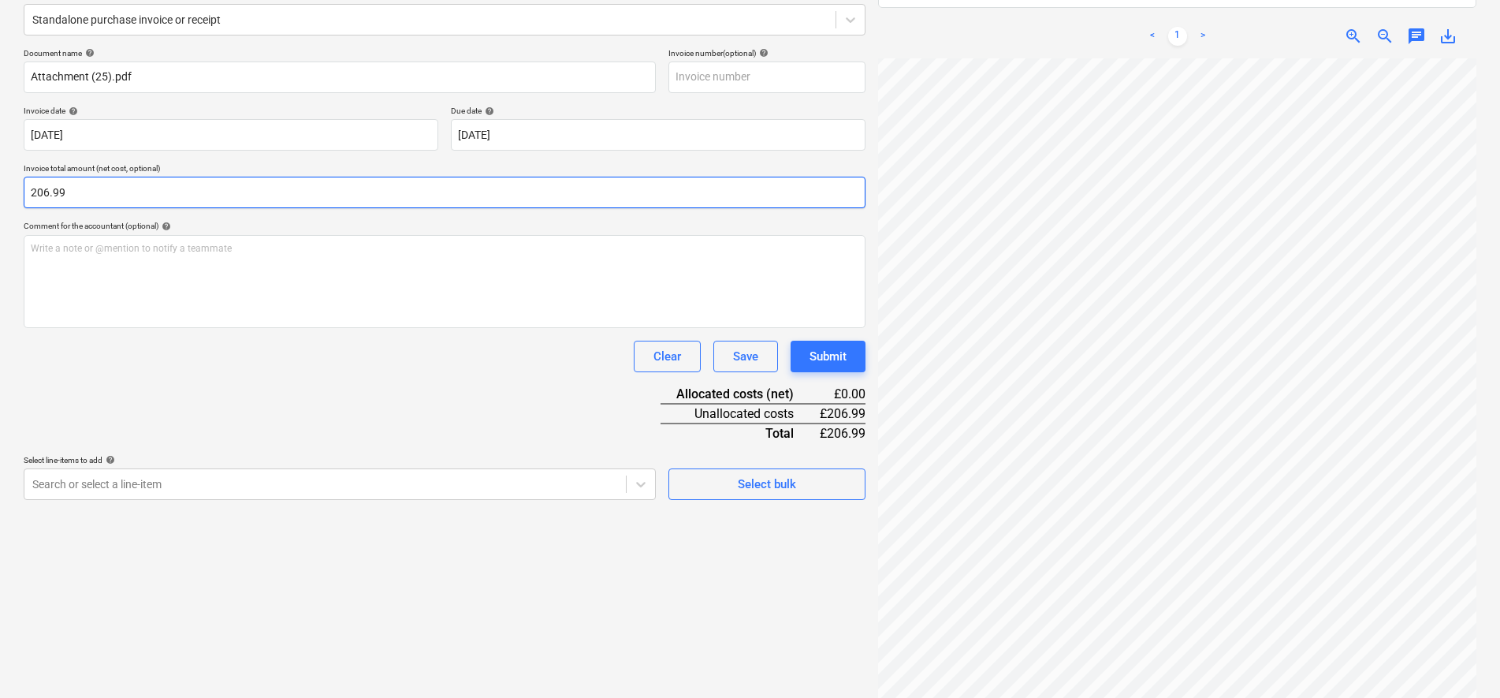
type input "206.99"
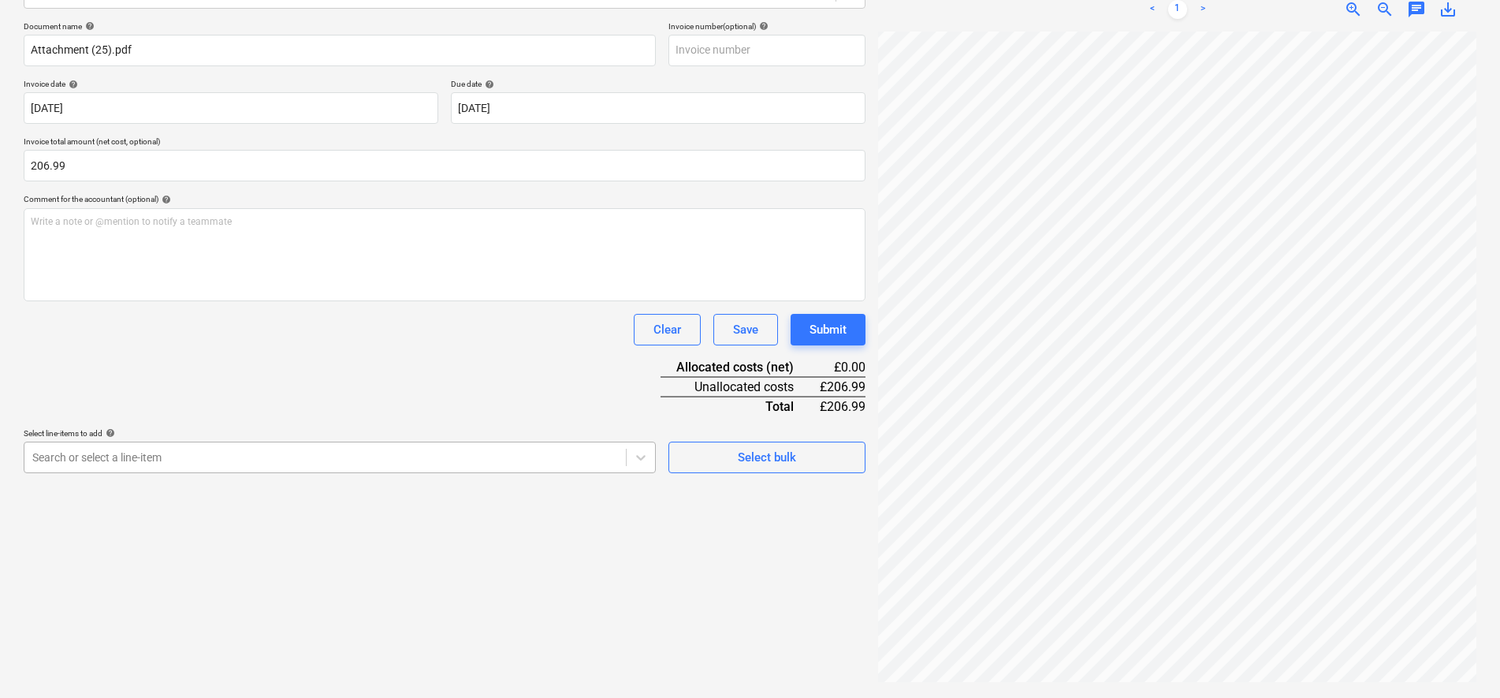
scroll to position [245, 0]
click at [207, 458] on body "Sales Projects Contacts Company Consolidated Invoices Inbox 3 Approvals 1 forma…" at bounding box center [750, 125] width 1500 height 698
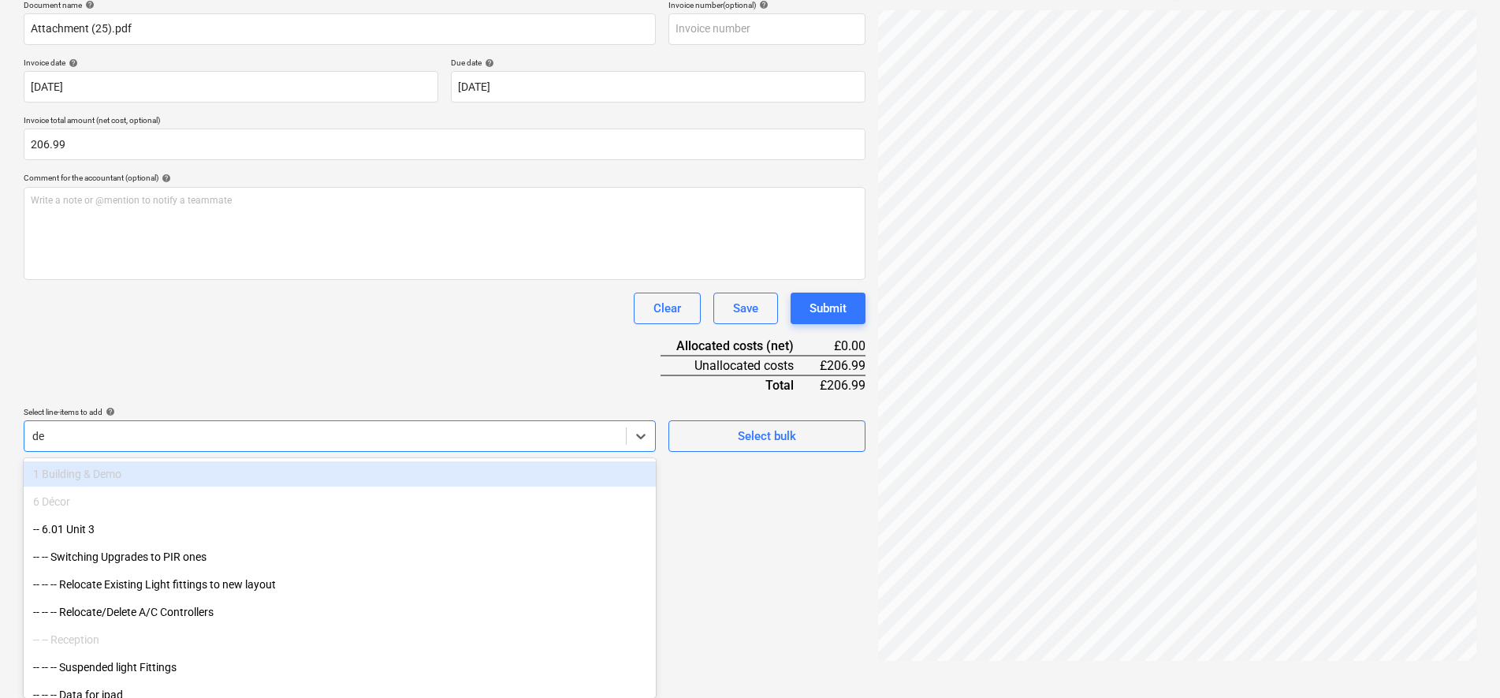
type input "dec"
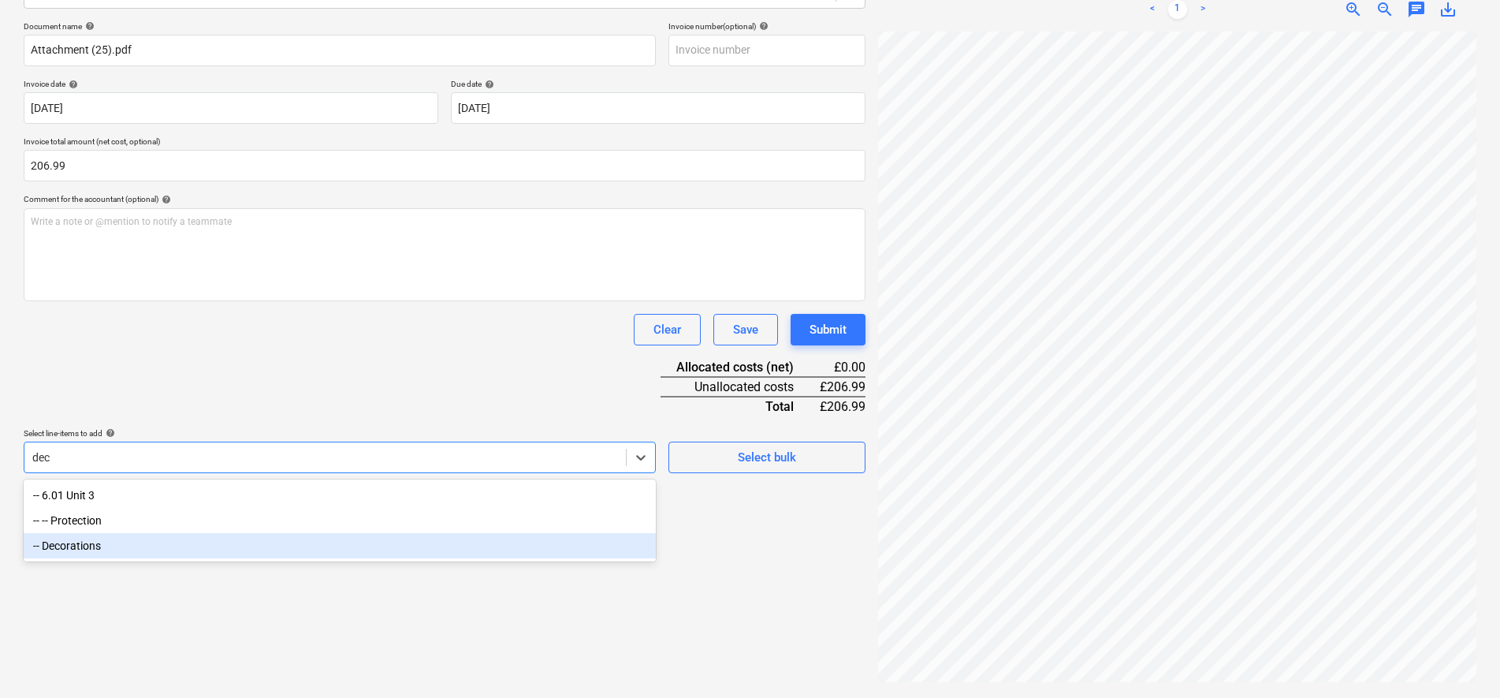
click at [119, 541] on div "-- Decorations" at bounding box center [340, 545] width 632 height 25
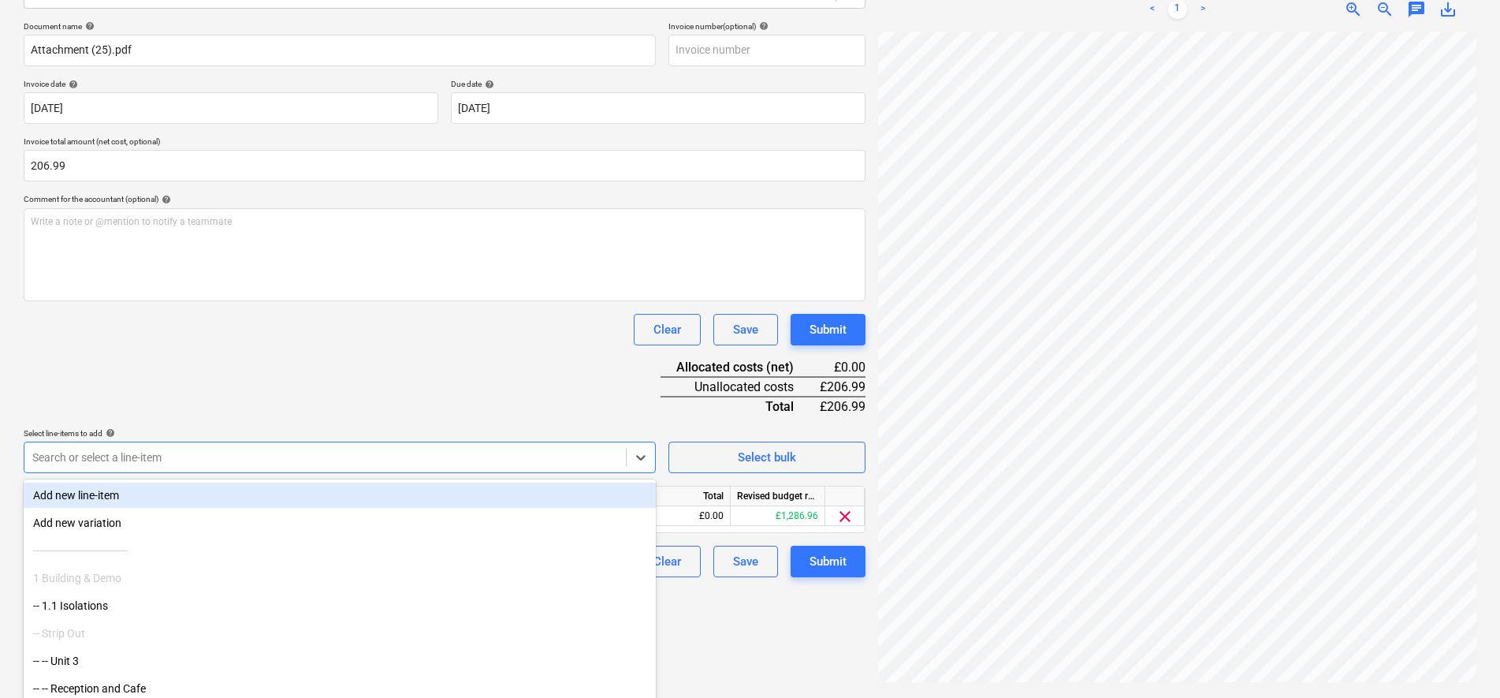
click at [356, 355] on div "Document name help Attachment (25).pdf Invoice number (optional) help Invoice d…" at bounding box center [445, 299] width 842 height 556
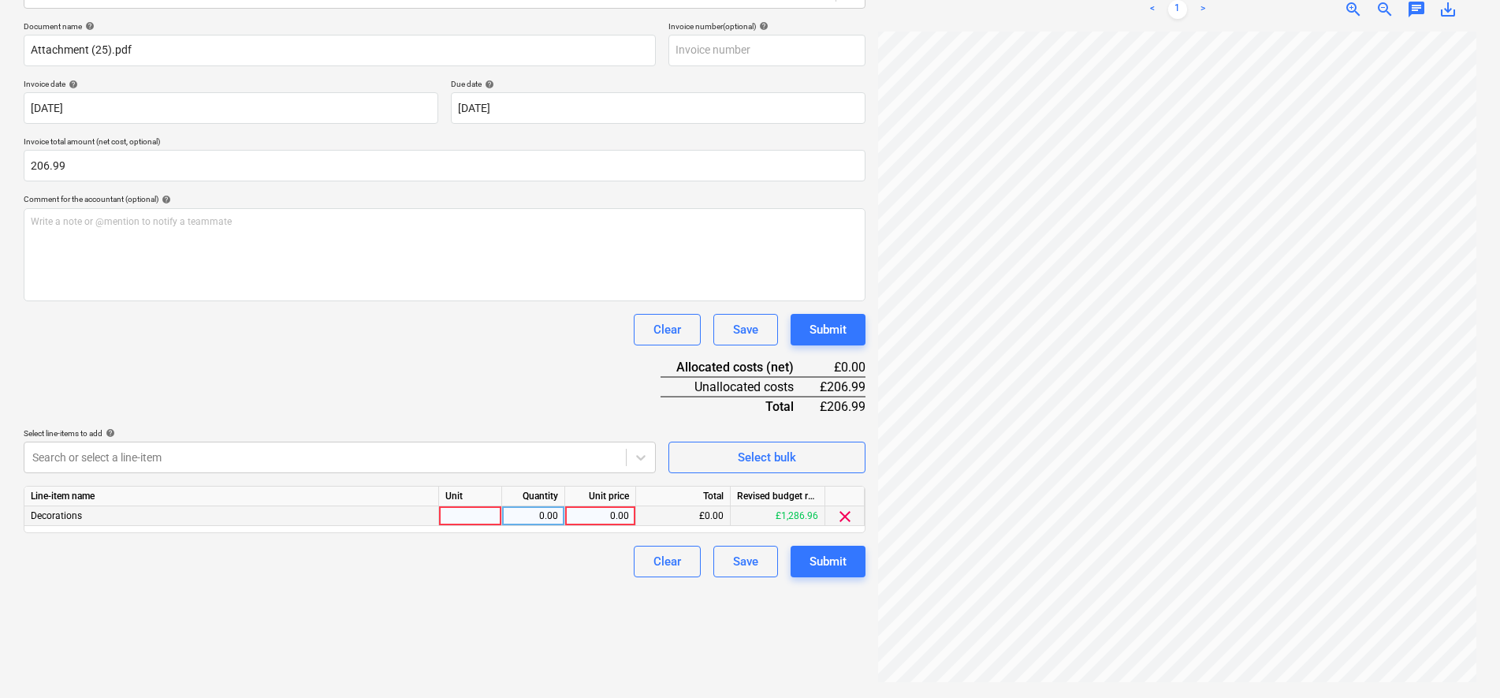
click at [456, 517] on div at bounding box center [470, 516] width 63 height 20
type input "item"
type input "172.49"
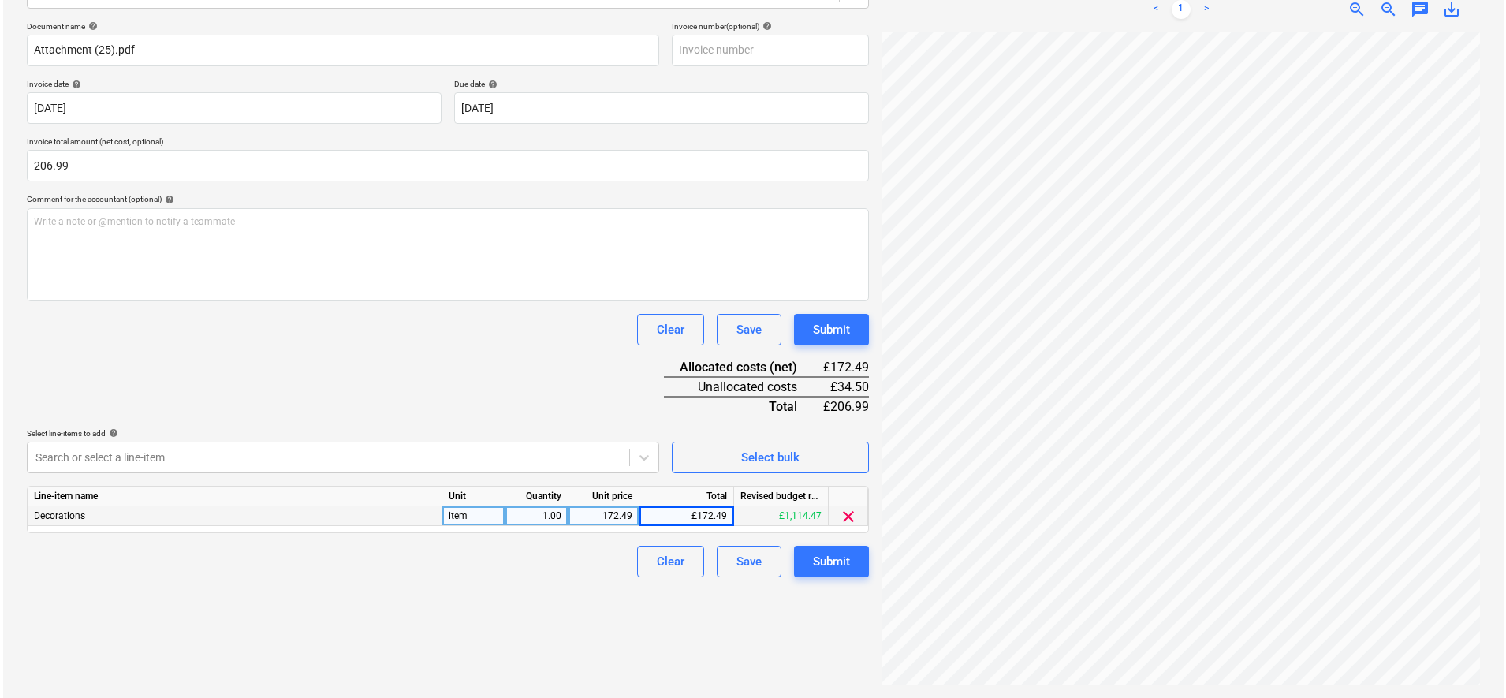
scroll to position [188, 114]
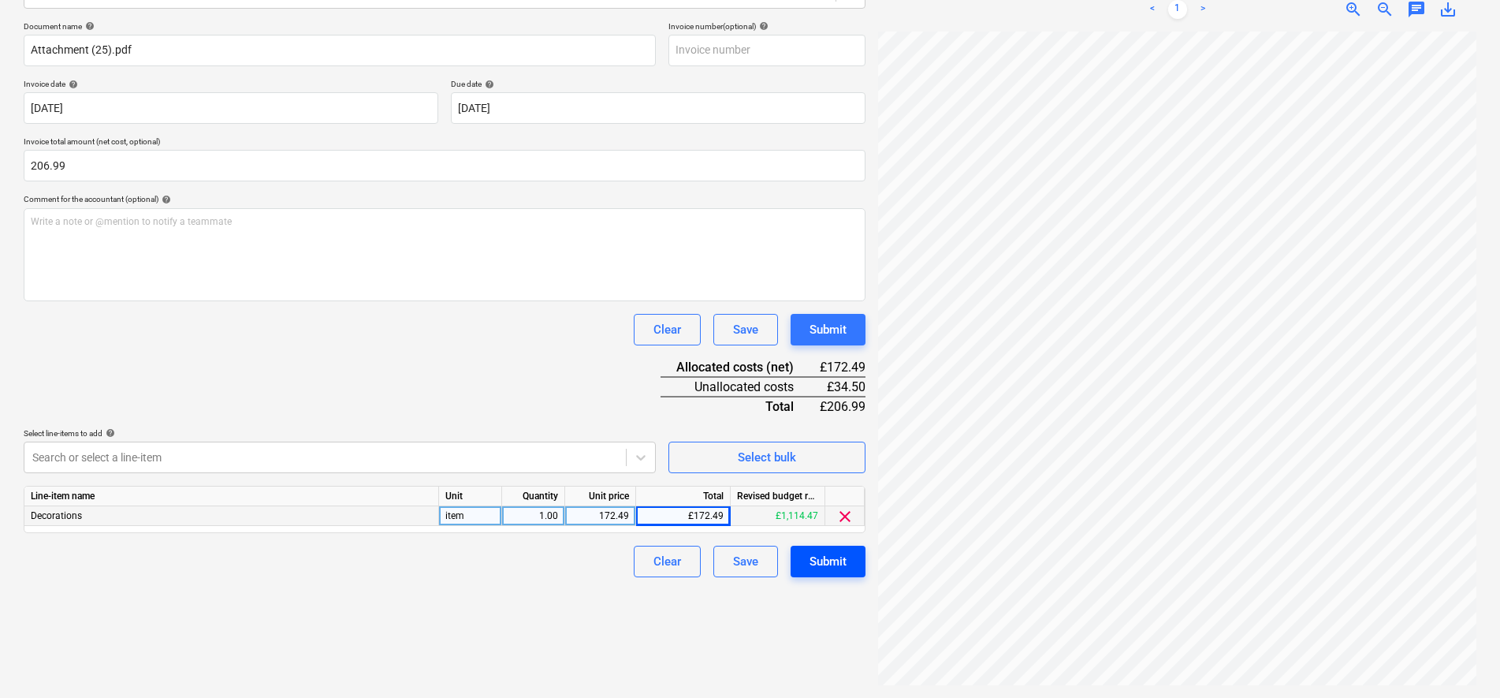
click at [845, 574] on button "Submit" at bounding box center [828, 562] width 75 height 32
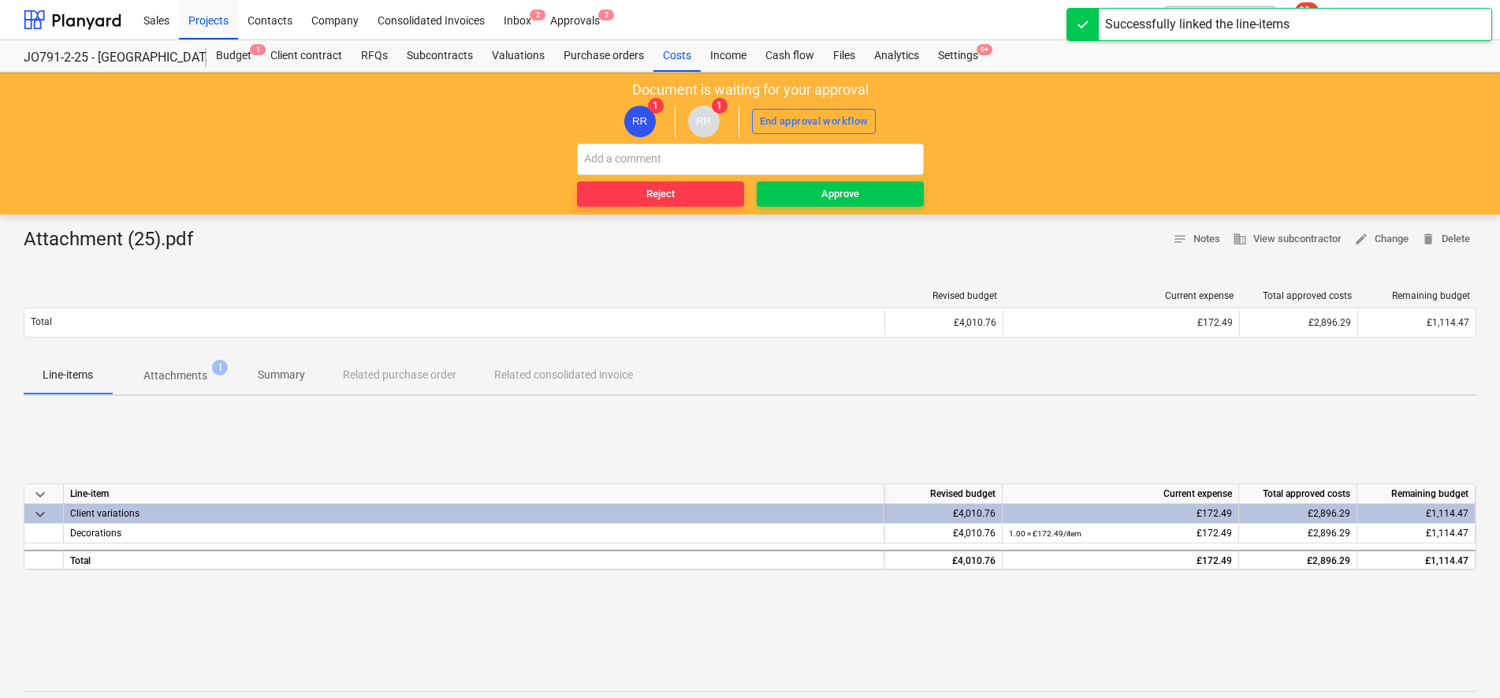
click at [791, 208] on div "Document is waiting for your approval RR 1 RR 1 End approval workflow Reject Ap…" at bounding box center [750, 144] width 1500 height 142
click at [793, 203] on span "Approve" at bounding box center [840, 194] width 155 height 18
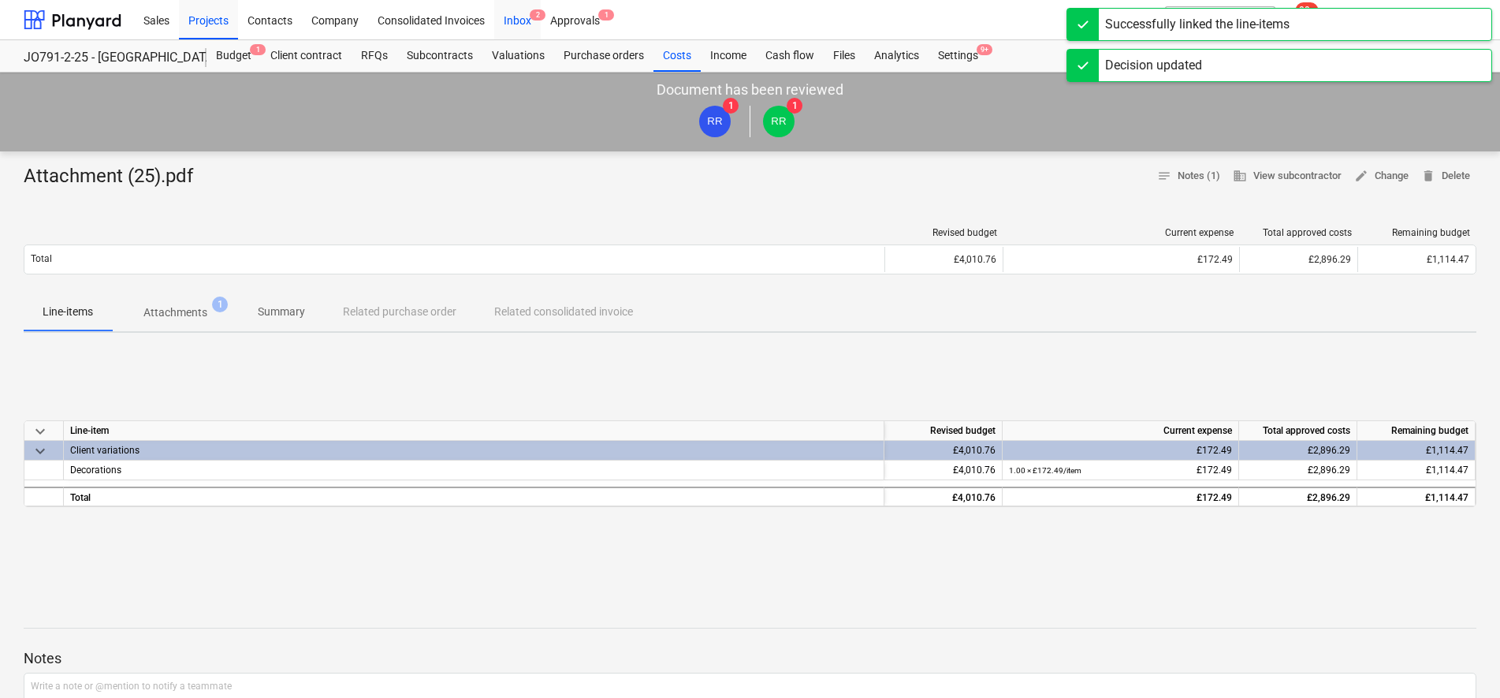
click at [512, 20] on div "Inbox 2" at bounding box center [517, 19] width 47 height 40
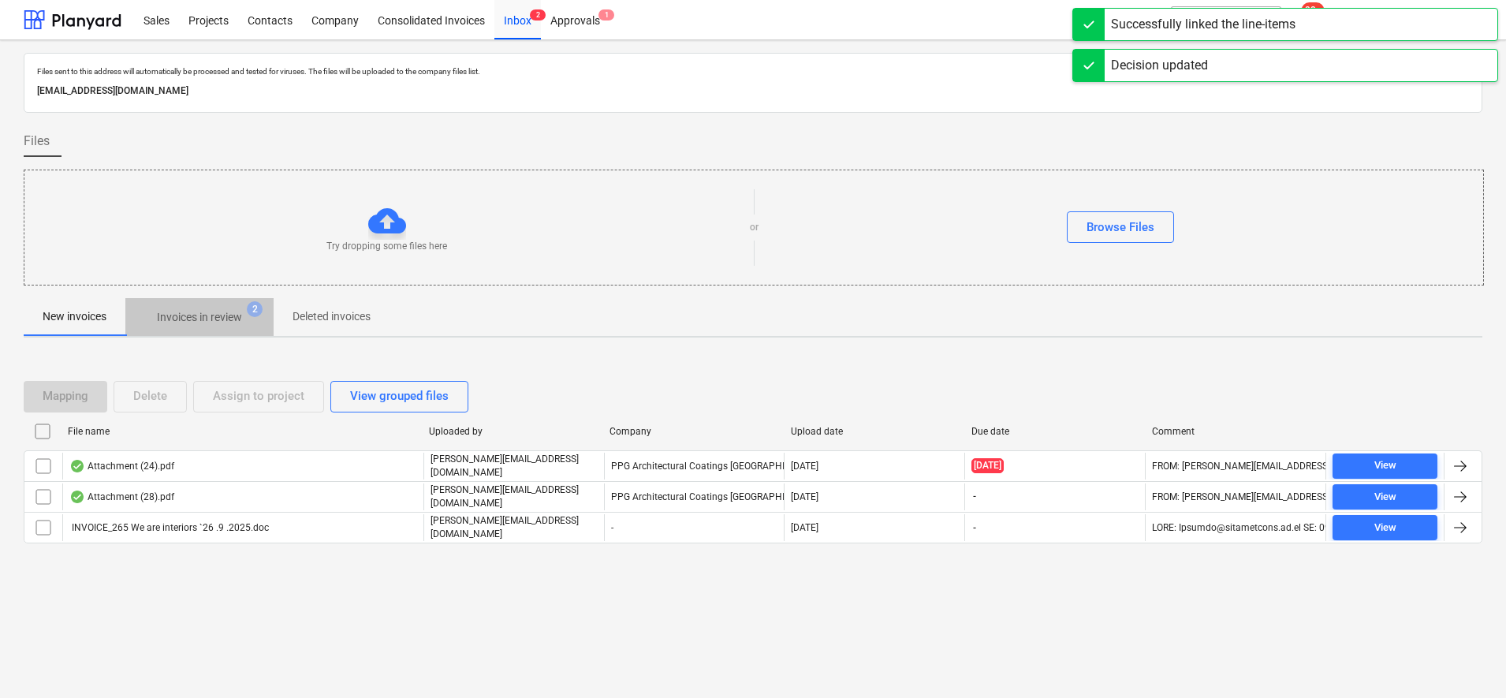
click at [180, 318] on p "Invoices in review" at bounding box center [199, 317] width 85 height 17
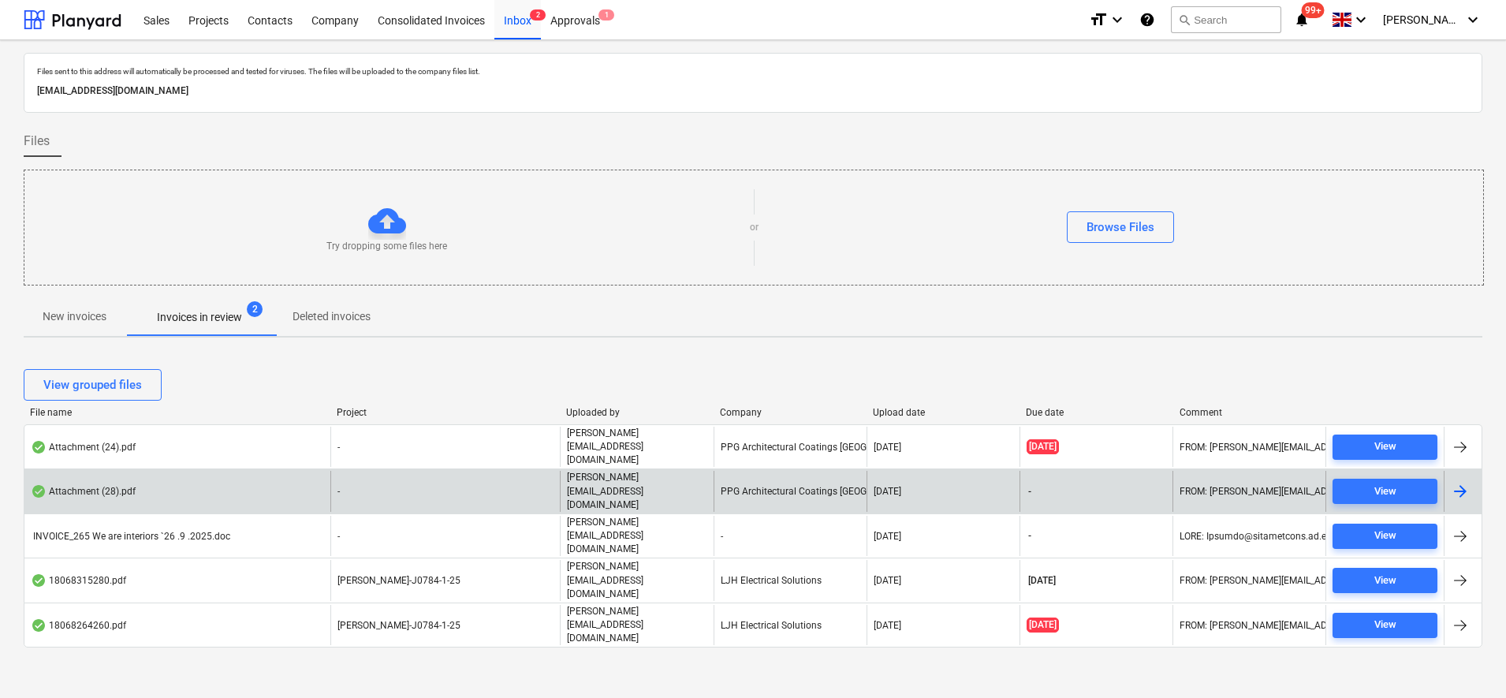
click at [432, 471] on div "-" at bounding box center [444, 491] width 229 height 40
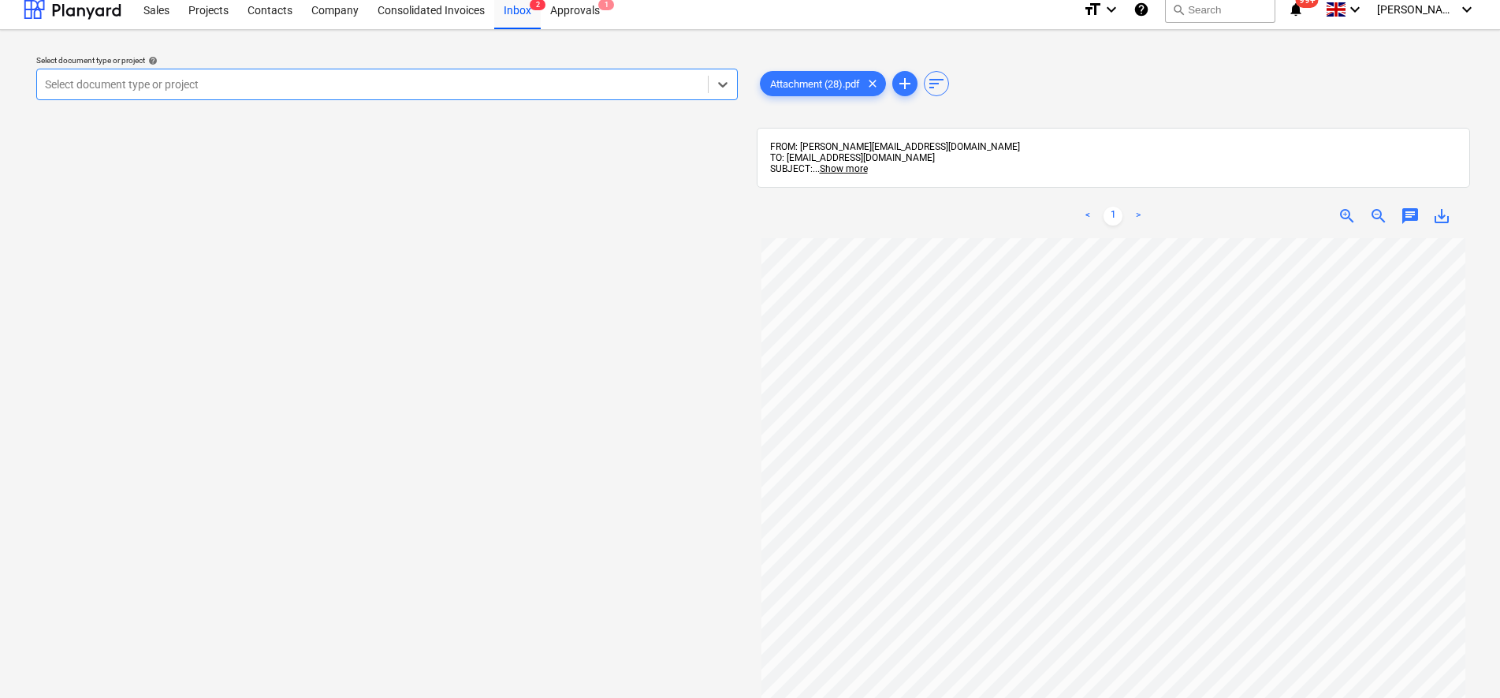
scroll to position [7, 0]
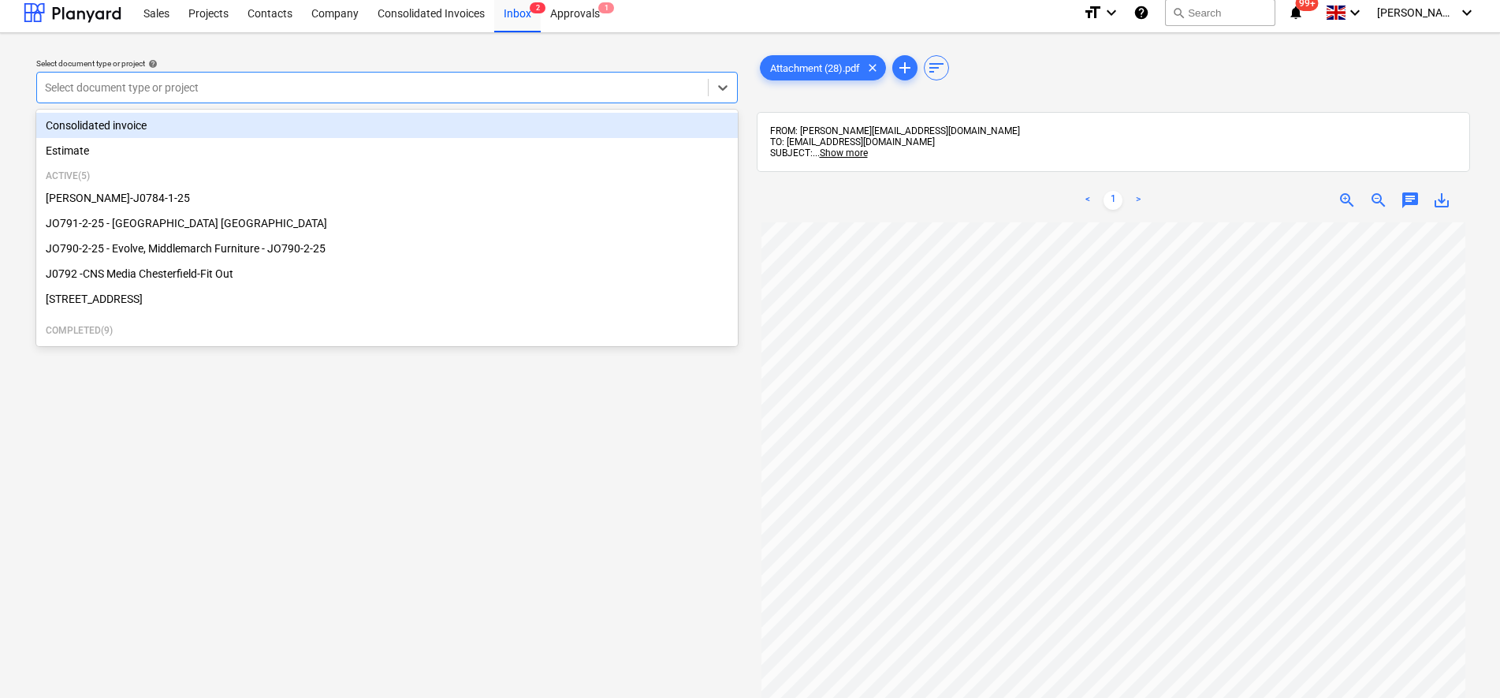
click at [219, 91] on div at bounding box center [372, 88] width 655 height 16
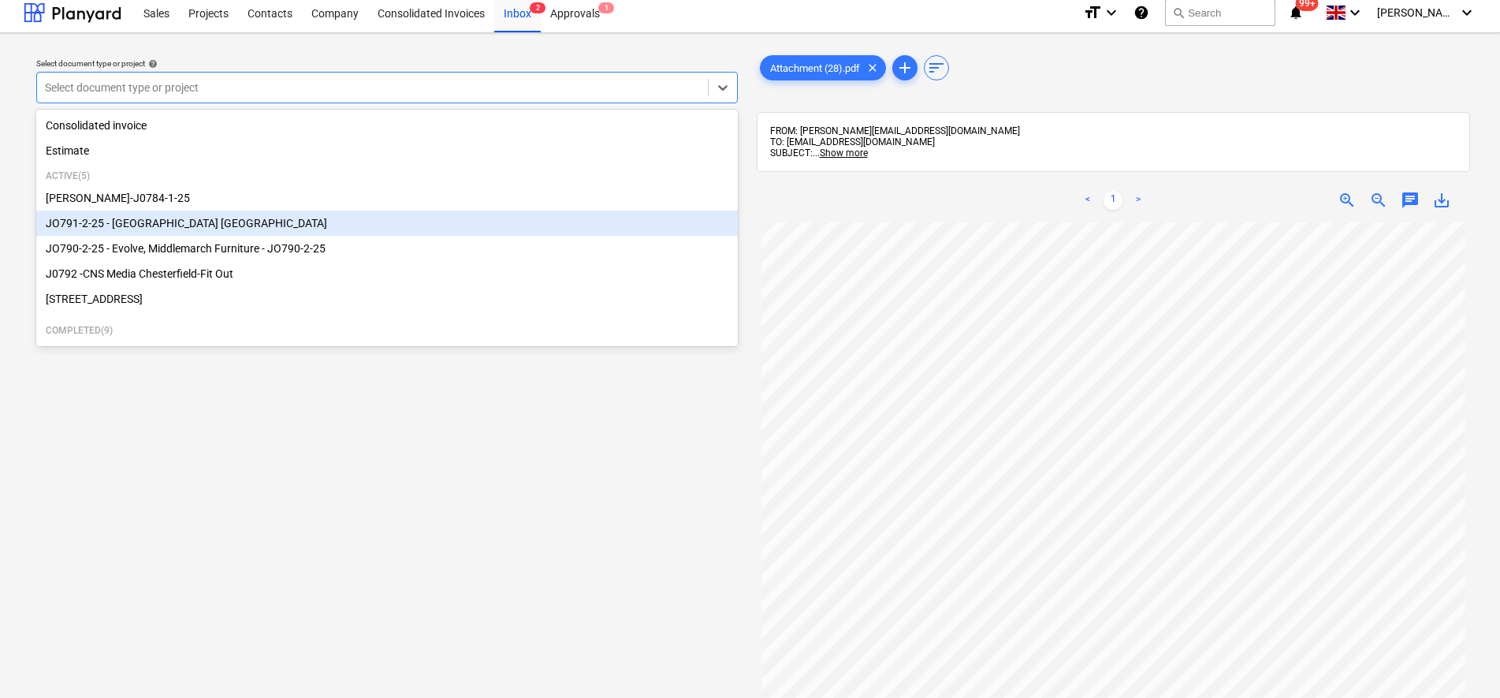
click at [174, 230] on div "JO791-2-25 - [GEOGRAPHIC_DATA] [GEOGRAPHIC_DATA]" at bounding box center [387, 222] width 702 height 25
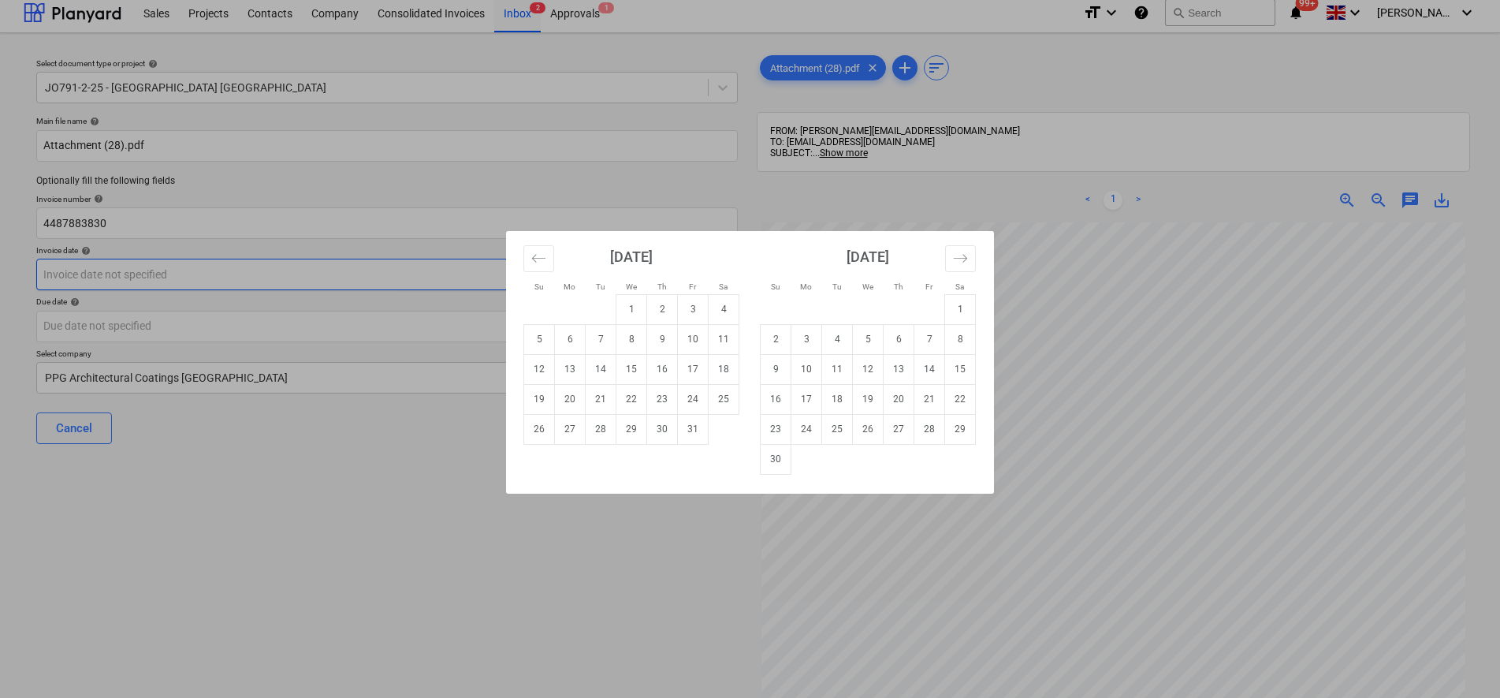
click at [123, 274] on body "Sales Projects Contacts Company Consolidated Invoices Inbox 2 Approvals 1 forma…" at bounding box center [750, 342] width 1500 height 698
click at [532, 256] on icon "Move backward to switch to the previous month." at bounding box center [538, 258] width 15 height 15
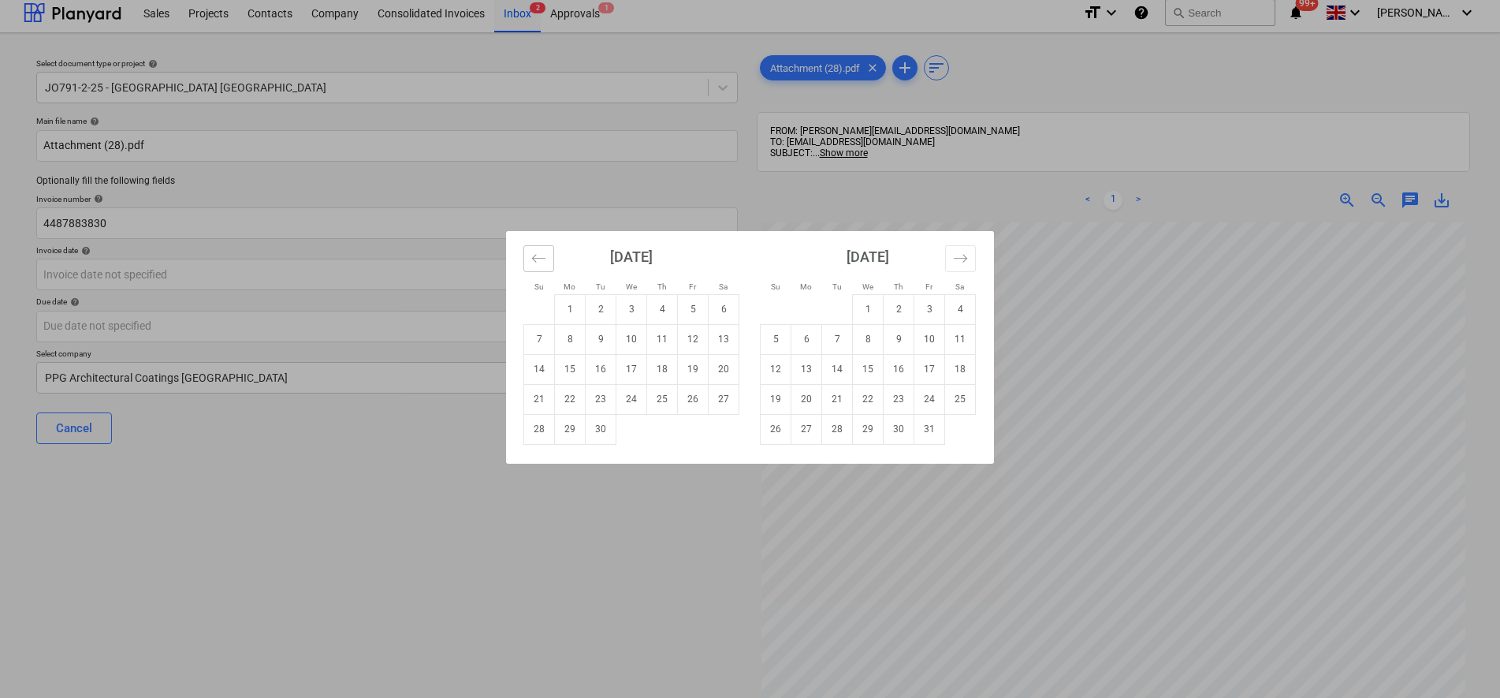
click at [532, 256] on icon "Move backward to switch to the previous month." at bounding box center [538, 258] width 15 height 15
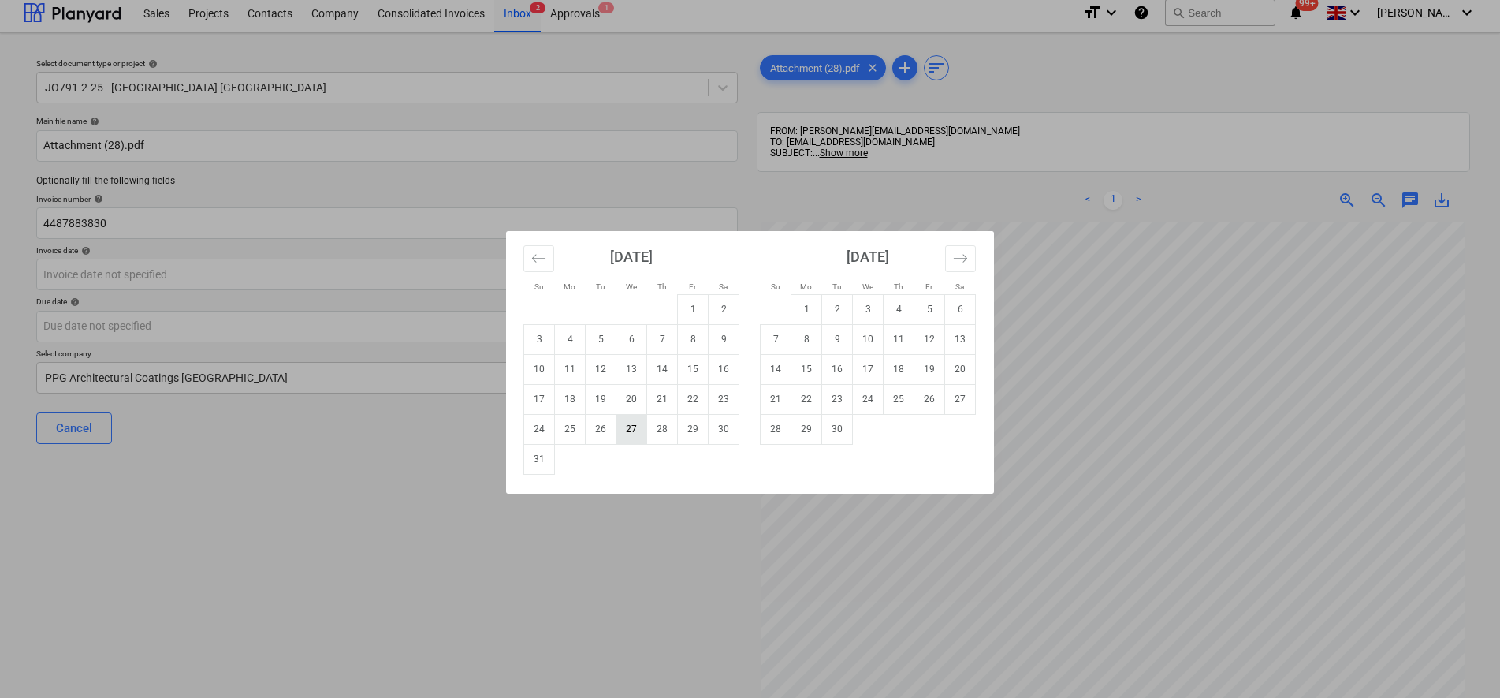
click at [627, 431] on td "27" at bounding box center [631, 429] width 31 height 30
type input "[DATE]"
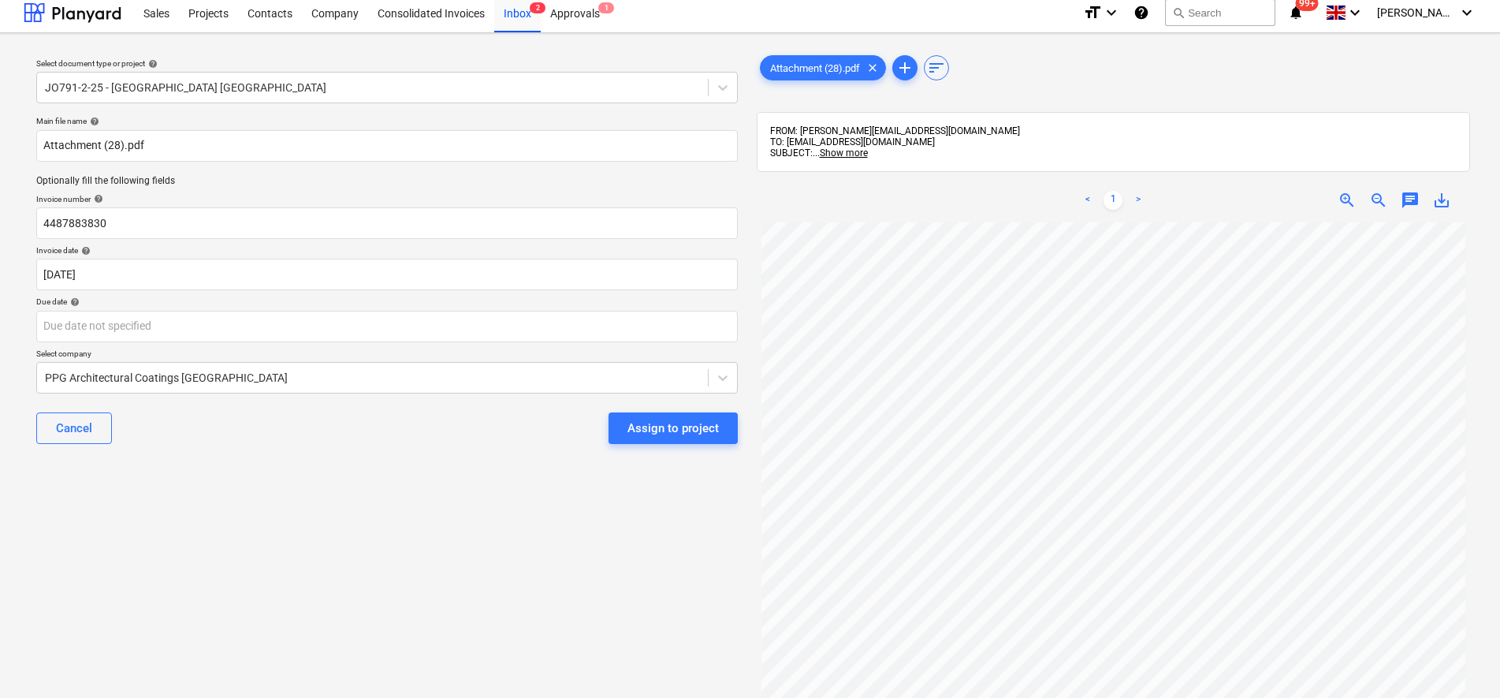
click at [426, 441] on div "Cancel Assign to project" at bounding box center [387, 428] width 702 height 57
click at [673, 421] on div "Assign to project" at bounding box center [673, 428] width 91 height 20
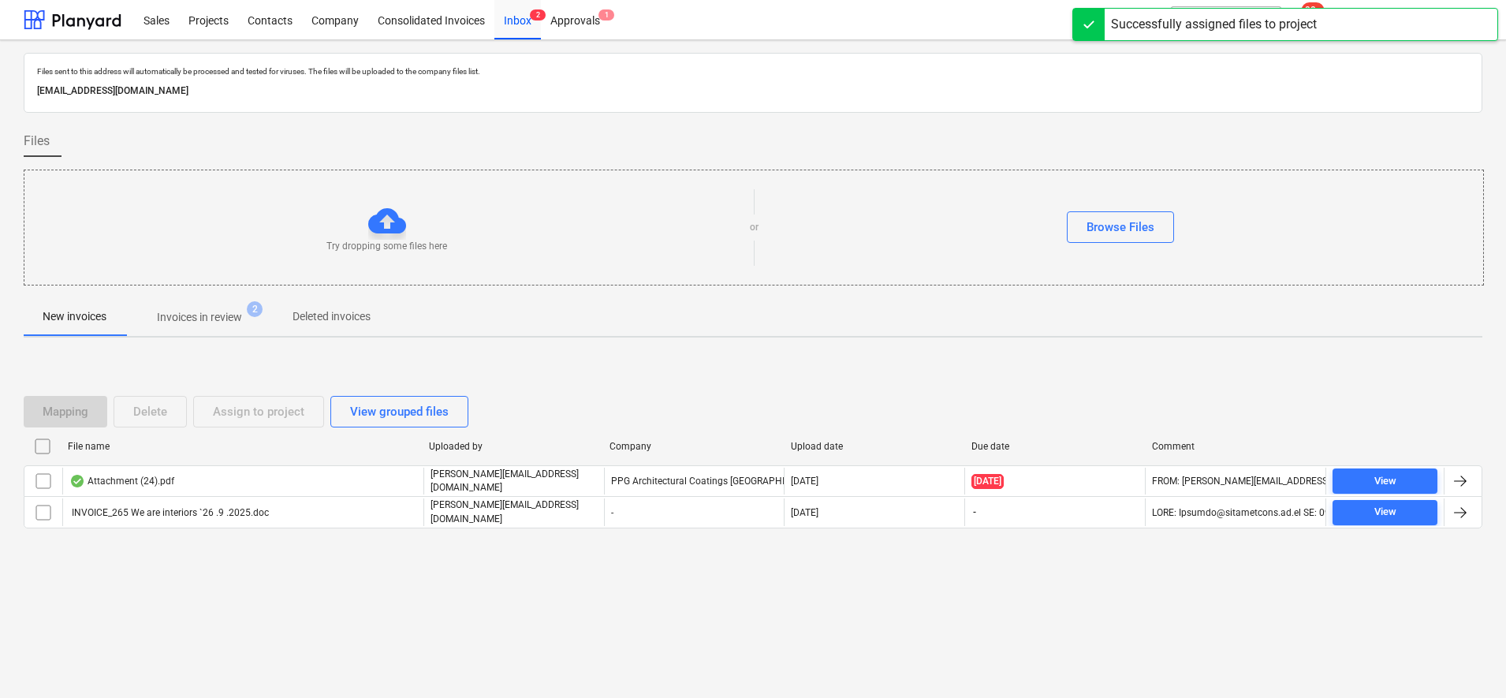
click at [224, 322] on p "Invoices in review" at bounding box center [199, 317] width 85 height 17
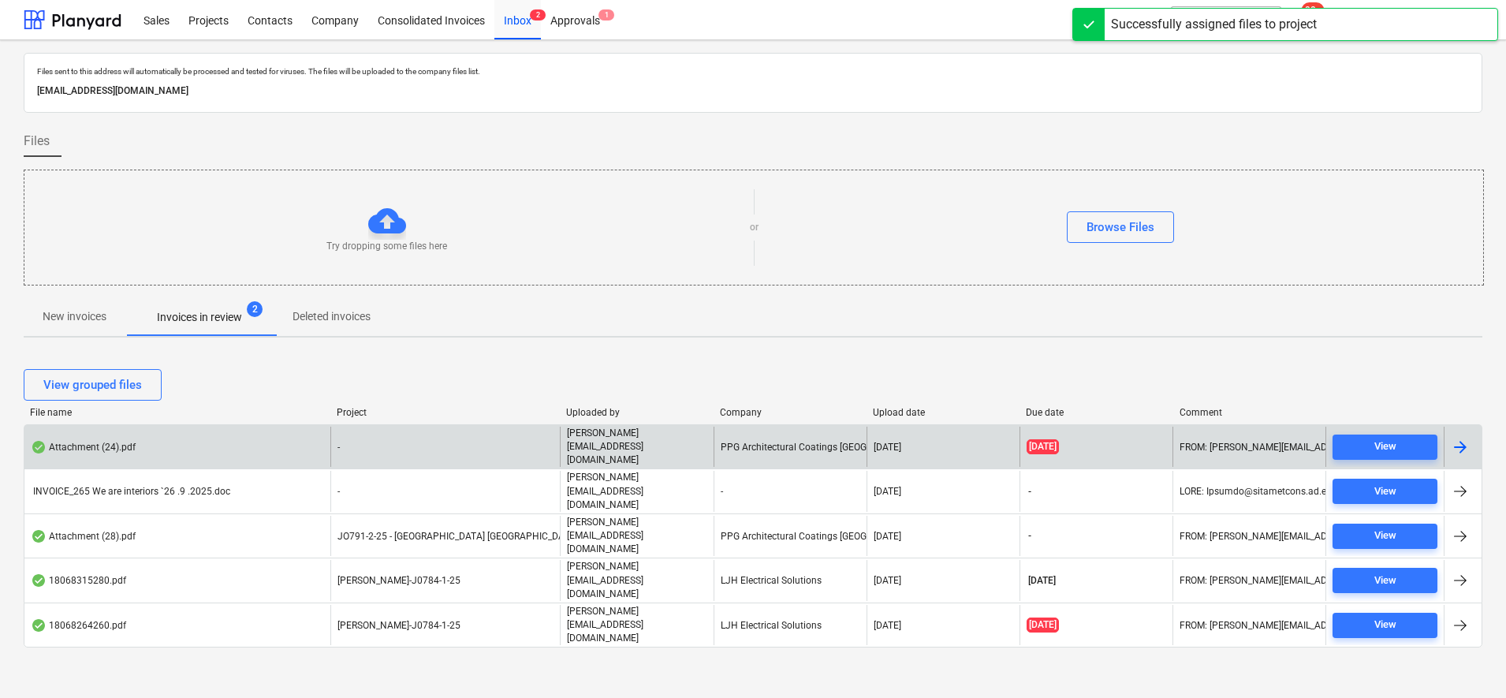
click at [497, 439] on div "-" at bounding box center [444, 446] width 229 height 40
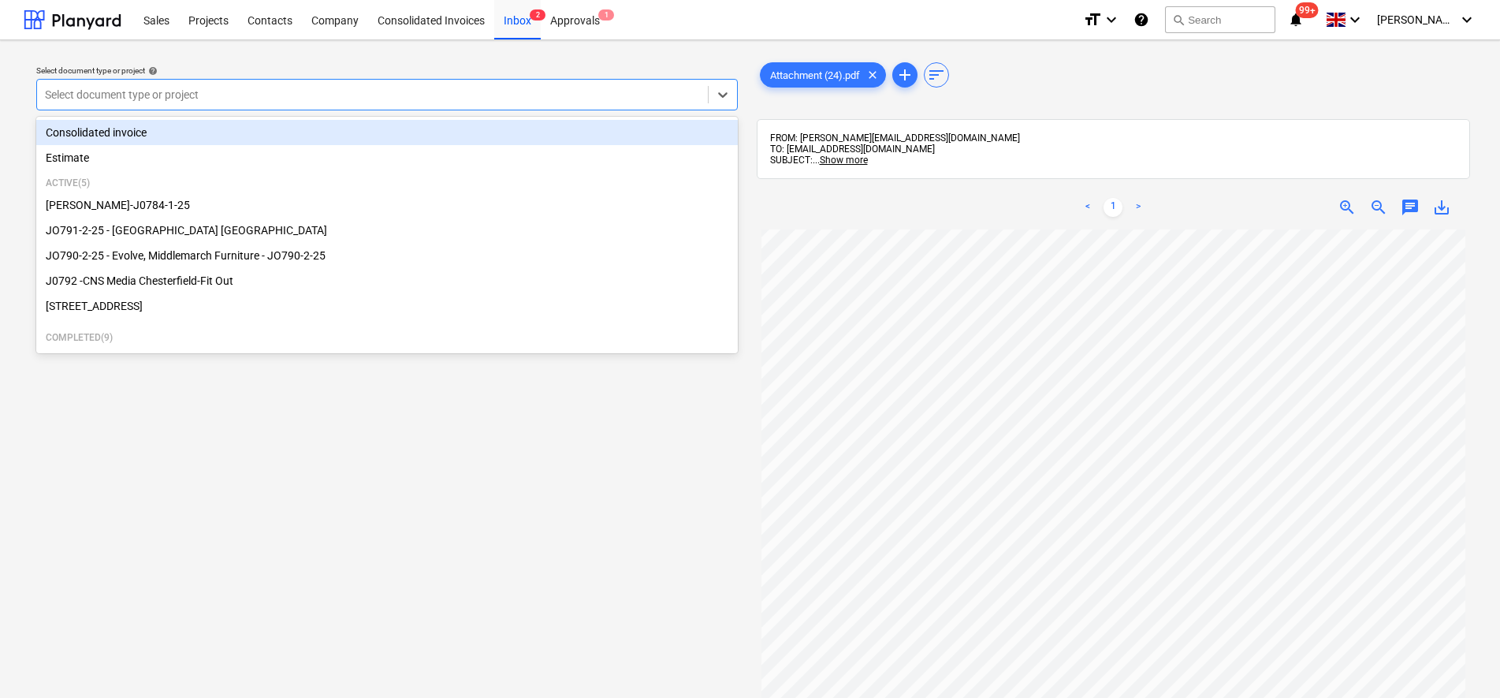
click at [131, 90] on div at bounding box center [372, 95] width 655 height 16
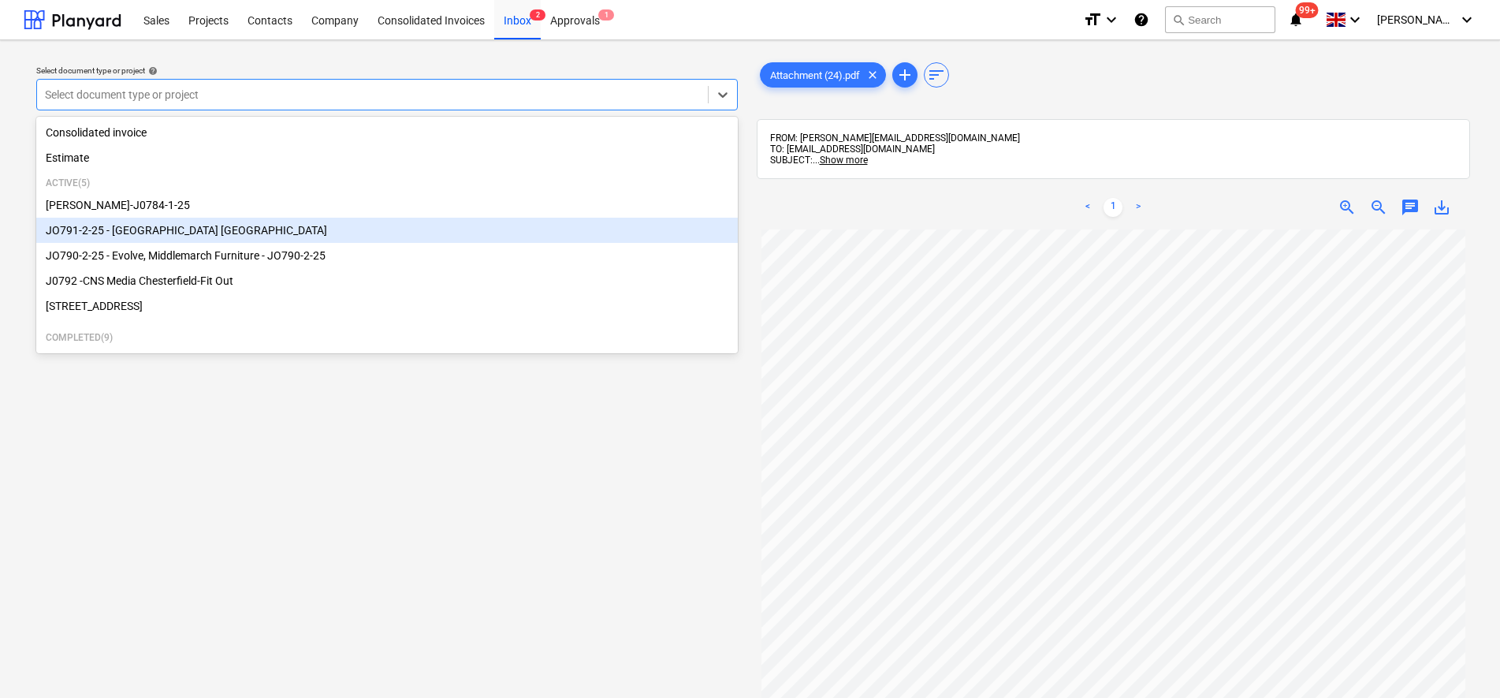
click at [137, 228] on div "JO791-2-25 - [GEOGRAPHIC_DATA] [GEOGRAPHIC_DATA]" at bounding box center [387, 230] width 702 height 25
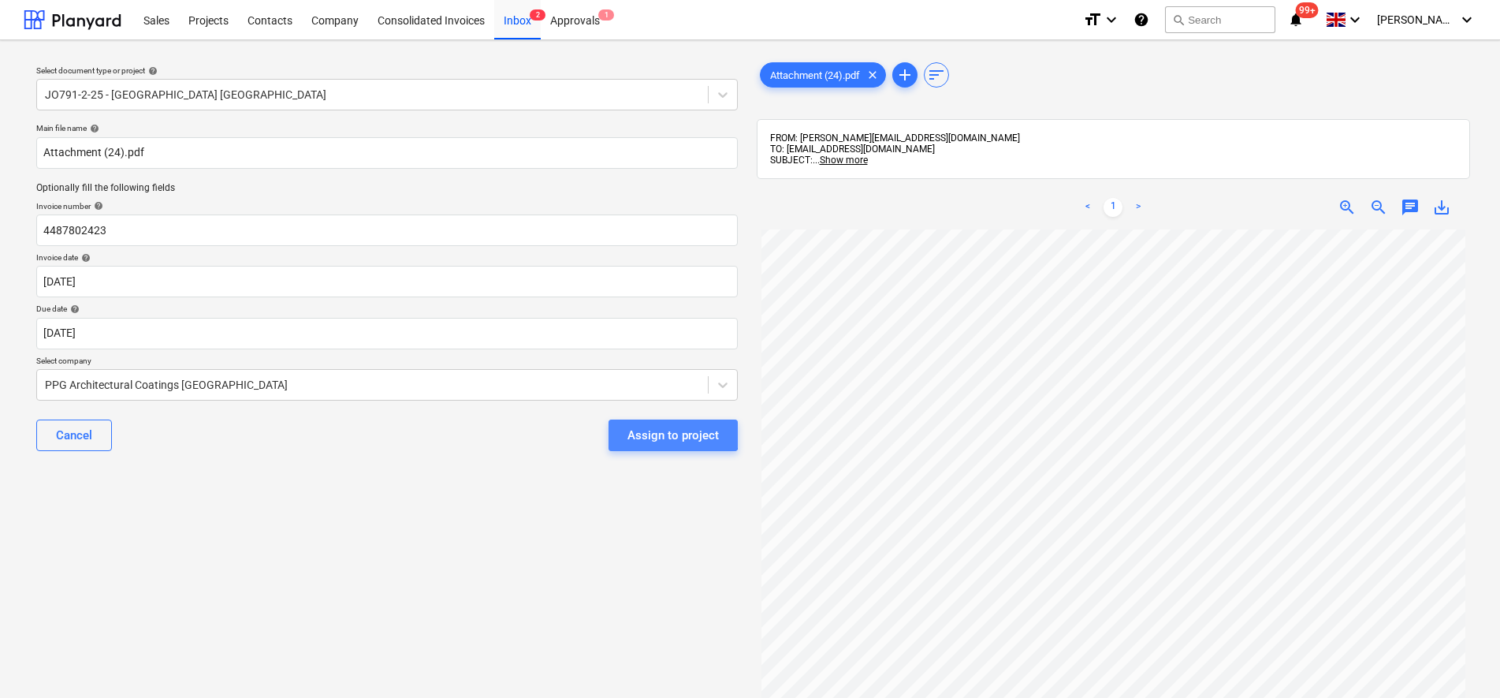
click at [647, 426] on div "Assign to project" at bounding box center [673, 435] width 91 height 20
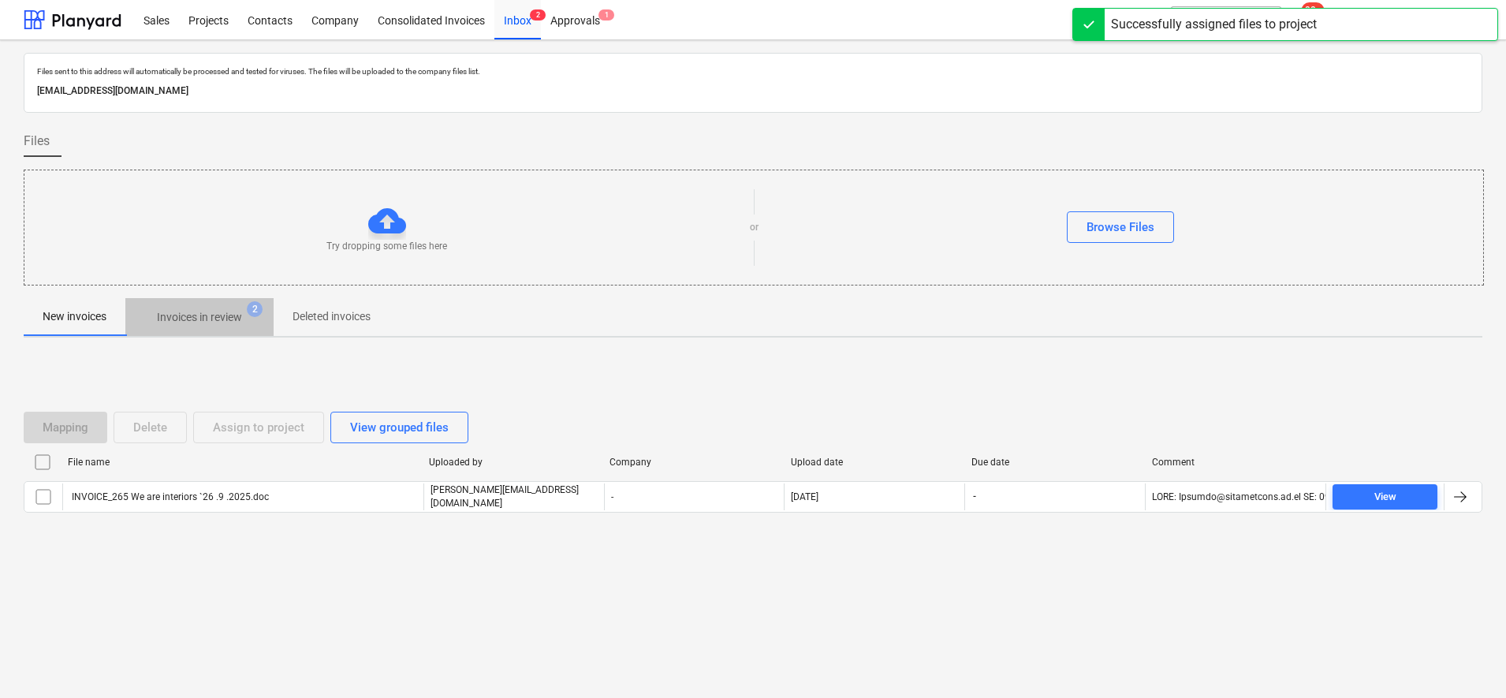
click at [227, 319] on p "Invoices in review" at bounding box center [199, 317] width 85 height 17
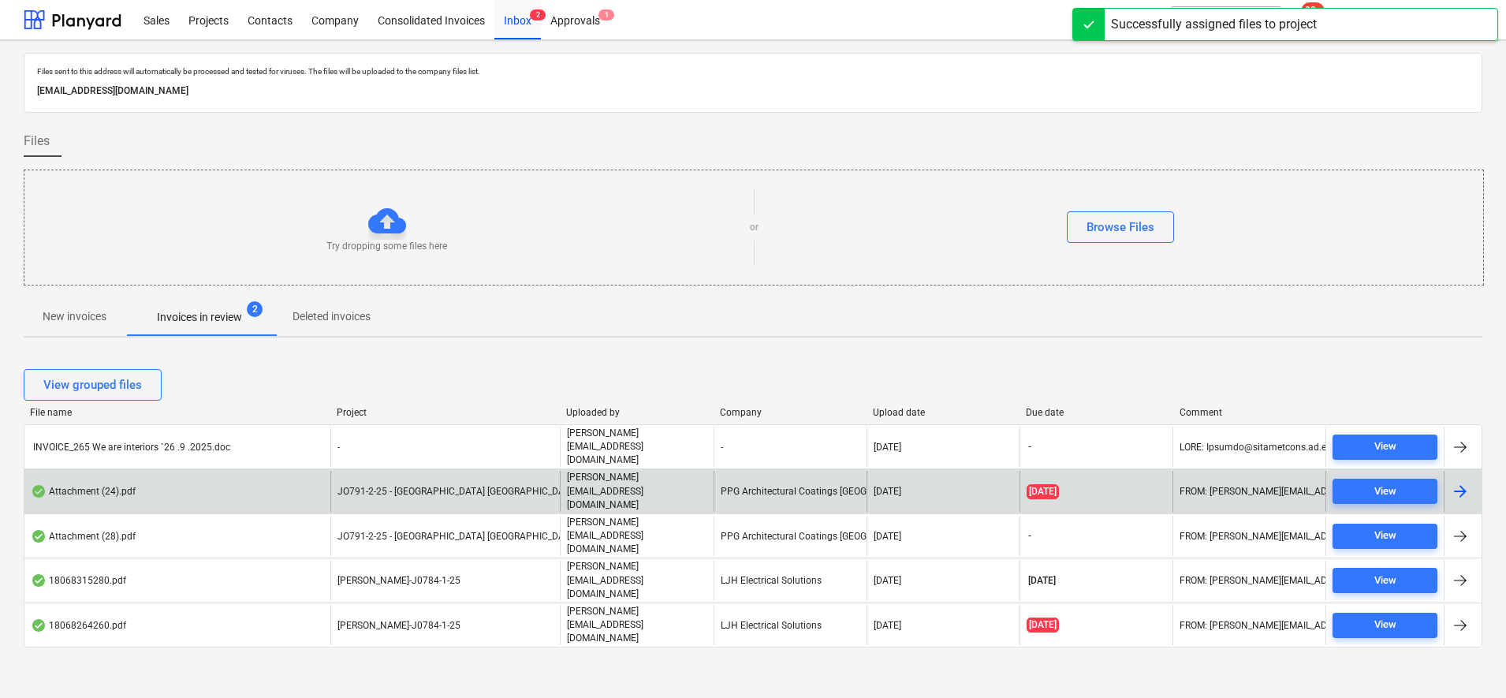
click at [445, 486] on span "JO791-2-25 - [GEOGRAPHIC_DATA] [GEOGRAPHIC_DATA]" at bounding box center [457, 491] width 240 height 11
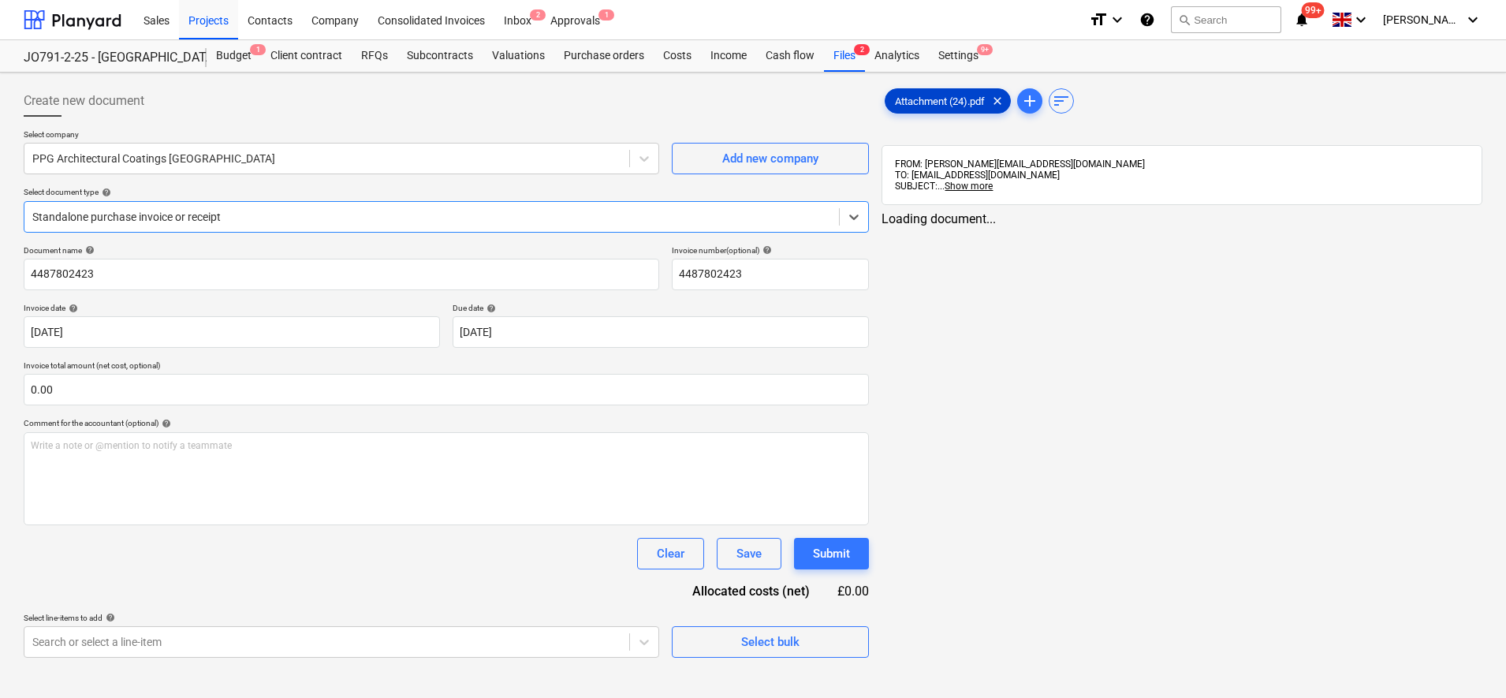
click at [902, 101] on span "Attachment (24).pdf" at bounding box center [939, 101] width 109 height 12
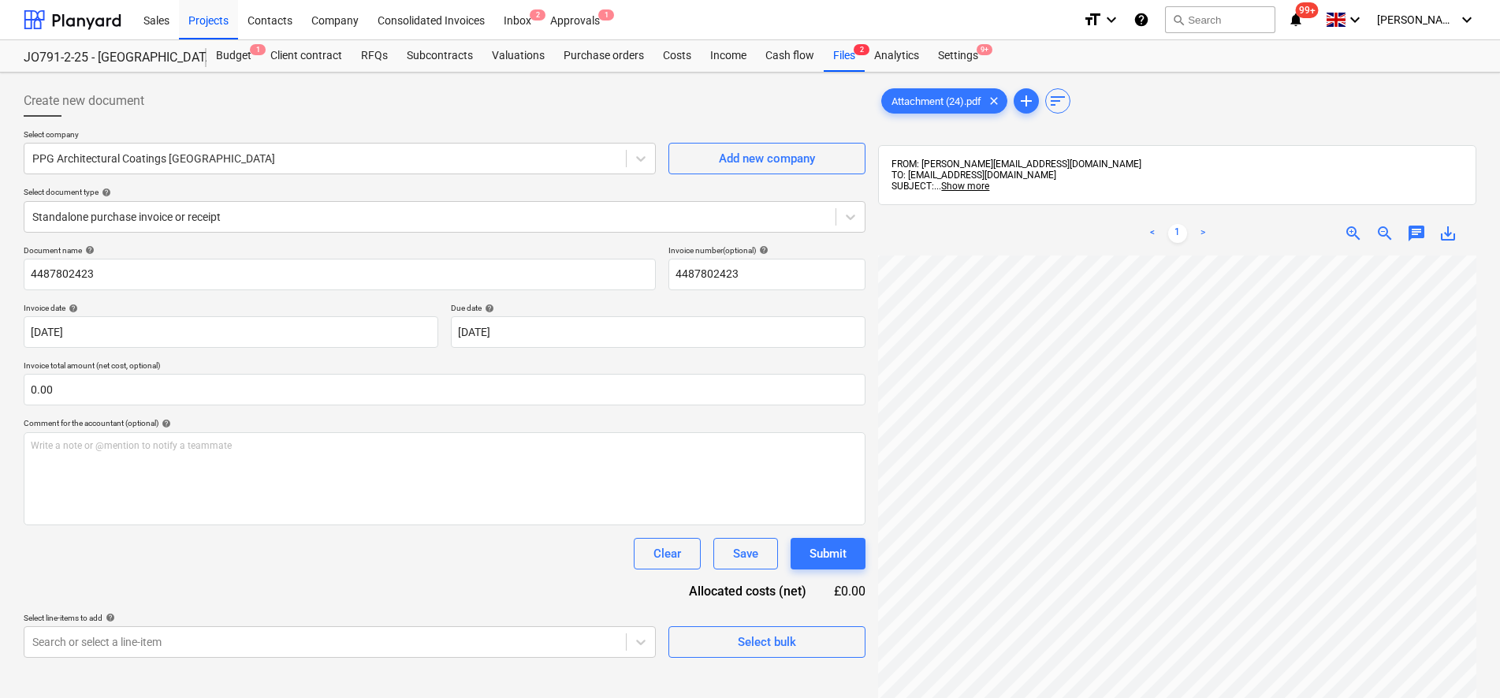
scroll to position [354, 95]
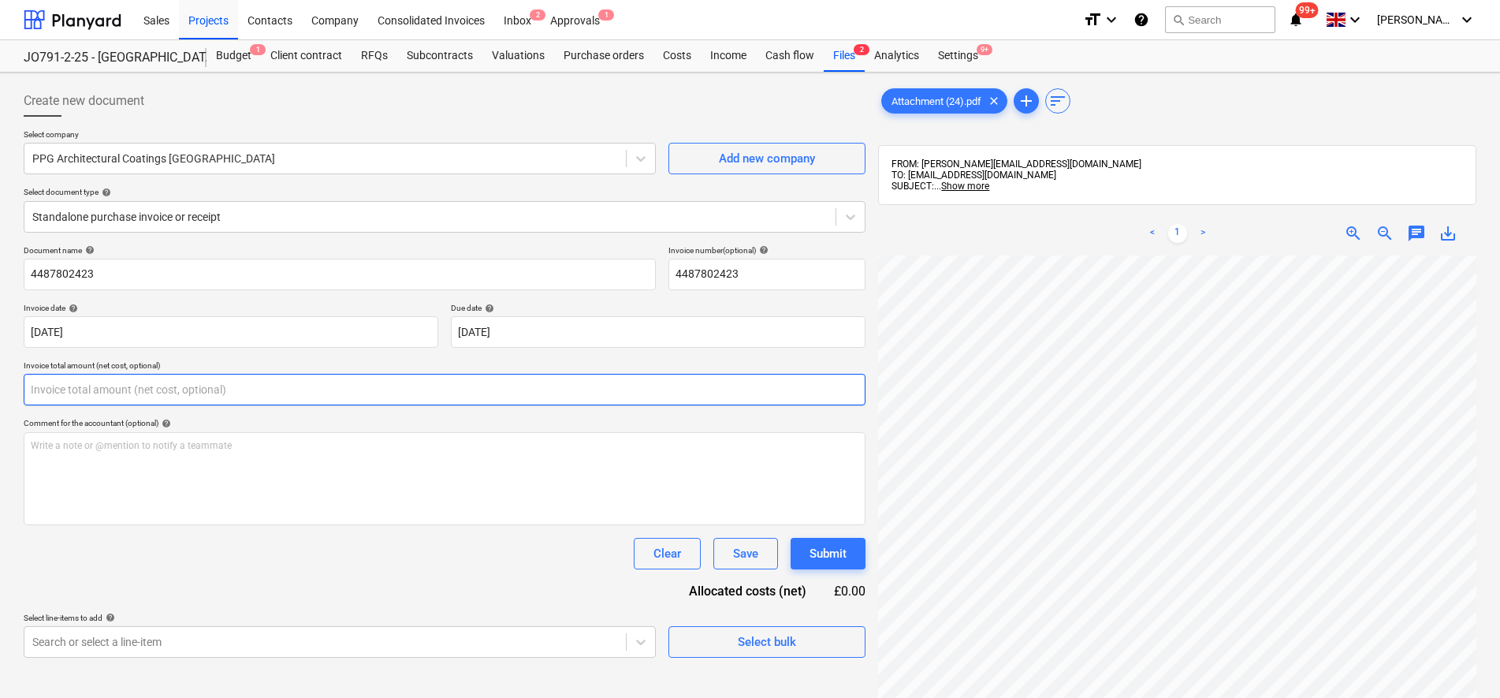
click at [187, 392] on input "text" at bounding box center [445, 390] width 842 height 32
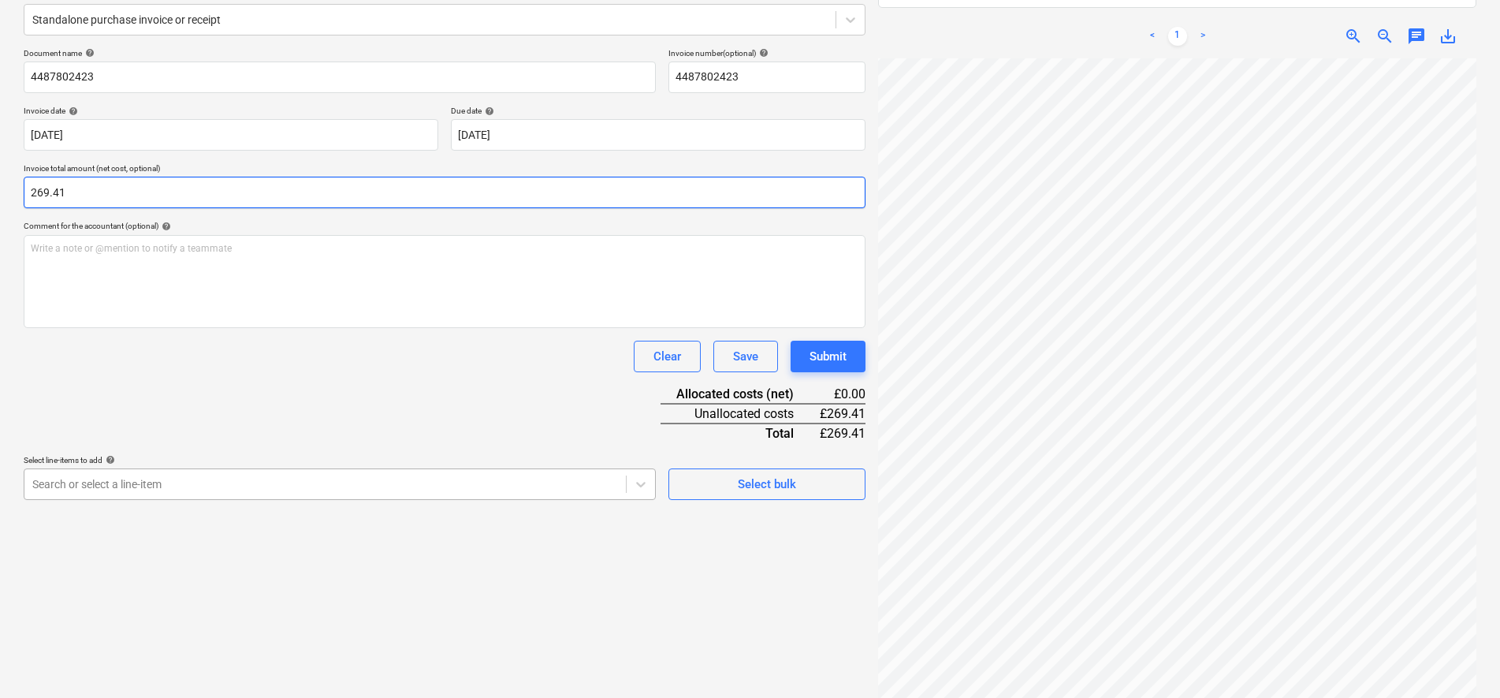
type input "269.41"
click at [241, 480] on body "Sales Projects Contacts Company Consolidated Invoices Inbox 2 Approvals 1 forma…" at bounding box center [750, 152] width 1500 height 698
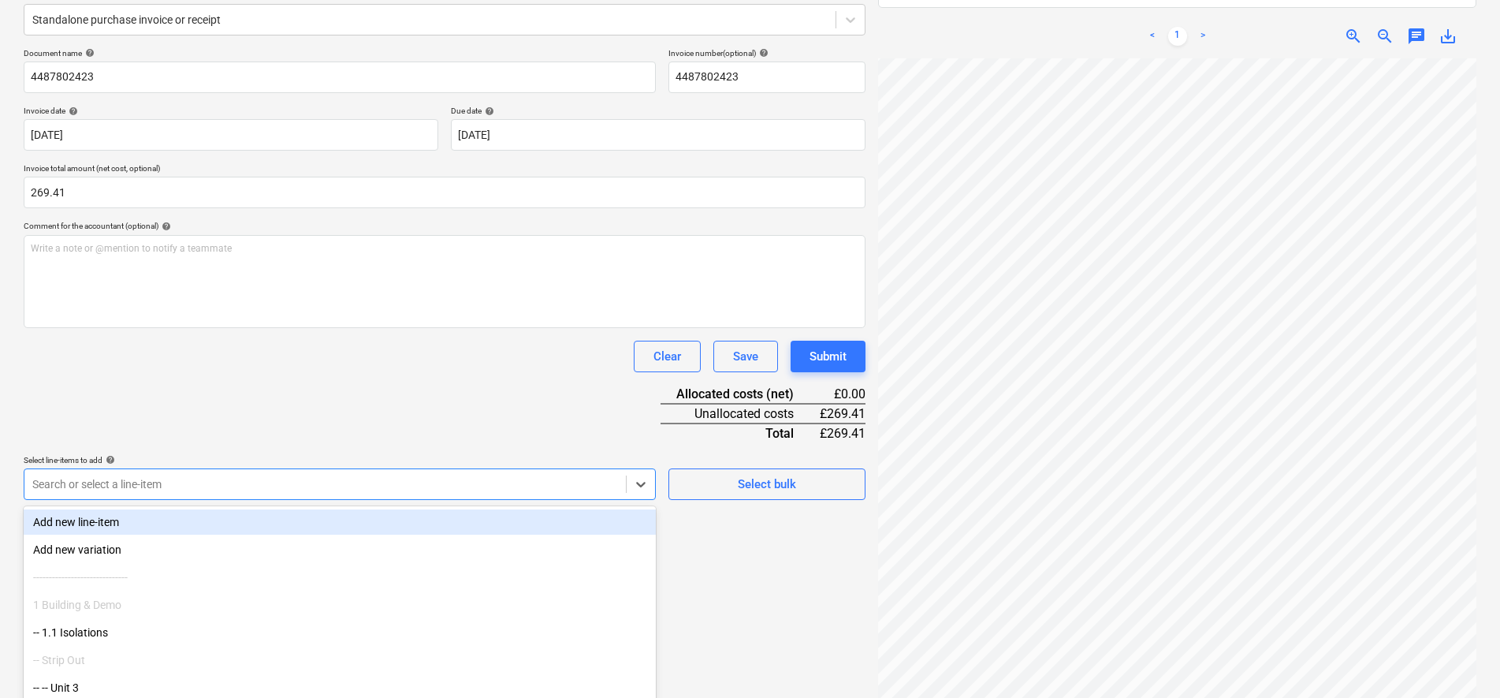
scroll to position [245, 0]
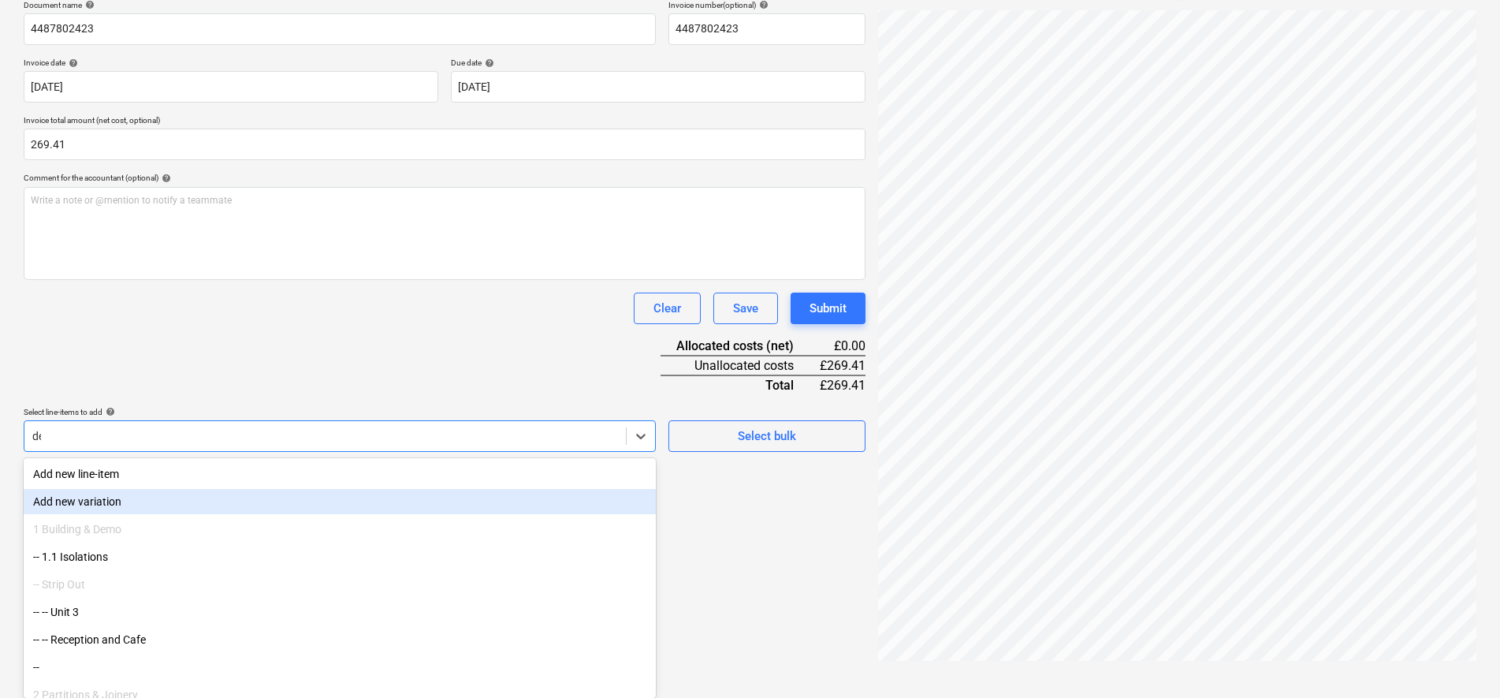
type input "dec"
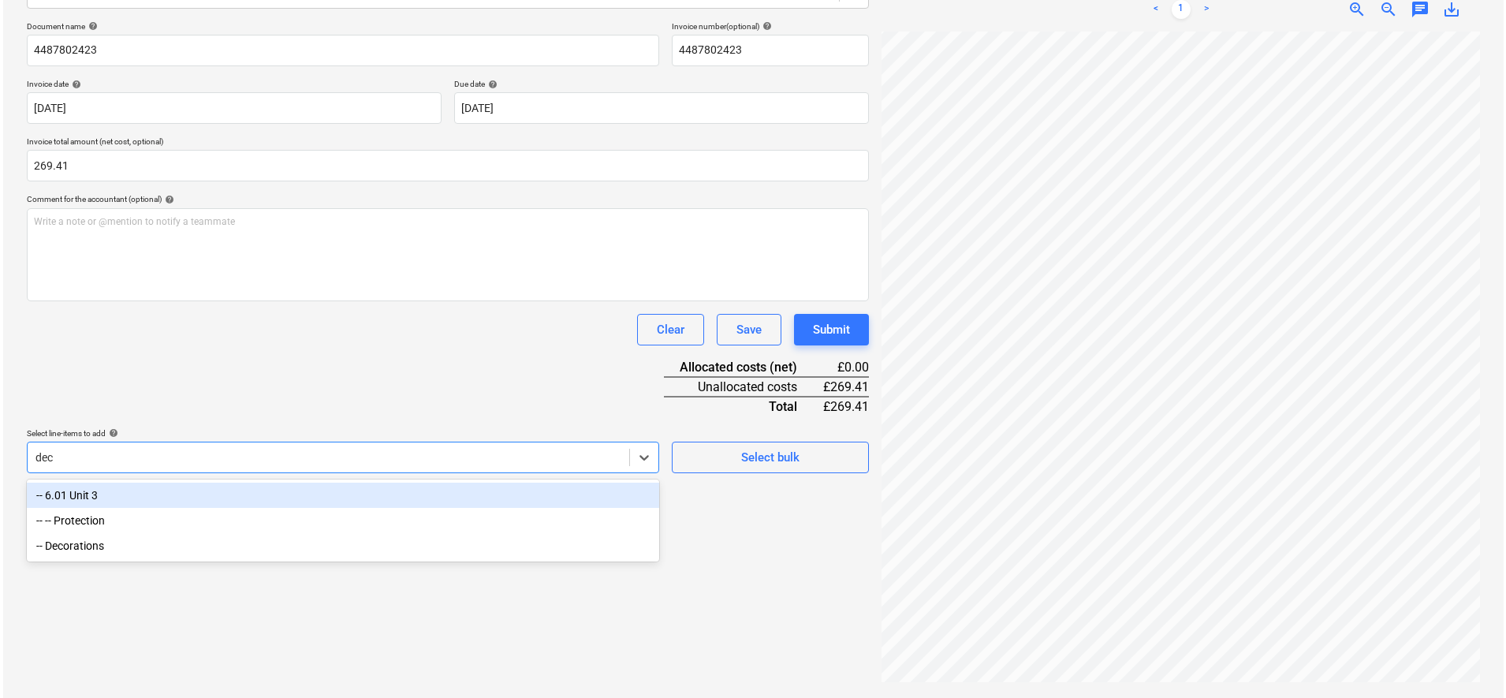
scroll to position [224, 0]
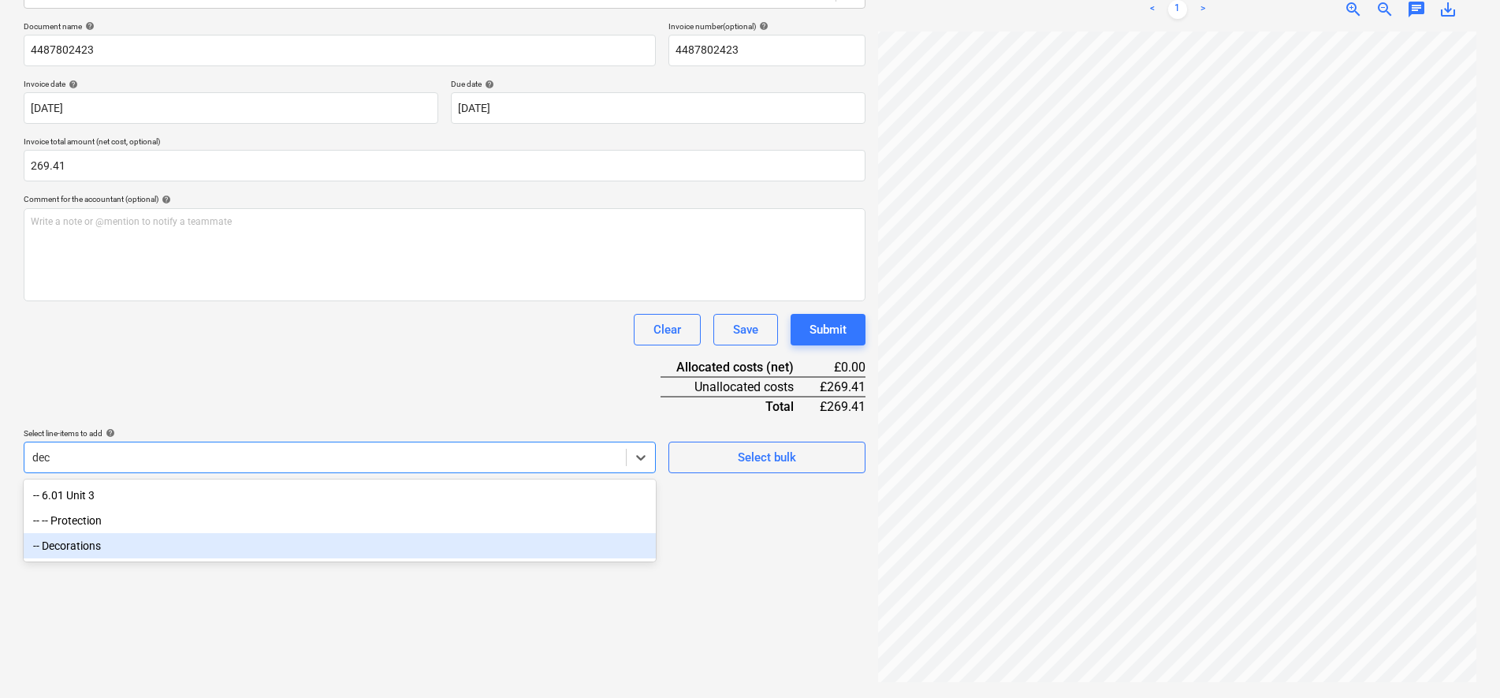
click at [181, 546] on div "-- Decorations" at bounding box center [340, 545] width 632 height 25
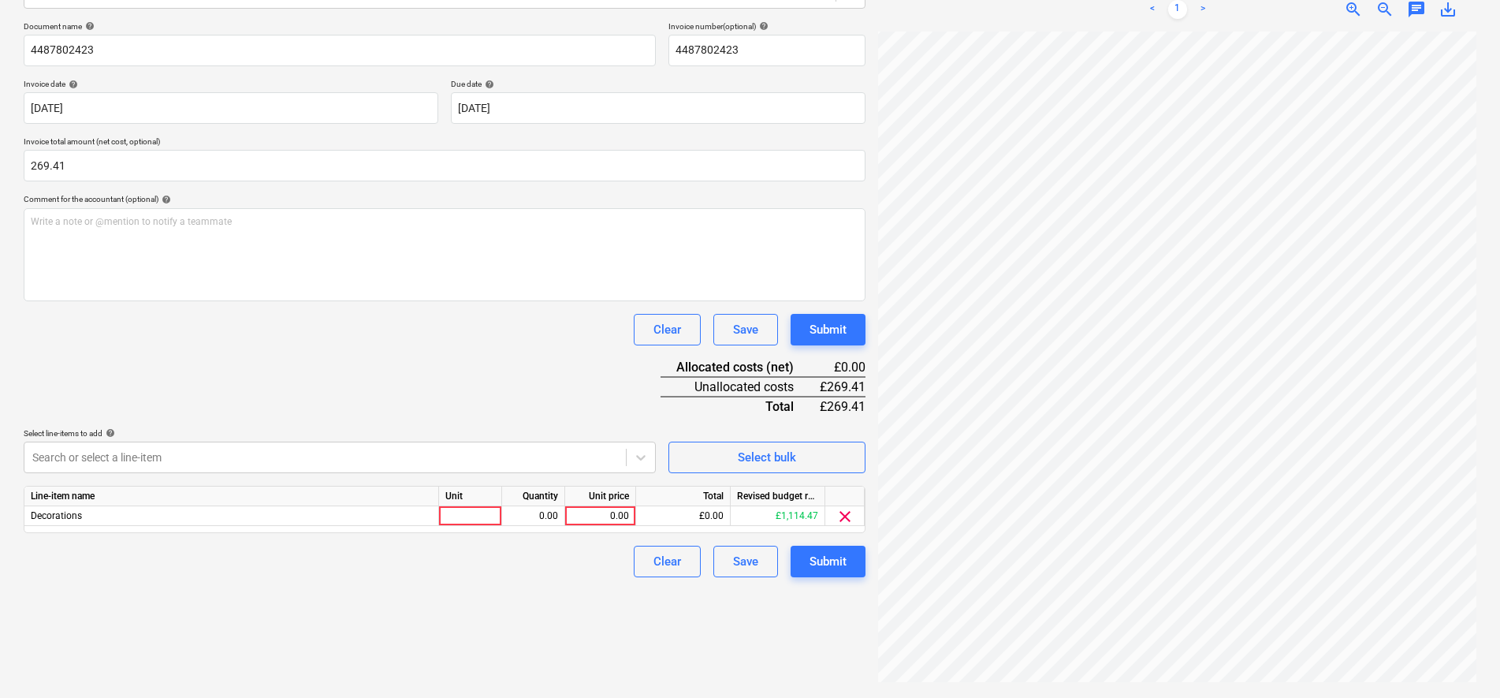
click at [261, 403] on div "Document name help 4487802423 Invoice number (optional) help 4487802423 Invoice…" at bounding box center [445, 299] width 842 height 556
click at [468, 511] on div at bounding box center [470, 516] width 63 height 20
type input "item"
click at [531, 512] on div "0.00" at bounding box center [533, 516] width 50 height 20
type input "1"
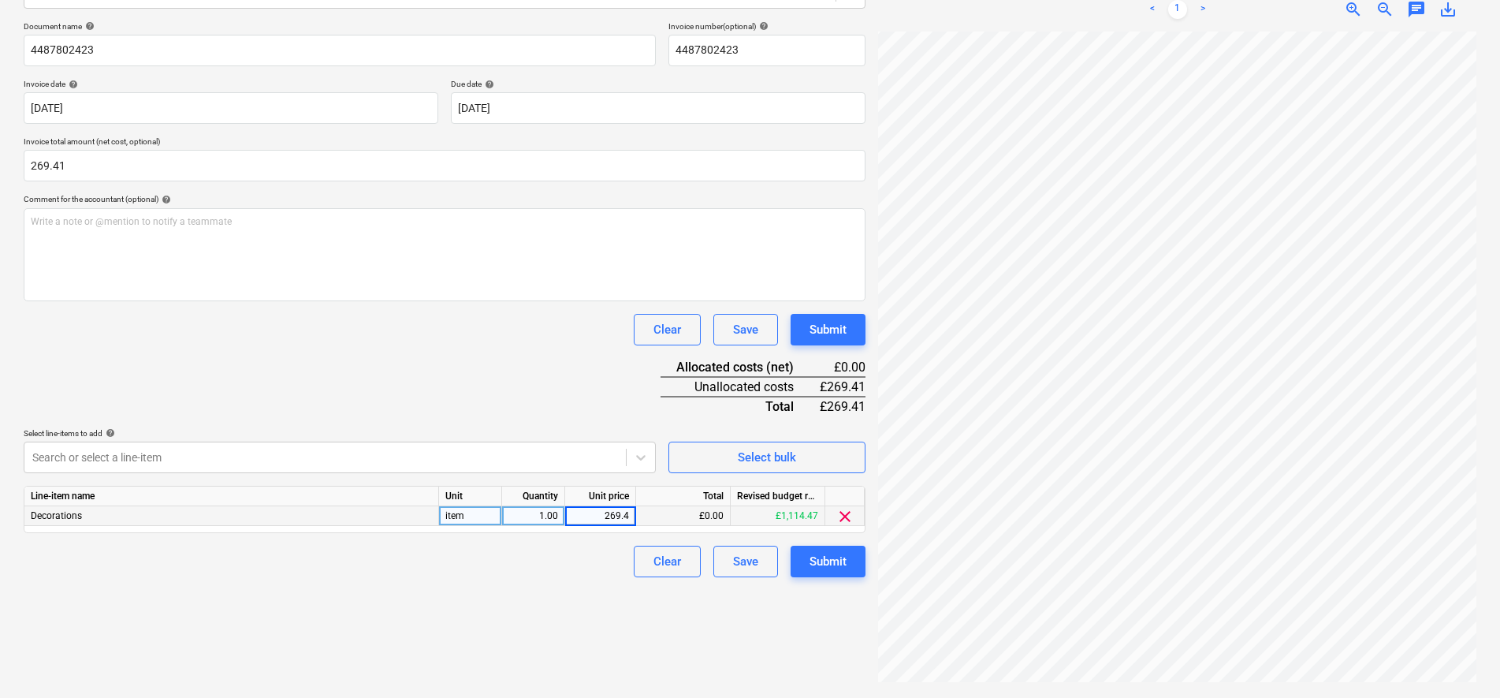
type input "269.41"
click at [612, 508] on div "269.41" at bounding box center [601, 516] width 58 height 20
type input "224.51"
click at [839, 574] on button "Submit" at bounding box center [828, 562] width 75 height 32
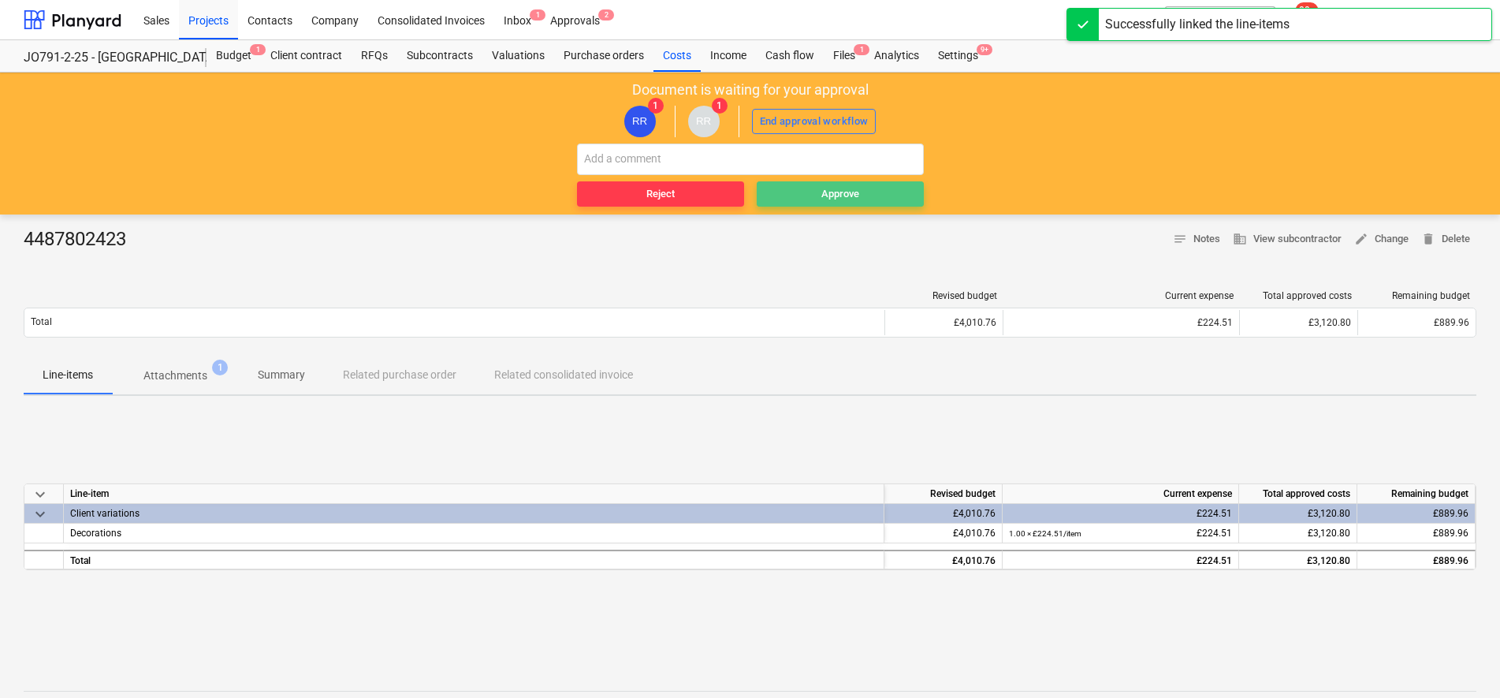
click at [825, 198] on div "Approve" at bounding box center [840, 194] width 38 height 18
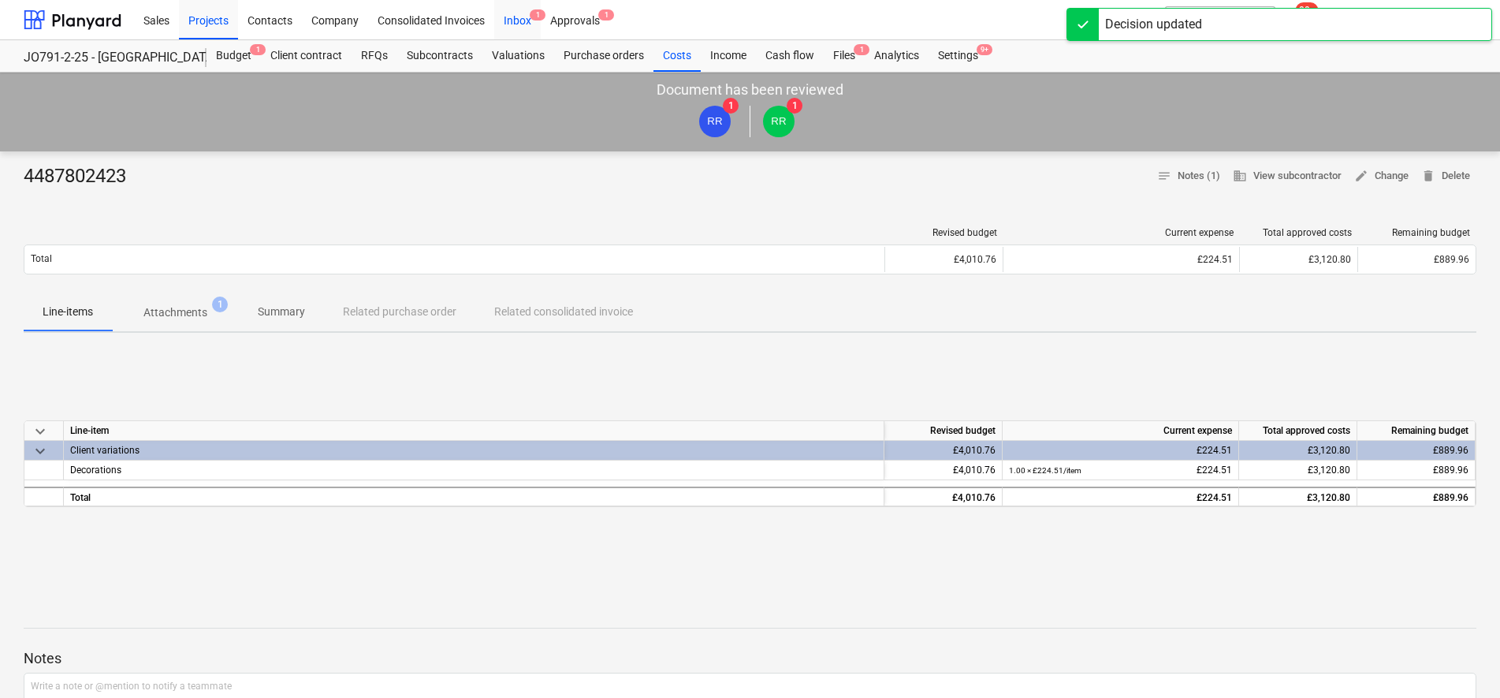
click at [508, 9] on div "Inbox 1" at bounding box center [517, 19] width 47 height 40
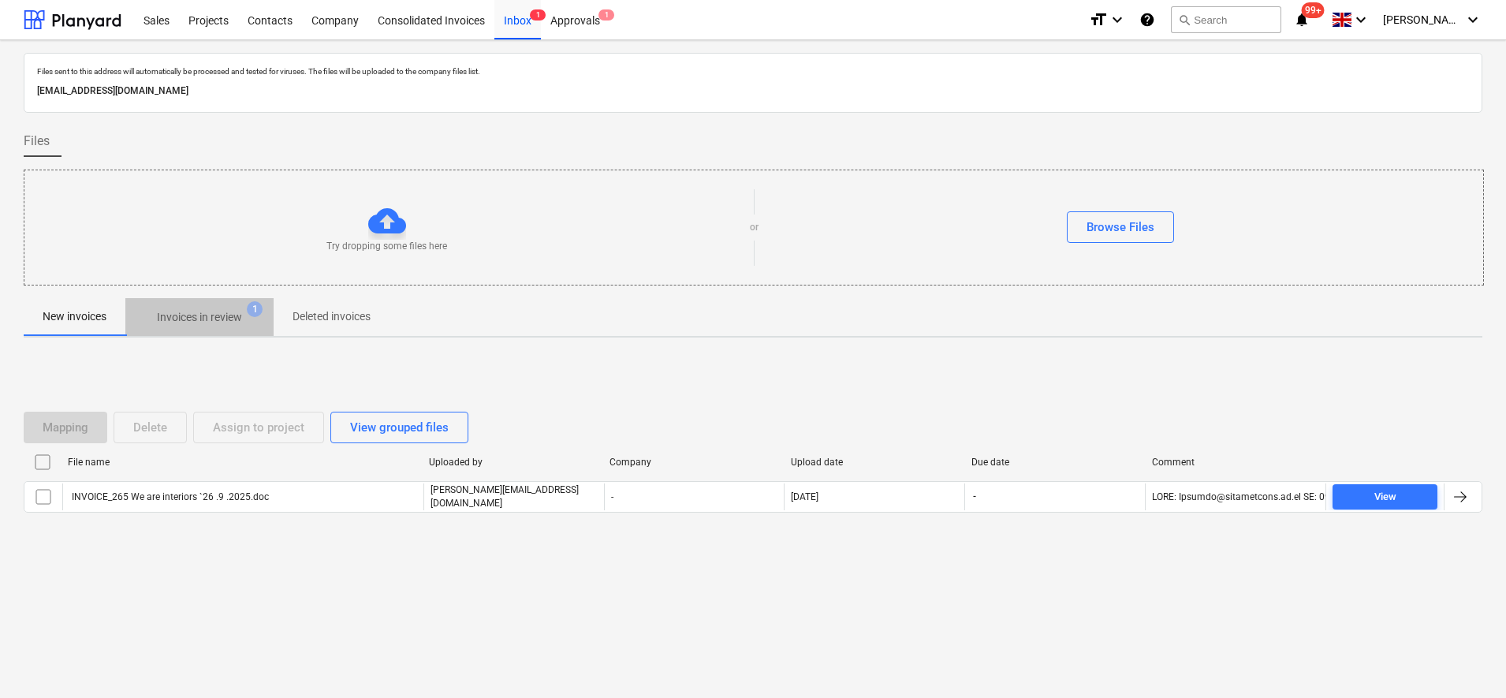
click at [223, 314] on p "Invoices in review" at bounding box center [199, 317] width 85 height 17
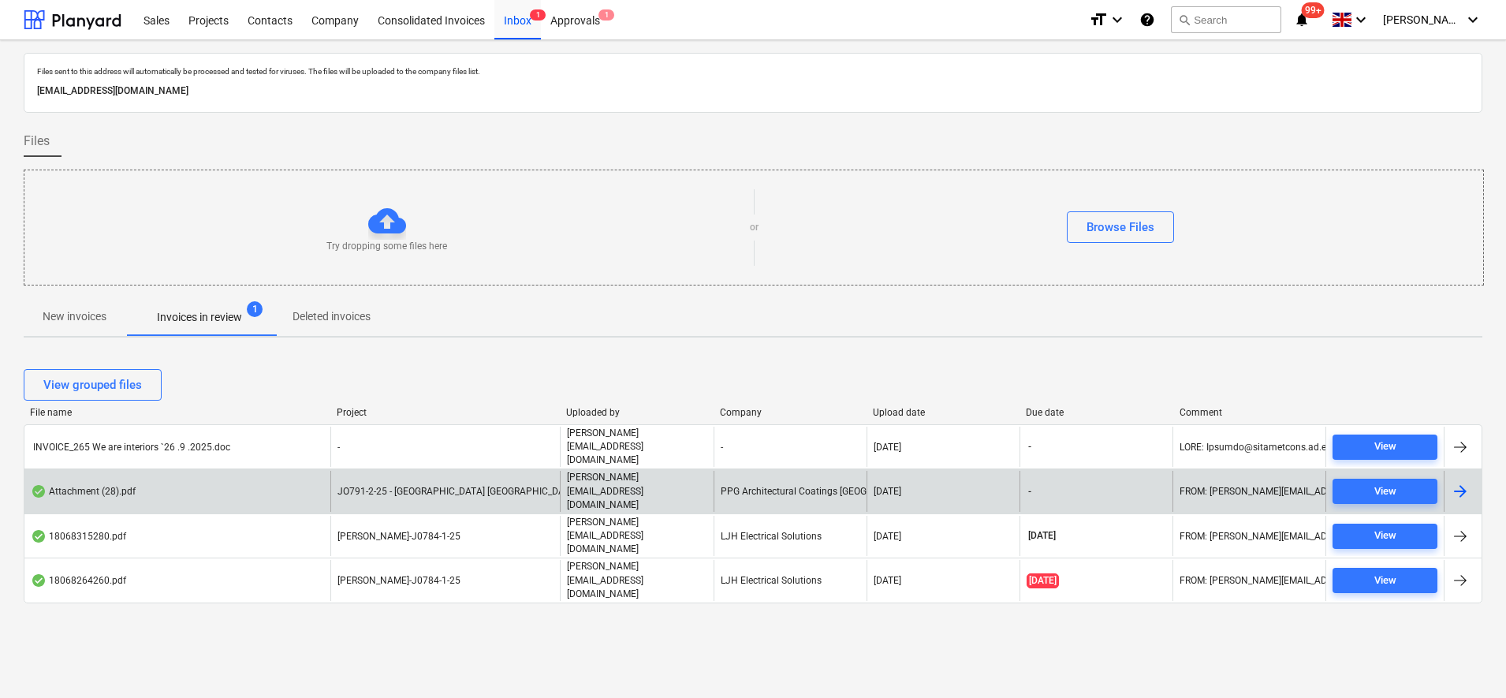
click at [768, 477] on div "PPG Architectural Coatings [GEOGRAPHIC_DATA]" at bounding box center [789, 491] width 153 height 40
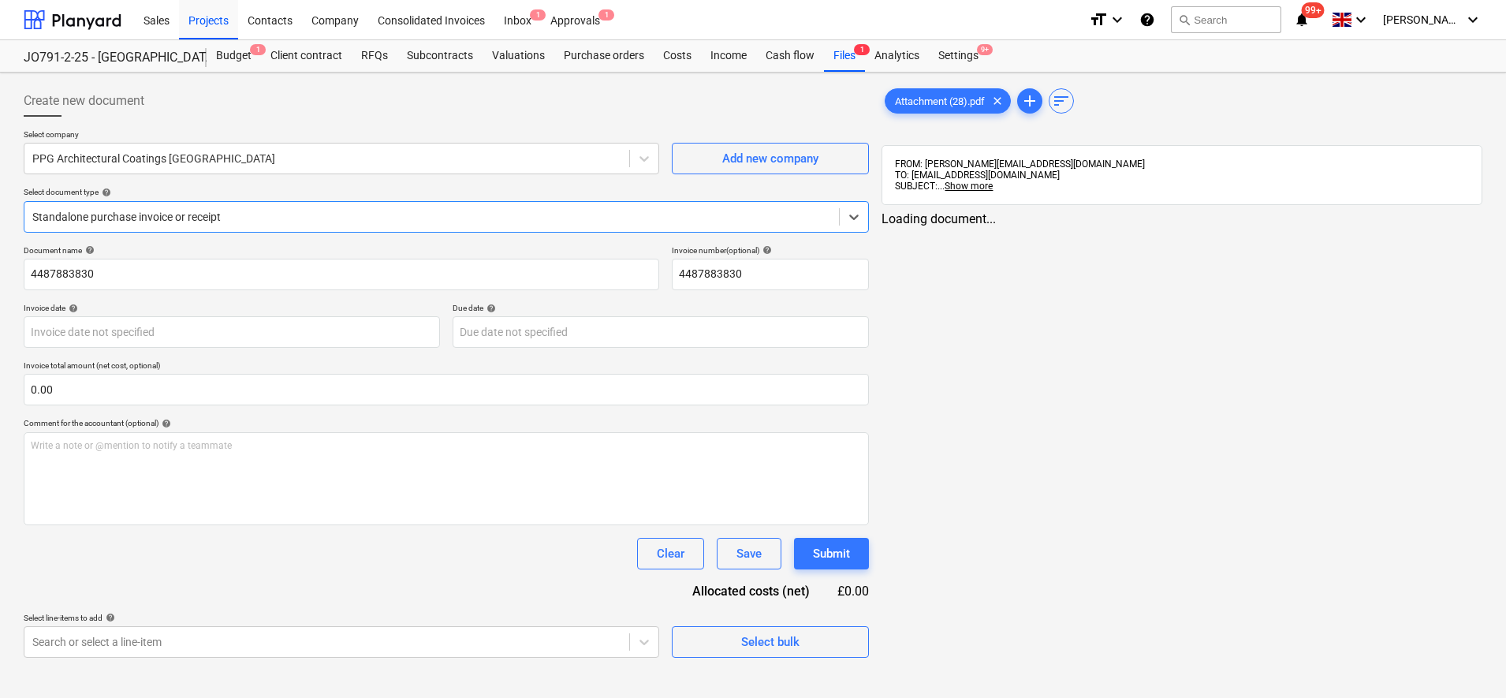
type input "[DATE]"
click at [946, 102] on span "Attachment (28).pdf" at bounding box center [939, 101] width 109 height 12
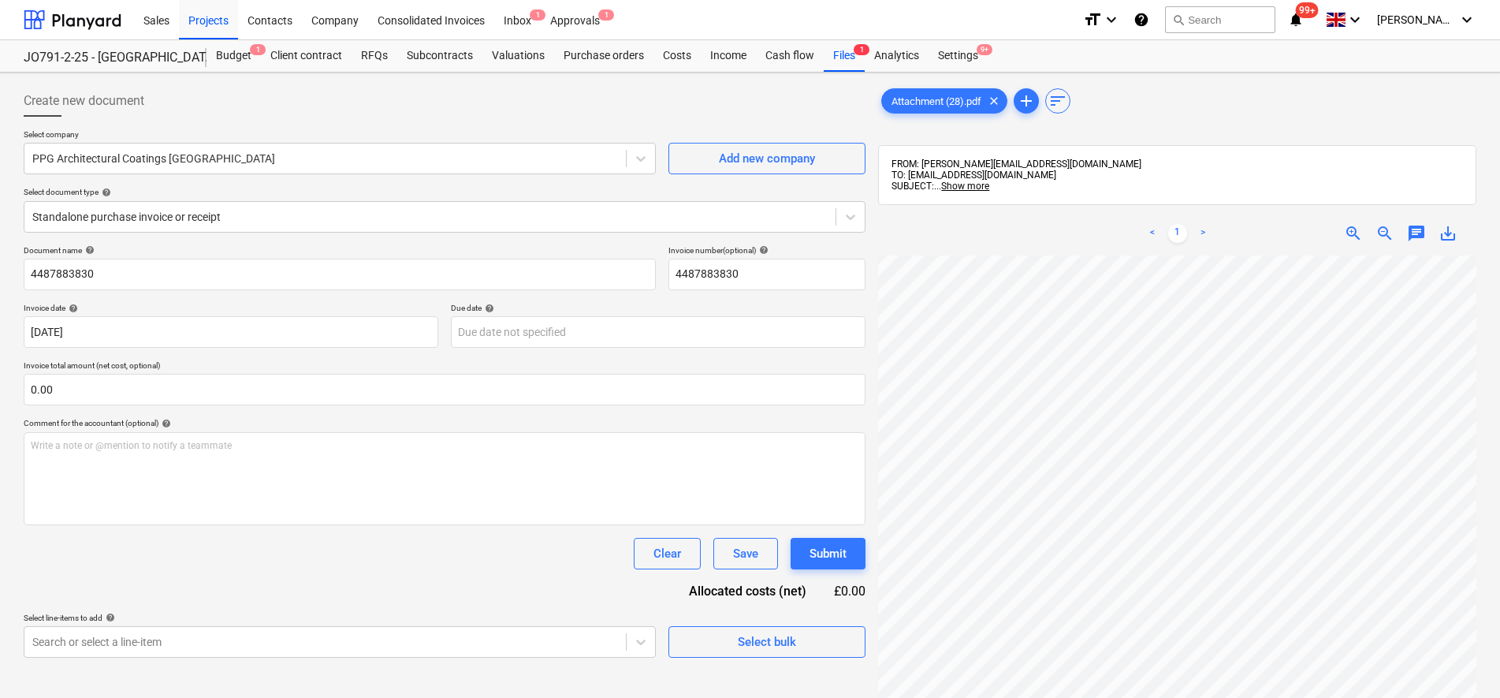
scroll to position [99, 0]
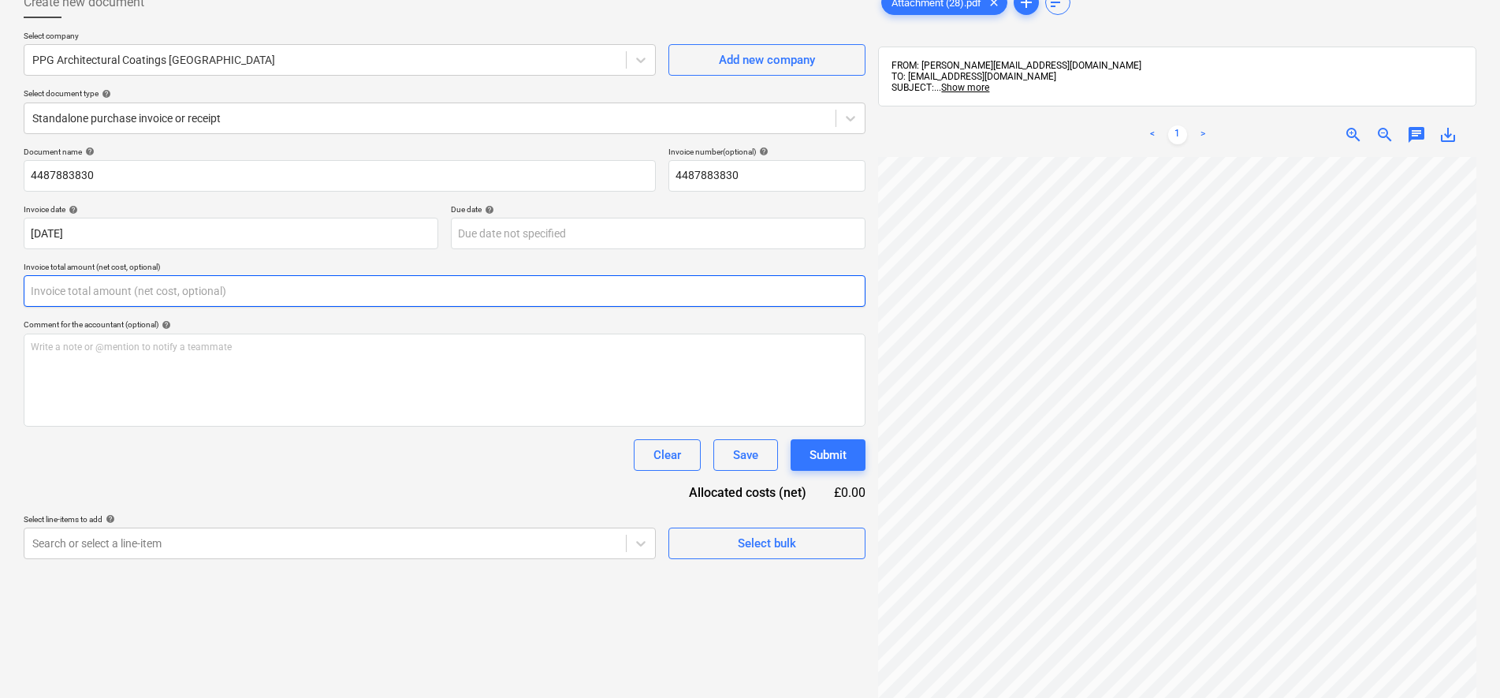
click at [136, 287] on input "text" at bounding box center [445, 291] width 842 height 32
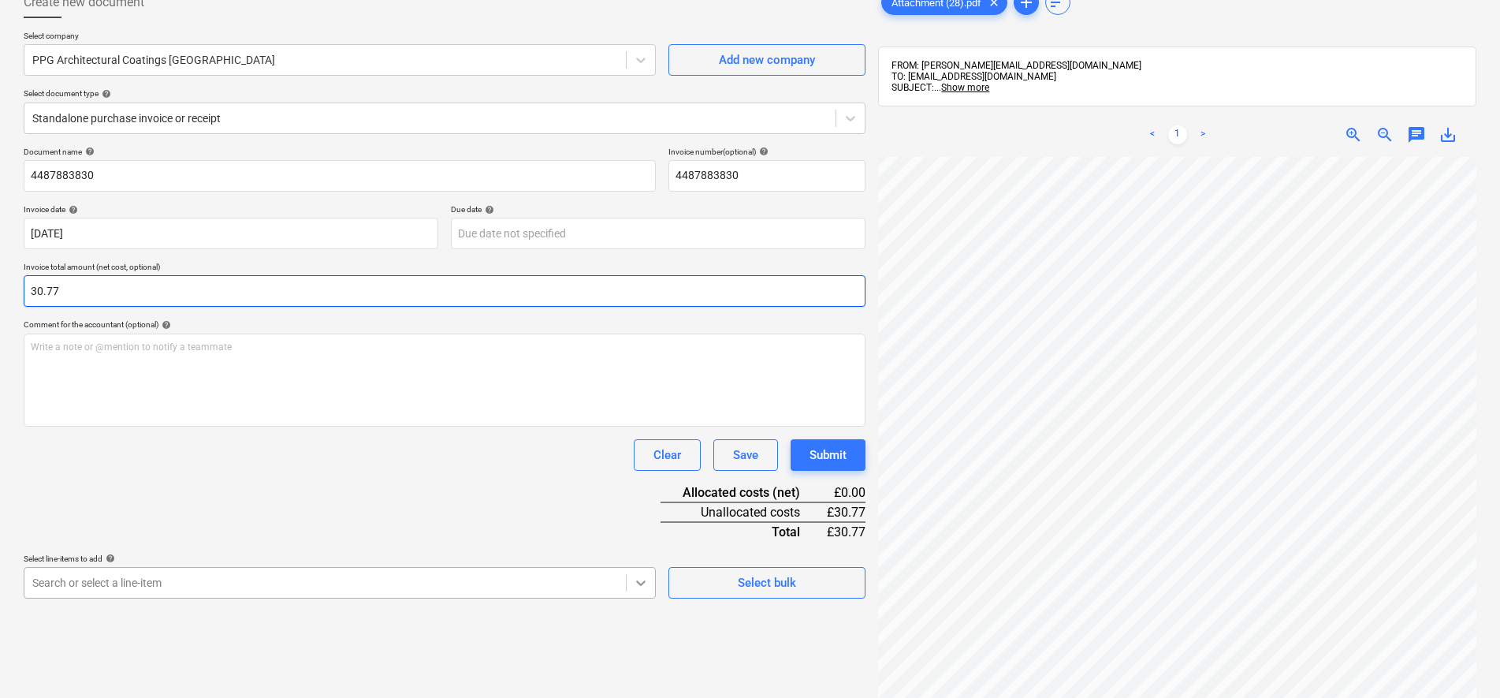
type input "30.77"
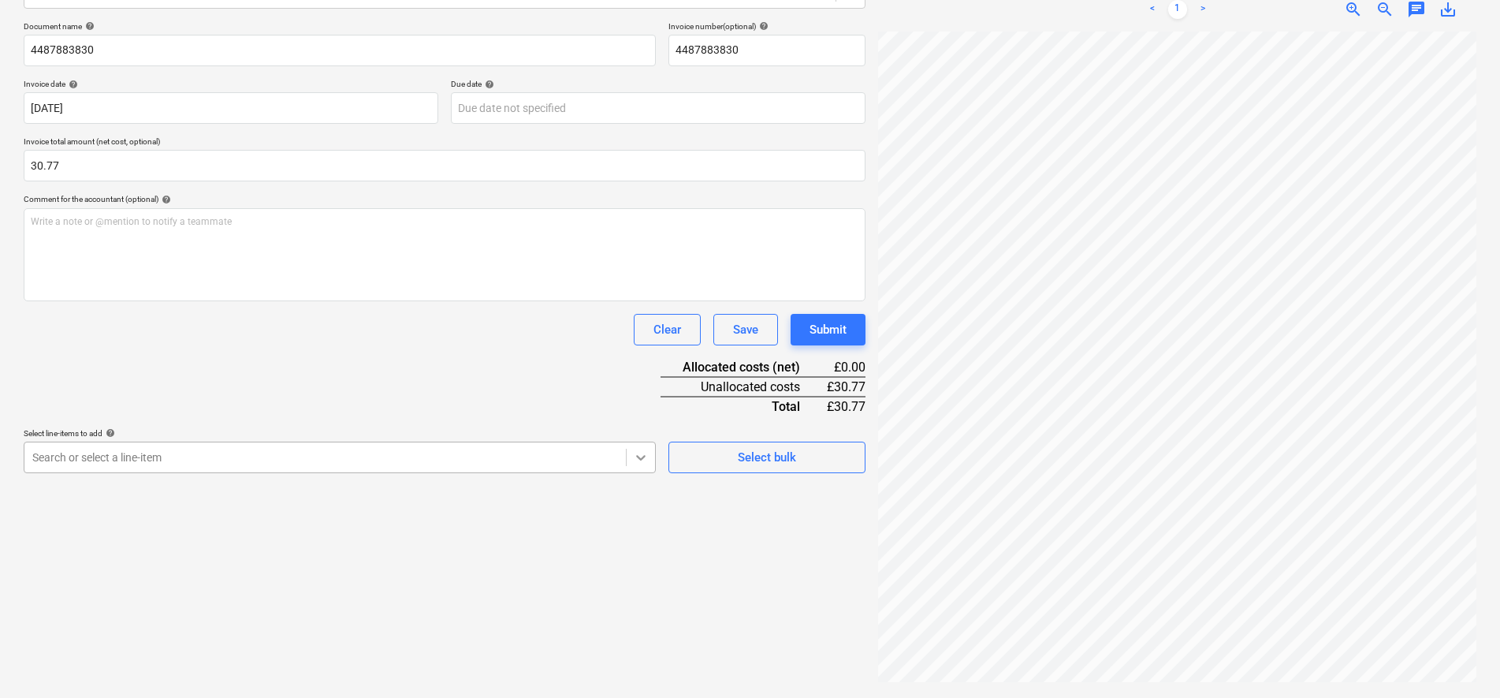
click at [632, 474] on body "Sales Projects Contacts Company Consolidated Invoices Inbox 1 Approvals 1 forma…" at bounding box center [750, 125] width 1500 height 698
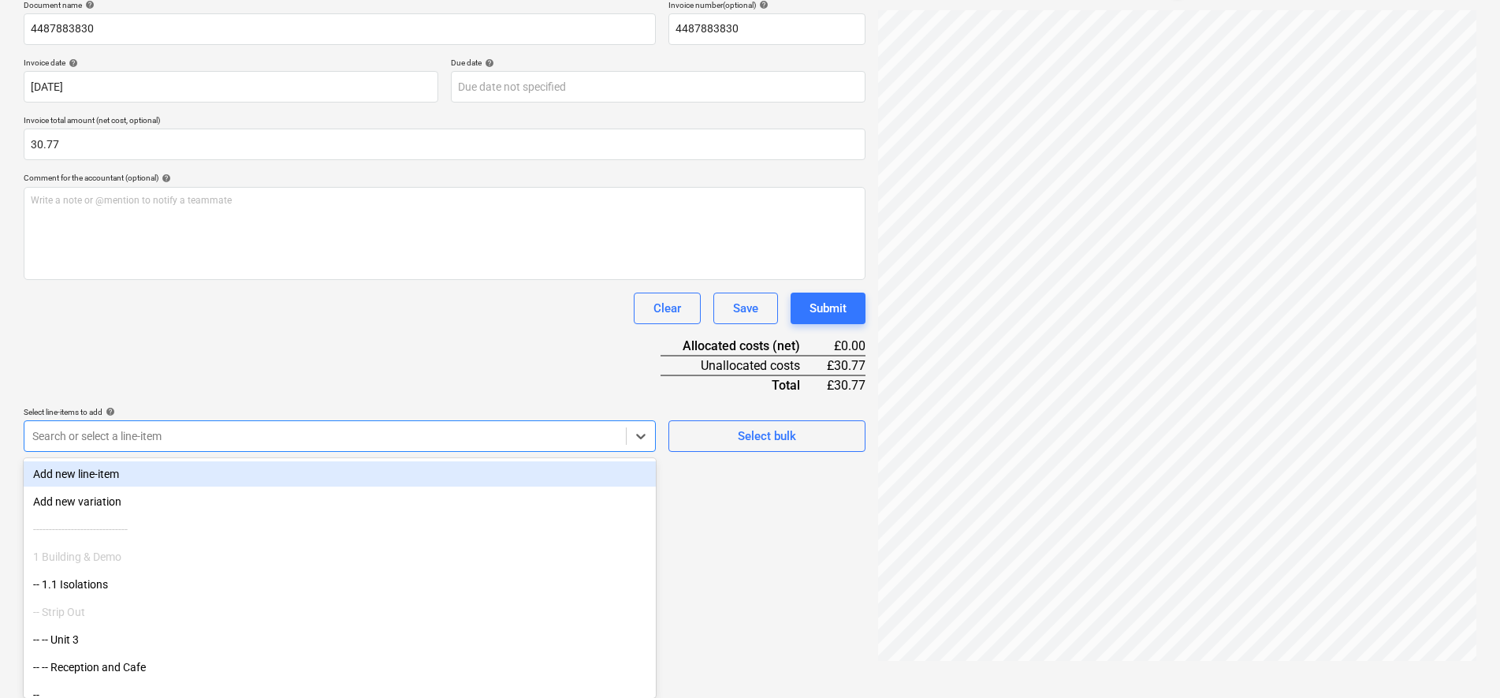
scroll to position [99, 0]
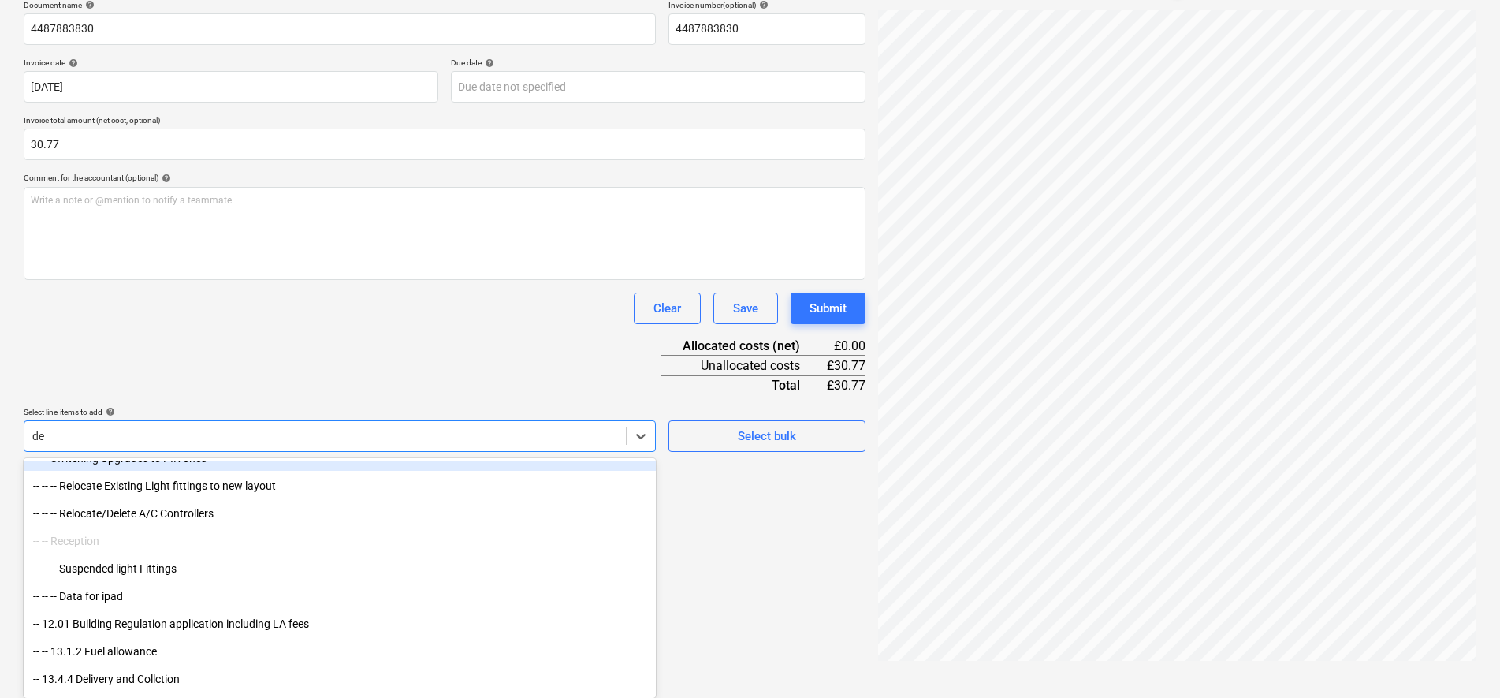
type input "dec"
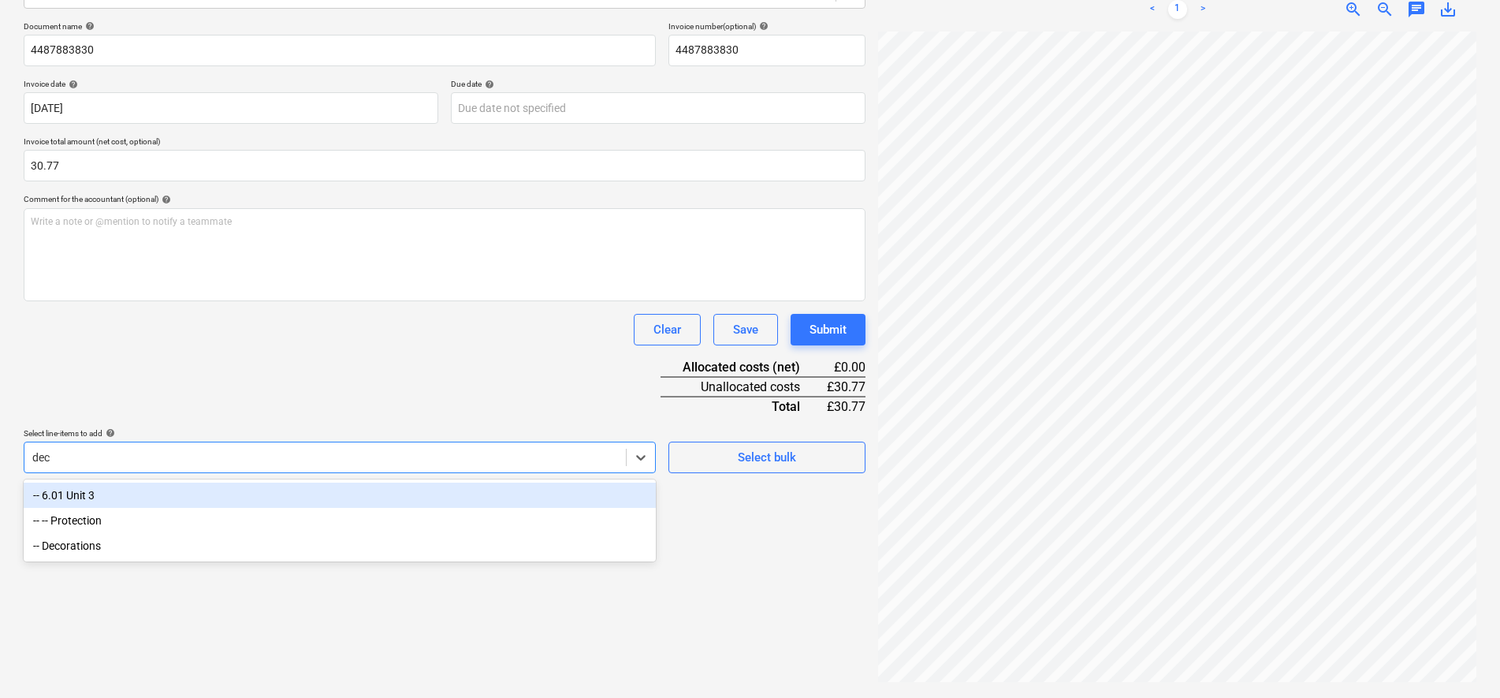
scroll to position [224, 0]
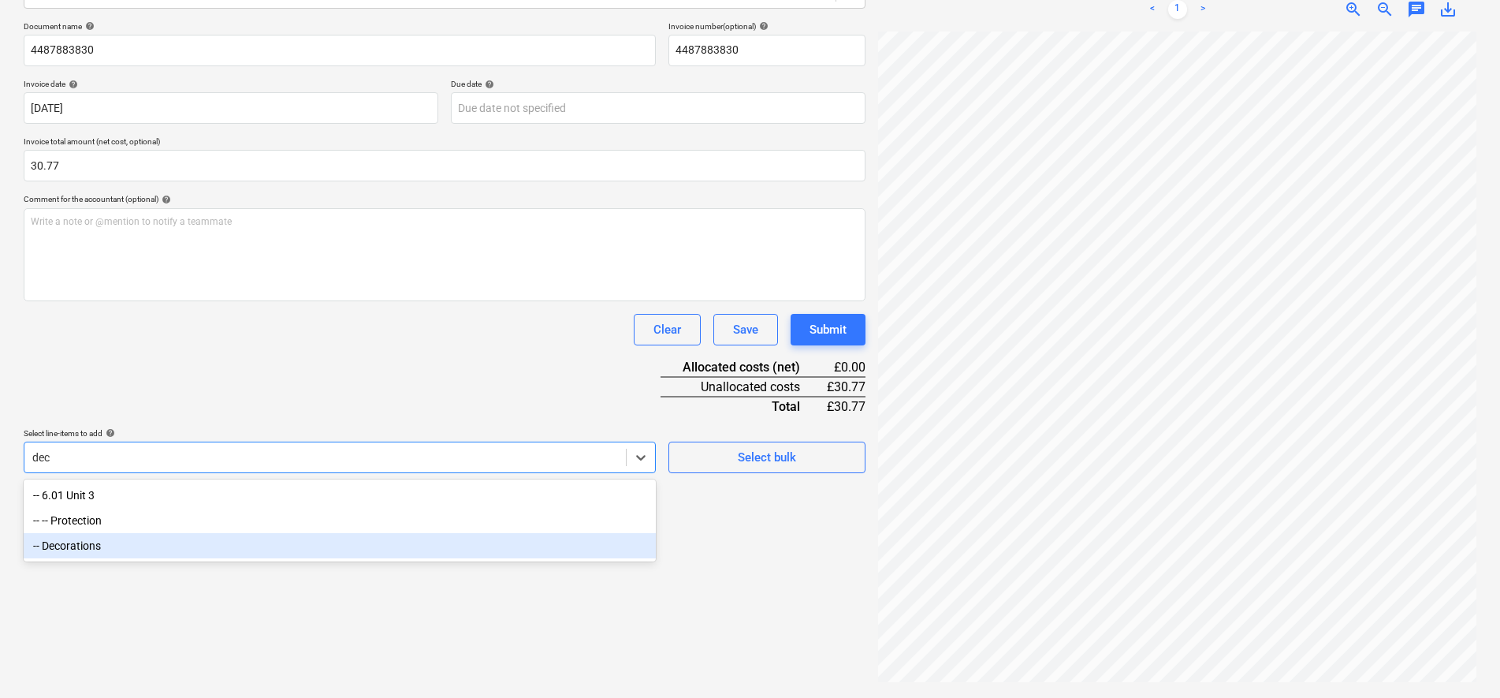
click at [117, 545] on div "-- Decorations" at bounding box center [340, 545] width 632 height 25
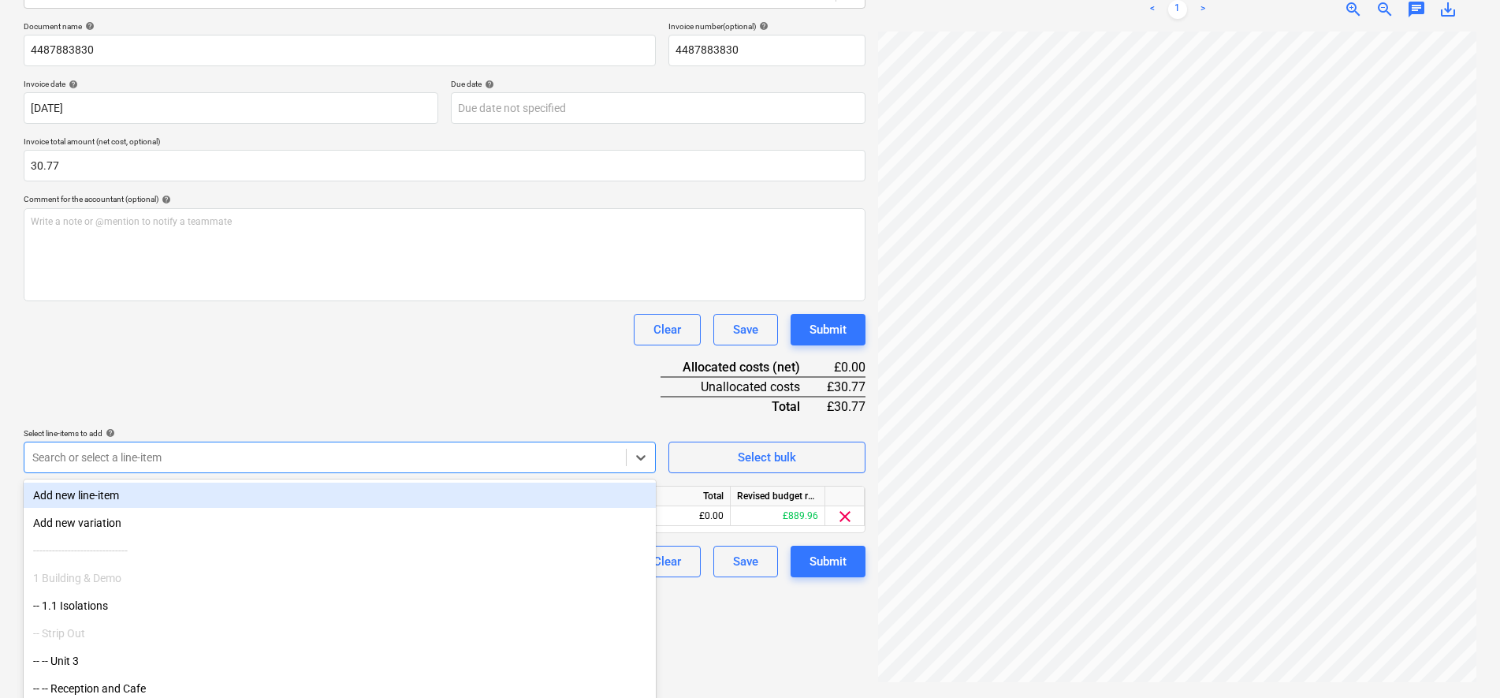
click at [205, 375] on div "Document name help 4487883830 Invoice number (optional) help 4487883830 Invoice…" at bounding box center [445, 299] width 842 height 556
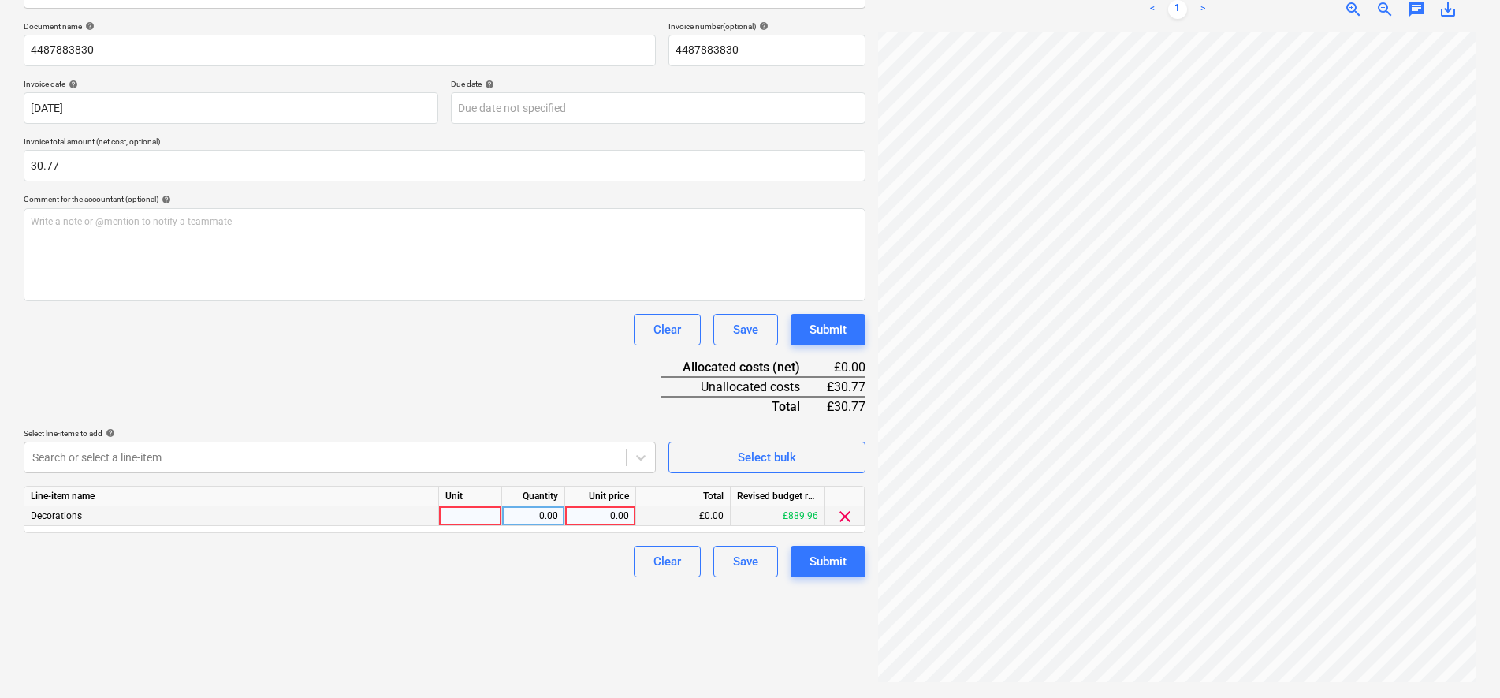
click at [456, 513] on div at bounding box center [470, 516] width 63 height 20
type input "item"
type input "25.64"
click at [859, 575] on button "Submit" at bounding box center [828, 562] width 75 height 32
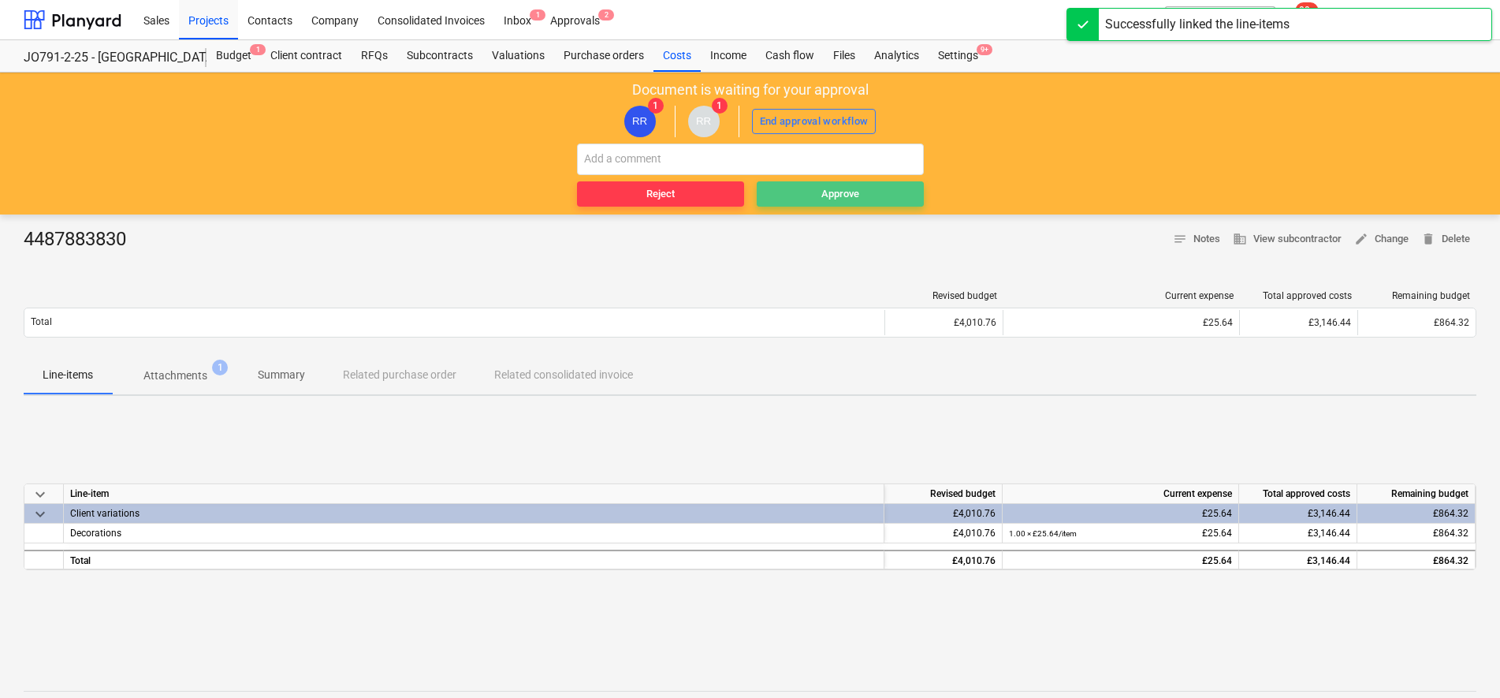
click at [831, 194] on div "Approve" at bounding box center [840, 194] width 38 height 18
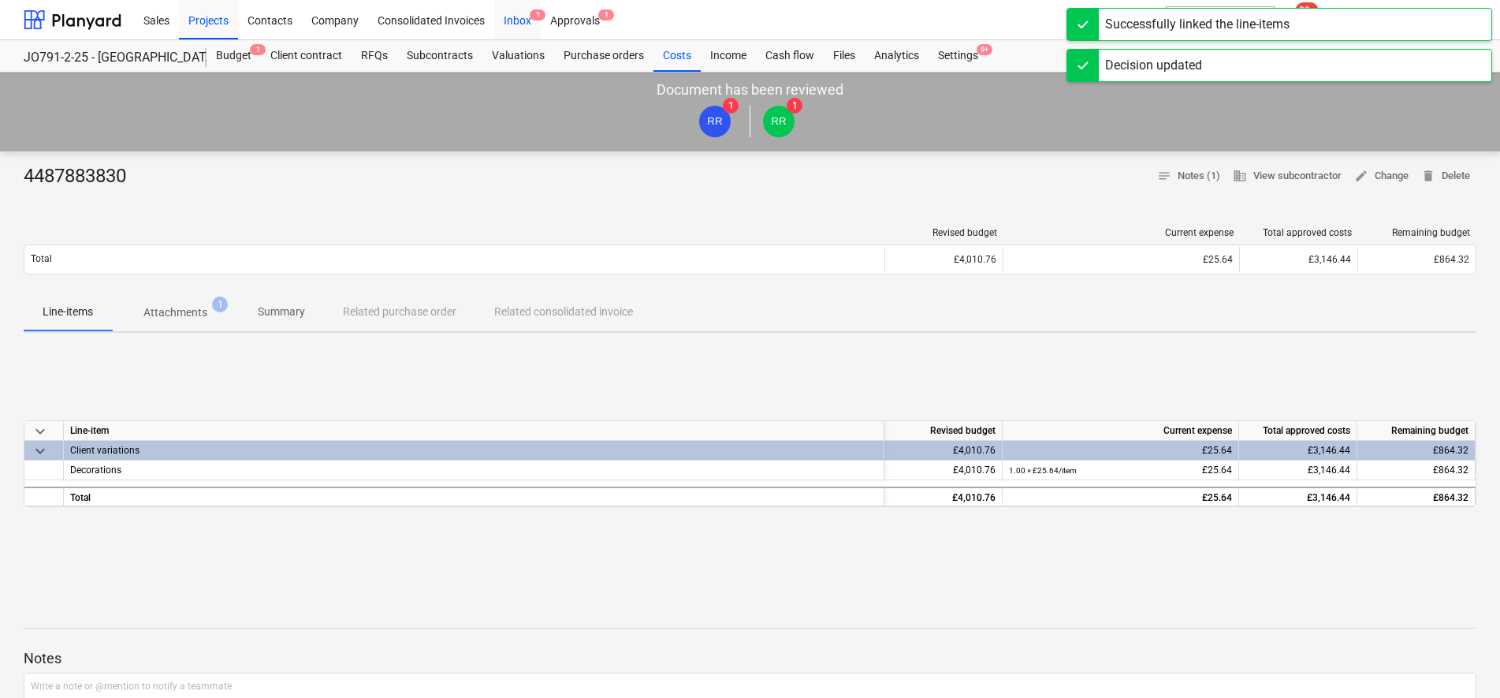
click at [518, 10] on div "Inbox 1" at bounding box center [517, 19] width 47 height 40
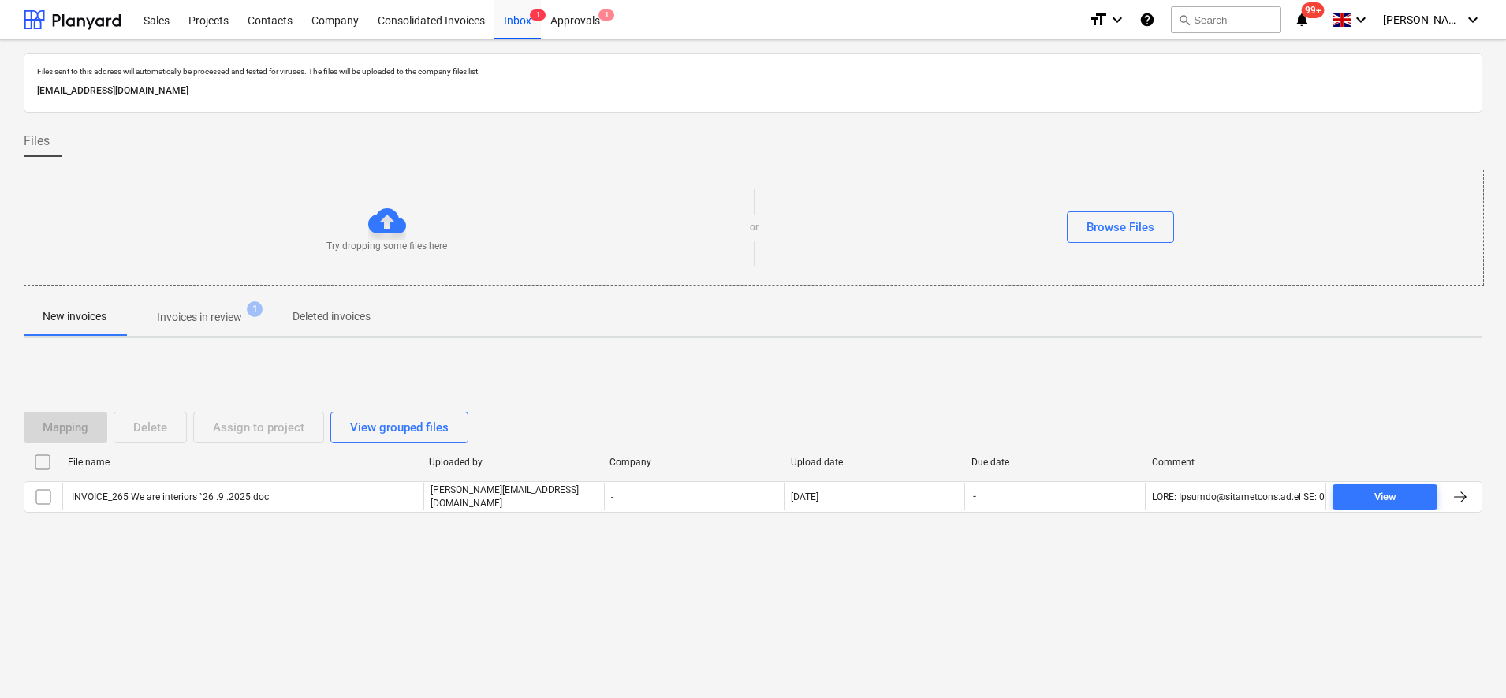
click at [199, 326] on p "Invoices in review" at bounding box center [199, 317] width 85 height 17
